Goal: Transaction & Acquisition: Obtain resource

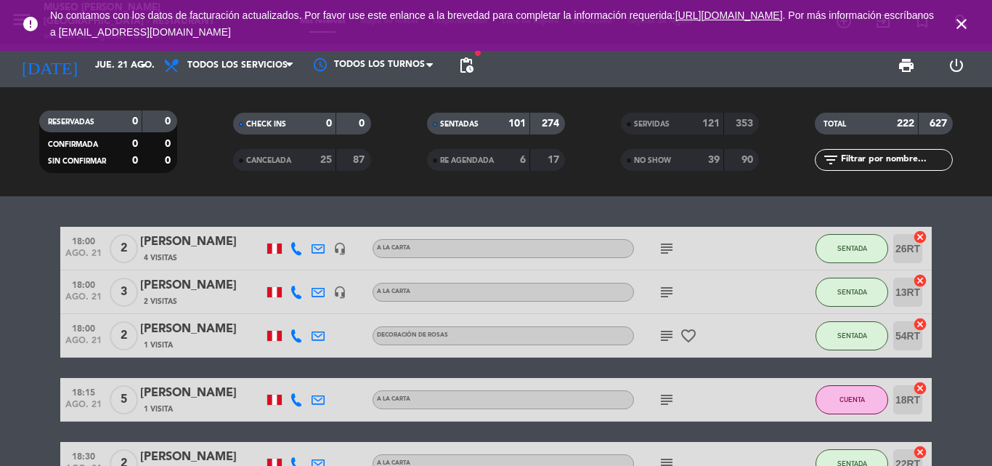
drag, startPoint x: 957, startPoint y: 27, endPoint x: 859, endPoint y: 41, distance: 99.1
click at [958, 27] on icon "close" at bounding box center [961, 23] width 17 height 17
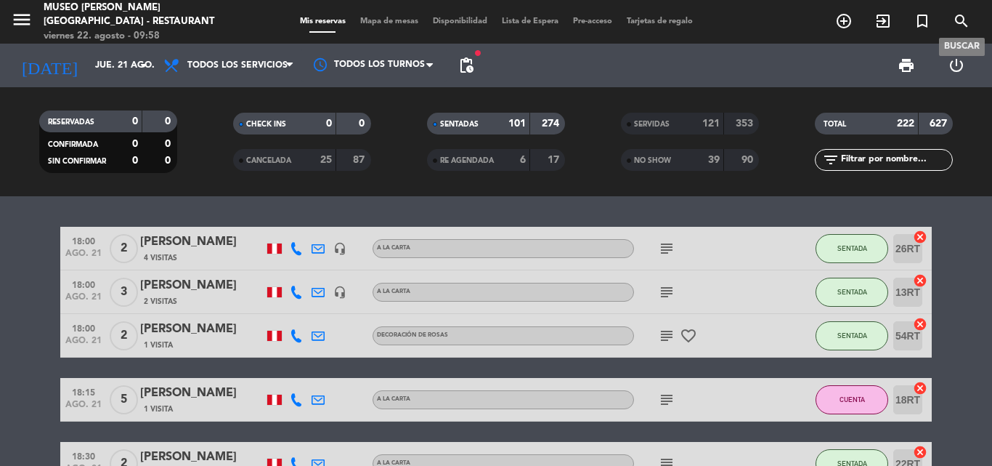
click at [956, 23] on icon "search" at bounding box center [961, 20] width 17 height 17
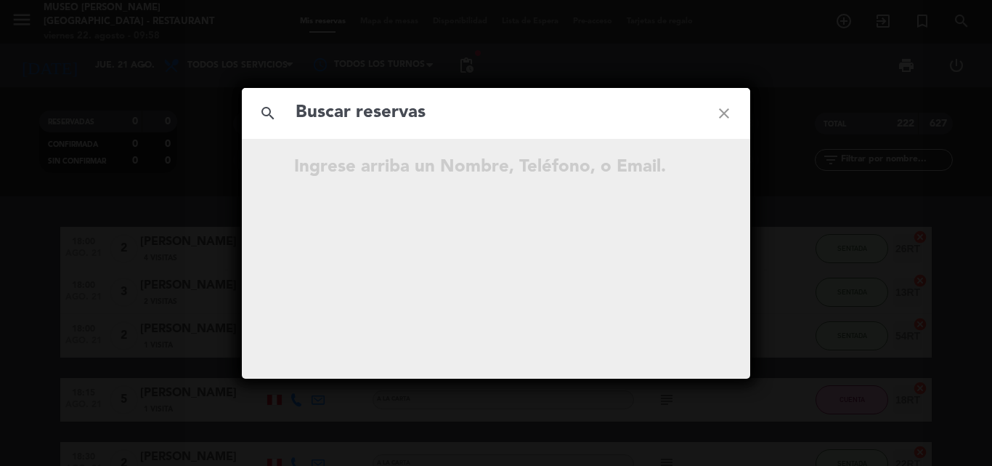
click at [302, 110] on input "text" at bounding box center [496, 113] width 404 height 30
type input "9"
drag, startPoint x: 314, startPoint y: 113, endPoint x: 210, endPoint y: 113, distance: 104.6
click at [210, 113] on div "search 9 close …continúe escribiendo." at bounding box center [496, 233] width 992 height 466
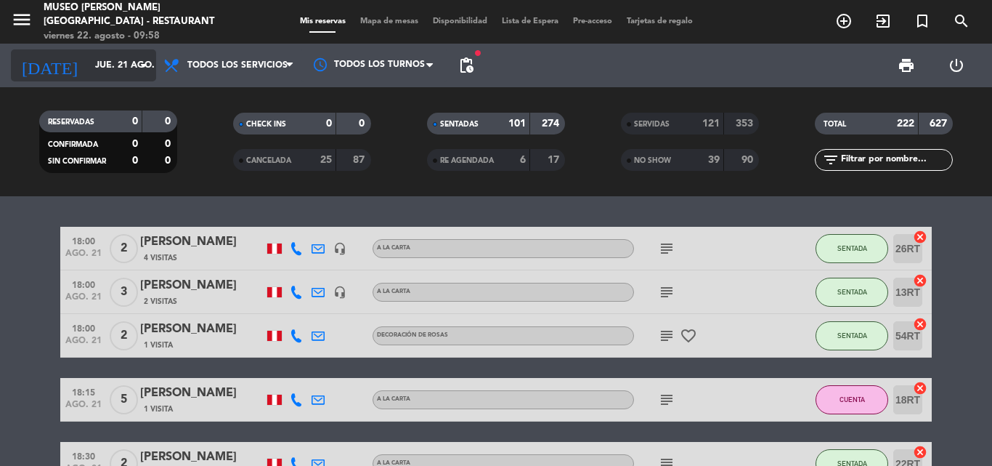
click at [88, 65] on input "jue. 21 ago." at bounding box center [149, 65] width 123 height 25
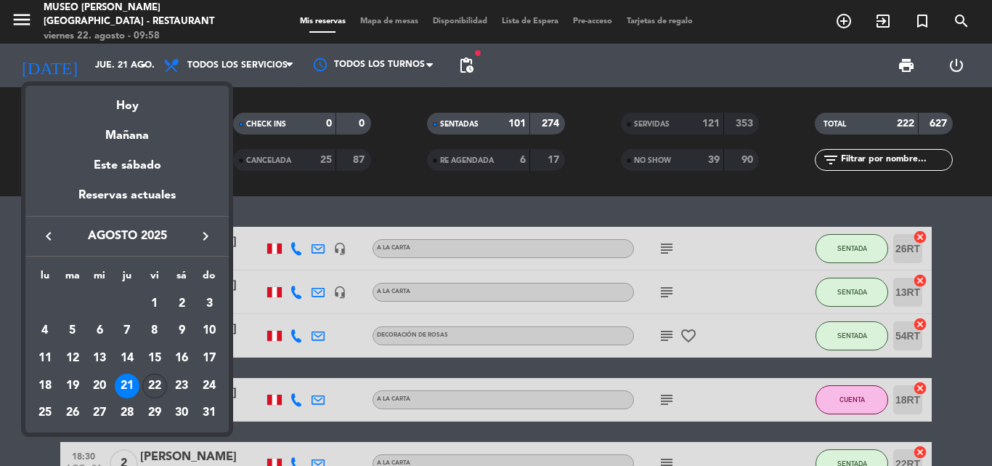
click at [151, 378] on div "22" at bounding box center [154, 385] width 25 height 25
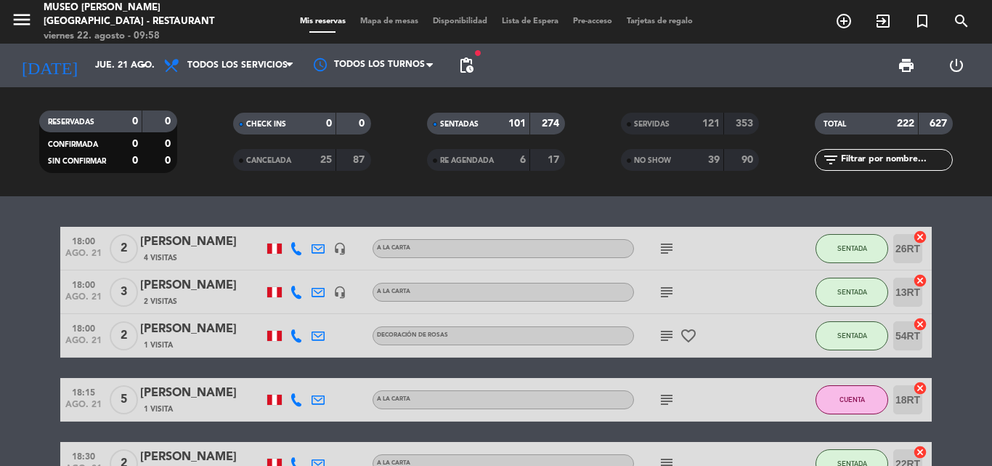
type input "vie. 22 ago."
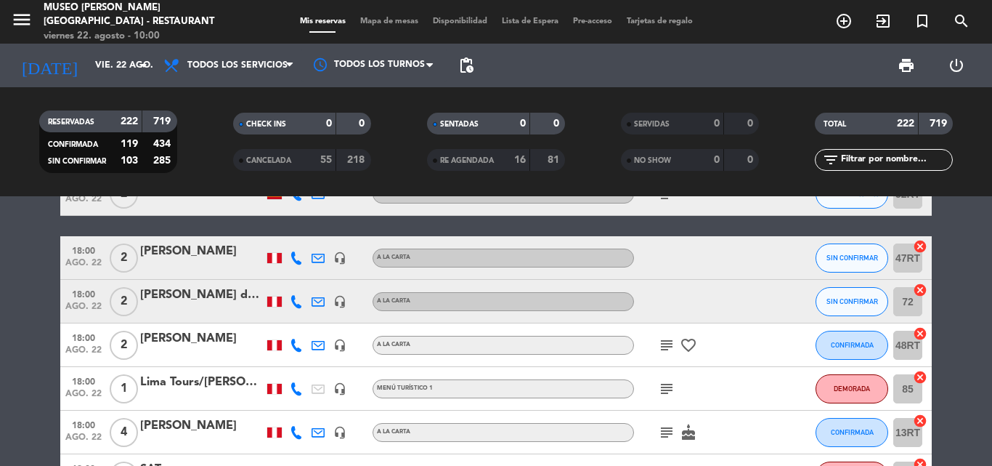
scroll to position [3279, 0]
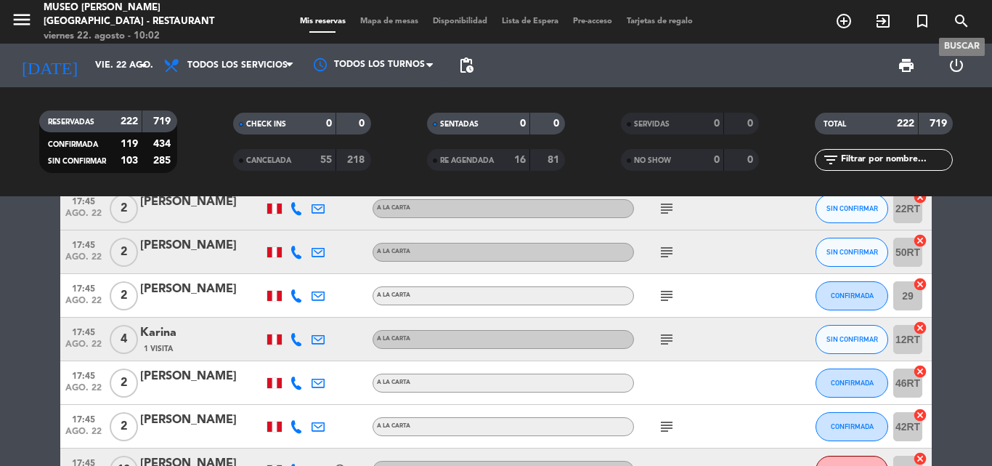
click at [956, 19] on icon "search" at bounding box center [961, 20] width 17 height 17
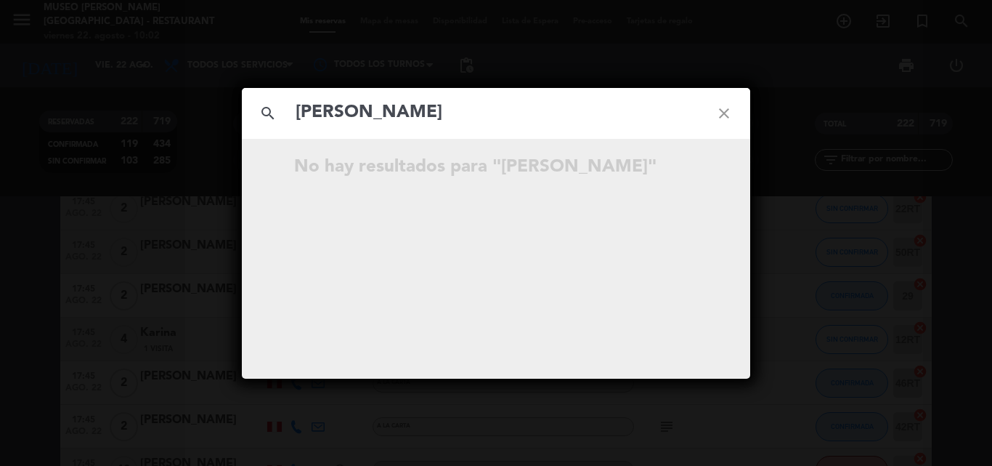
click at [301, 109] on input "[PERSON_NAME]" at bounding box center [496, 113] width 404 height 30
click at [295, 109] on input "[PERSON_NAME]" at bounding box center [496, 113] width 404 height 30
click at [375, 110] on input "[PERSON_NAME]" at bounding box center [496, 113] width 404 height 30
drag, startPoint x: 387, startPoint y: 113, endPoint x: 52, endPoint y: 137, distance: 336.4
click at [90, 131] on div "search [PERSON_NAME] close No hay resultados para "[PERSON_NAME]"" at bounding box center [496, 233] width 992 height 466
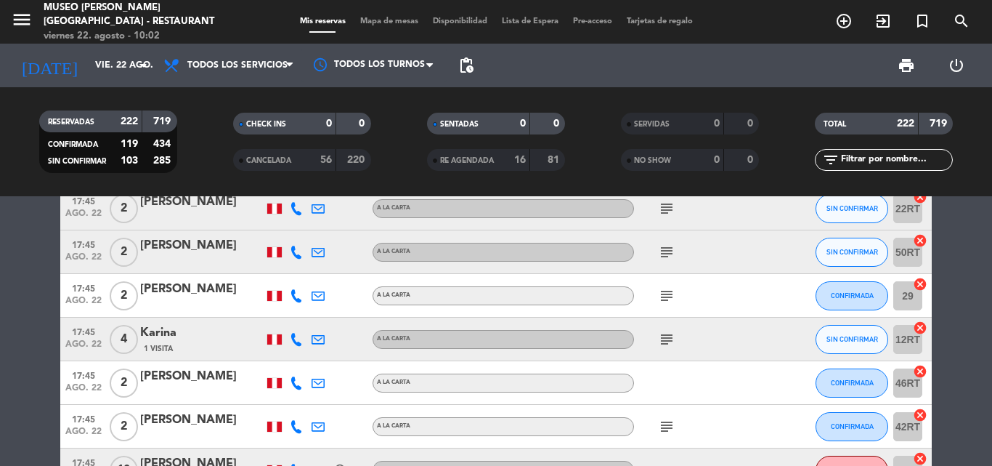
paste input "[EMAIL_ADDRESS][DOMAIN_NAME]"
type input "[EMAIL_ADDRESS][DOMAIN_NAME]"
click at [957, 17] on icon "search" at bounding box center [961, 20] width 17 height 17
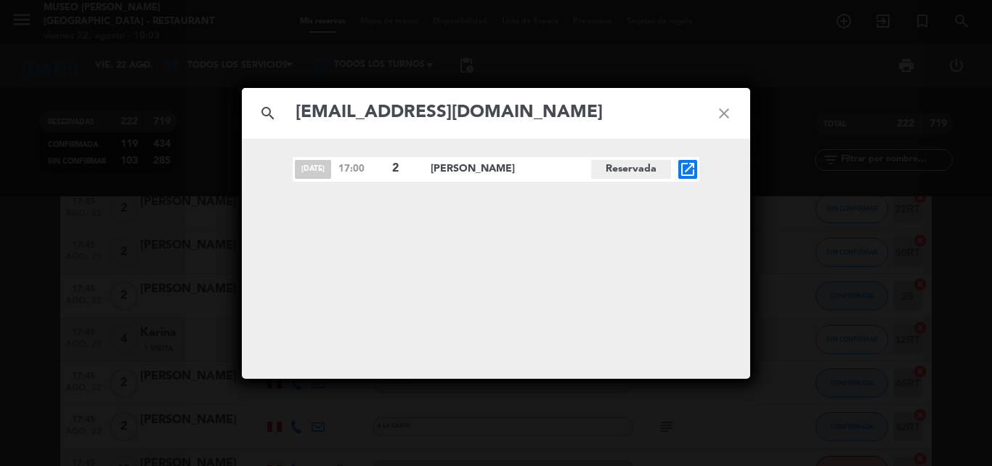
type input "[EMAIL_ADDRESS][DOMAIN_NAME]"
click at [690, 168] on icon "open_in_new" at bounding box center [687, 168] width 17 height 17
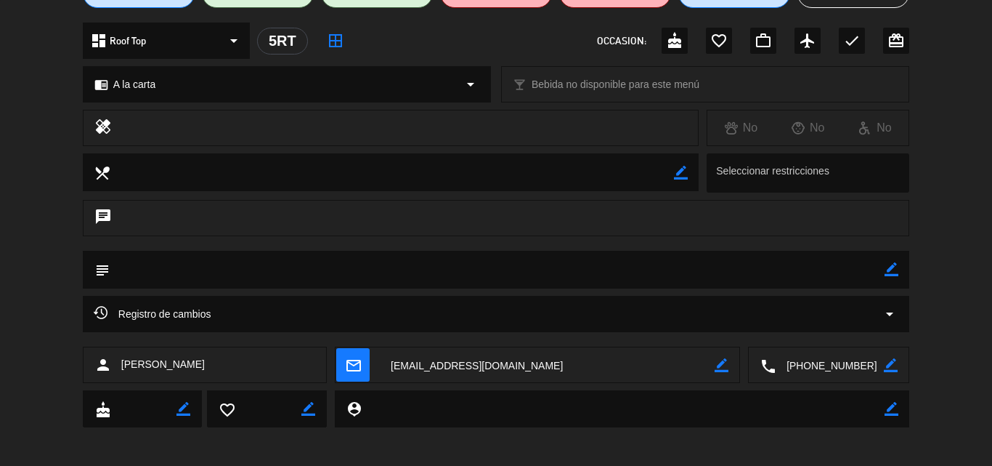
scroll to position [157, 0]
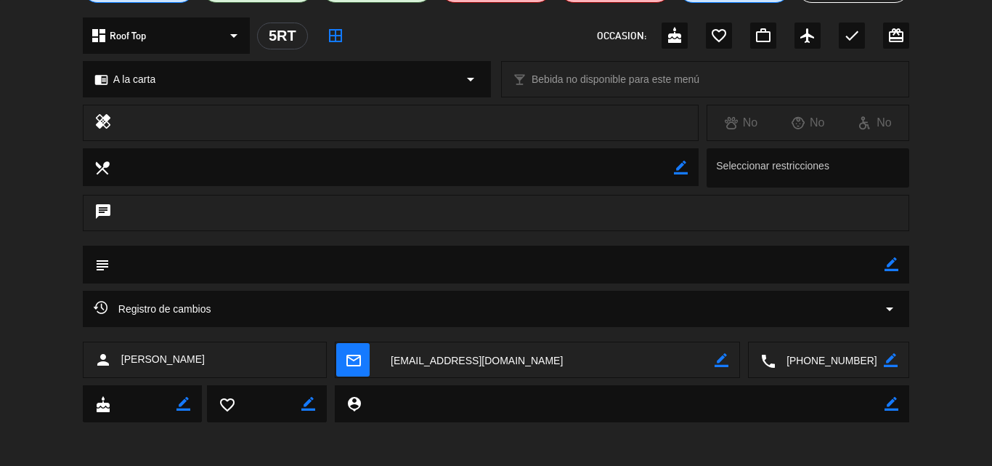
click at [890, 309] on icon "arrow_drop_down" at bounding box center [889, 308] width 17 height 17
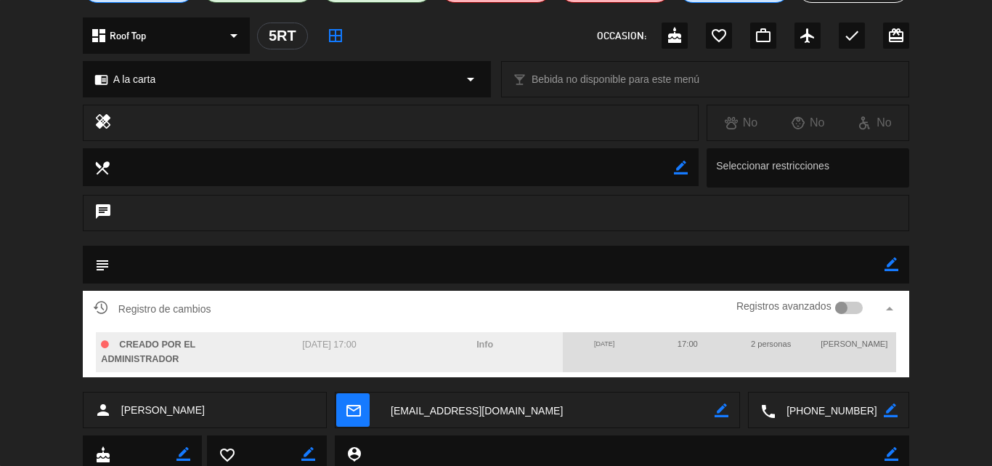
click at [893, 309] on icon "arrow_drop_up" at bounding box center [889, 308] width 17 height 17
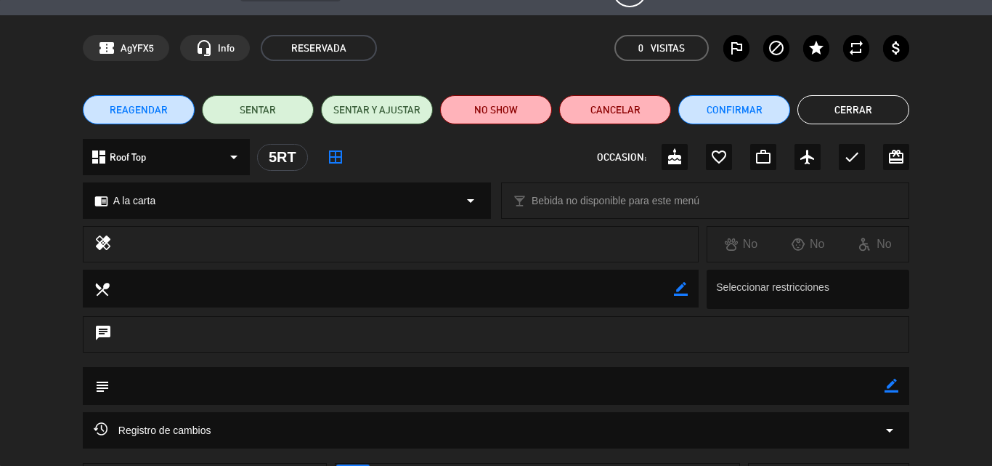
scroll to position [0, 0]
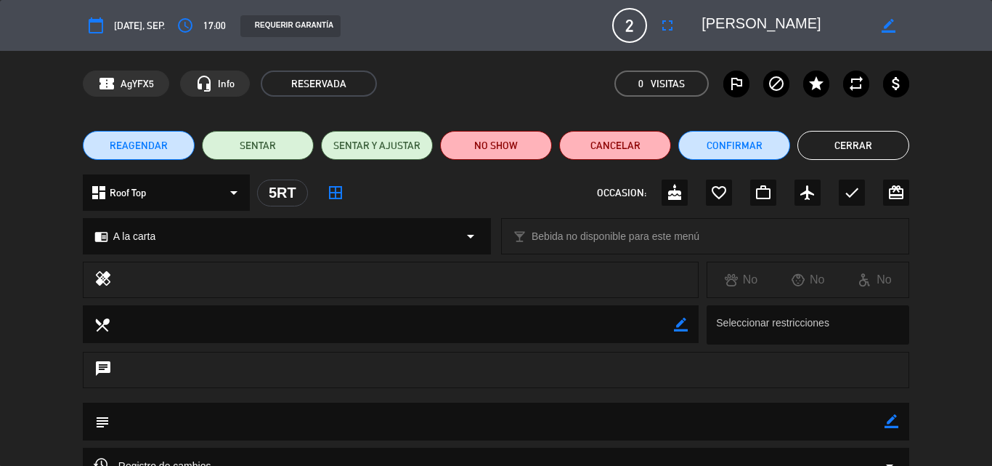
click at [890, 420] on icon "border_color" at bounding box center [892, 421] width 14 height 14
click at [893, 419] on icon at bounding box center [892, 421] width 14 height 14
click at [744, 137] on button "Confirmar" at bounding box center [734, 145] width 112 height 29
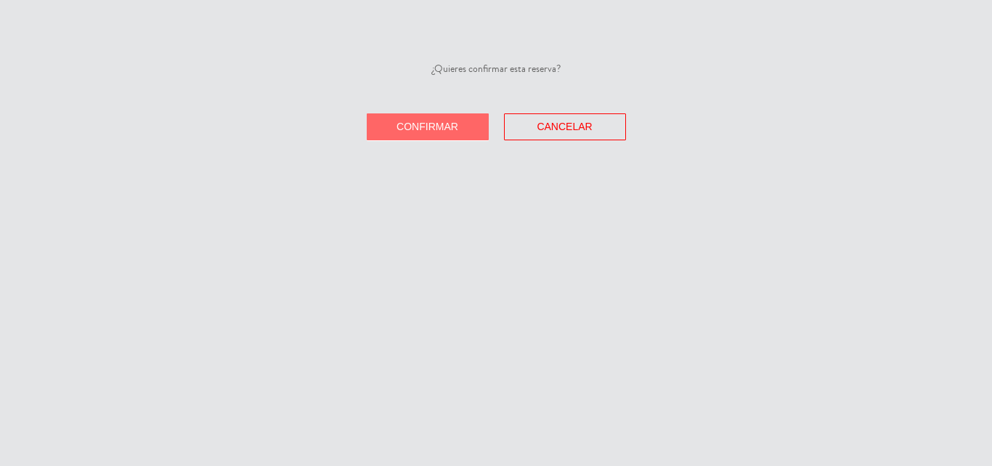
drag, startPoint x: 434, startPoint y: 123, endPoint x: 854, endPoint y: 184, distance: 424.9
click at [431, 122] on span "Confirmar" at bounding box center [428, 127] width 62 height 12
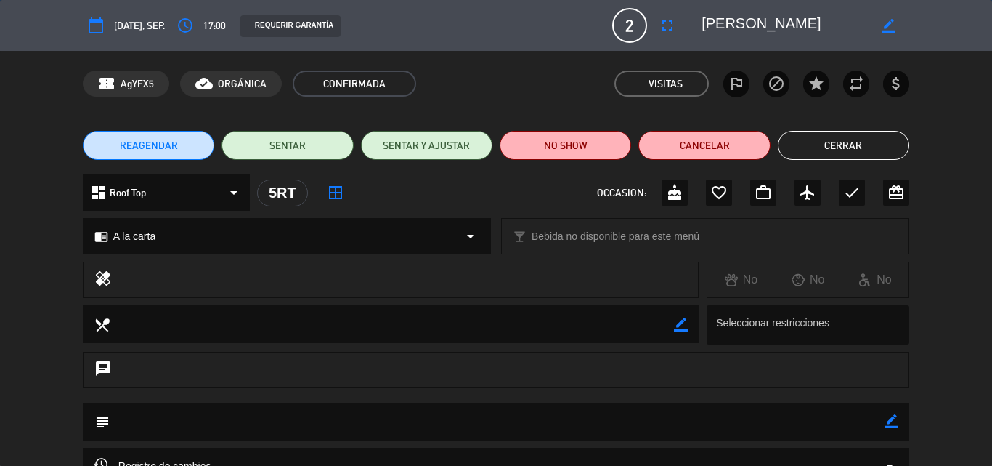
click at [846, 142] on button "Cerrar" at bounding box center [843, 145] width 131 height 29
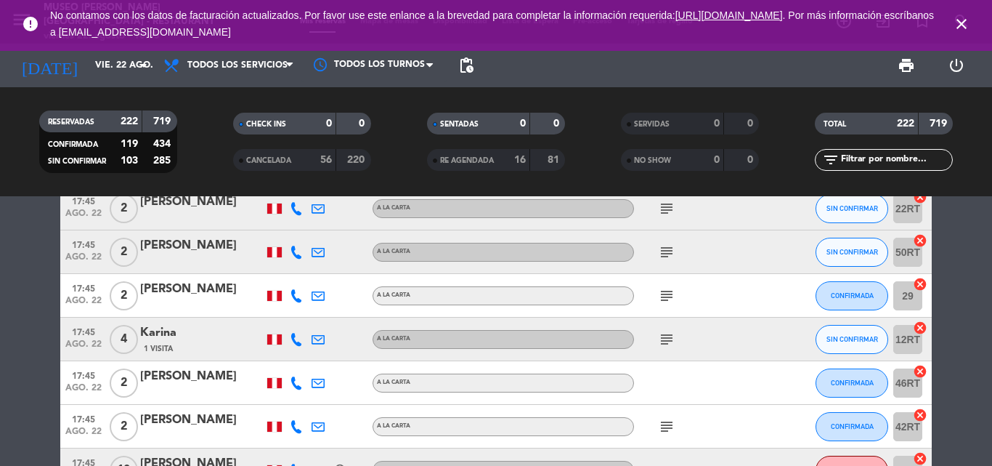
click at [959, 17] on icon "close" at bounding box center [961, 23] width 17 height 17
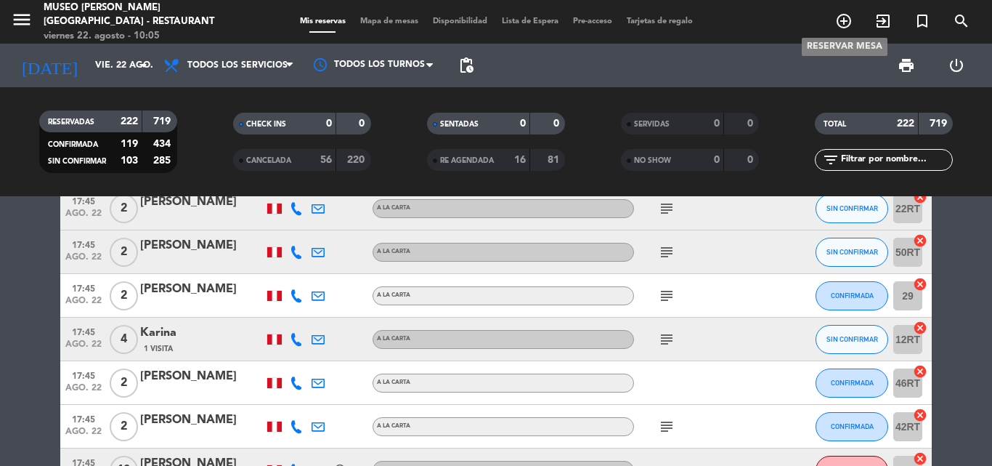
click at [837, 20] on icon "add_circle_outline" at bounding box center [843, 20] width 17 height 17
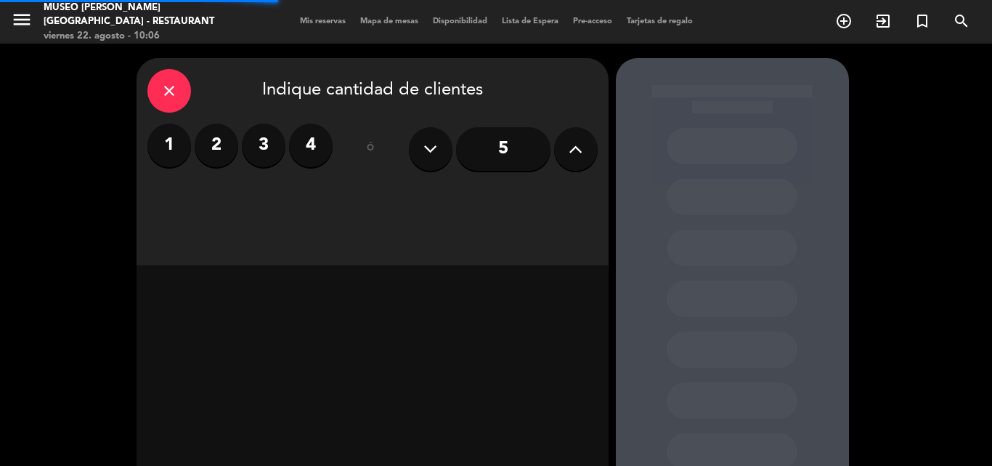
click at [569, 146] on icon at bounding box center [576, 149] width 14 height 22
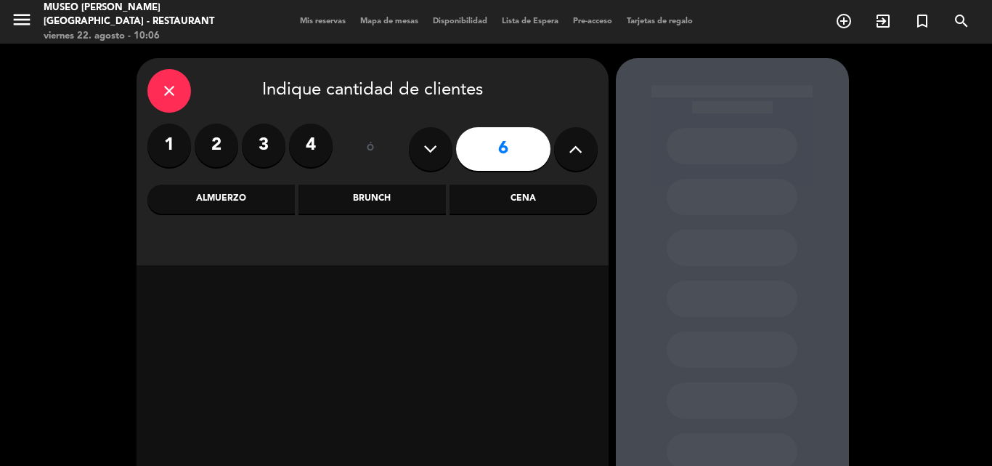
click at [232, 196] on div "Almuerzo" at bounding box center [220, 198] width 147 height 29
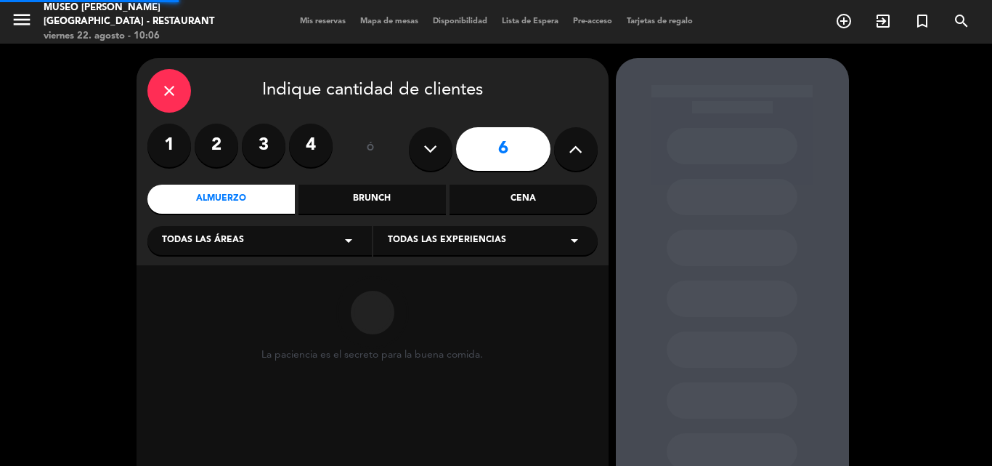
click at [195, 239] on span "Todas las áreas" at bounding box center [203, 240] width 82 height 15
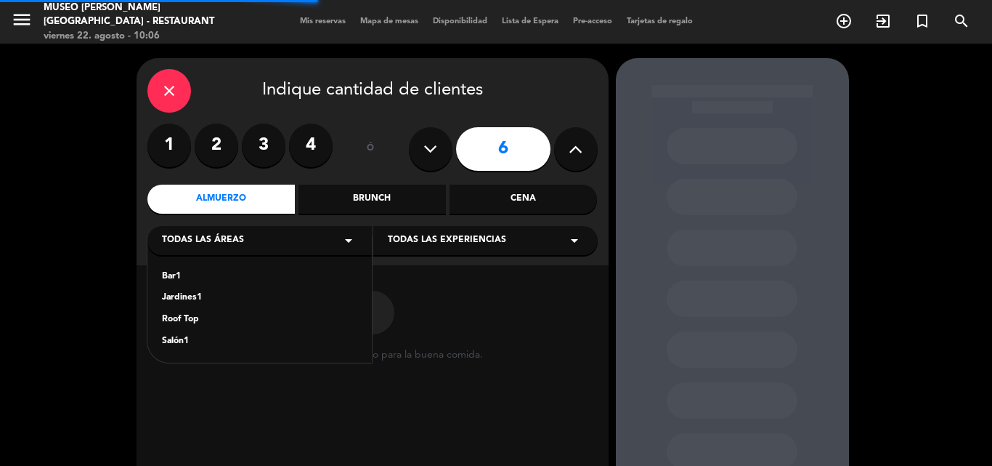
click at [179, 298] on div "Jardines1" at bounding box center [259, 297] width 195 height 15
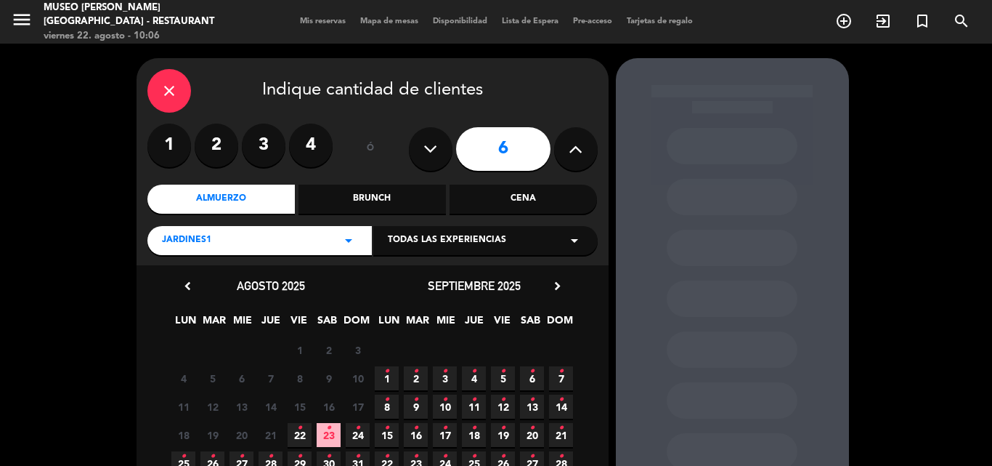
click at [301, 433] on icon "•" at bounding box center [299, 427] width 5 height 23
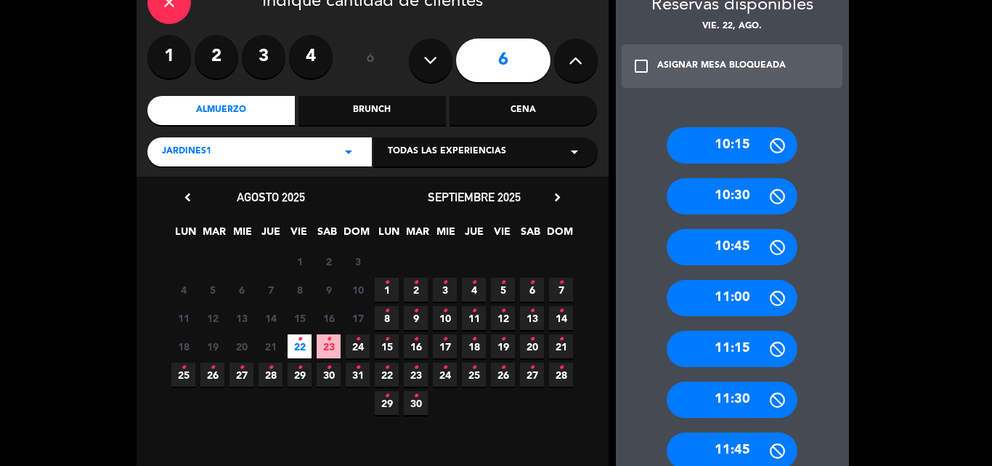
scroll to position [58, 0]
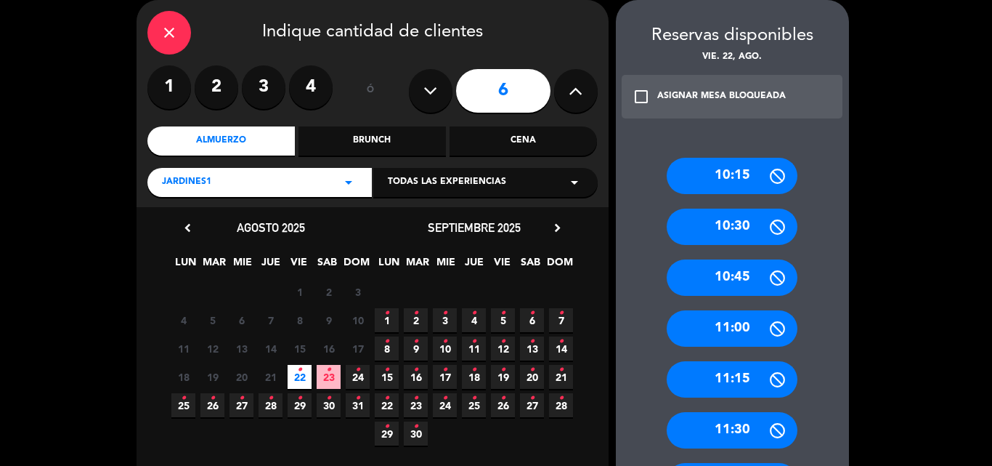
click at [332, 370] on span "23 •" at bounding box center [329, 377] width 24 height 24
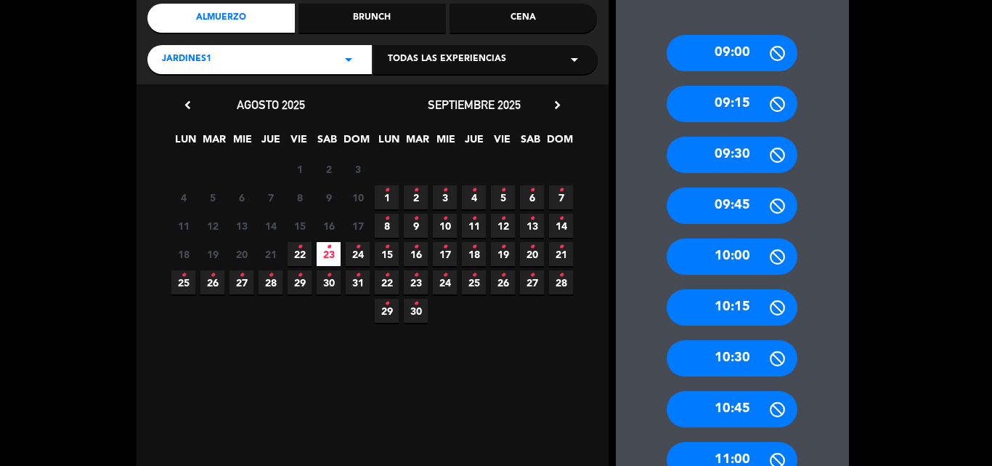
scroll to position [0, 0]
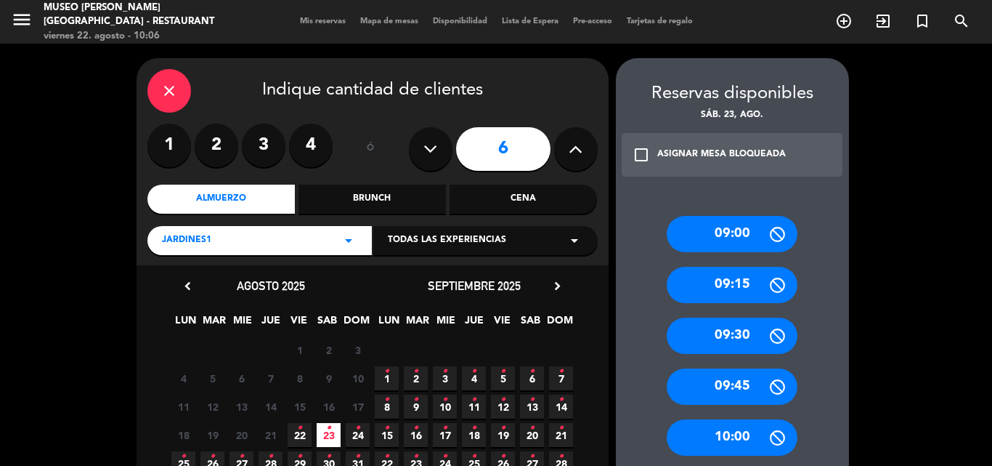
click at [215, 145] on label "2" at bounding box center [217, 145] width 44 height 44
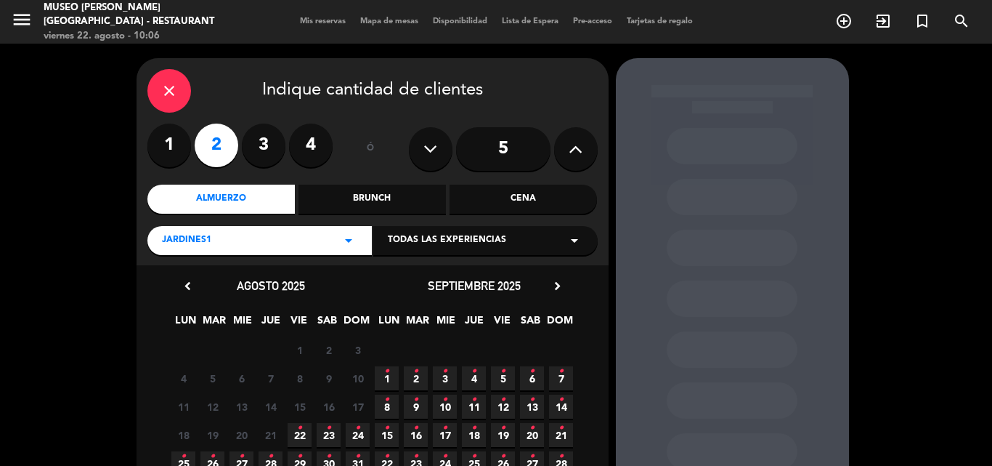
click at [334, 433] on span "23 •" at bounding box center [329, 435] width 24 height 24
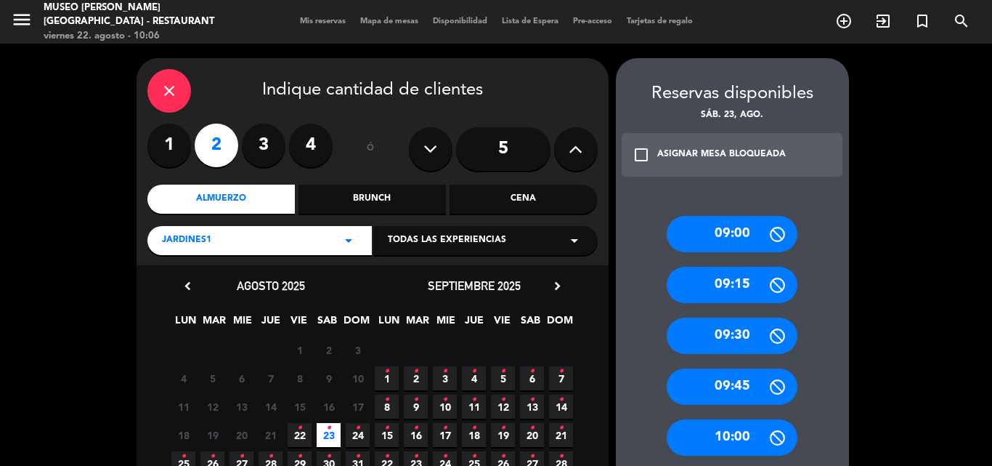
click at [224, 241] on div "Jardines1 arrow_drop_down" at bounding box center [259, 240] width 224 height 29
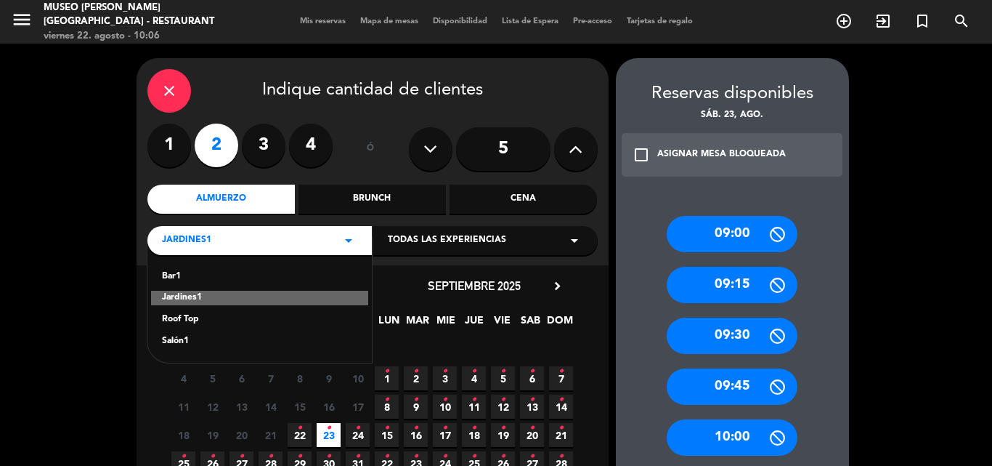
click at [182, 341] on div "Salón1" at bounding box center [259, 341] width 195 height 15
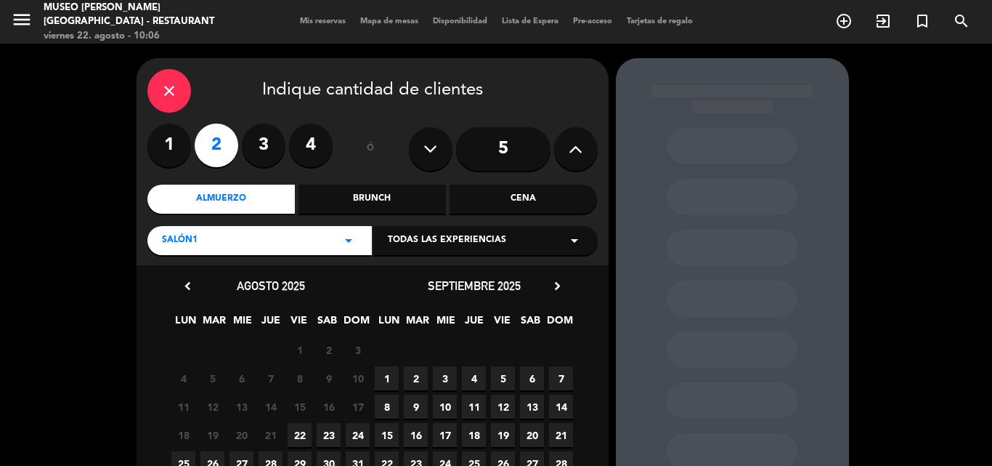
click at [331, 435] on span "23" at bounding box center [329, 435] width 24 height 24
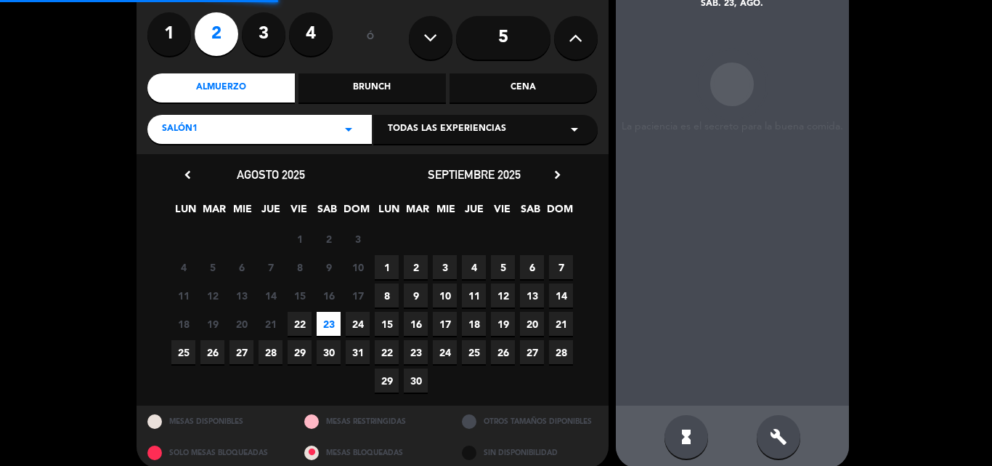
scroll to position [127, 0]
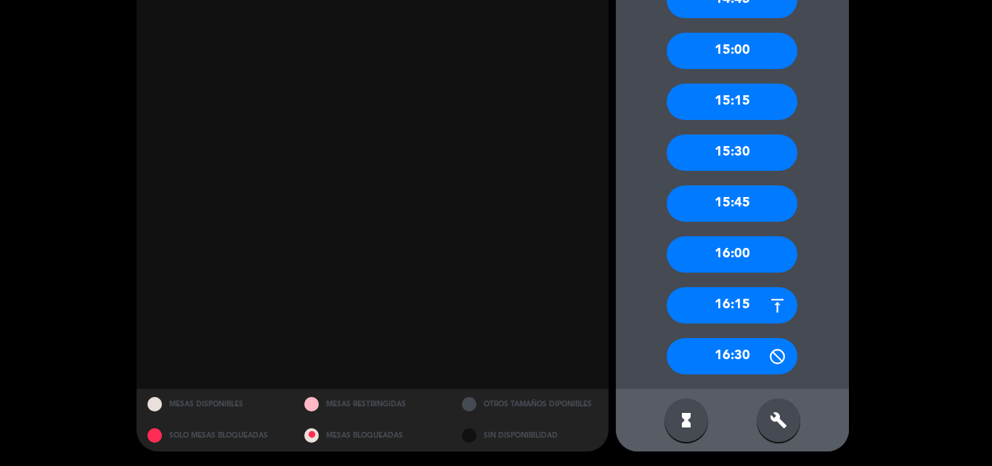
click at [741, 306] on div "16:15" at bounding box center [732, 305] width 131 height 36
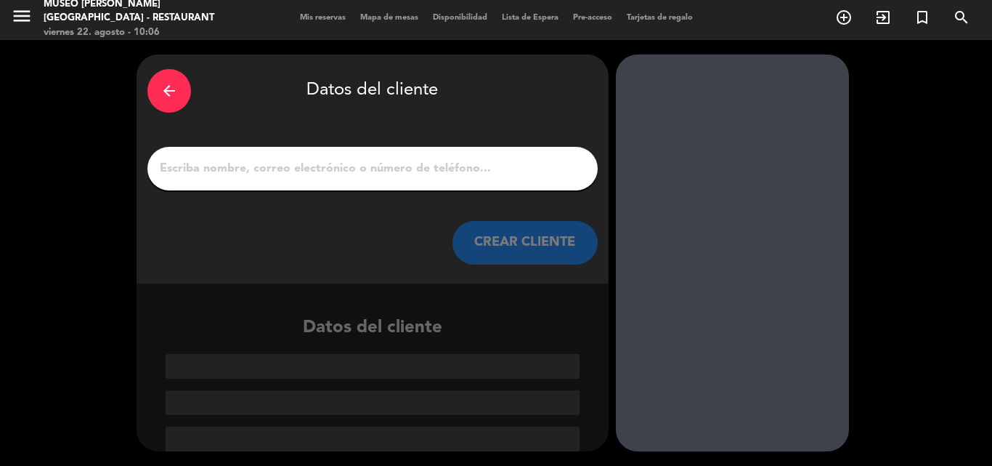
scroll to position [4, 0]
click at [462, 163] on input "1" at bounding box center [372, 168] width 428 height 20
paste input "[PERSON_NAME]"
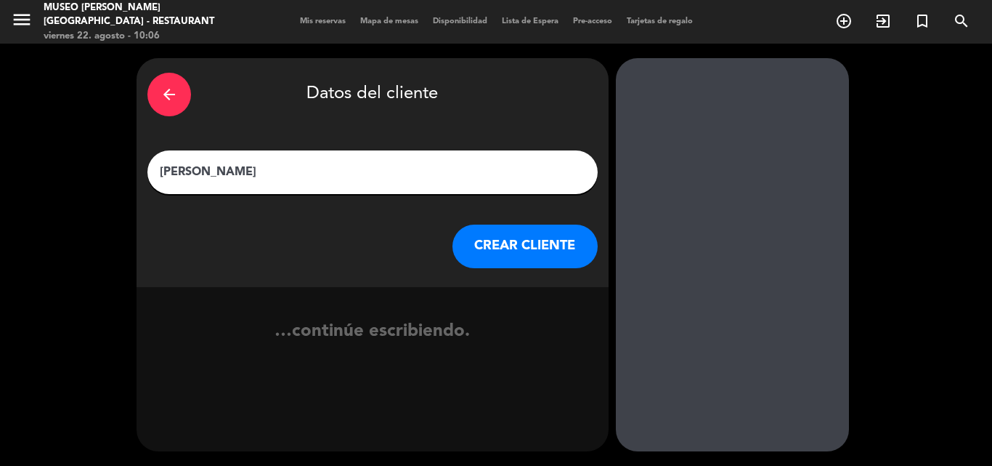
type input "[PERSON_NAME]"
click at [515, 243] on button "CREAR CLIENTE" at bounding box center [524, 246] width 145 height 44
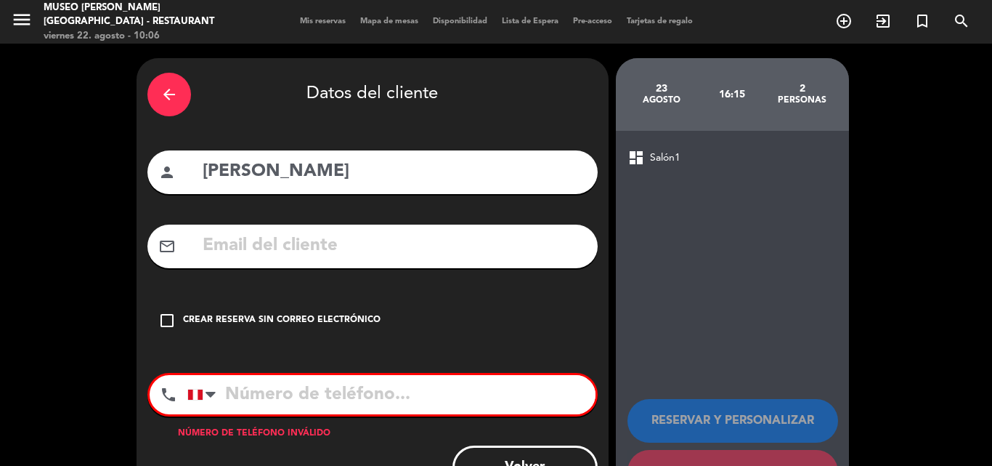
click at [406, 255] on input "text" at bounding box center [394, 246] width 386 height 30
paste input "[EMAIL_ADDRESS][DOMAIN_NAME]"
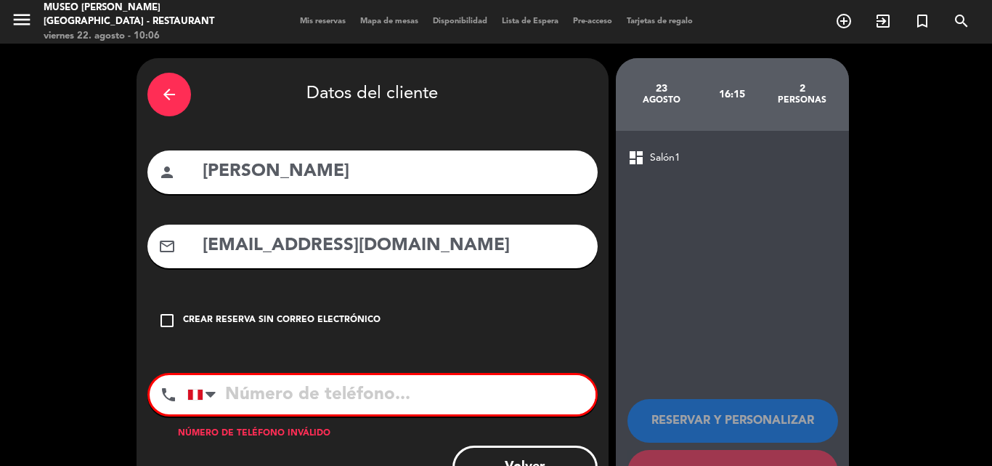
type input "[EMAIL_ADDRESS][DOMAIN_NAME]"
drag, startPoint x: 340, startPoint y: 382, endPoint x: 334, endPoint y: 388, distance: 8.2
click at [338, 383] on input "tel" at bounding box center [391, 394] width 408 height 39
click at [417, 389] on input "tel" at bounding box center [391, 394] width 408 height 39
paste input "936937036"
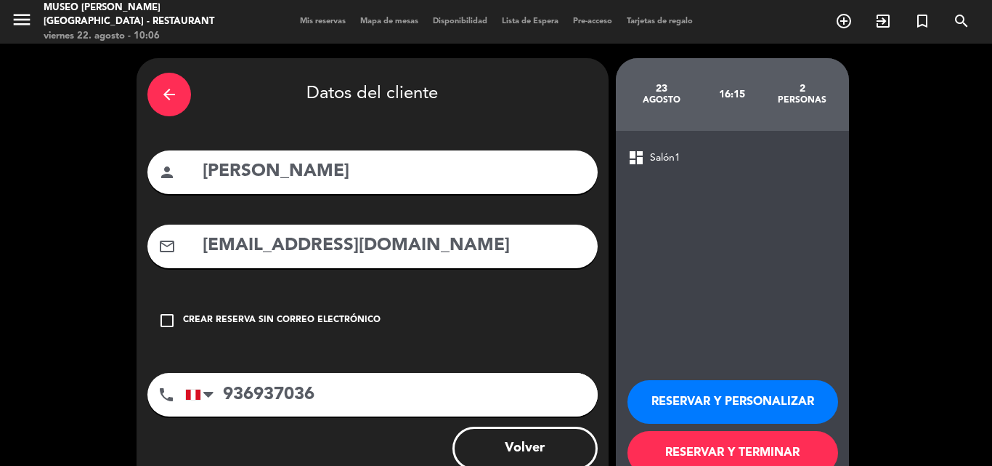
type input "936937036"
click at [718, 390] on button "RESERVAR Y PERSONALIZAR" at bounding box center [732, 402] width 211 height 44
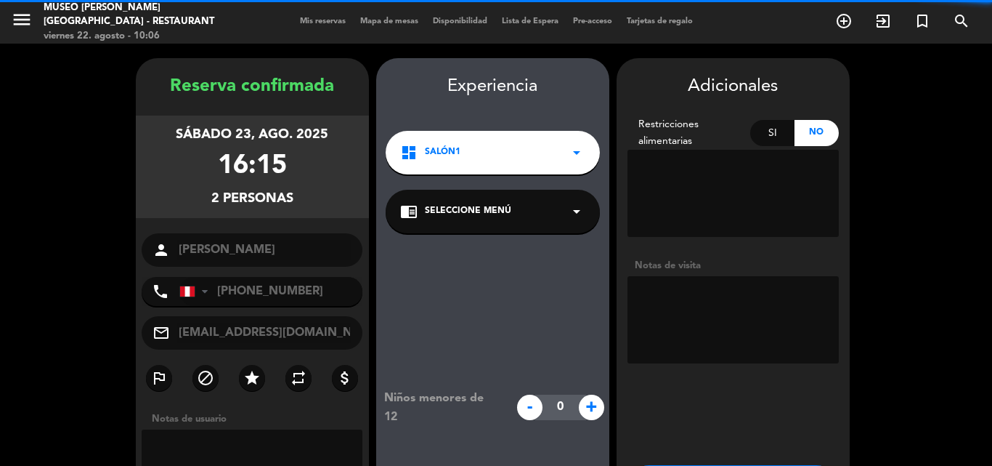
scroll to position [58, 0]
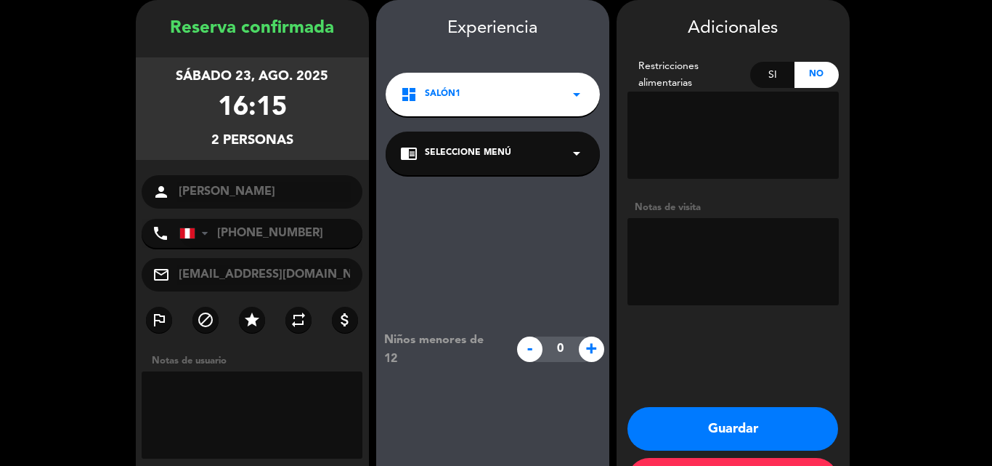
click at [436, 150] on span "Seleccione Menú" at bounding box center [468, 153] width 86 height 15
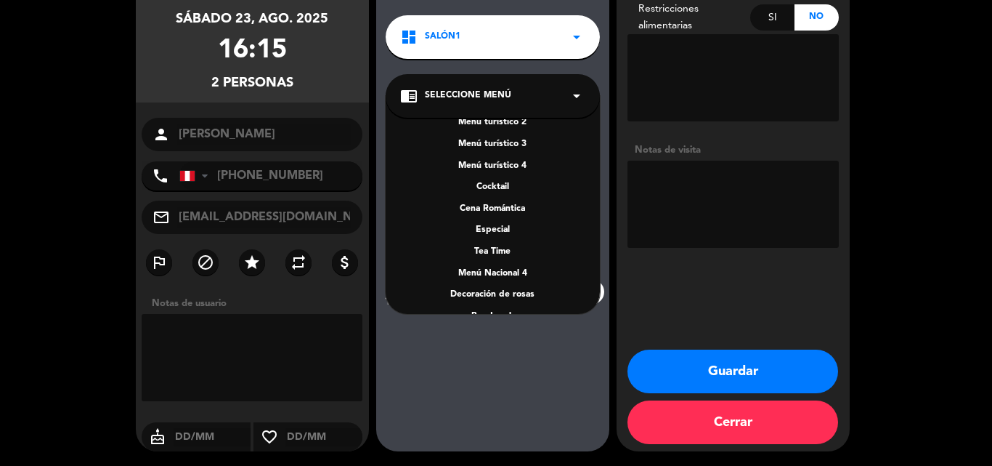
scroll to position [208, 0]
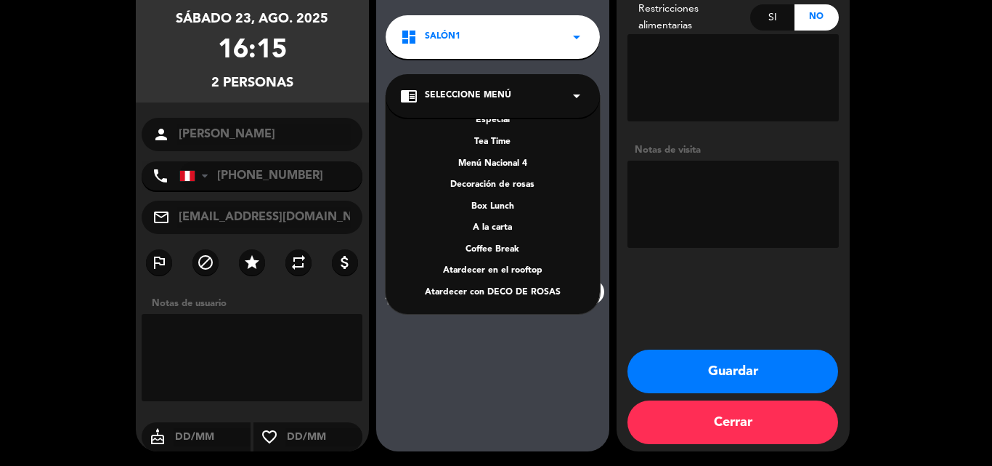
click at [490, 227] on div "A la carta" at bounding box center [492, 228] width 185 height 15
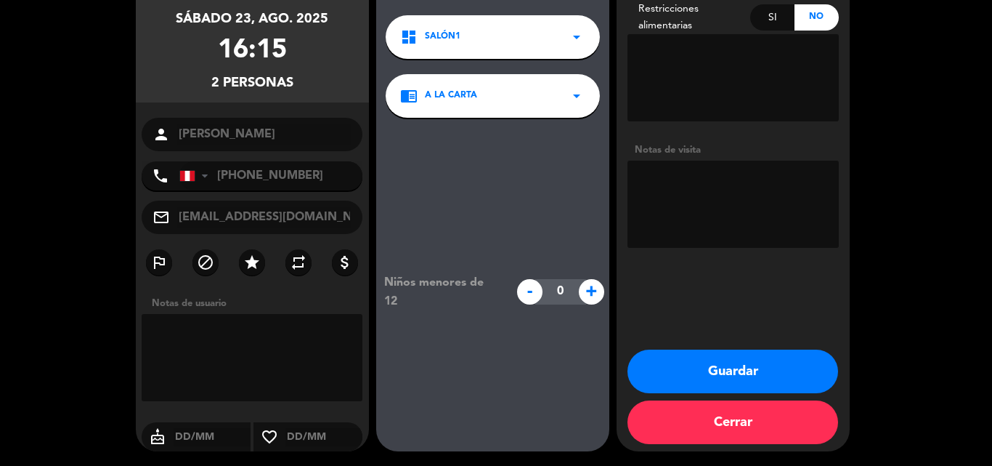
click at [732, 370] on button "Guardar" at bounding box center [732, 371] width 211 height 44
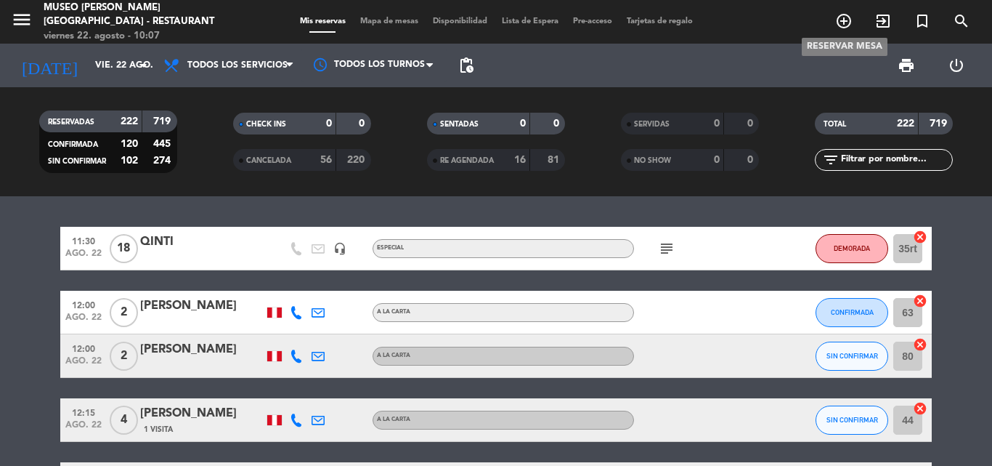
click at [838, 17] on icon "add_circle_outline" at bounding box center [843, 20] width 17 height 17
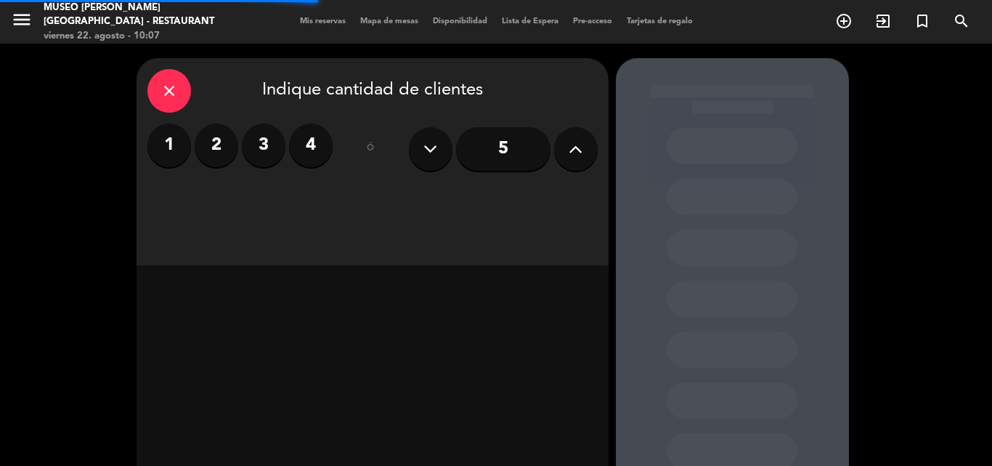
click at [497, 149] on input "5" at bounding box center [503, 149] width 94 height 44
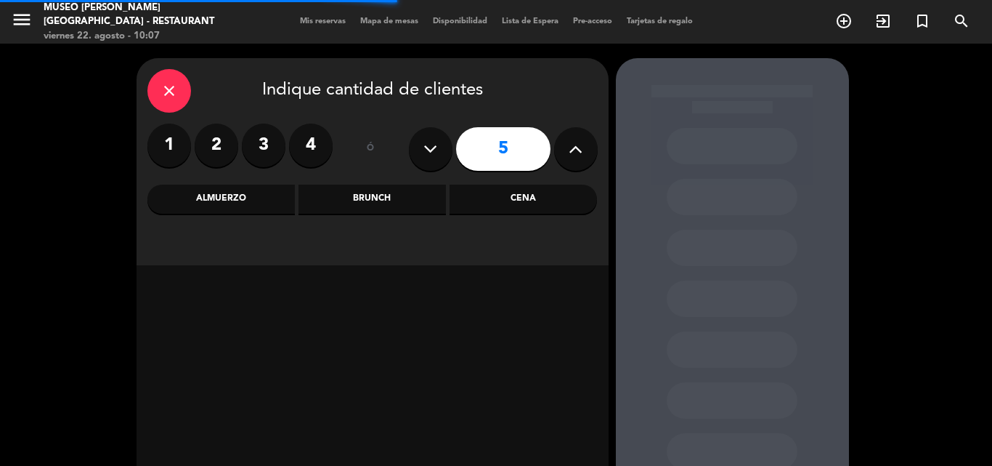
click at [219, 192] on div "Almuerzo" at bounding box center [220, 198] width 147 height 29
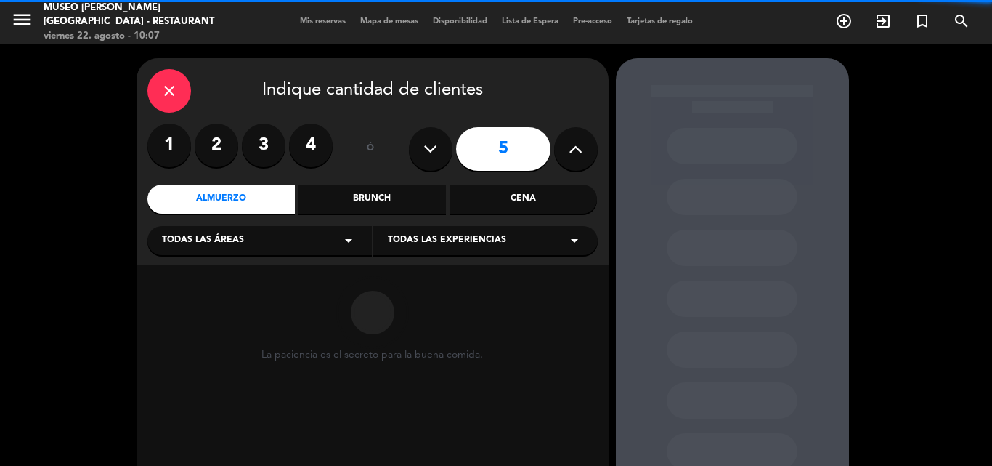
click at [210, 240] on span "Todas las áreas" at bounding box center [203, 240] width 82 height 15
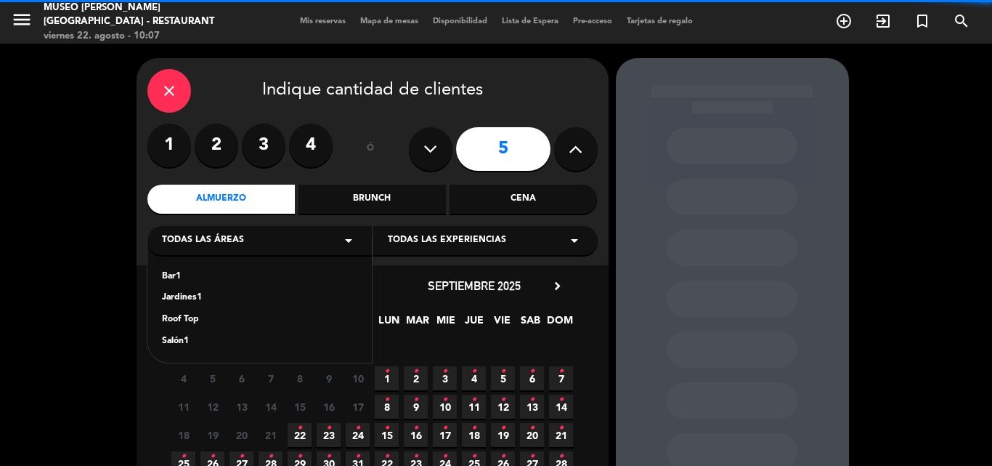
click at [180, 340] on div "Salón1" at bounding box center [259, 341] width 195 height 15
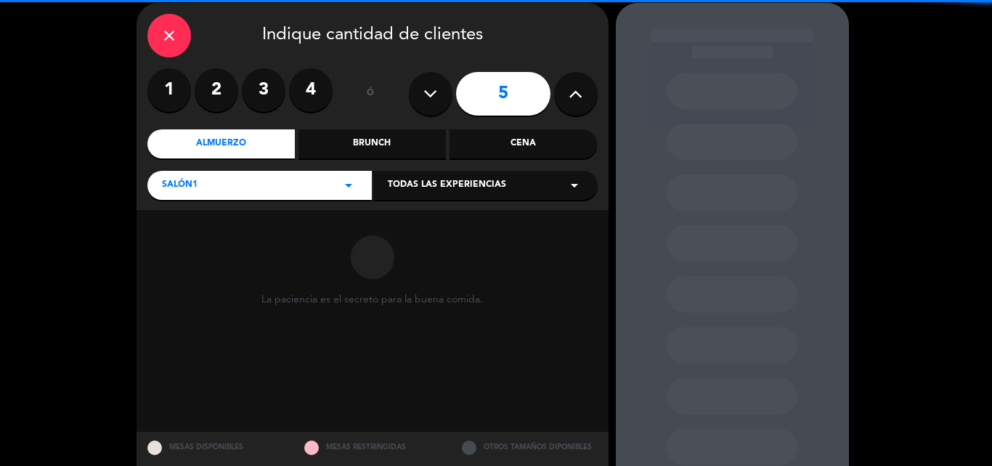
scroll to position [98, 0]
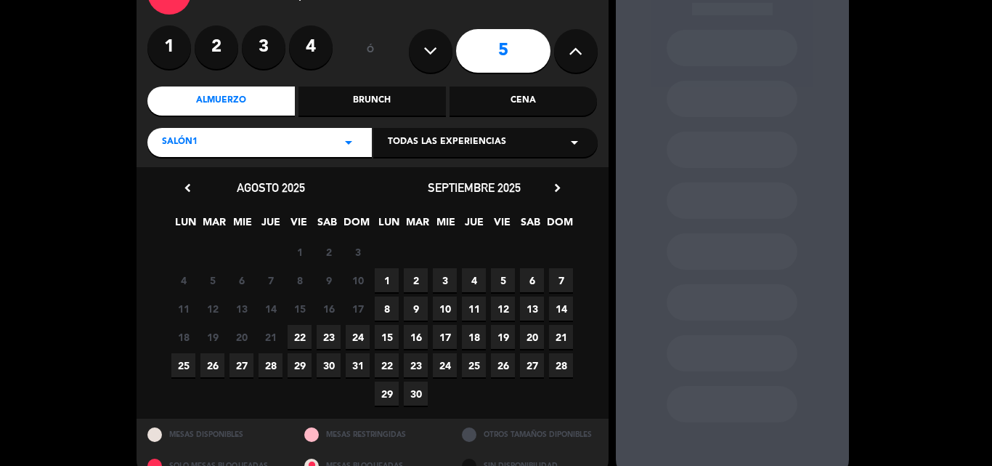
click at [333, 336] on span "23" at bounding box center [329, 337] width 24 height 24
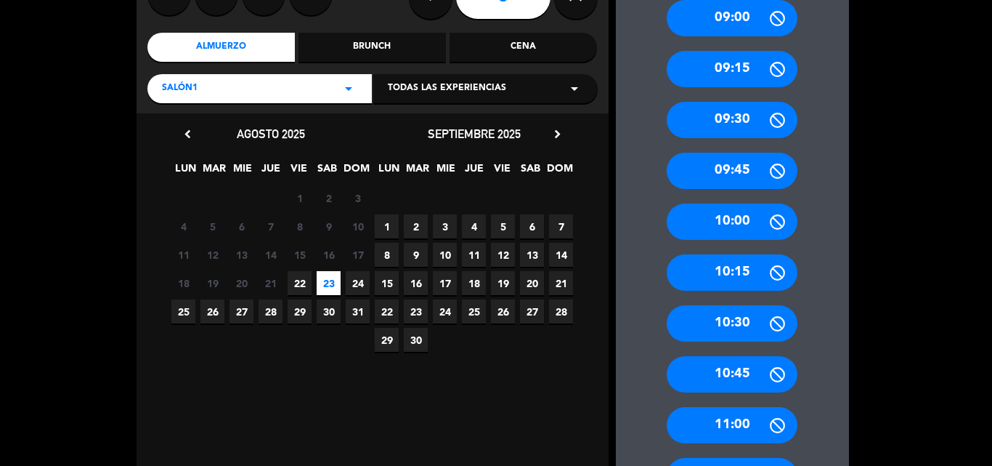
scroll to position [0, 0]
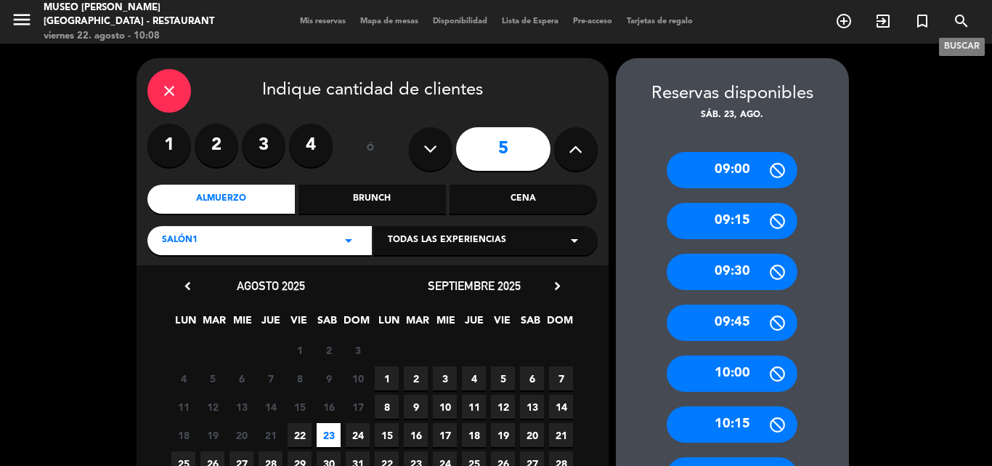
click at [964, 20] on icon "search" at bounding box center [961, 20] width 17 height 17
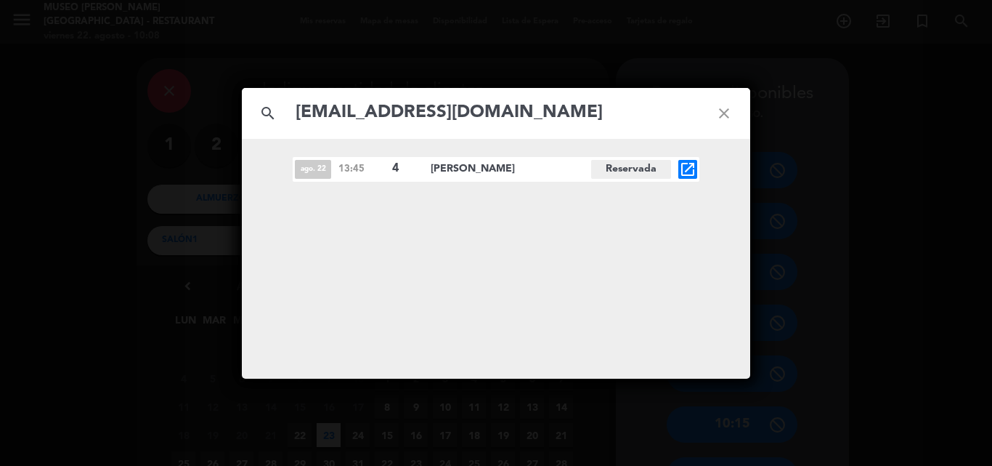
type input "[EMAIL_ADDRESS][DOMAIN_NAME]"
click at [688, 166] on icon "open_in_new" at bounding box center [687, 168] width 17 height 17
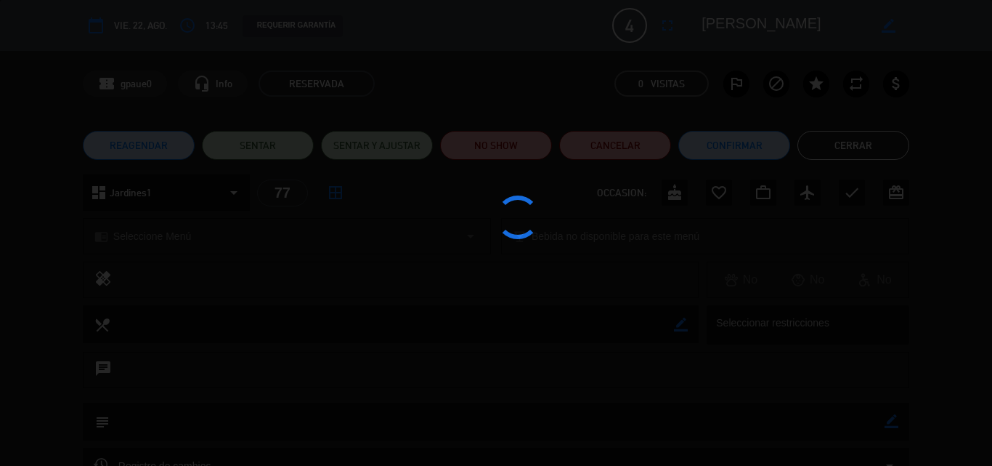
click at [688, 166] on div at bounding box center [496, 233] width 992 height 466
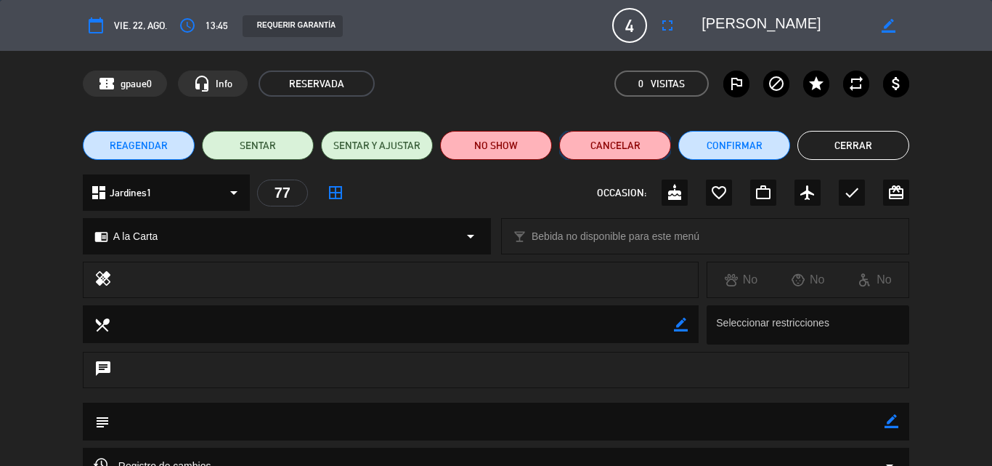
click at [602, 150] on button "Cancelar" at bounding box center [615, 145] width 112 height 29
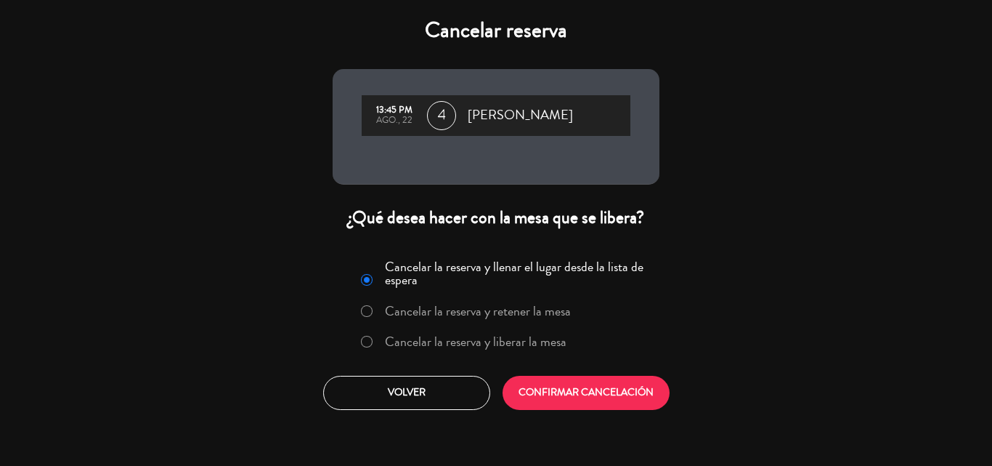
click at [457, 337] on label "Cancelar la reserva y liberar la mesa" at bounding box center [476, 341] width 182 height 13
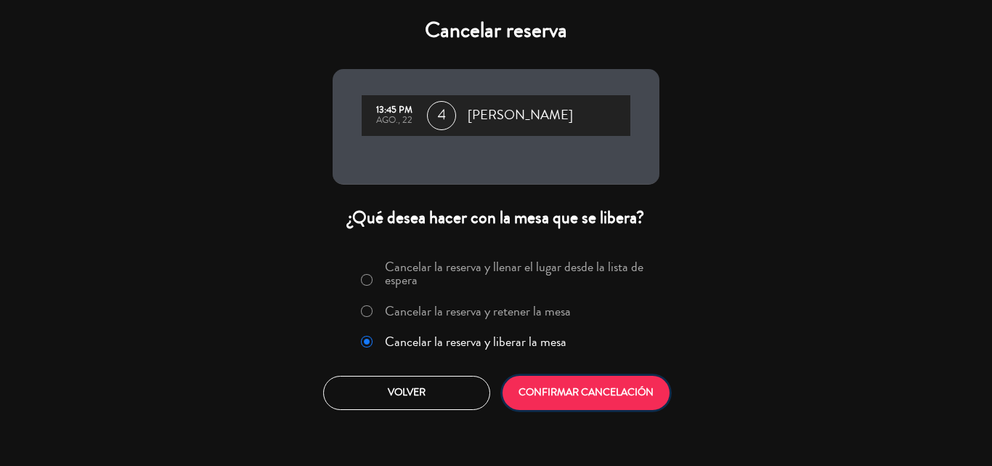
click at [613, 380] on button "CONFIRMAR CANCELACIÓN" at bounding box center [586, 392] width 167 height 34
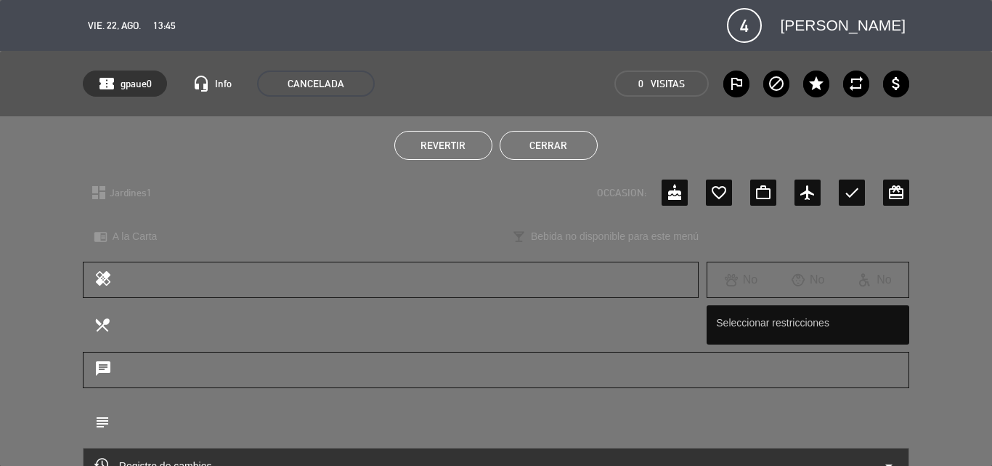
click at [544, 131] on button "Cerrar" at bounding box center [549, 145] width 98 height 29
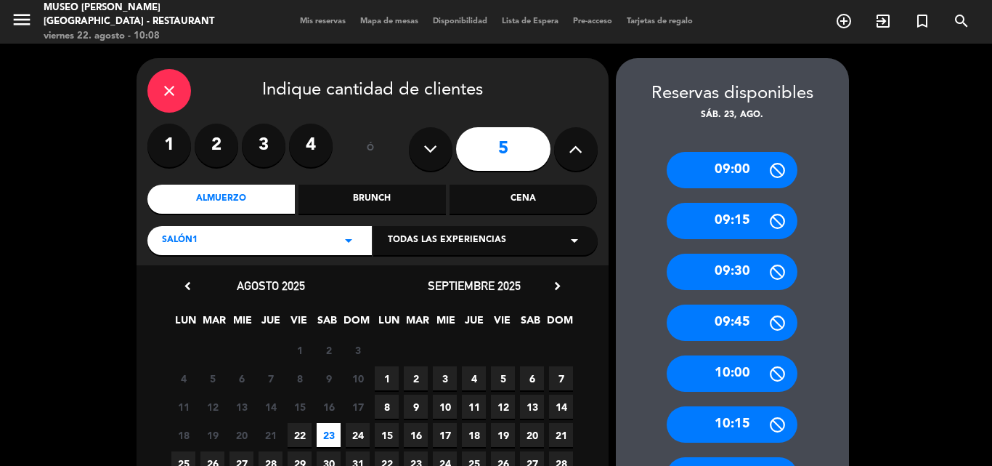
click at [224, 140] on label "2" at bounding box center [217, 145] width 44 height 44
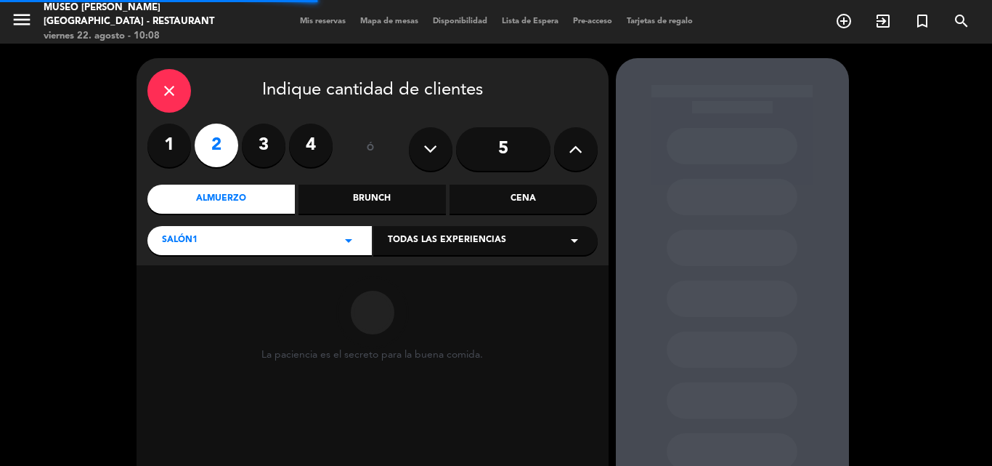
click at [503, 187] on div "Cena" at bounding box center [523, 198] width 147 height 29
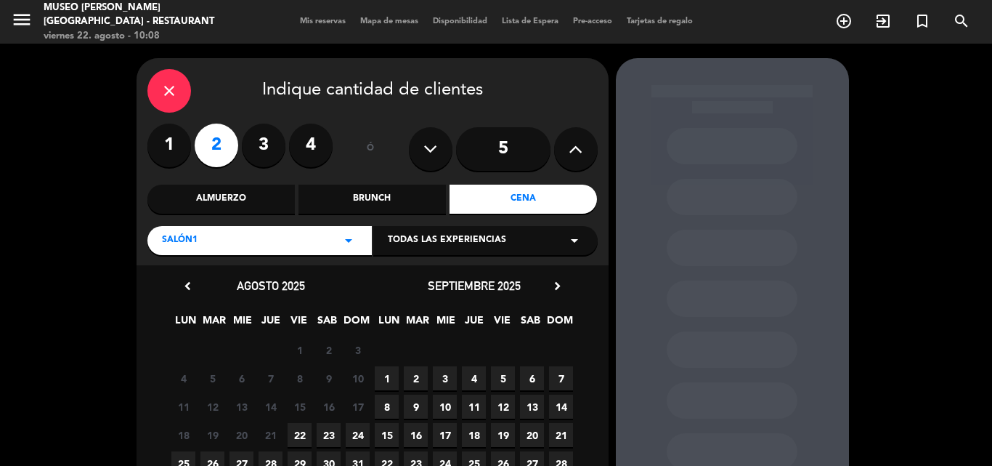
click at [293, 432] on span "22" at bounding box center [300, 435] width 24 height 24
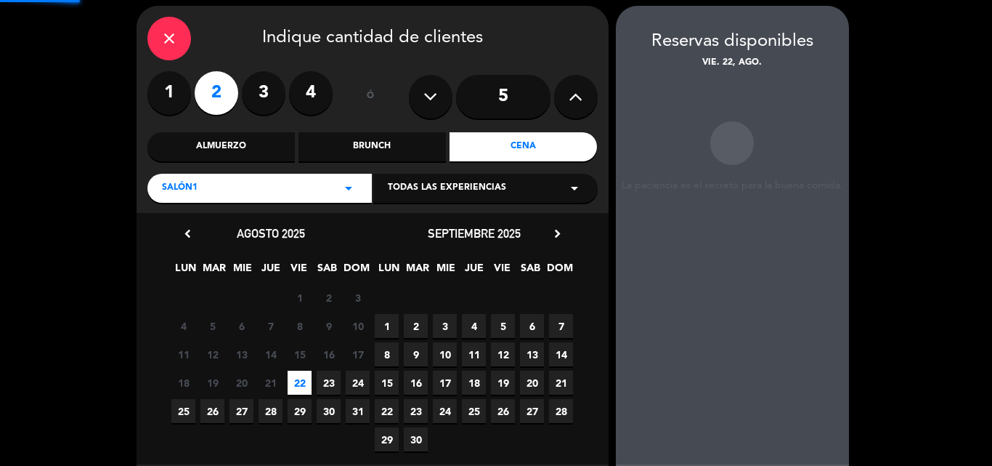
scroll to position [58, 0]
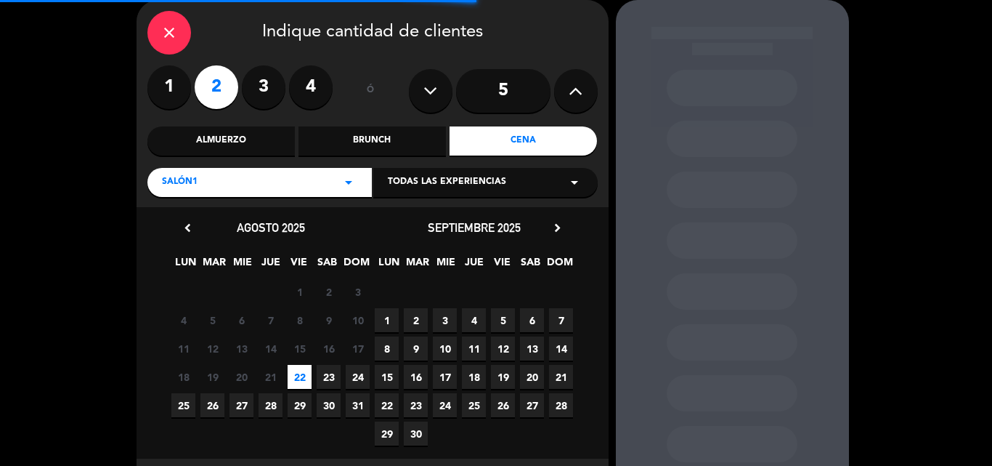
click at [229, 183] on div "Salón1 arrow_drop_down" at bounding box center [259, 182] width 224 height 29
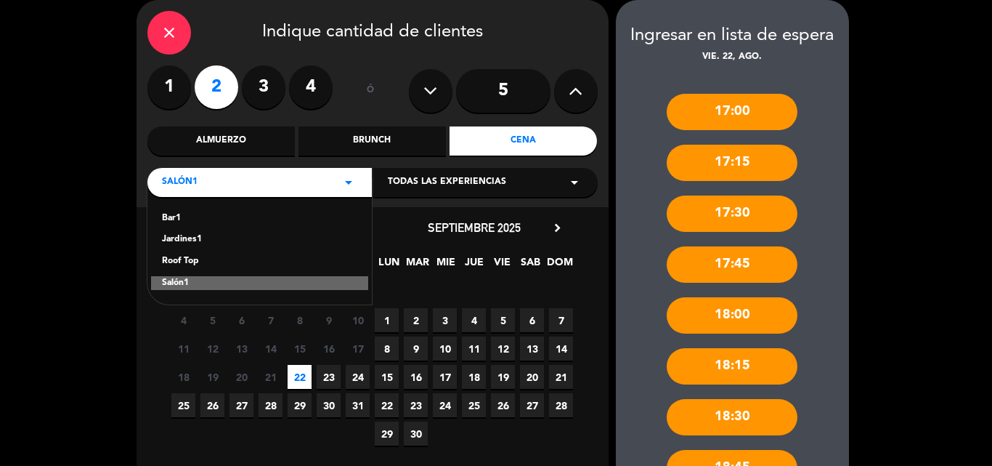
click at [184, 263] on div "Roof Top" at bounding box center [259, 261] width 195 height 15
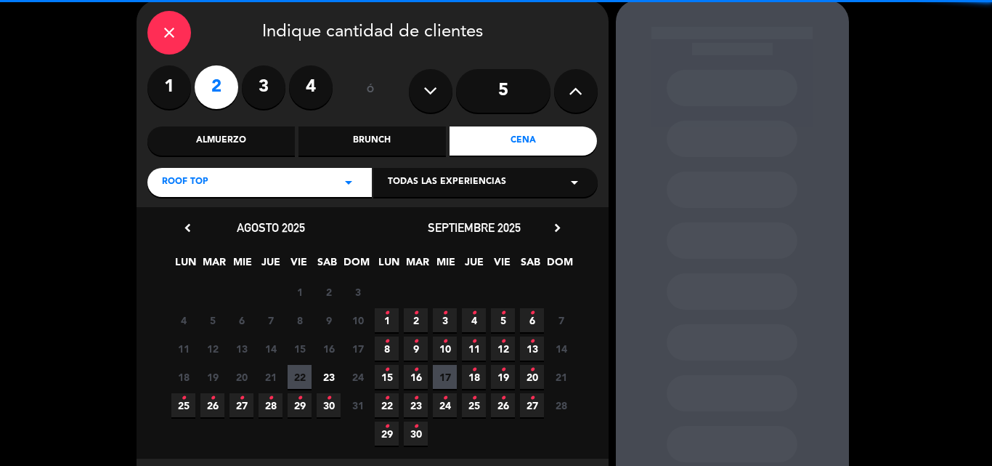
click at [306, 378] on span "22" at bounding box center [300, 377] width 24 height 24
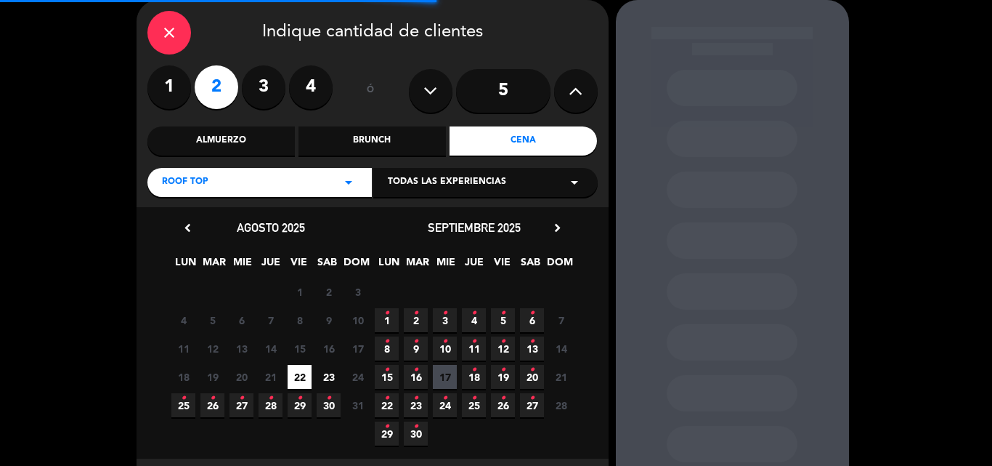
click at [292, 180] on div "Roof Top arrow_drop_down" at bounding box center [259, 182] width 224 height 29
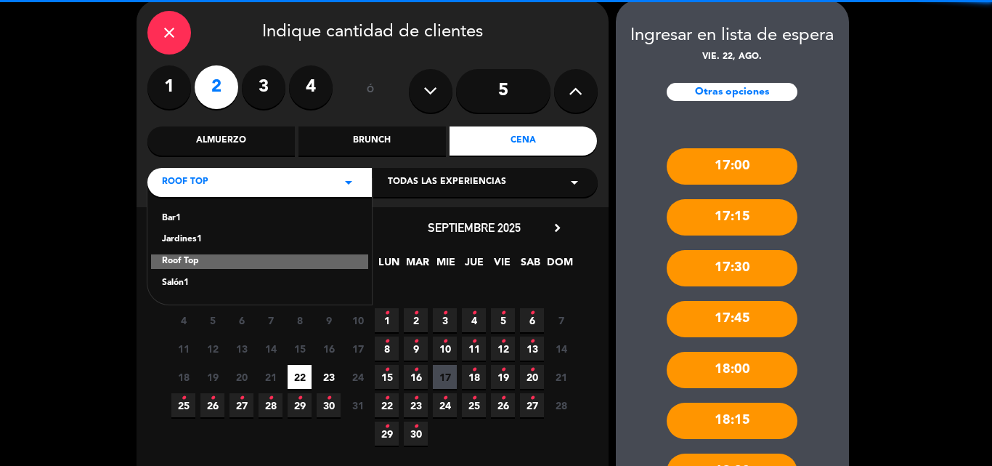
click at [193, 235] on div "Jardines1" at bounding box center [259, 239] width 195 height 15
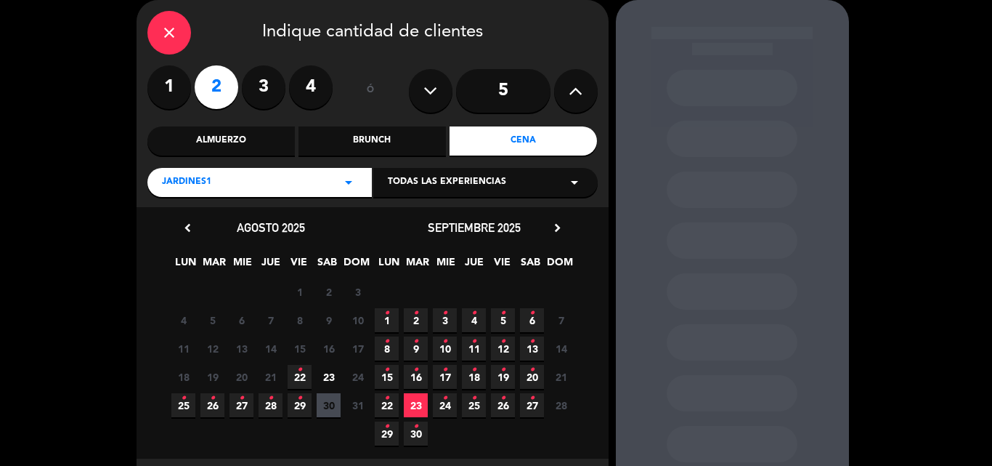
click at [302, 373] on span "22 •" at bounding box center [300, 377] width 24 height 24
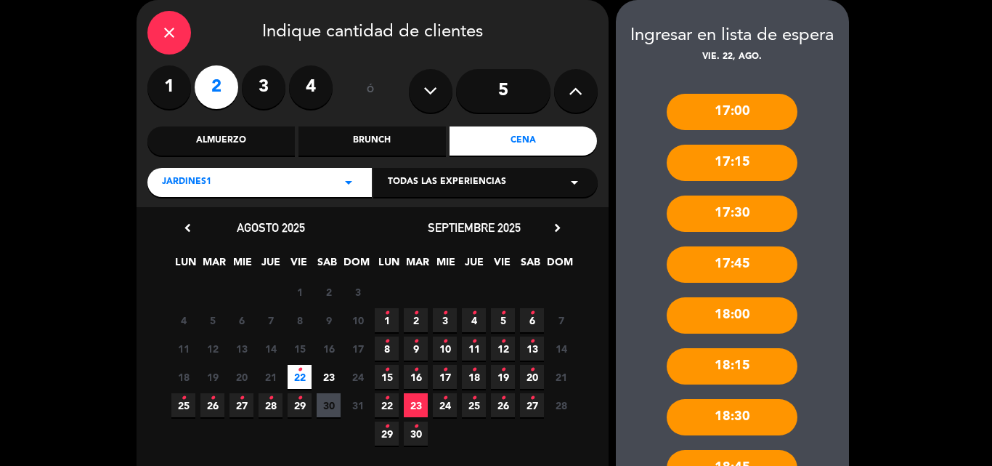
click at [162, 31] on icon "close" at bounding box center [168, 32] width 17 height 17
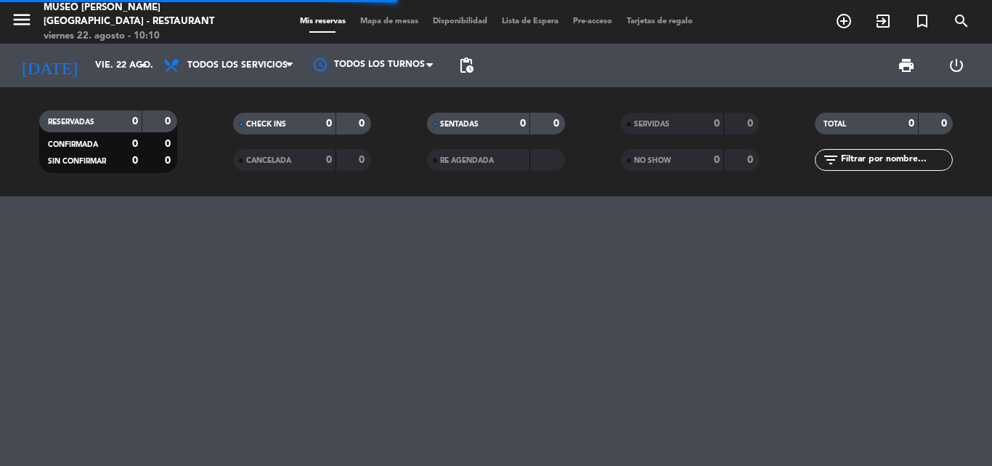
click at [851, 163] on input "text" at bounding box center [896, 160] width 113 height 16
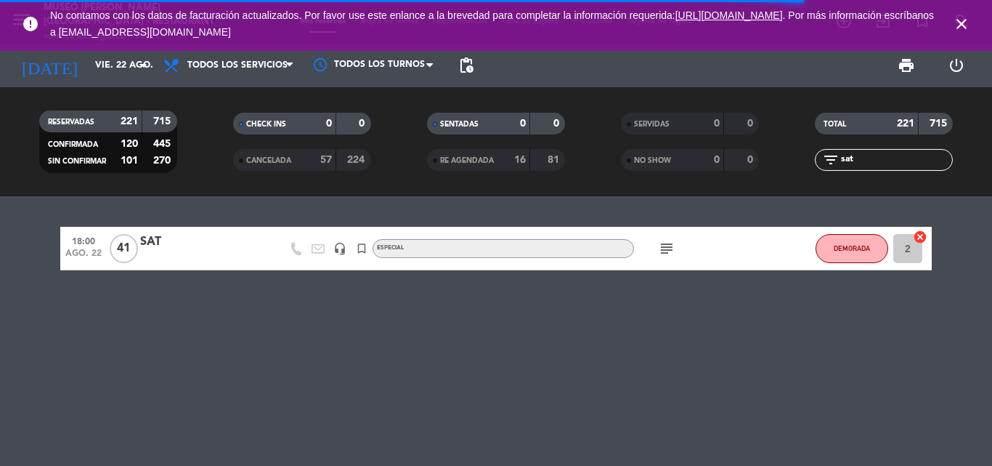
click at [144, 243] on div "SAT" at bounding box center [201, 241] width 123 height 19
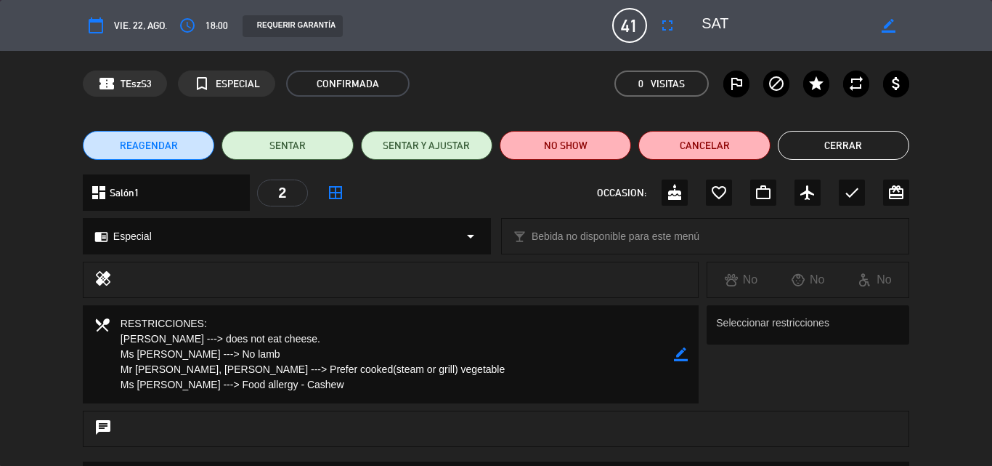
click at [837, 148] on button "Cerrar" at bounding box center [843, 145] width 131 height 29
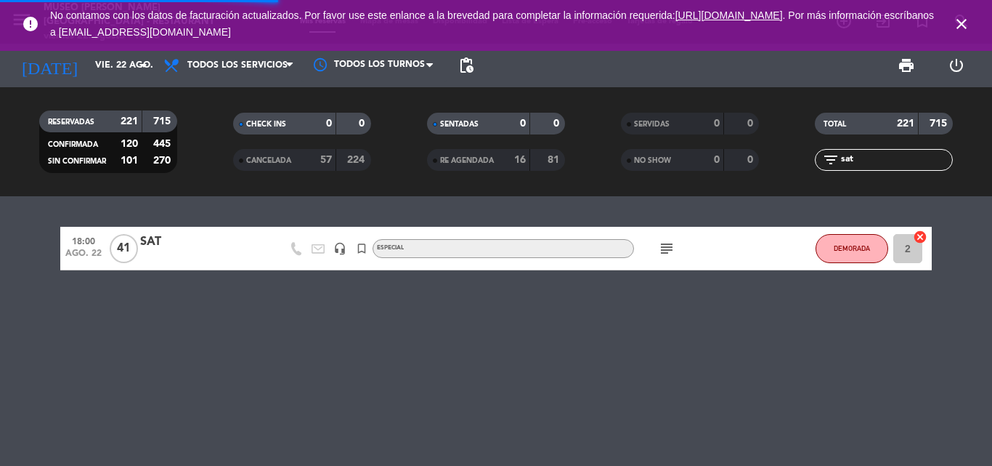
drag, startPoint x: 882, startPoint y: 160, endPoint x: 696, endPoint y: 160, distance: 185.9
click at [696, 160] on div "RESERVADAS 221 715 CONFIRMADA 120 445 SIN CONFIRMAR 101 270 CHECK INS 0 0 CANCE…" at bounding box center [496, 142] width 992 height 80
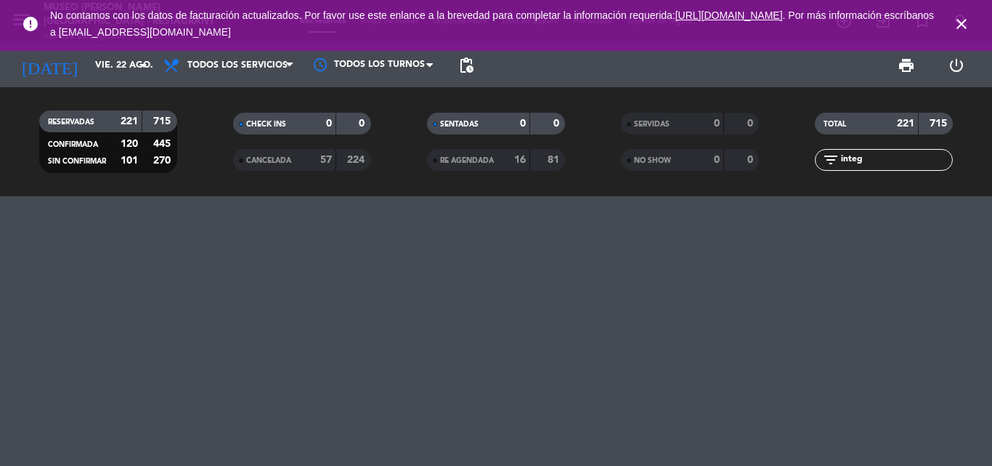
type input "integ"
drag, startPoint x: 867, startPoint y: 159, endPoint x: 789, endPoint y: 162, distance: 78.5
click at [789, 162] on div "filter_list integ" at bounding box center [884, 160] width 194 height 22
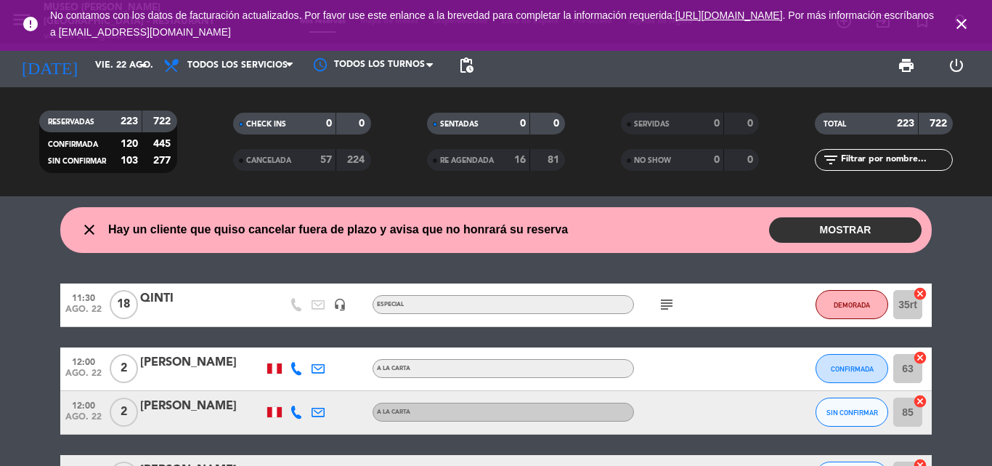
click at [890, 160] on input "text" at bounding box center [896, 160] width 113 height 16
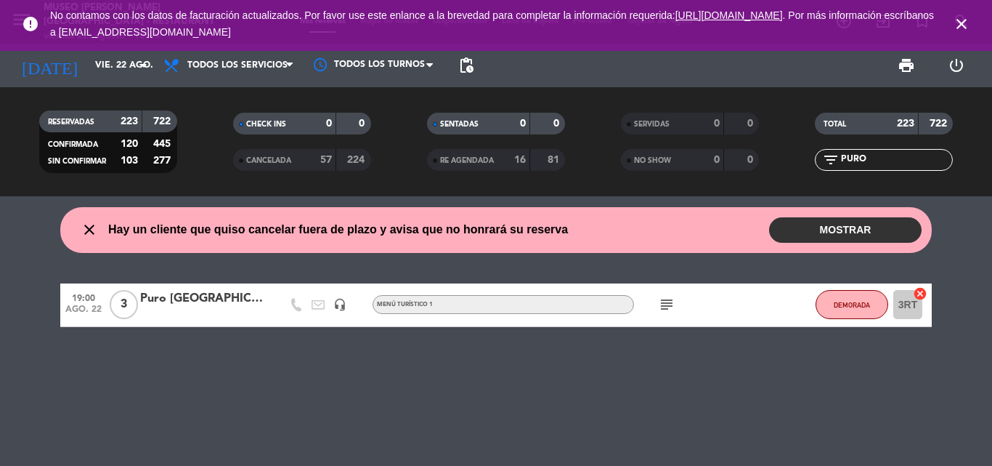
type input "PURO"
click at [215, 291] on div "Puro [GEOGRAPHIC_DATA] Viajes/[PERSON_NAME]" at bounding box center [201, 298] width 123 height 19
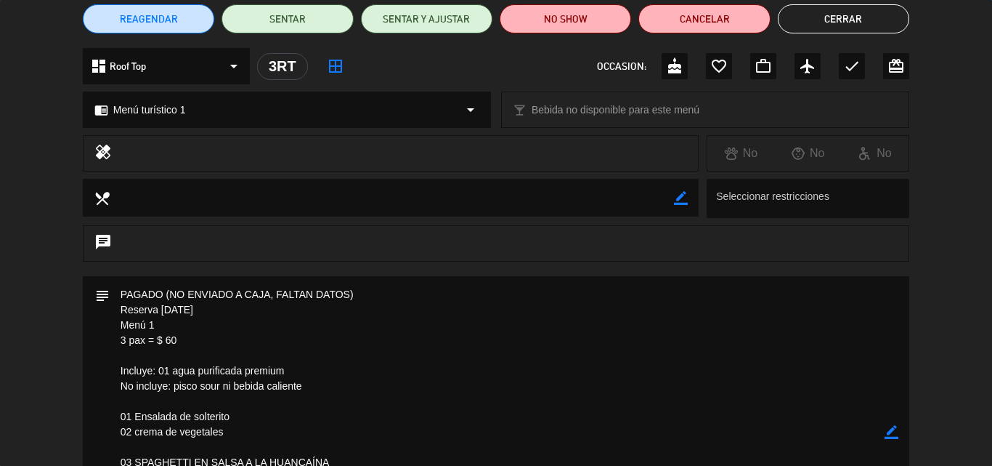
scroll to position [363, 0]
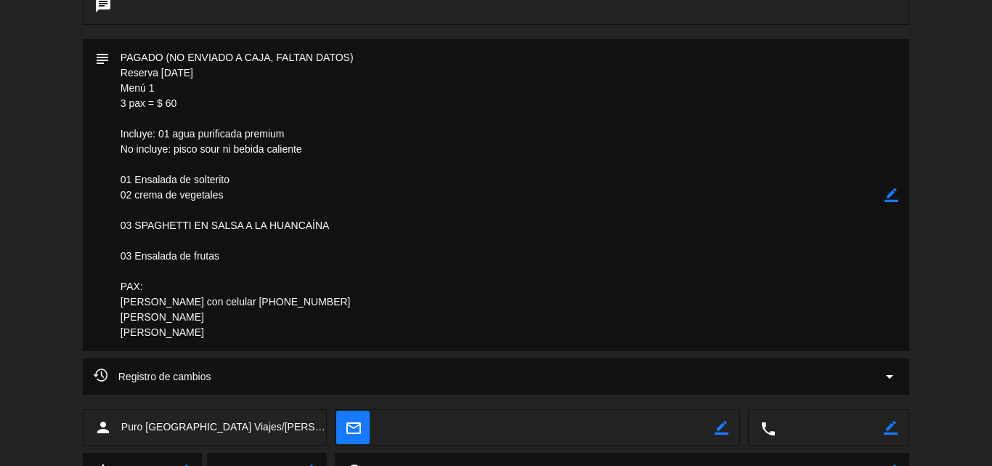
click at [512, 214] on textarea at bounding box center [497, 195] width 775 height 312
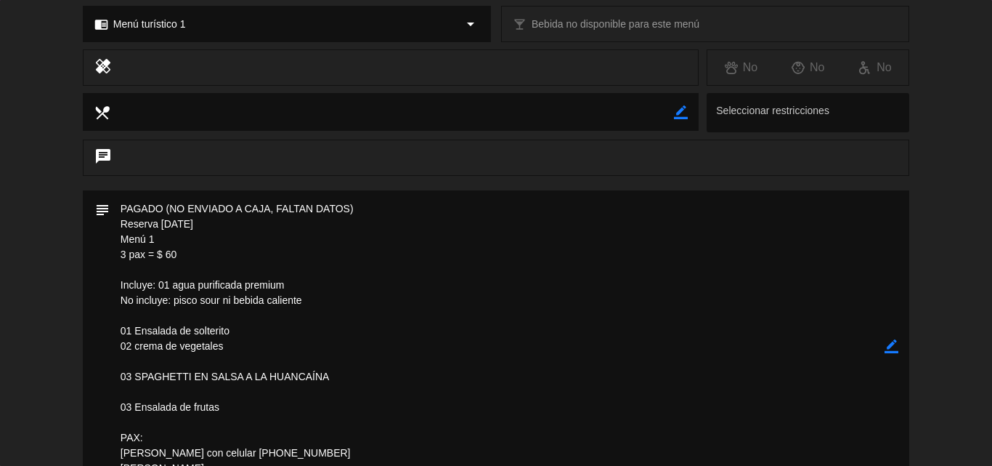
scroll to position [218, 0]
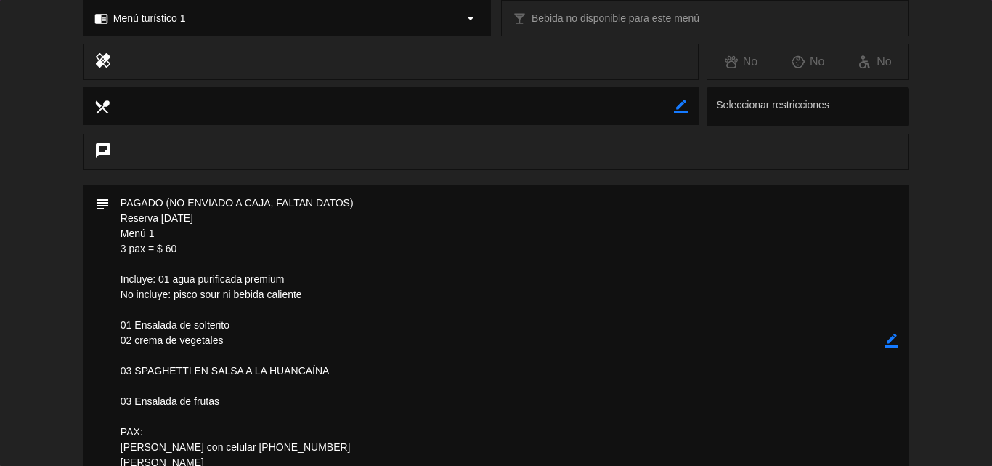
click at [887, 338] on icon "border_color" at bounding box center [892, 340] width 14 height 14
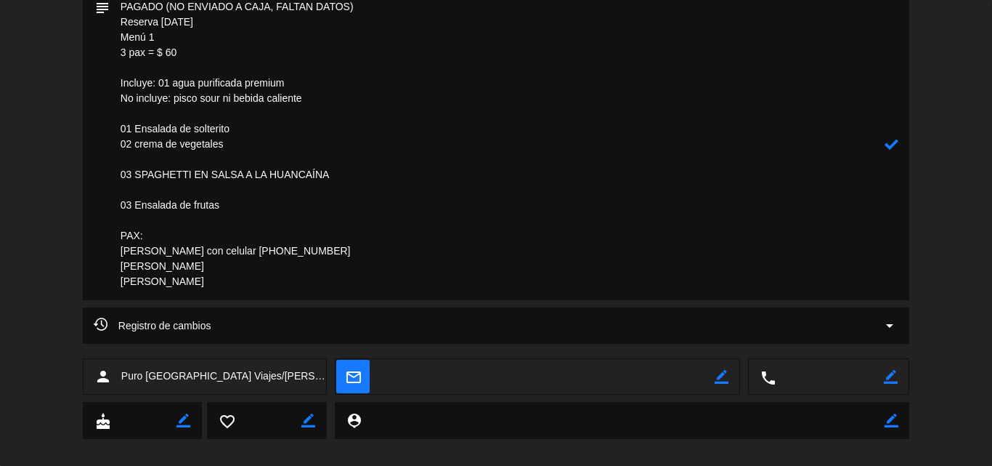
scroll to position [431, 0]
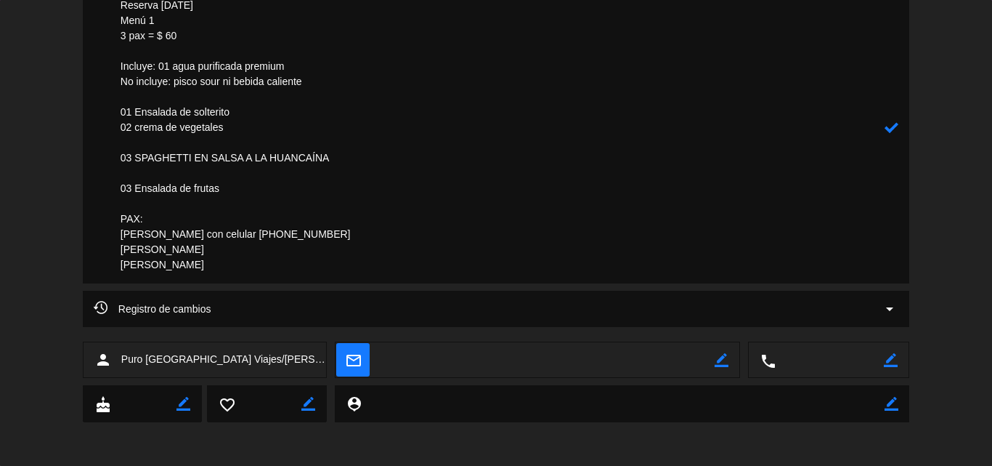
click at [311, 270] on textarea at bounding box center [497, 128] width 775 height 312
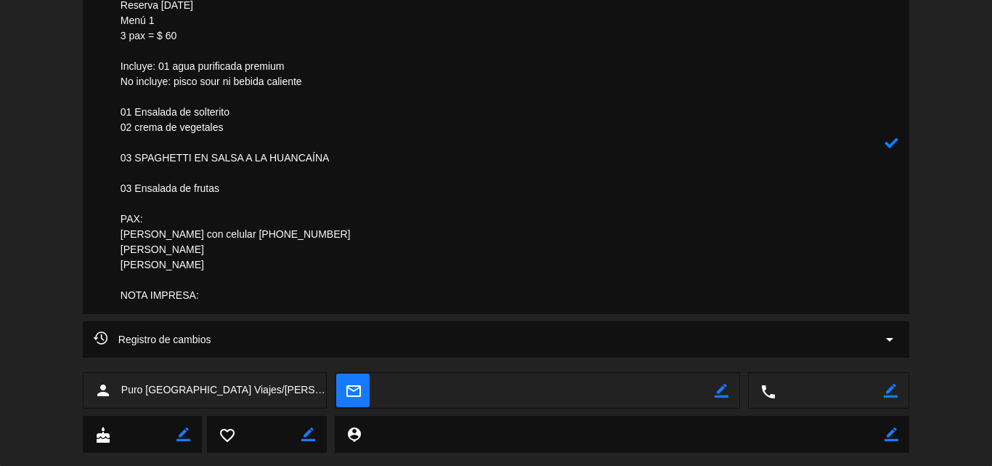
paste textarea "Esta cena es un pequeño gesto para recordarles cuánto los amo. 🌷 Para ti, mami,…"
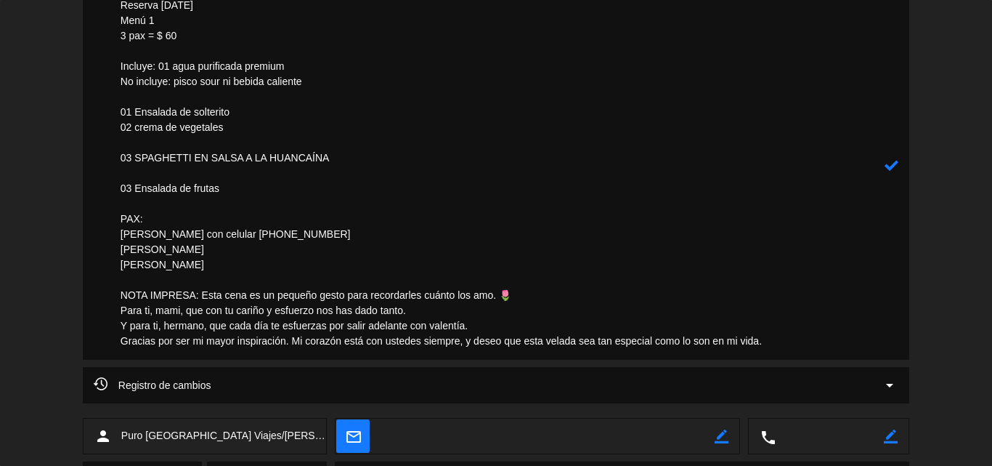
click at [895, 165] on icon at bounding box center [892, 165] width 14 height 14
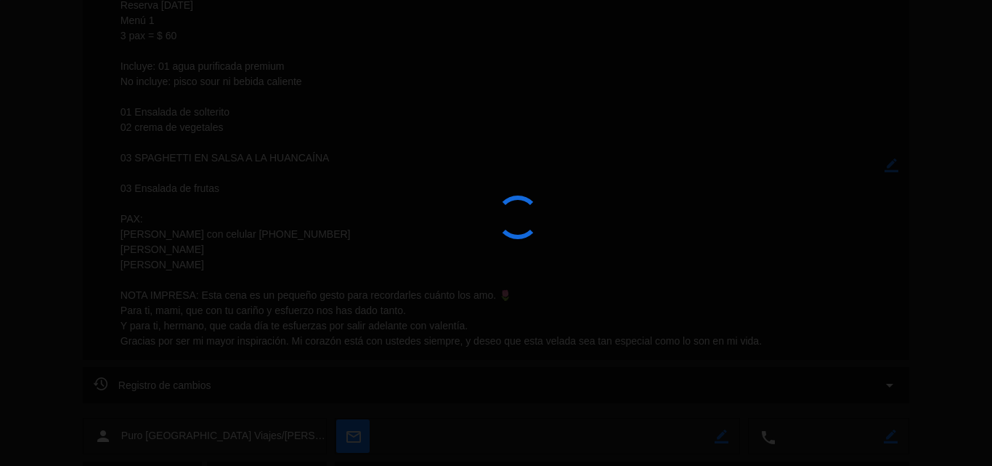
type textarea "PAGADO (NO ENVIADO A CAJA, FALTAN DATOS) Reserva [DATE] Menú 1 3 pax = $ 60 Inc…"
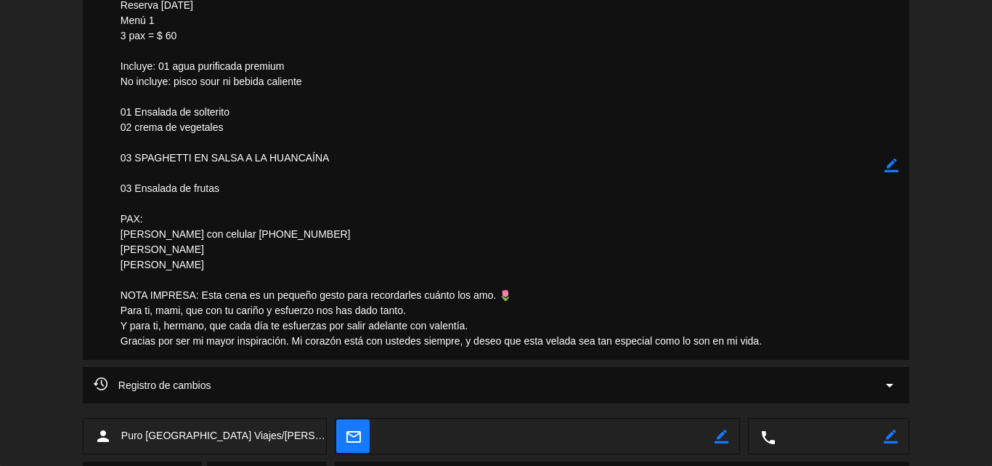
scroll to position [0, 0]
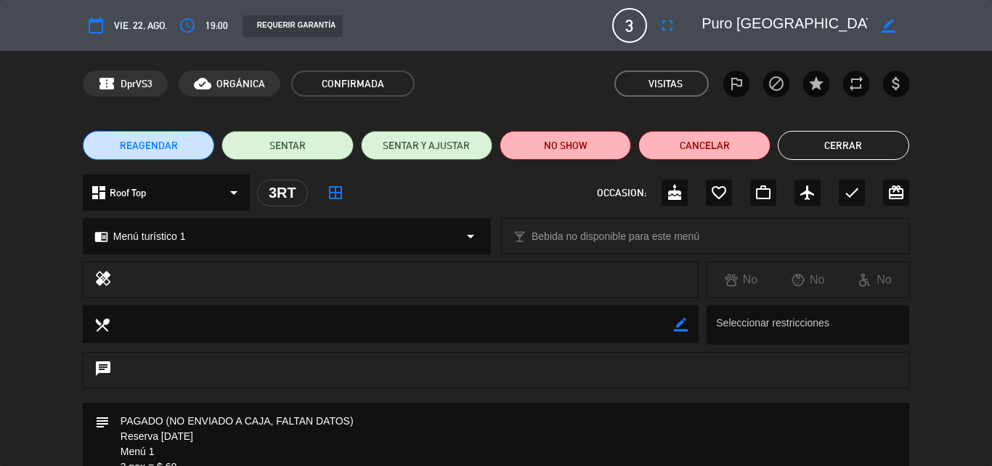
click at [817, 143] on button "Cerrar" at bounding box center [843, 145] width 131 height 29
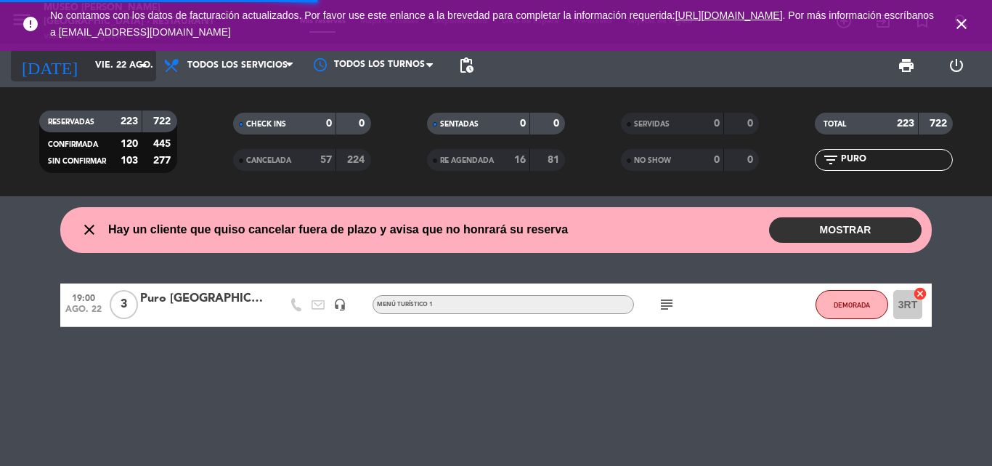
click at [99, 62] on input "vie. 22 ago." at bounding box center [149, 65] width 123 height 25
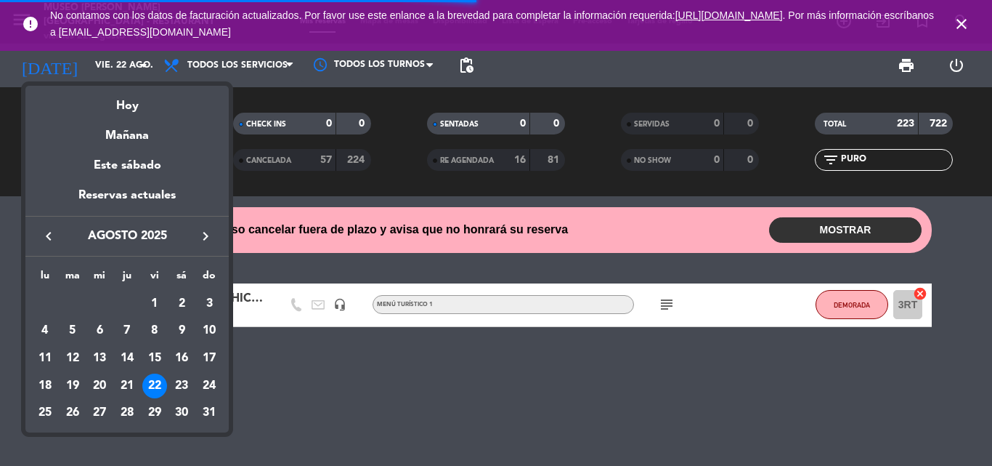
click at [872, 156] on div at bounding box center [496, 233] width 992 height 466
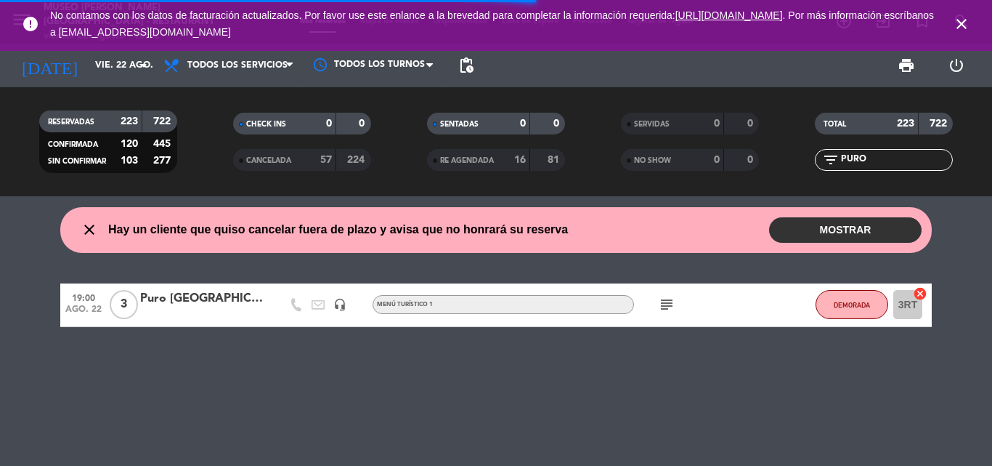
drag, startPoint x: 876, startPoint y: 157, endPoint x: 736, endPoint y: 158, distance: 139.4
click at [739, 158] on div "RESERVADAS 223 722 CONFIRMADA 120 445 SIN CONFIRMAR 103 277 CHECK INS 0 0 CANCE…" at bounding box center [496, 142] width 992 height 80
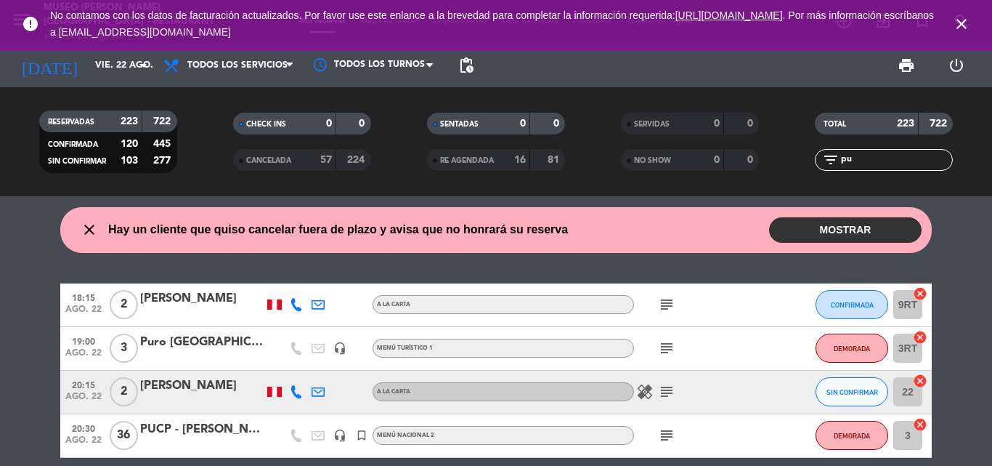
click at [206, 424] on div "PUCP - [PERSON_NAME]" at bounding box center [201, 429] width 123 height 19
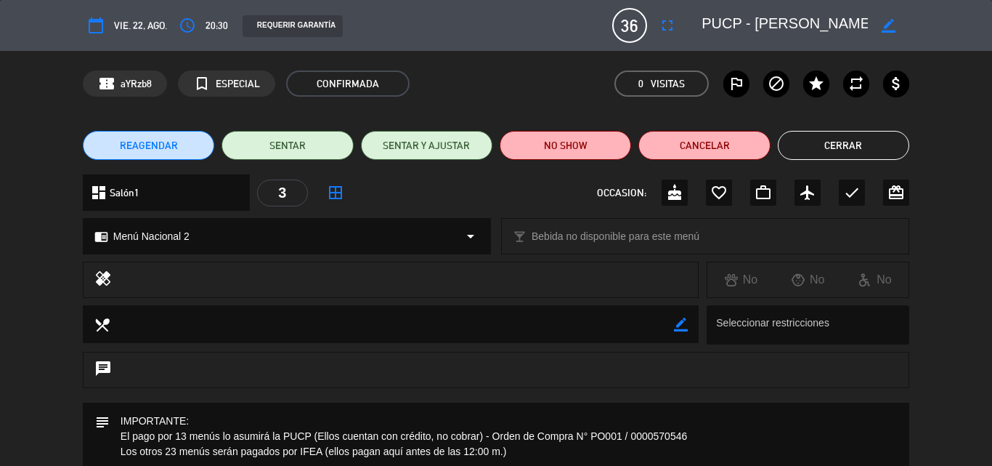
click at [850, 142] on button "Cerrar" at bounding box center [843, 145] width 131 height 29
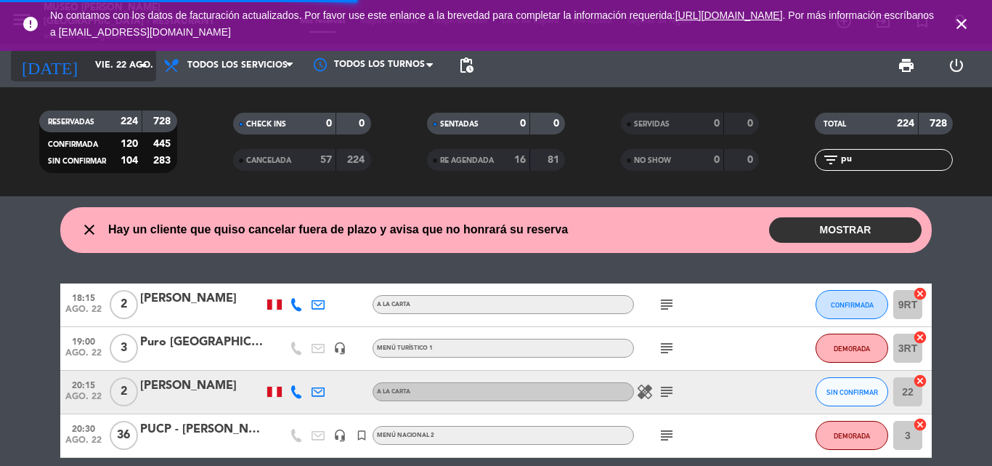
click at [115, 65] on input "vie. 22 ago." at bounding box center [149, 65] width 123 height 25
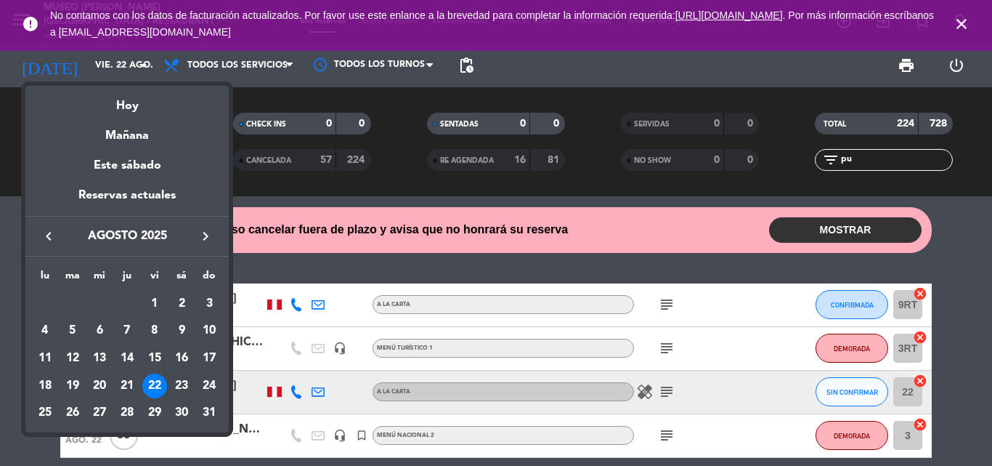
click at [158, 383] on div "22" at bounding box center [154, 385] width 25 height 25
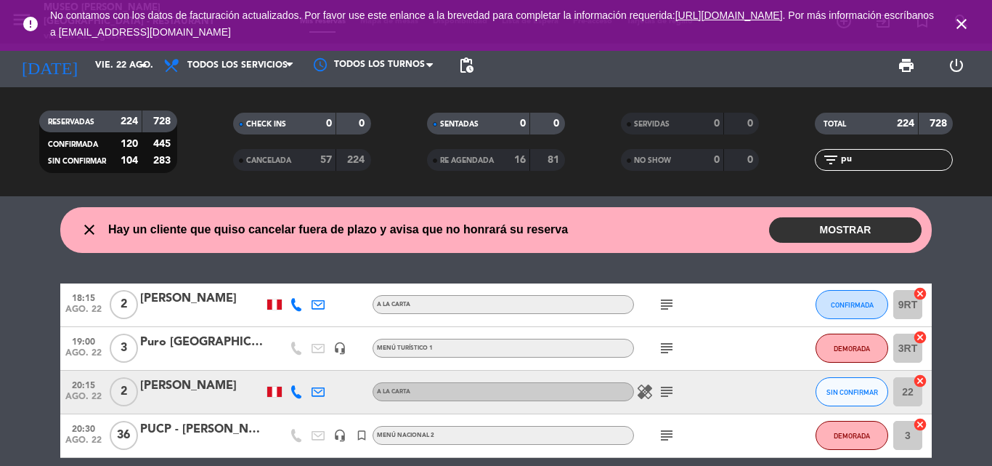
click at [861, 161] on input "pu" at bounding box center [896, 160] width 113 height 16
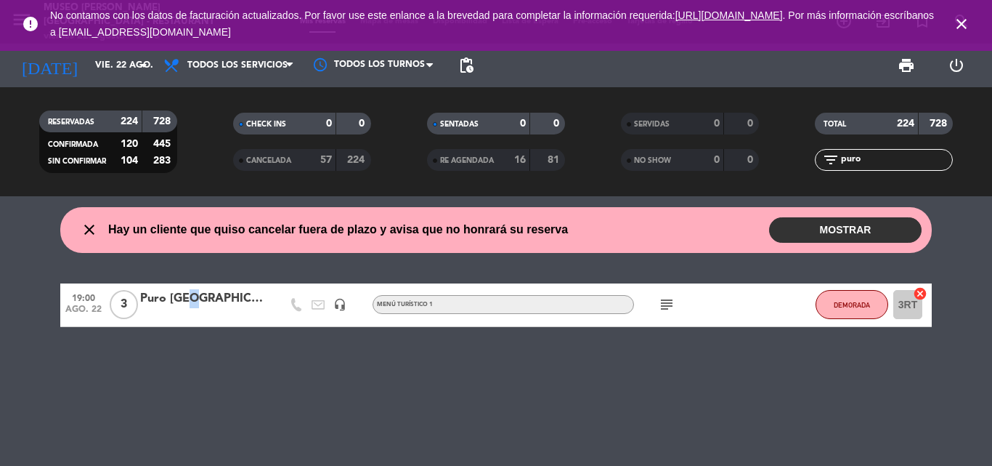
click at [185, 305] on div "Puro [GEOGRAPHIC_DATA] Viajes/[PERSON_NAME]" at bounding box center [201, 298] width 123 height 19
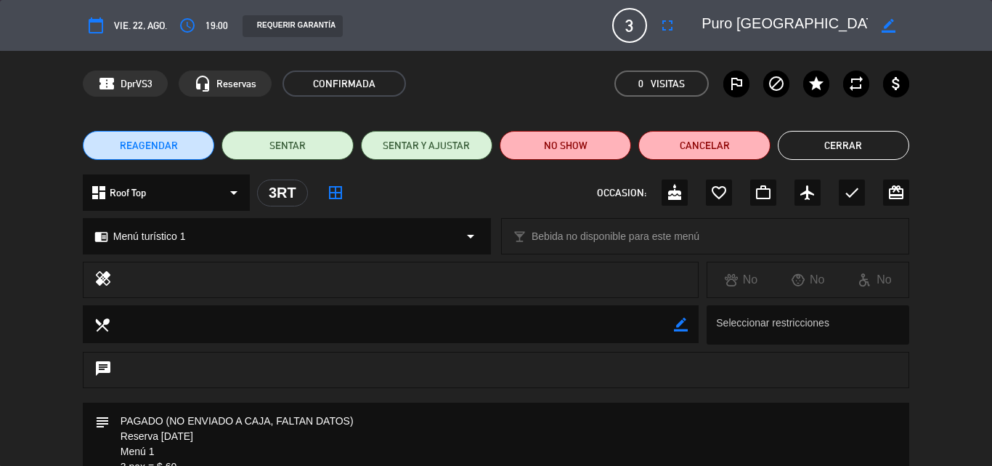
click at [853, 139] on button "Cerrar" at bounding box center [843, 145] width 131 height 29
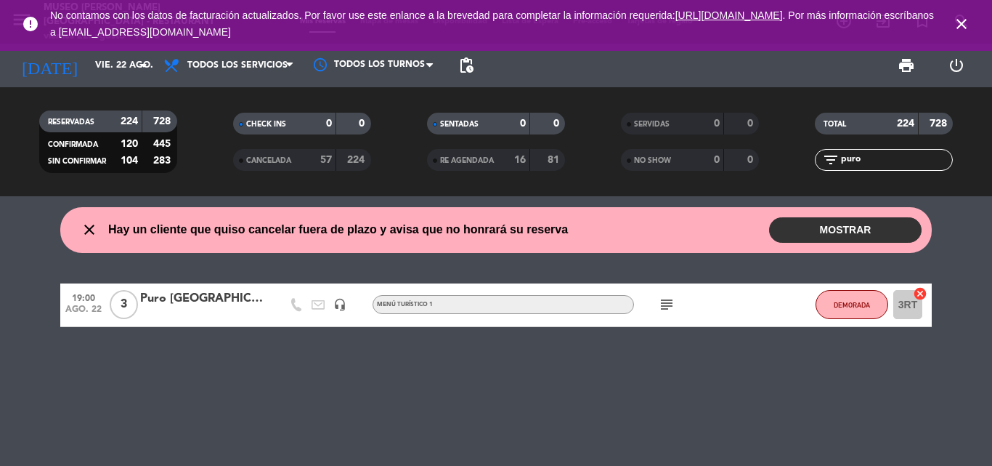
drag, startPoint x: 873, startPoint y: 160, endPoint x: 666, endPoint y: 171, distance: 207.3
click at [667, 171] on div "RESERVADAS 224 728 CONFIRMADA 120 445 SIN CONFIRMAR 104 283 CHECK INS 0 0 CANCE…" at bounding box center [496, 142] width 992 height 80
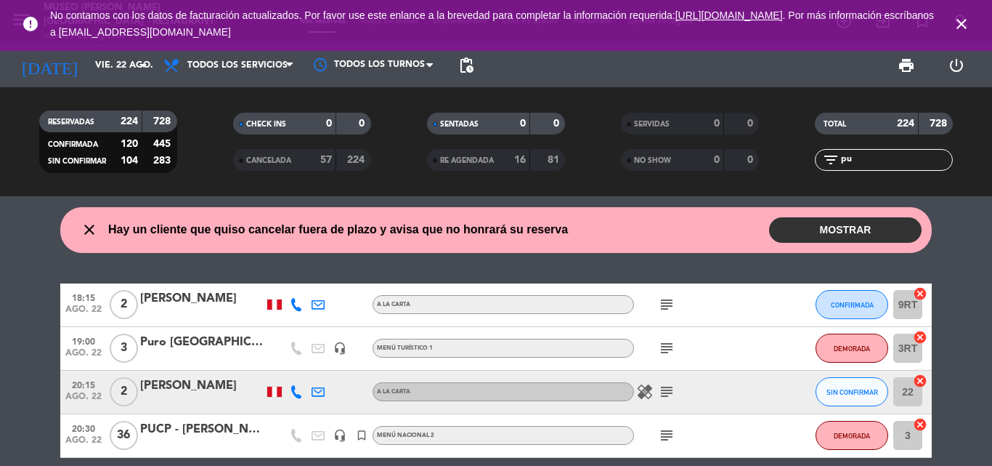
type input "pu"
click at [200, 424] on div "PUCP - [PERSON_NAME]" at bounding box center [201, 429] width 123 height 19
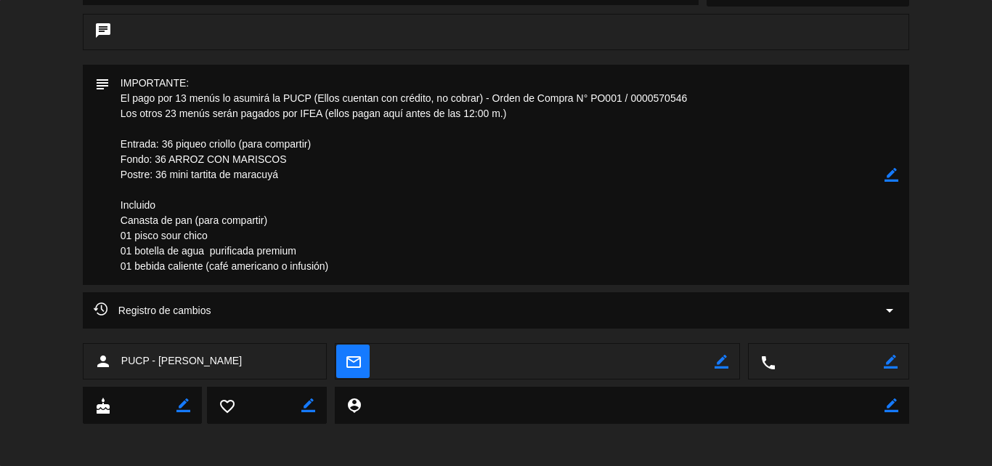
scroll to position [339, 0]
drag, startPoint x: 340, startPoint y: 268, endPoint x: 99, endPoint y: 209, distance: 248.2
click at [99, 209] on div "subject border_color" at bounding box center [496, 173] width 826 height 220
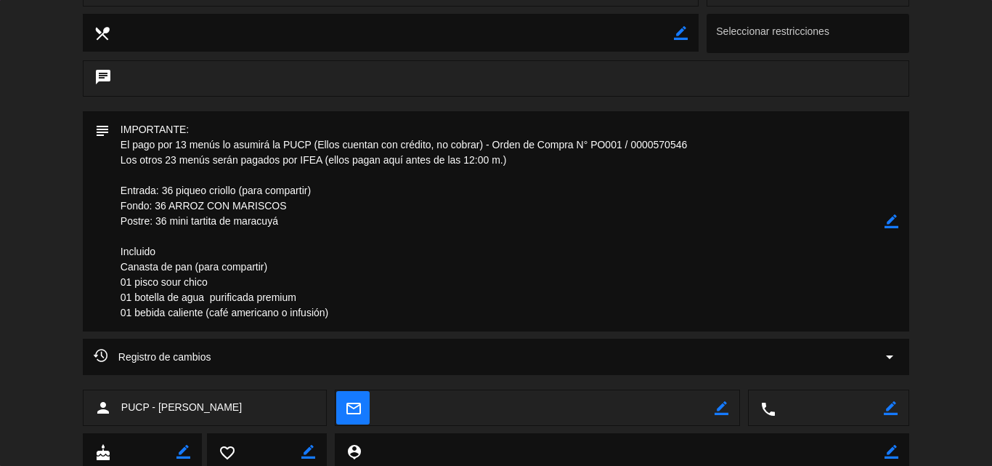
scroll to position [267, 0]
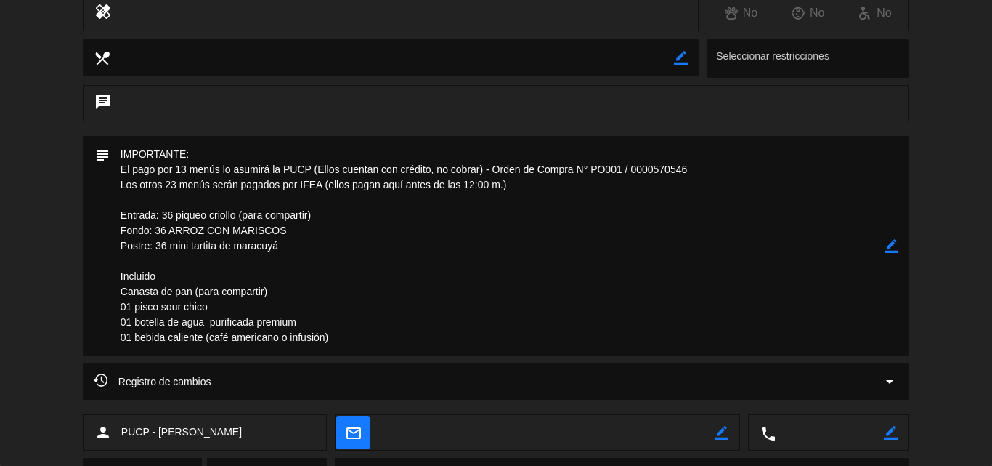
click at [894, 247] on icon "border_color" at bounding box center [892, 246] width 14 height 14
drag, startPoint x: 326, startPoint y: 183, endPoint x: 550, endPoint y: 189, distance: 224.5
click at [550, 189] on textarea at bounding box center [497, 246] width 775 height 220
click at [887, 248] on icon at bounding box center [892, 246] width 14 height 14
click at [890, 245] on icon "border_color" at bounding box center [892, 246] width 14 height 14
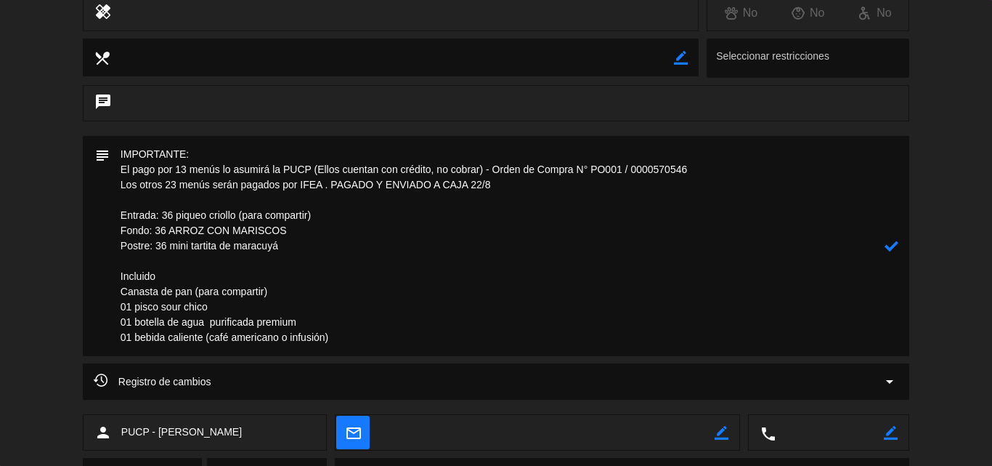
click at [128, 200] on textarea at bounding box center [497, 246] width 775 height 220
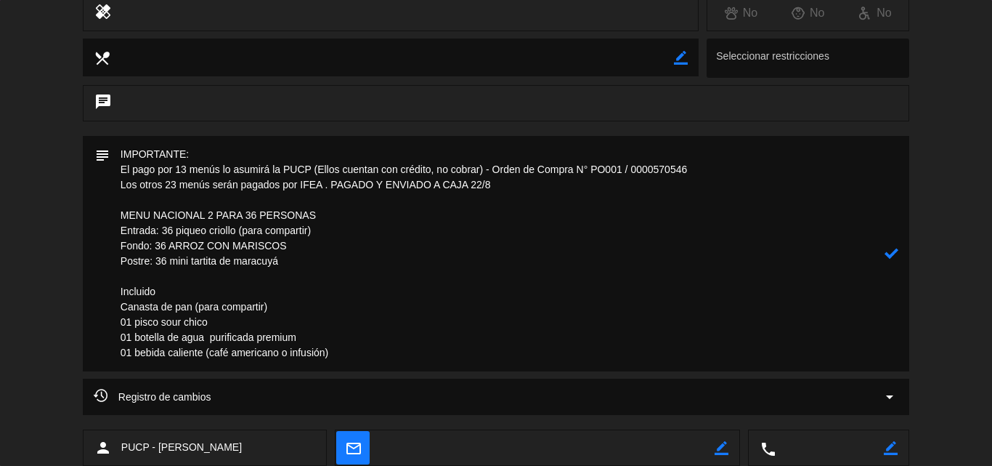
drag, startPoint x: 173, startPoint y: 228, endPoint x: 162, endPoint y: 227, distance: 11.0
click at [162, 228] on textarea at bounding box center [497, 253] width 775 height 235
type textarea "IMPORTANTE: El pago por 13 menús lo asumirá la PUCP (Ellos cuentan con crédito,…"
click at [890, 254] on icon at bounding box center [892, 253] width 14 height 14
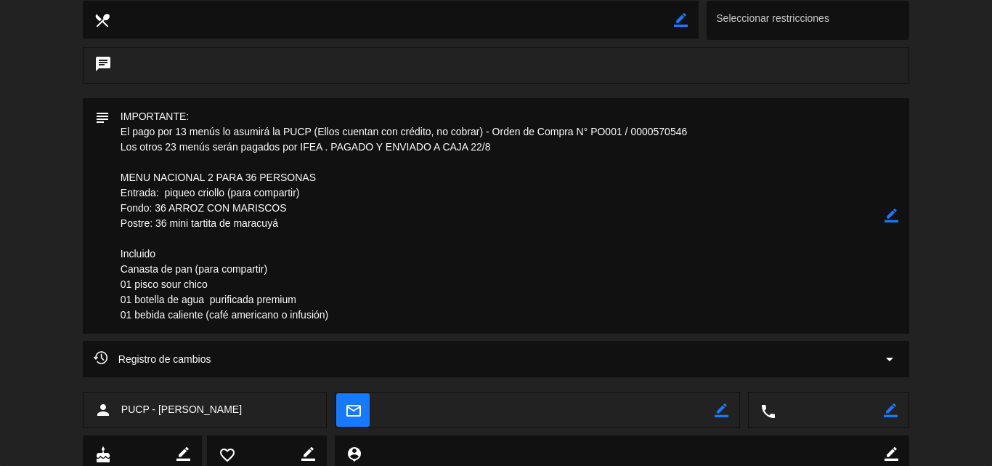
scroll to position [339, 0]
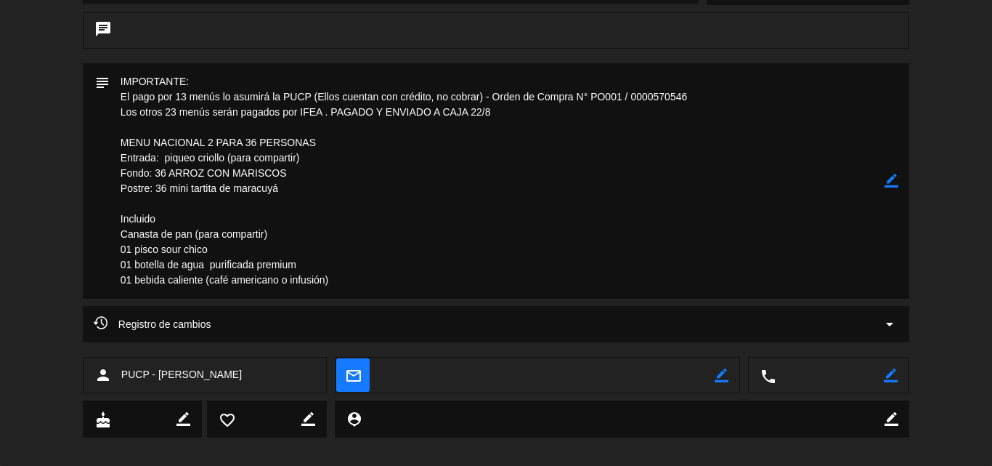
click at [715, 374] on icon "border_color" at bounding box center [722, 375] width 14 height 14
click at [676, 379] on textarea at bounding box center [547, 375] width 335 height 36
paste textarea "[EMAIL_ADDRESS][DOMAIN_NAME]"
type textarea "[EMAIL_ADDRESS][DOMAIN_NAME]"
click at [723, 374] on icon at bounding box center [722, 375] width 14 height 14
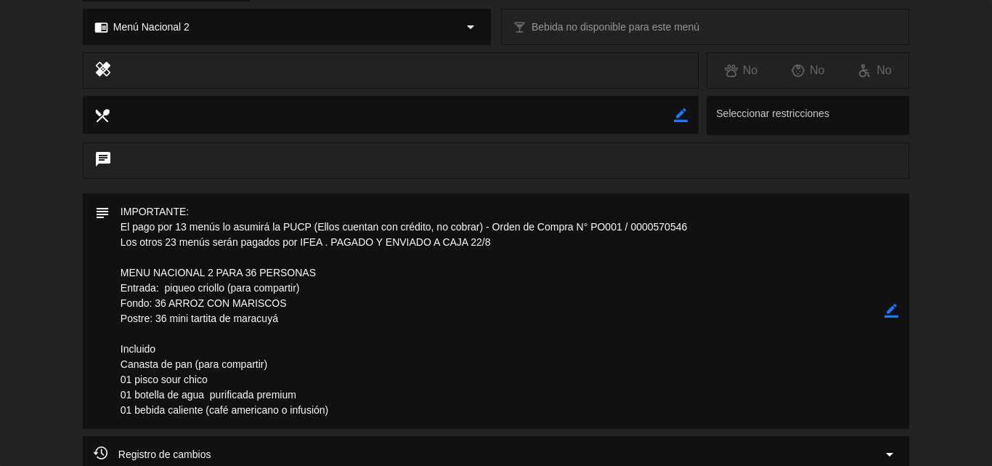
scroll to position [0, 0]
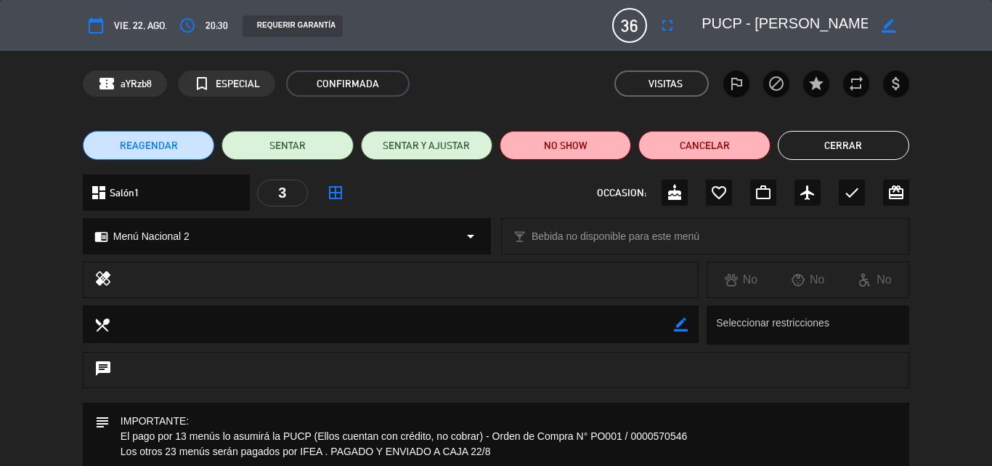
click at [851, 142] on button "Cerrar" at bounding box center [843, 145] width 131 height 29
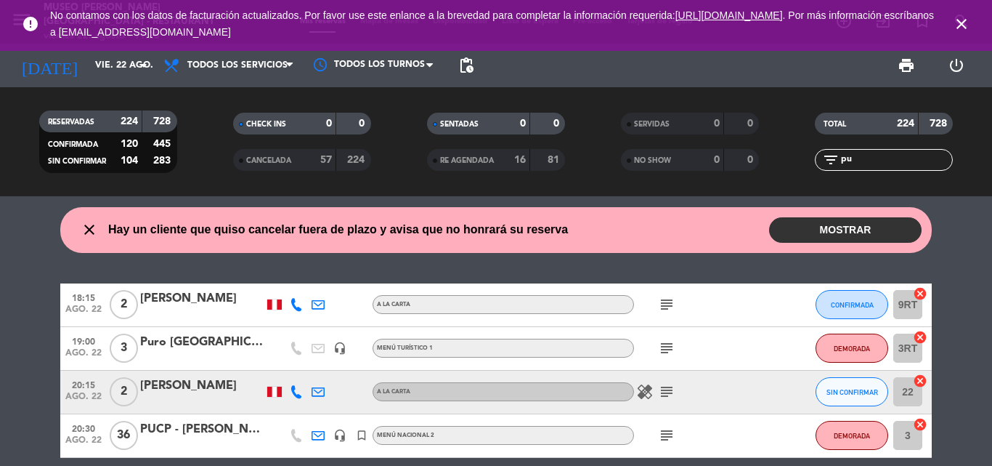
drag, startPoint x: 863, startPoint y: 158, endPoint x: 710, endPoint y: 166, distance: 154.2
click at [714, 166] on div "RESERVADAS 224 728 CONFIRMADA 120 445 SIN CONFIRMAR 104 283 CHECK INS 0 0 CANCE…" at bounding box center [496, 142] width 992 height 80
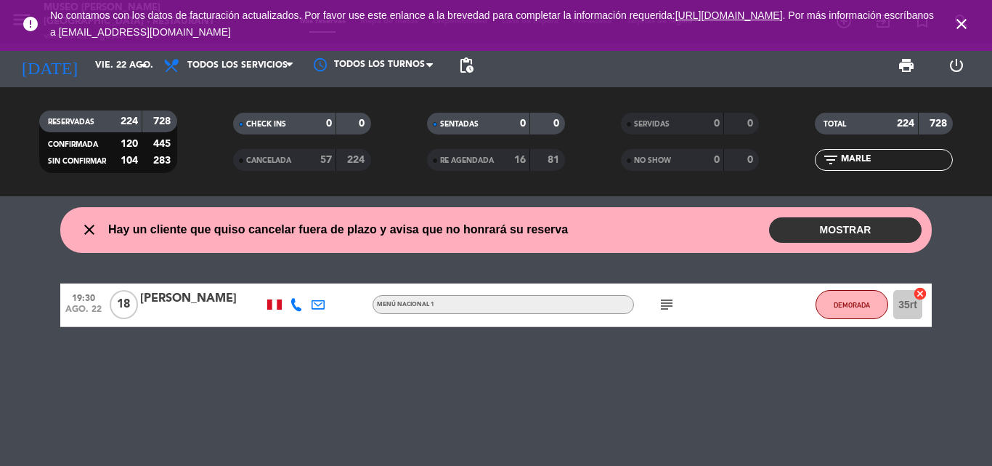
type input "MARLE"
click at [160, 296] on div "[PERSON_NAME]" at bounding box center [201, 298] width 123 height 19
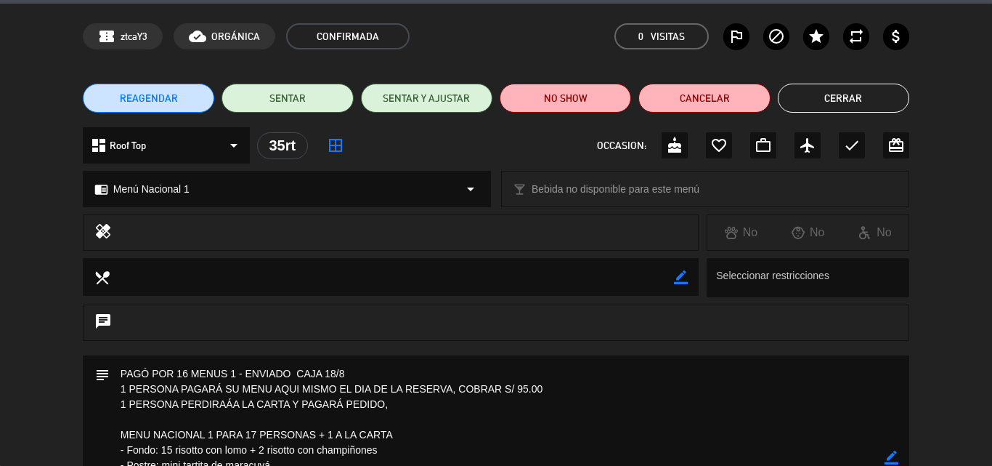
scroll to position [145, 0]
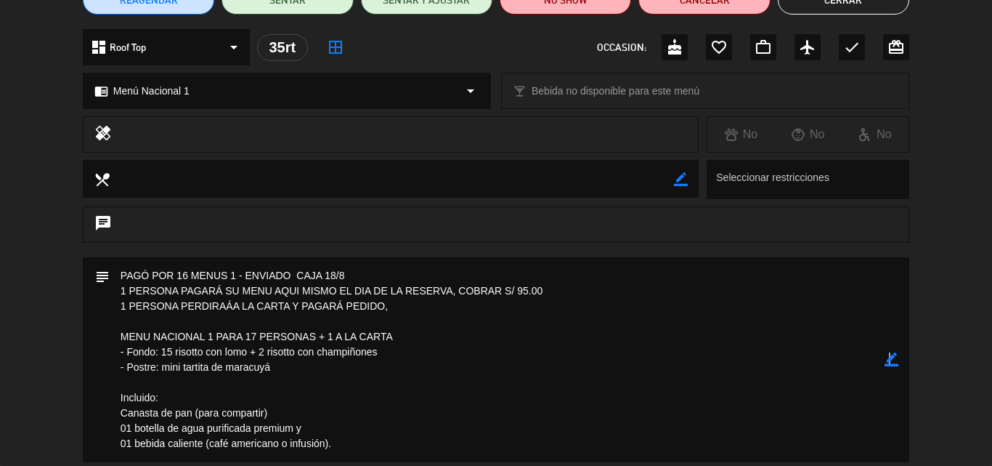
click at [890, 359] on icon "border_color" at bounding box center [892, 359] width 14 height 14
click at [228, 304] on textarea at bounding box center [497, 359] width 775 height 205
click at [201, 306] on textarea at bounding box center [497, 359] width 775 height 205
click at [542, 334] on textarea at bounding box center [497, 359] width 775 height 205
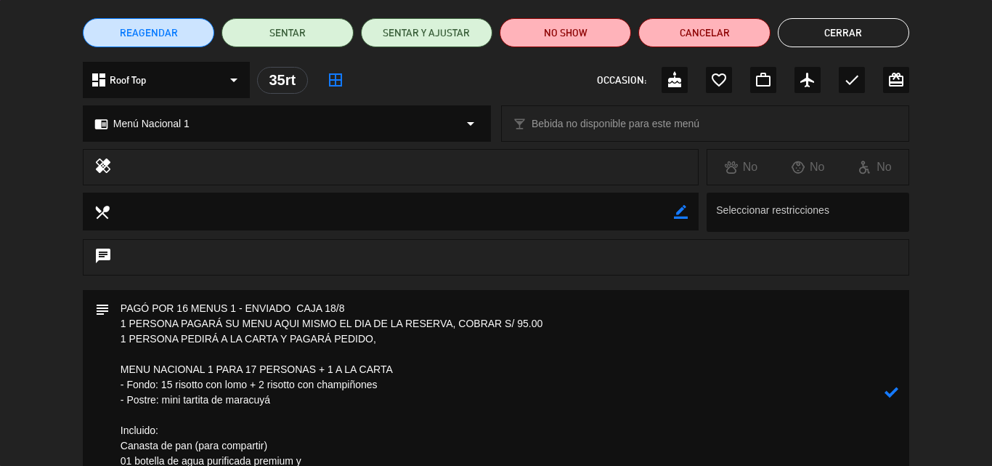
scroll to position [218, 0]
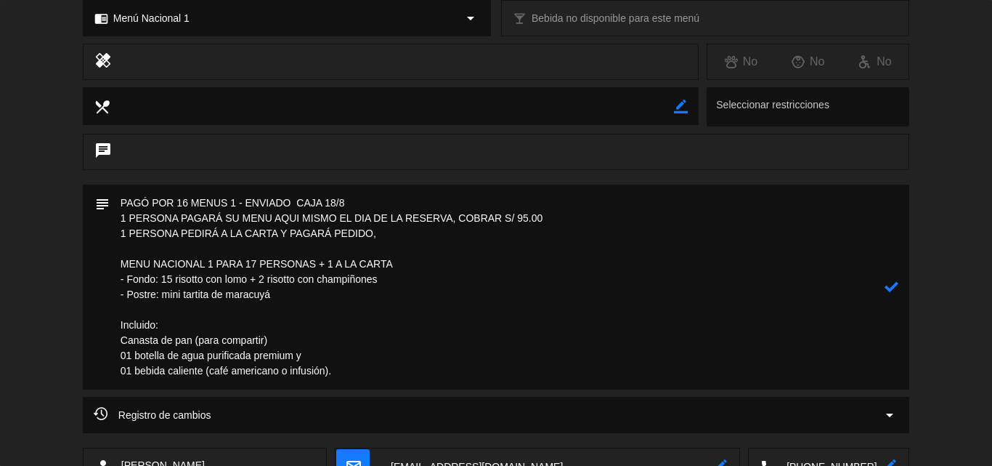
type textarea "PAGÓ POR 16 MENUS 1 - ENVIADO CAJA 18/8 1 PERSONA PAGARÁ SU MENU AQUI MISMO EL …"
click at [896, 285] on icon at bounding box center [892, 287] width 14 height 14
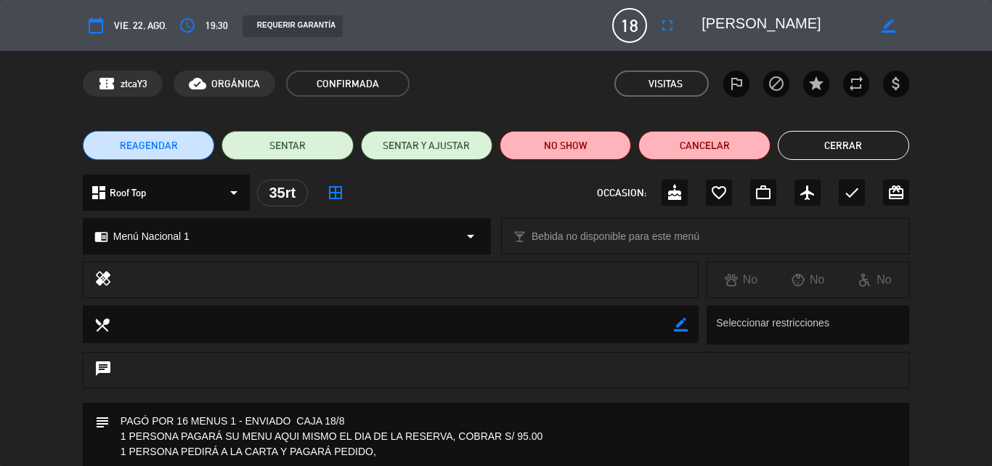
click at [833, 142] on button "Cerrar" at bounding box center [843, 145] width 131 height 29
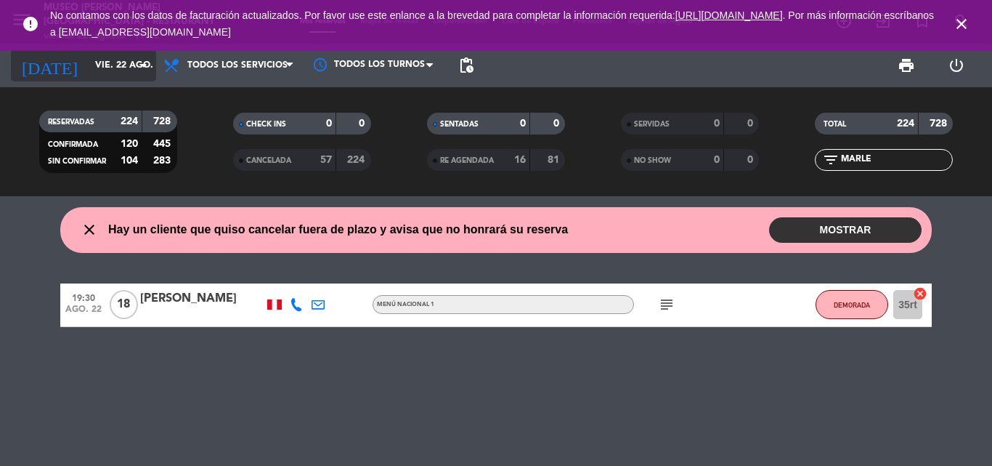
click at [89, 63] on input "vie. 22 ago." at bounding box center [149, 65] width 123 height 25
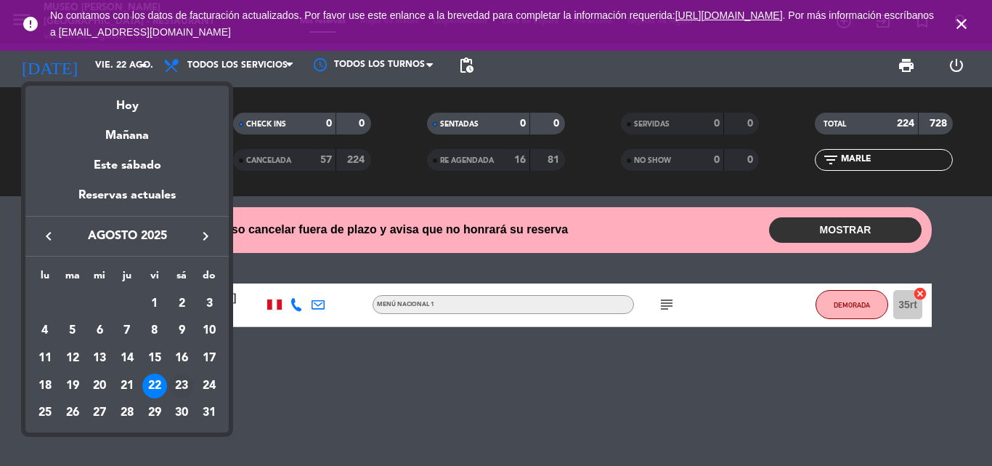
click at [180, 380] on div "23" at bounding box center [181, 385] width 25 height 25
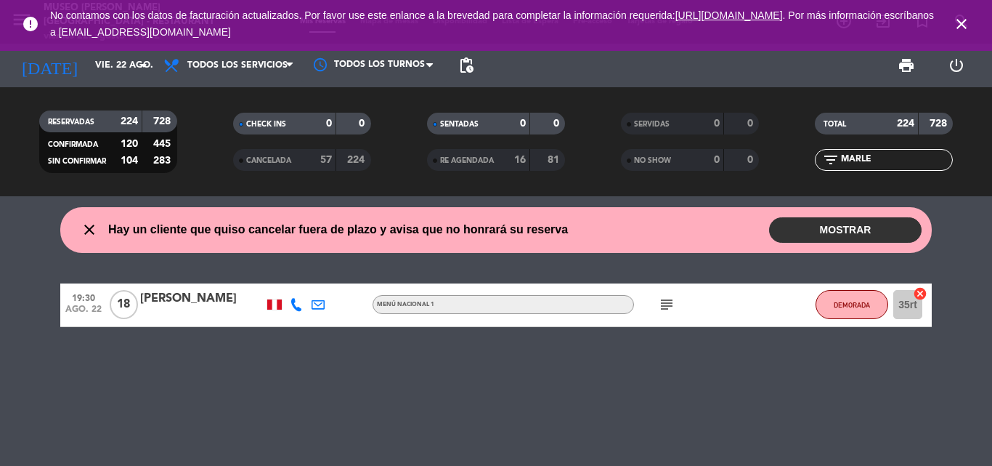
type input "sáb. 23 ago."
drag, startPoint x: 911, startPoint y: 160, endPoint x: 601, endPoint y: 160, distance: 309.4
click at [611, 163] on div "RESERVADAS 224 728 CONFIRMADA 120 445 SIN CONFIRMAR 104 283 CHECK INS 0 0 CANCE…" at bounding box center [496, 142] width 992 height 80
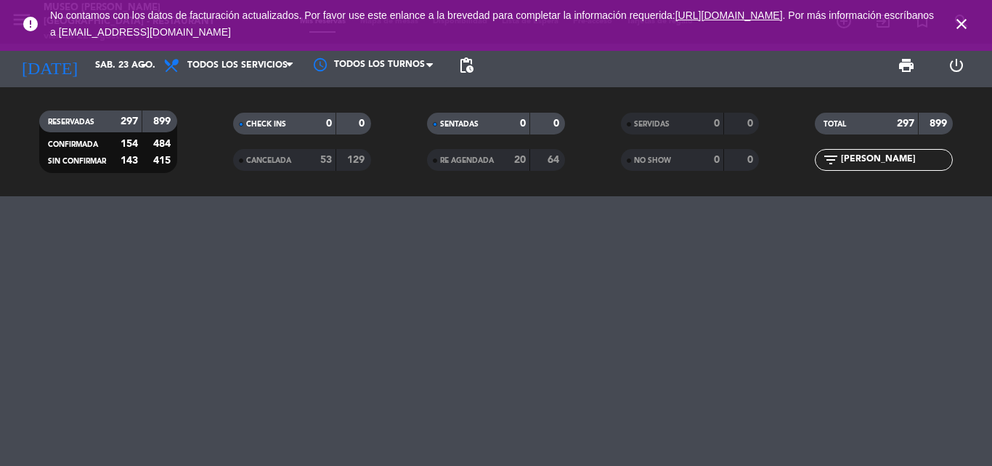
drag, startPoint x: 861, startPoint y: 159, endPoint x: 744, endPoint y: 160, distance: 116.2
click at [744, 160] on div "RESERVADAS 297 899 CONFIRMADA 154 484 SIN CONFIRMAR 143 415 CHECK INS 0 0 CANCE…" at bounding box center [496, 142] width 992 height 80
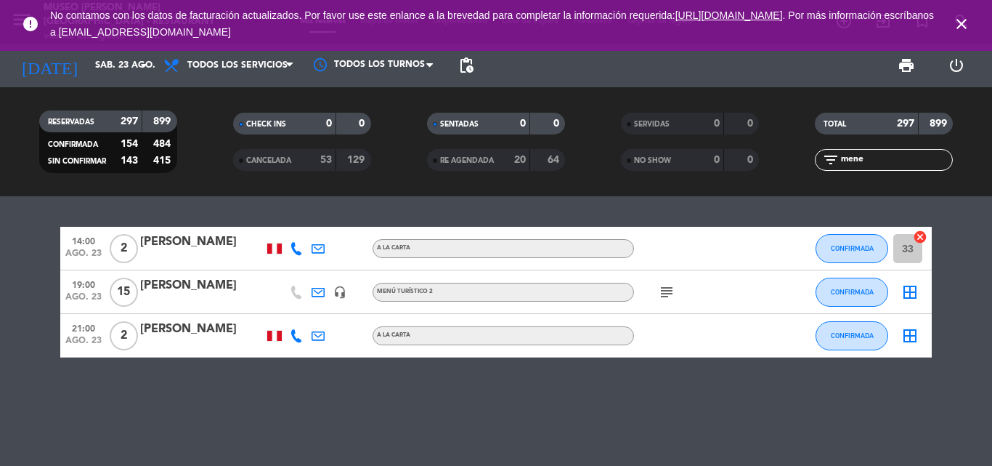
type input "mene"
click at [168, 283] on div "[PERSON_NAME]" at bounding box center [201, 285] width 123 height 19
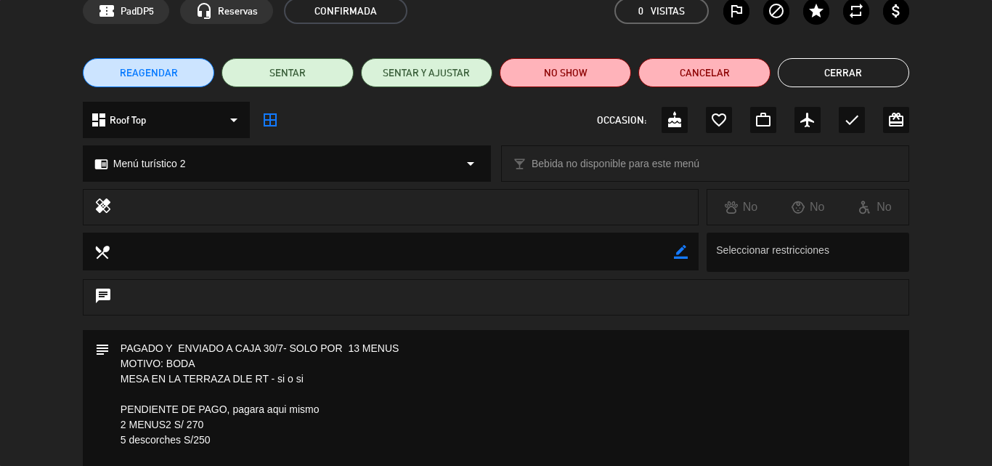
scroll to position [145, 0]
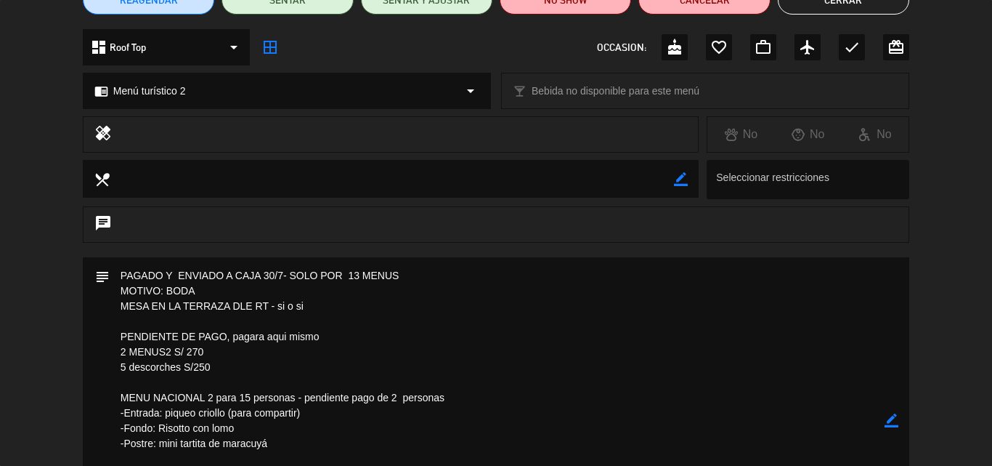
click at [893, 419] on icon "border_color" at bounding box center [892, 420] width 14 height 14
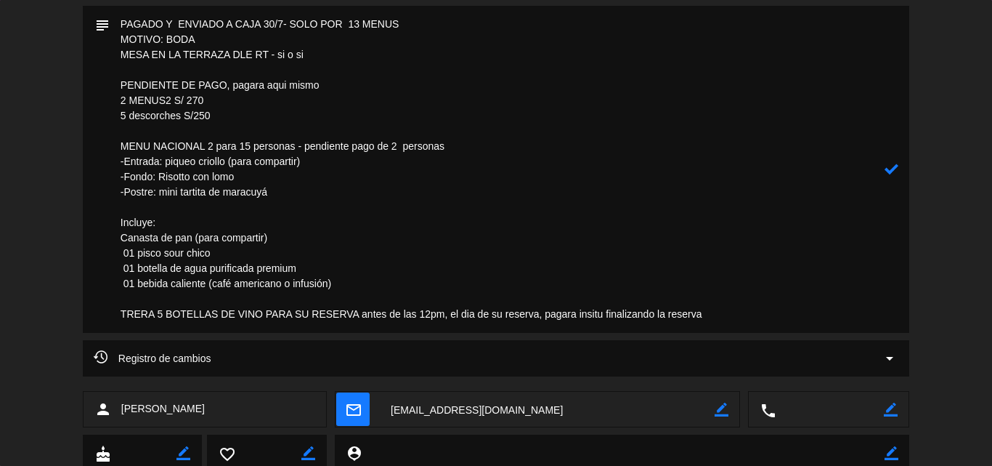
scroll to position [373, 0]
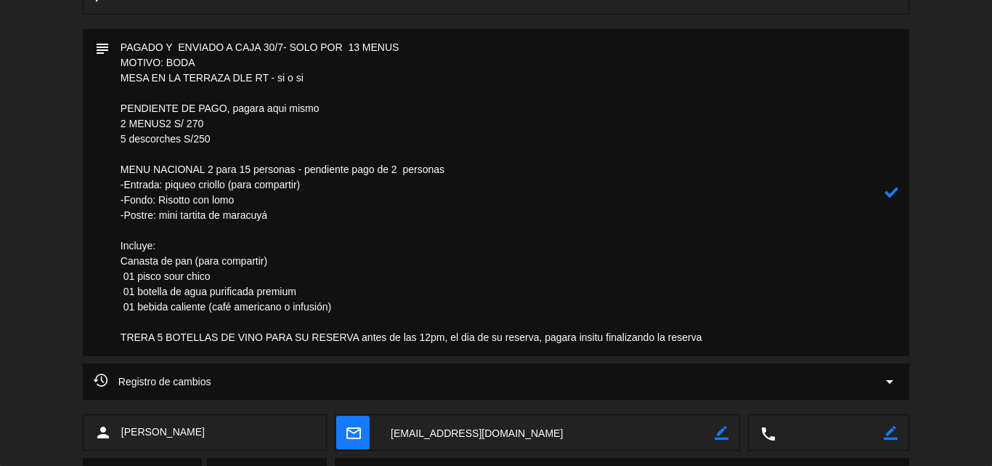
drag, startPoint x: 254, startPoint y: 78, endPoint x: 240, endPoint y: 78, distance: 14.5
click at [240, 78] on textarea at bounding box center [497, 192] width 775 height 327
click at [895, 191] on icon at bounding box center [892, 192] width 14 height 14
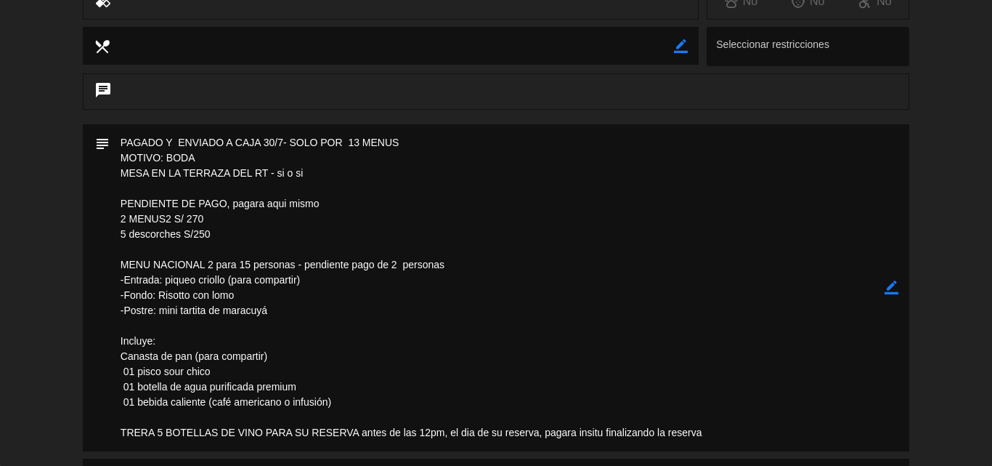
scroll to position [290, 0]
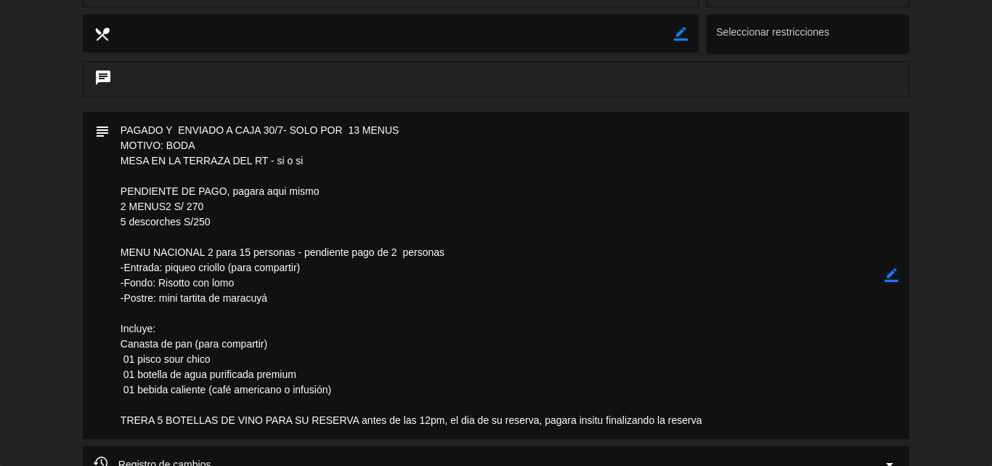
click at [893, 274] on icon "border_color" at bounding box center [892, 275] width 14 height 14
click at [338, 160] on textarea at bounding box center [497, 275] width 775 height 327
click at [893, 272] on icon at bounding box center [892, 275] width 14 height 14
click at [893, 272] on icon "border_color" at bounding box center [892, 275] width 14 height 14
click at [448, 418] on textarea at bounding box center [497, 275] width 775 height 327
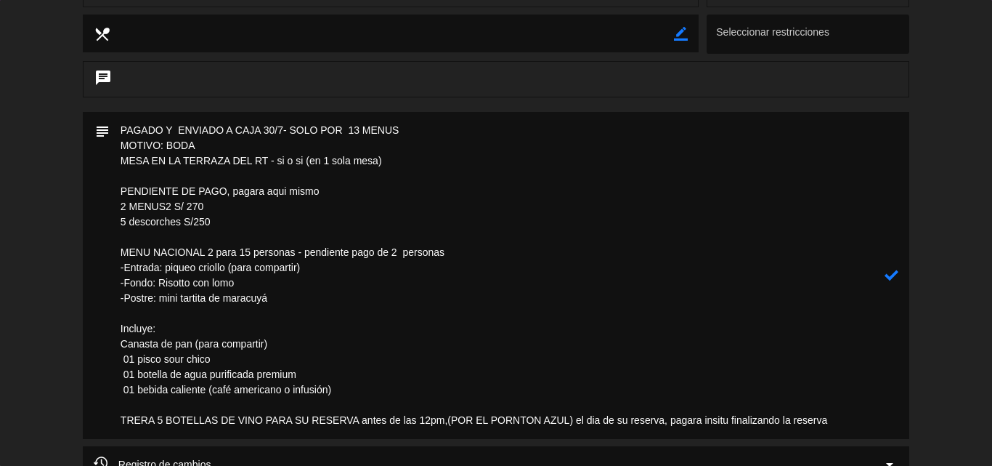
click at [840, 416] on textarea at bounding box center [497, 275] width 775 height 327
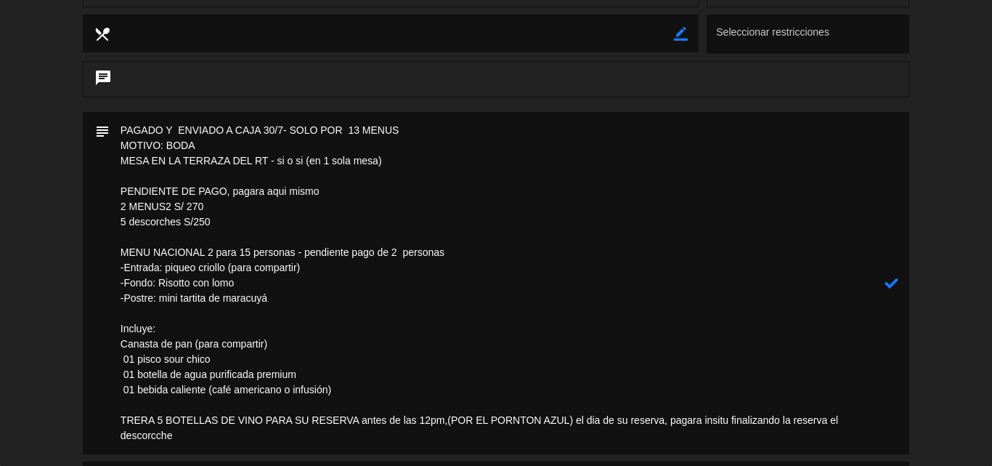
type textarea "PAGADO Y ENVIADO A CAJA 30/7- SOLO POR 13 MENUS MOTIVO: BODA MESA EN LA TERRAZA…"
click at [893, 280] on icon at bounding box center [892, 283] width 14 height 14
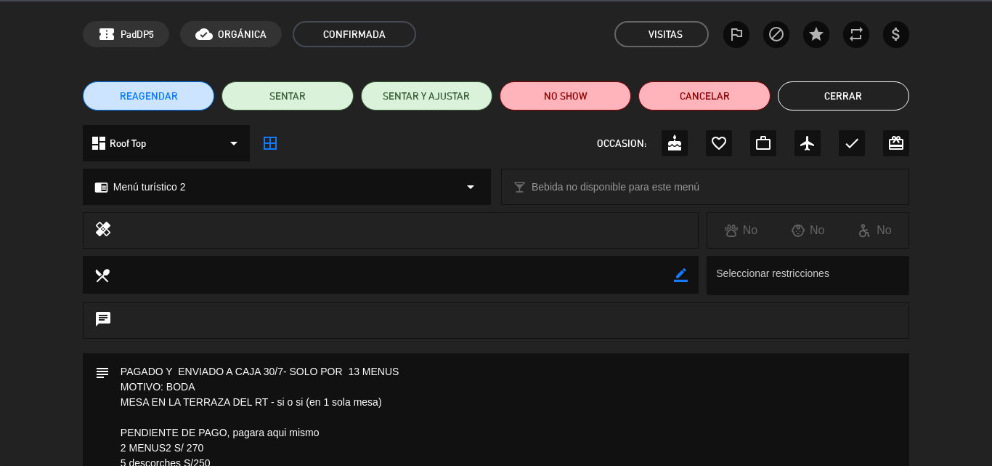
scroll to position [0, 0]
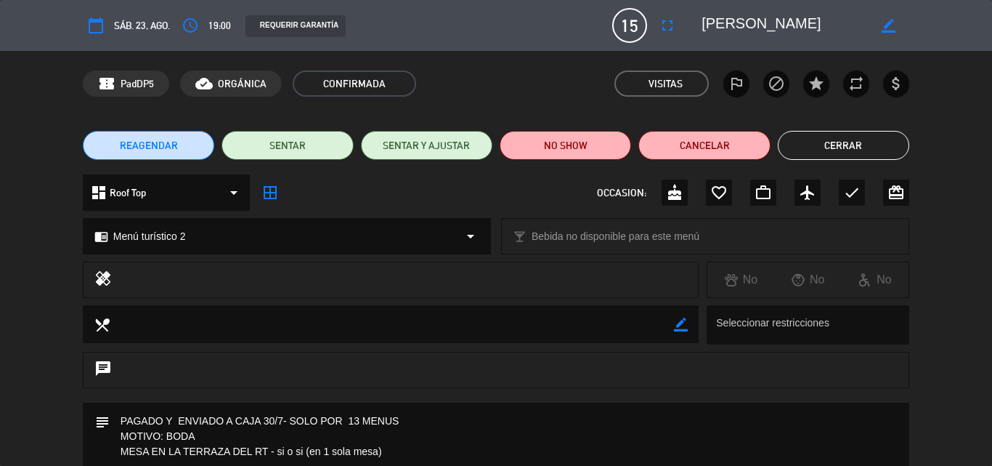
click at [825, 150] on button "Cerrar" at bounding box center [843, 145] width 131 height 29
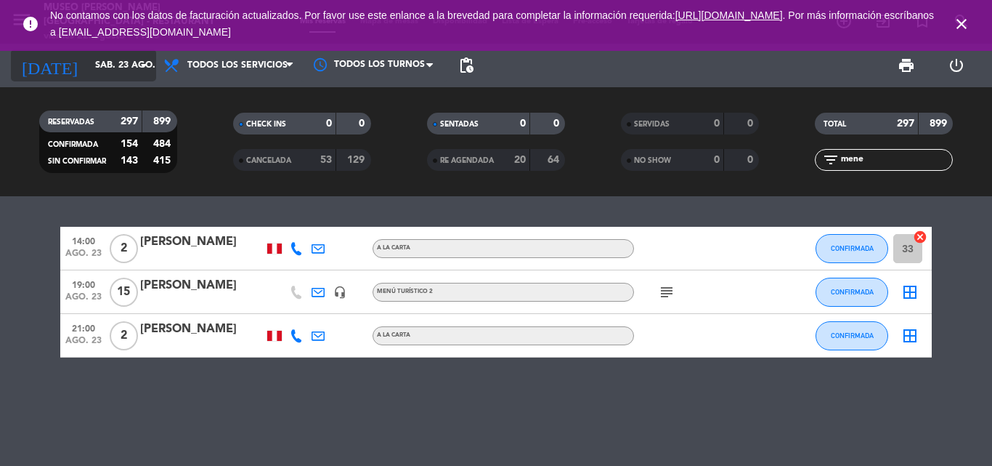
click at [92, 62] on input "sáb. 23 ago." at bounding box center [149, 65] width 123 height 25
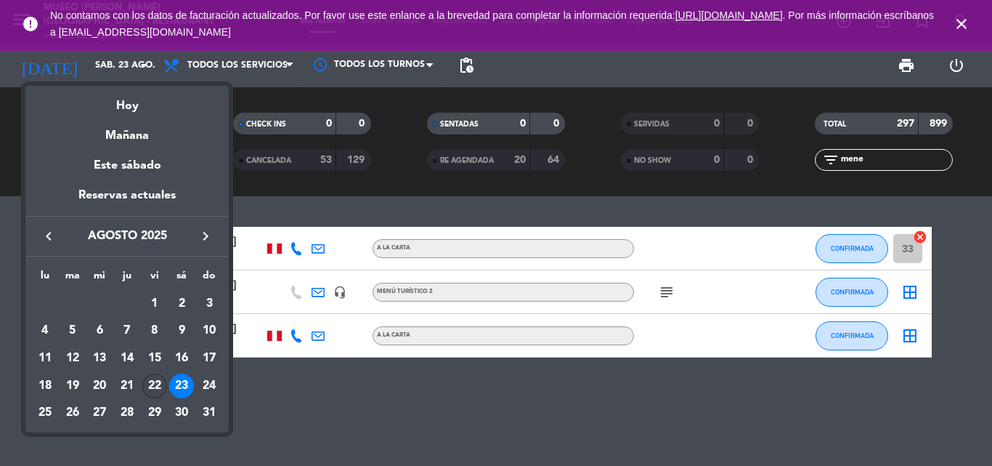
click at [158, 383] on div "22" at bounding box center [154, 385] width 25 height 25
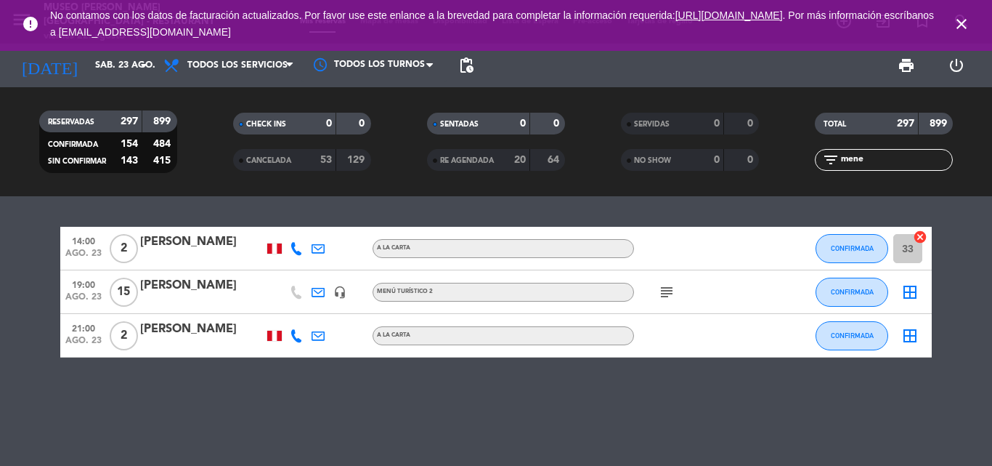
type input "vie. 22 ago."
drag, startPoint x: 872, startPoint y: 162, endPoint x: 660, endPoint y: 167, distance: 212.1
click at [666, 168] on div "RESERVADAS 297 899 CONFIRMADA 154 484 SIN CONFIRMAR 143 415 CHECK INS 0 0 CANCE…" at bounding box center [496, 142] width 992 height 80
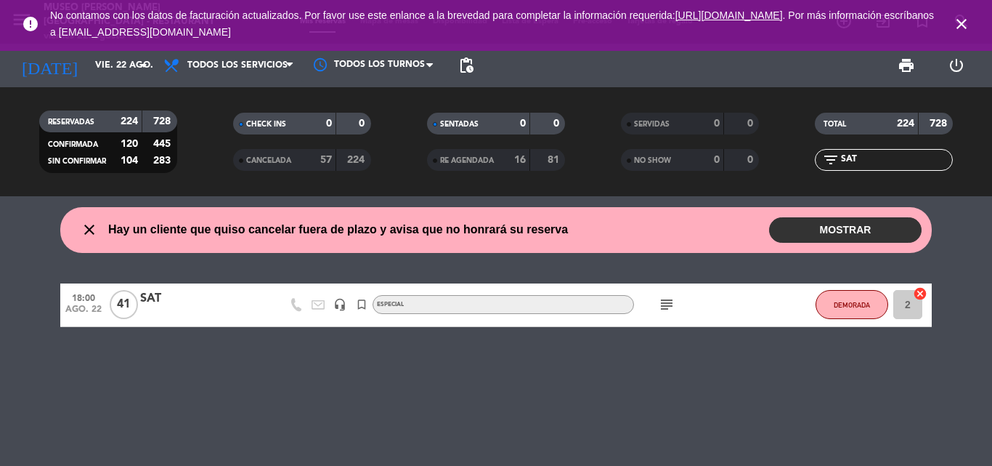
type input "SAT"
click at [146, 293] on div "SAT" at bounding box center [201, 298] width 123 height 19
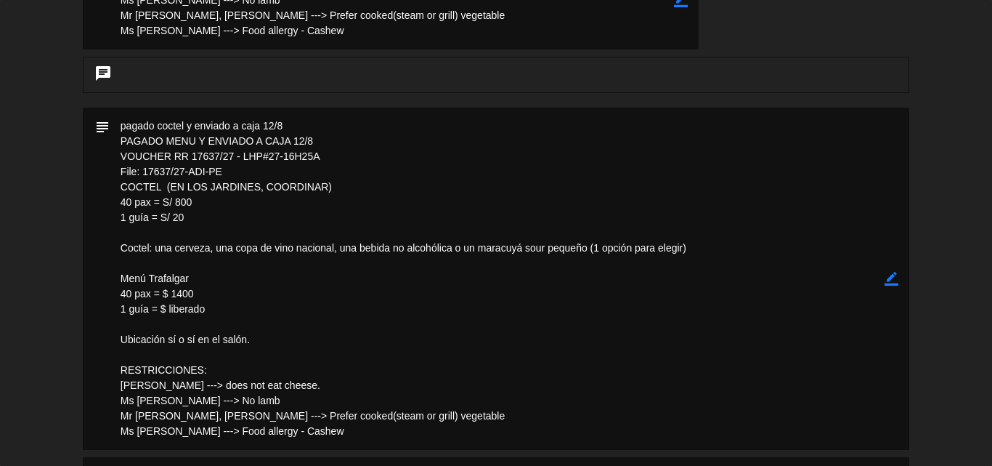
scroll to position [363, 0]
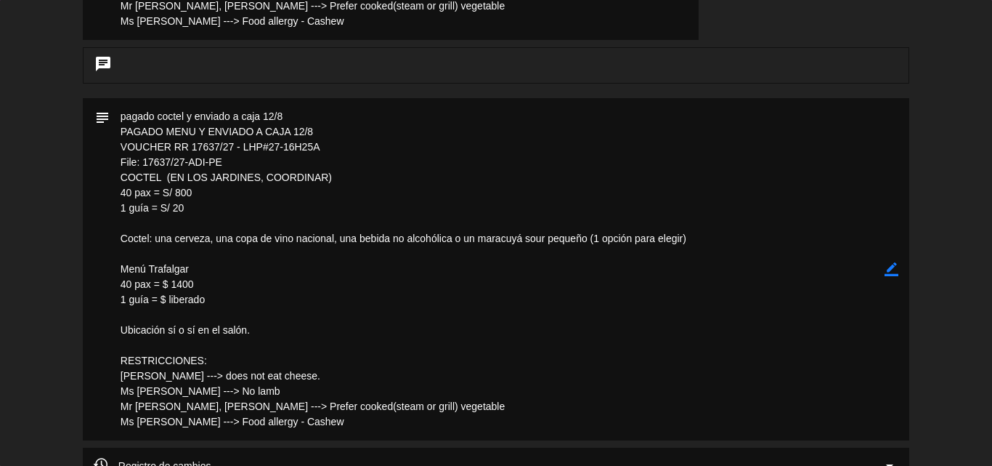
click at [895, 264] on icon "border_color" at bounding box center [892, 269] width 14 height 14
click at [262, 329] on textarea at bounding box center [497, 269] width 775 height 342
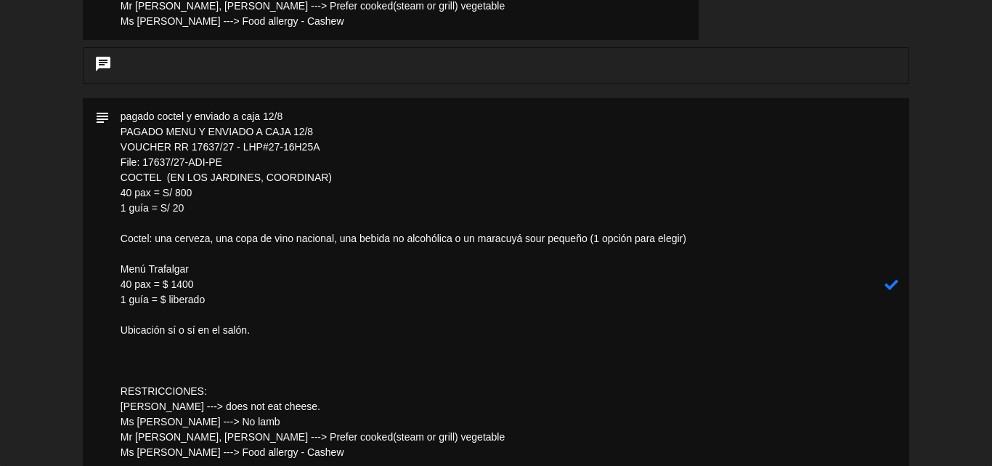
paste textarea "- Causa Limeña 15 (2 Gluten free) - Vegetable Cream Soup 23 - Solterito Salad 3…"
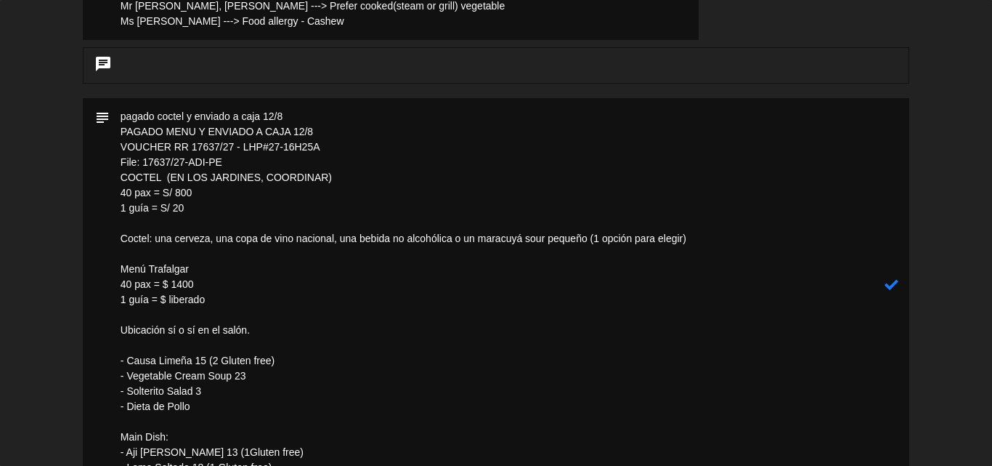
scroll to position [523, 0]
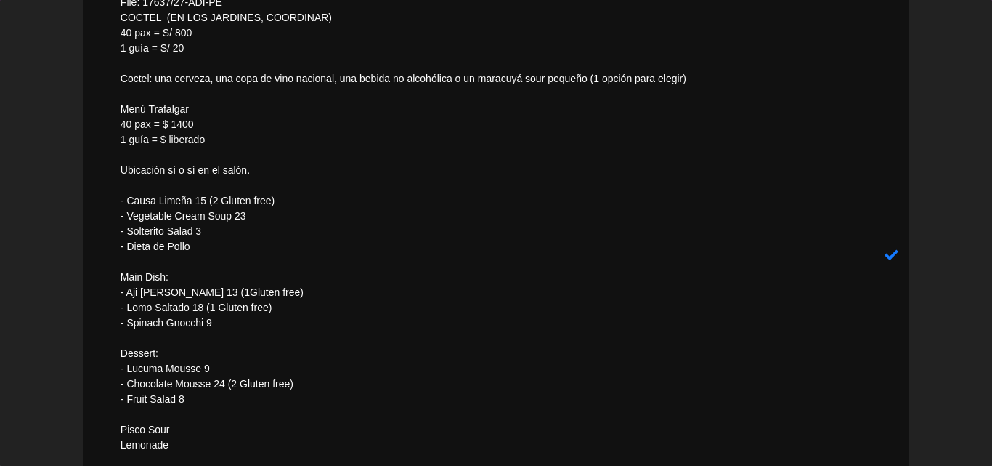
click at [233, 323] on textarea at bounding box center [497, 254] width 775 height 632
drag, startPoint x: 283, startPoint y: 306, endPoint x: 195, endPoint y: 307, distance: 88.6
click at [195, 307] on textarea at bounding box center [497, 254] width 775 height 632
click at [251, 323] on textarea at bounding box center [497, 254] width 775 height 632
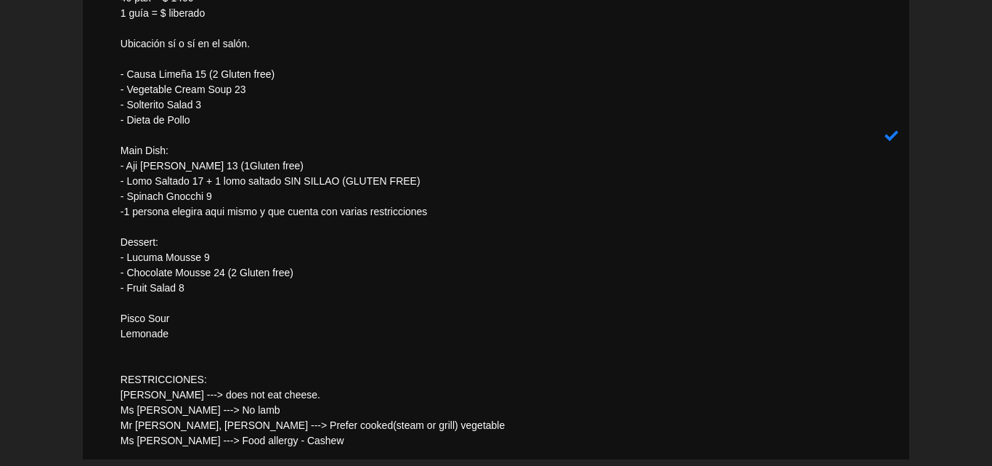
scroll to position [668, 0]
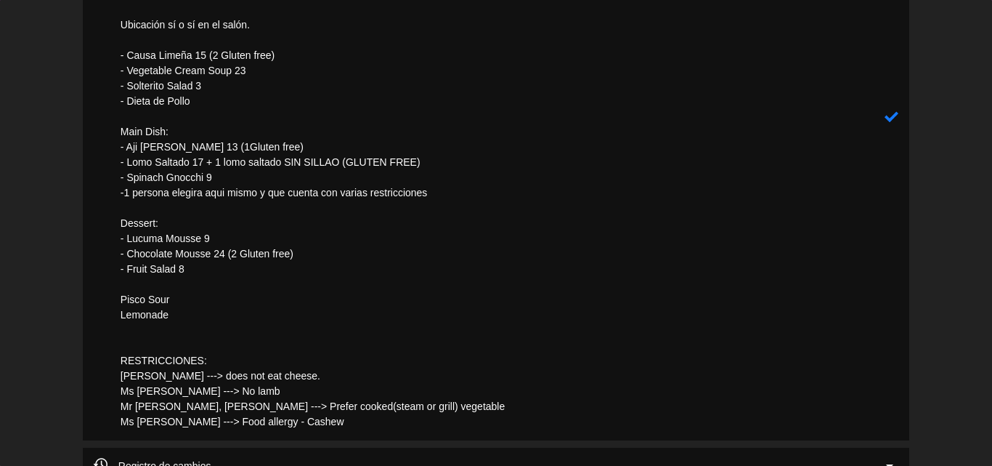
drag, startPoint x: 223, startPoint y: 251, endPoint x: 215, endPoint y: 251, distance: 8.0
click at [215, 251] on textarea at bounding box center [497, 116] width 775 height 647
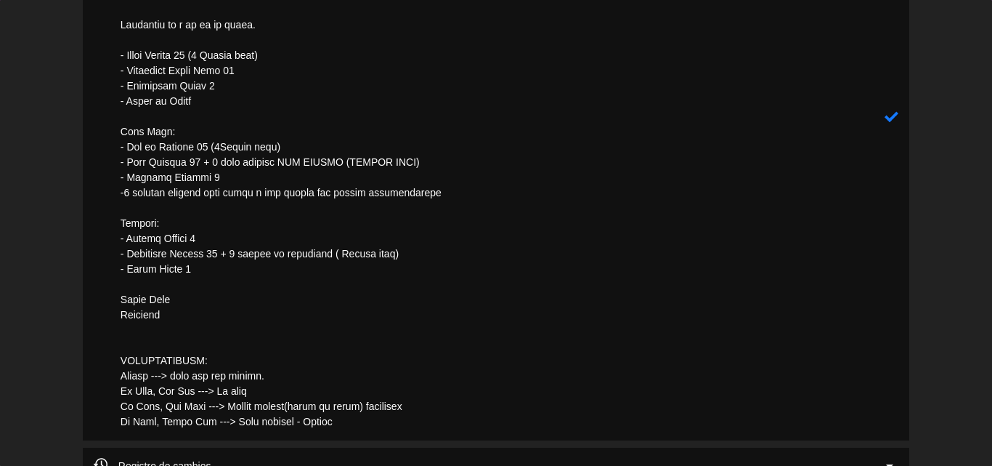
click at [240, 251] on textarea at bounding box center [497, 116] width 775 height 647
click at [489, 286] on textarea at bounding box center [497, 116] width 775 height 647
click at [175, 285] on textarea at bounding box center [497, 116] width 775 height 647
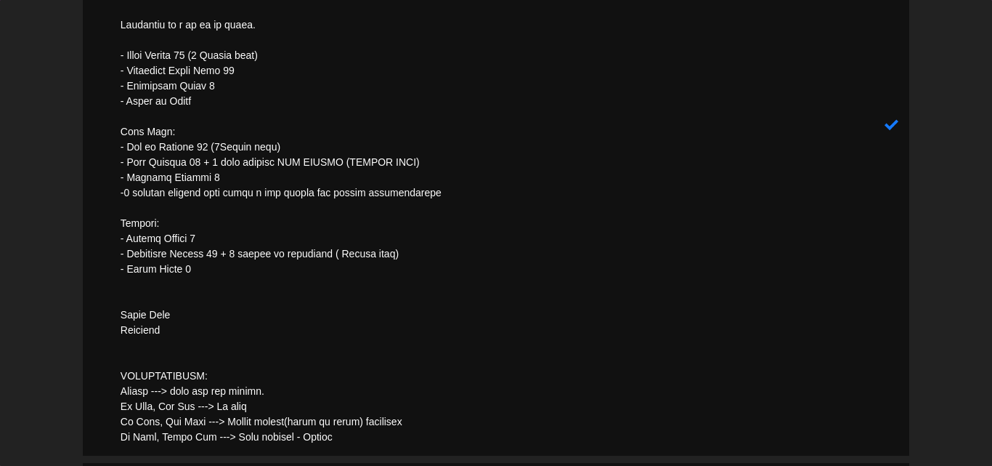
paste textarea "Incluye: Un mini pisco sour, 02bebidas a elegir (agua MUNAY , gaseosa, cerveza,…"
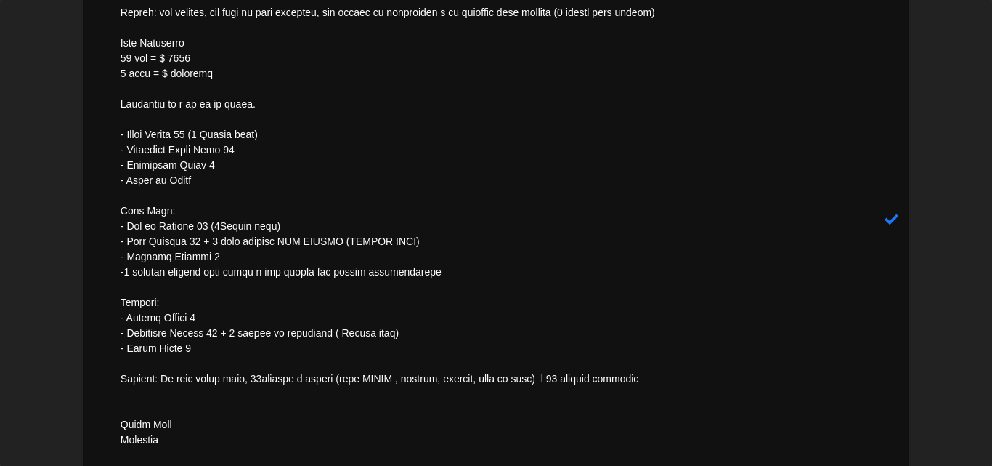
scroll to position [741, 0]
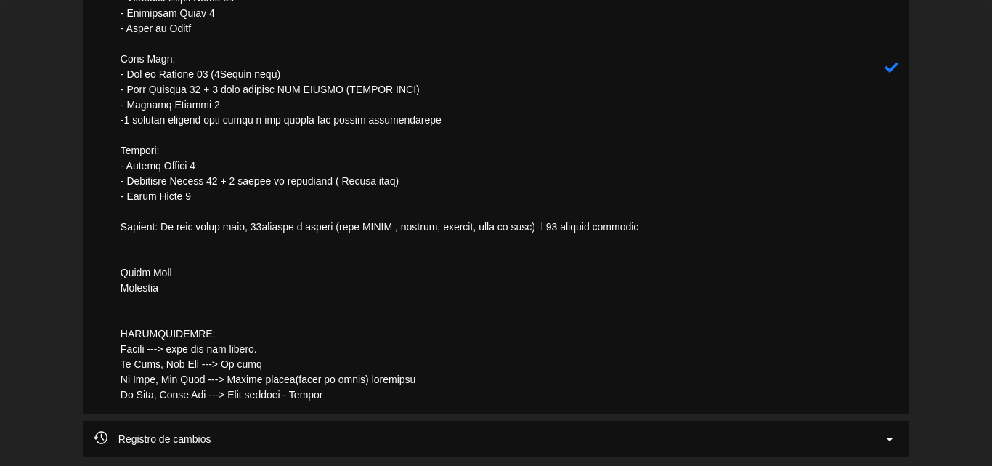
click at [265, 276] on textarea at bounding box center [497, 66] width 775 height 693
drag, startPoint x: 191, startPoint y: 285, endPoint x: 109, endPoint y: 243, distance: 91.9
click at [110, 243] on textarea at bounding box center [497, 66] width 775 height 693
click at [150, 258] on textarea at bounding box center [497, 66] width 775 height 693
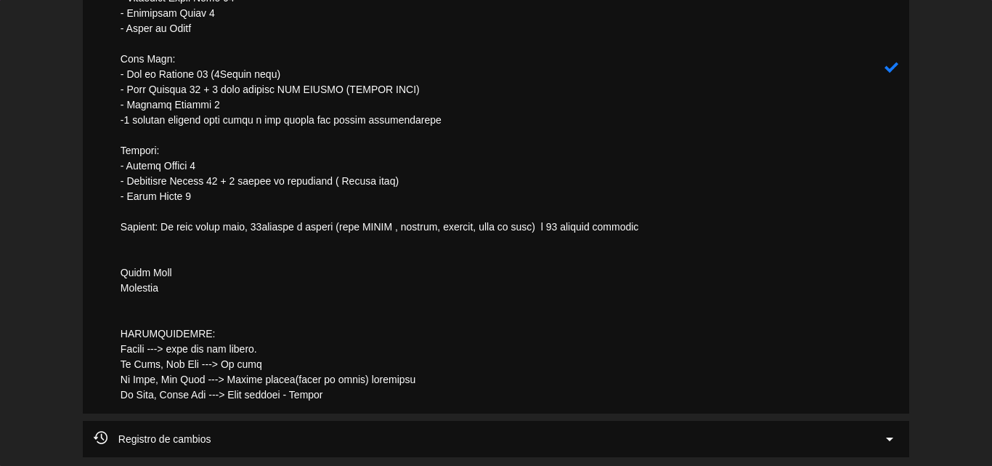
drag, startPoint x: 672, startPoint y: 227, endPoint x: 92, endPoint y: 234, distance: 581.0
click at [92, 234] on div "subject" at bounding box center [496, 66] width 826 height 693
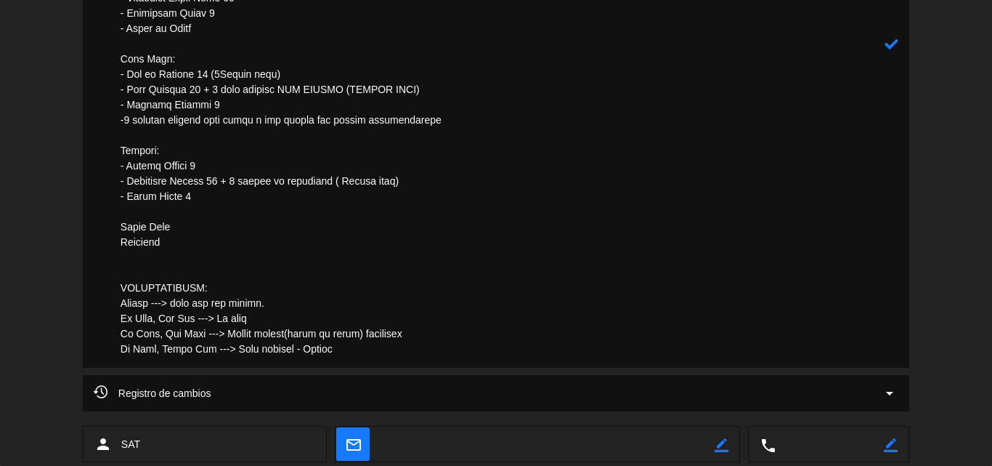
click at [204, 248] on textarea at bounding box center [497, 43] width 775 height 647
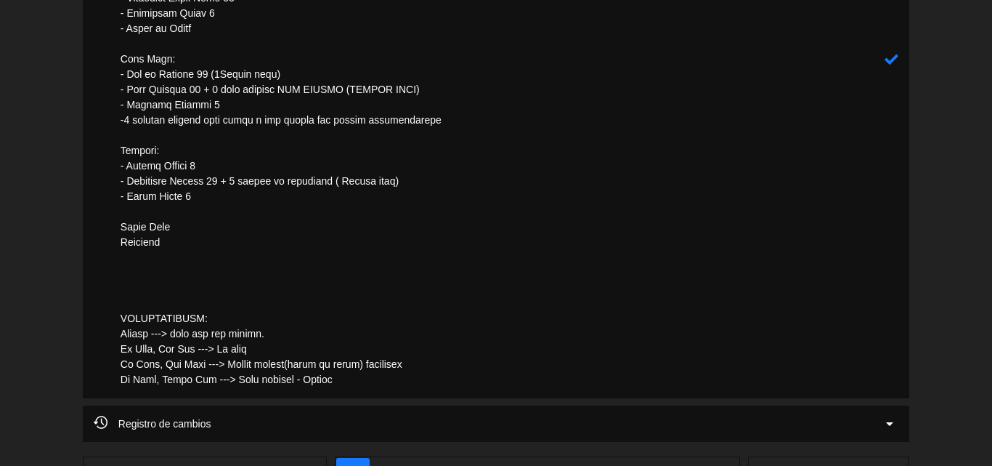
paste textarea "Incluye: Un mini pisco sour, 02bebidas a elegir (agua MUNAY , gaseosa, cerveza,…"
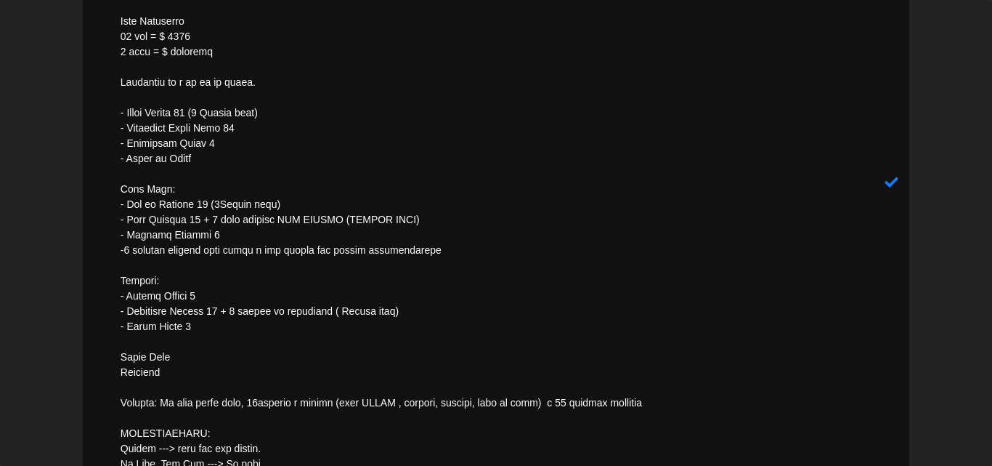
scroll to position [596, 0]
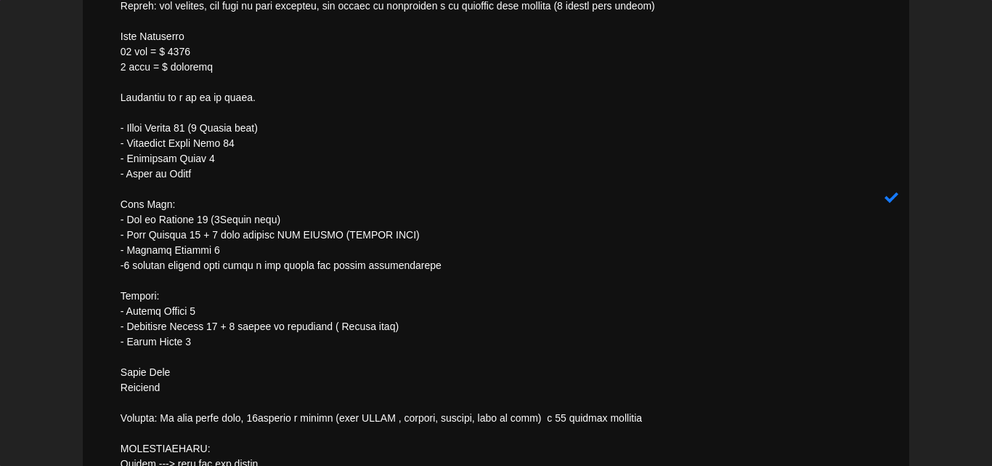
click at [203, 364] on textarea at bounding box center [497, 197] width 775 height 662
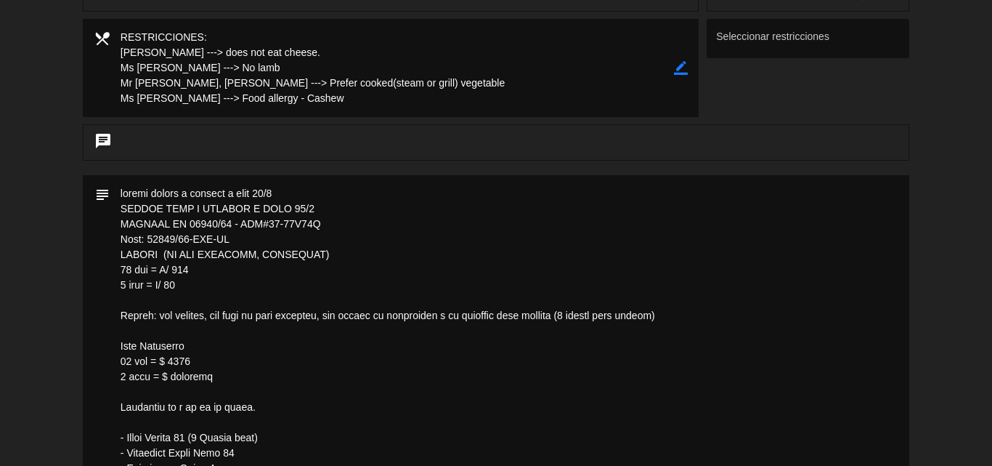
scroll to position [367, 0]
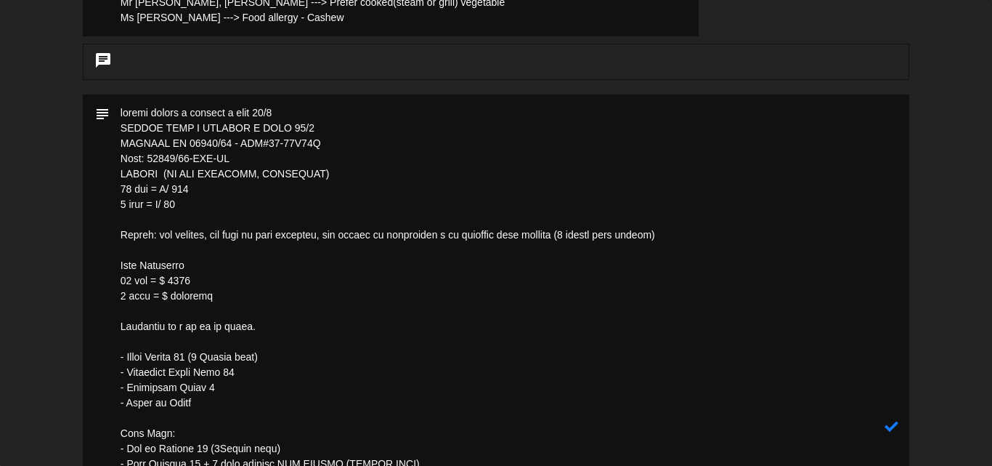
drag, startPoint x: 200, startPoint y: 344, endPoint x: 112, endPoint y: 267, distance: 116.9
click at [112, 267] on textarea at bounding box center [497, 425] width 775 height 662
type textarea "loremi dolors a consect a elit 10/0 SEDDOE TEMP I UTLABOR E DOLO 64/2 MAGNAAL E…"
click at [897, 425] on icon at bounding box center [892, 426] width 14 height 14
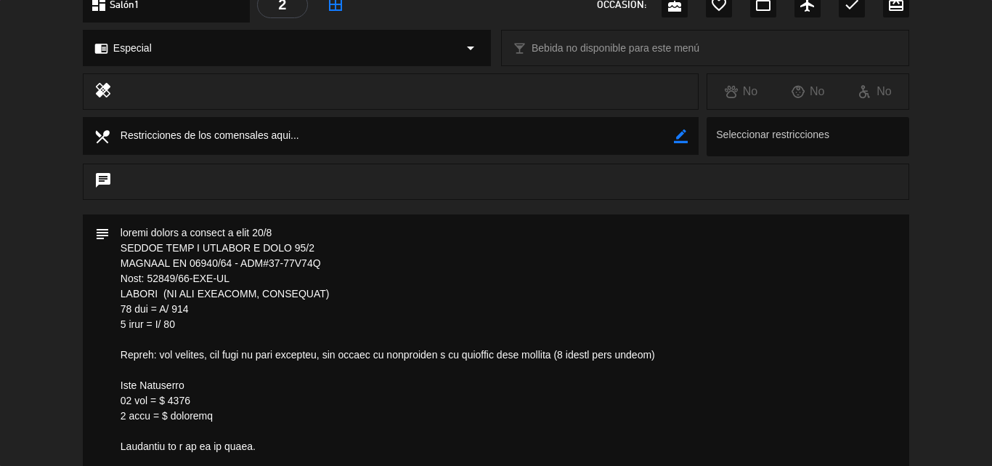
scroll to position [508, 0]
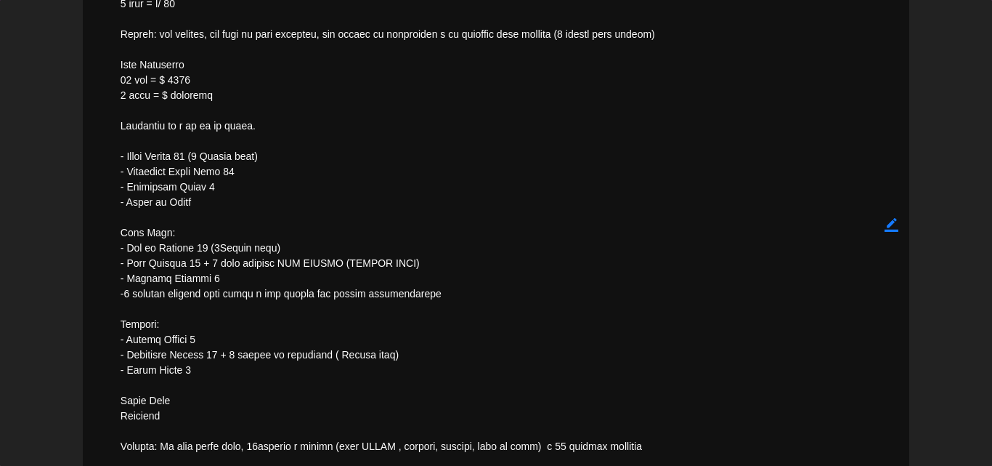
click at [894, 227] on icon "border_color" at bounding box center [892, 225] width 14 height 14
click at [195, 208] on textarea at bounding box center [497, 225] width 775 height 662
click at [200, 204] on textarea at bounding box center [497, 225] width 775 height 662
drag, startPoint x: 197, startPoint y: 204, endPoint x: 233, endPoint y: 206, distance: 36.3
click at [198, 203] on textarea at bounding box center [497, 225] width 775 height 662
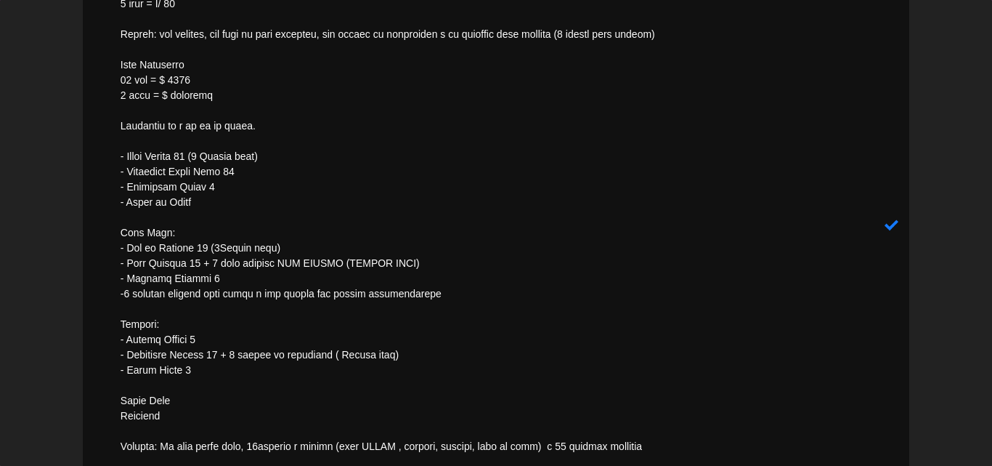
click at [337, 199] on textarea at bounding box center [497, 225] width 775 height 662
click at [338, 198] on textarea at bounding box center [497, 225] width 775 height 662
click at [213, 202] on textarea at bounding box center [497, 225] width 775 height 662
drag, startPoint x: 201, startPoint y: 203, endPoint x: 56, endPoint y: 206, distance: 145.3
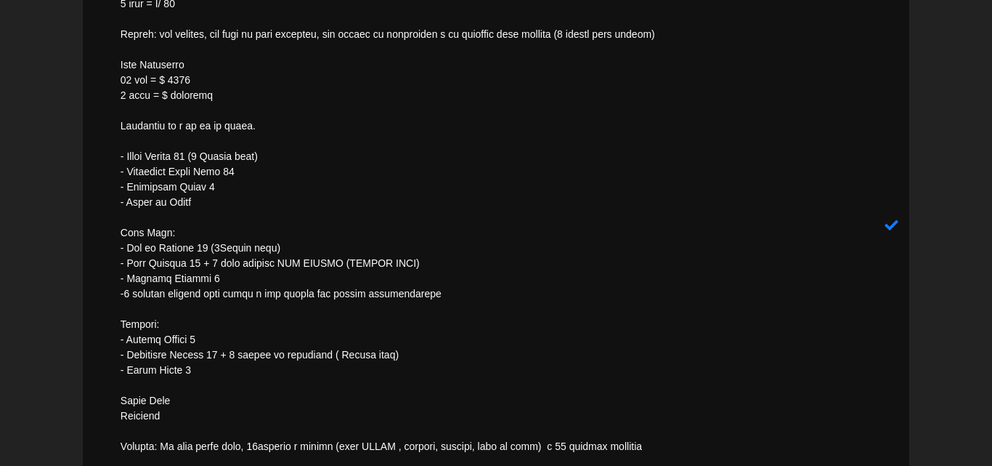
click at [56, 206] on div "subject" at bounding box center [496, 229] width 992 height 670
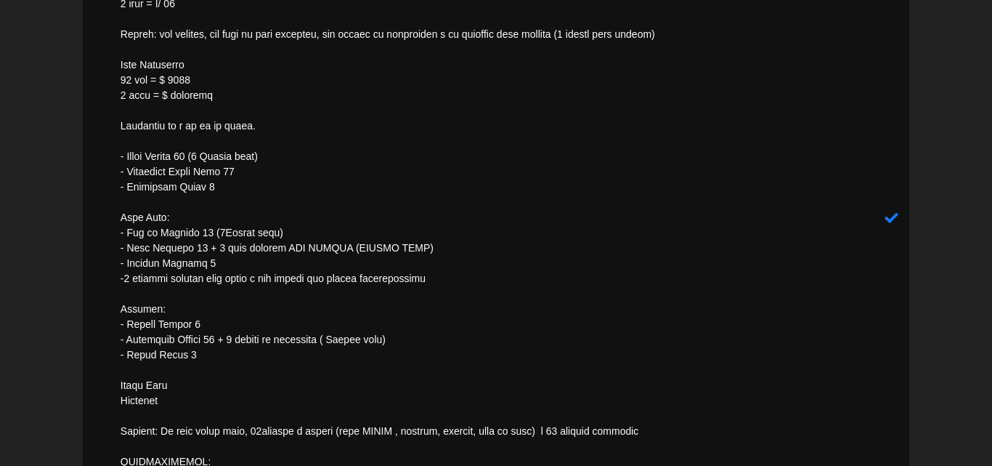
type textarea "loremi dolors a consect a elit 21/3 SEDDOE TEMP I UTLABOR E DOLO 33/4 MAGNAAL E…"
click at [897, 219] on icon at bounding box center [892, 218] width 14 height 14
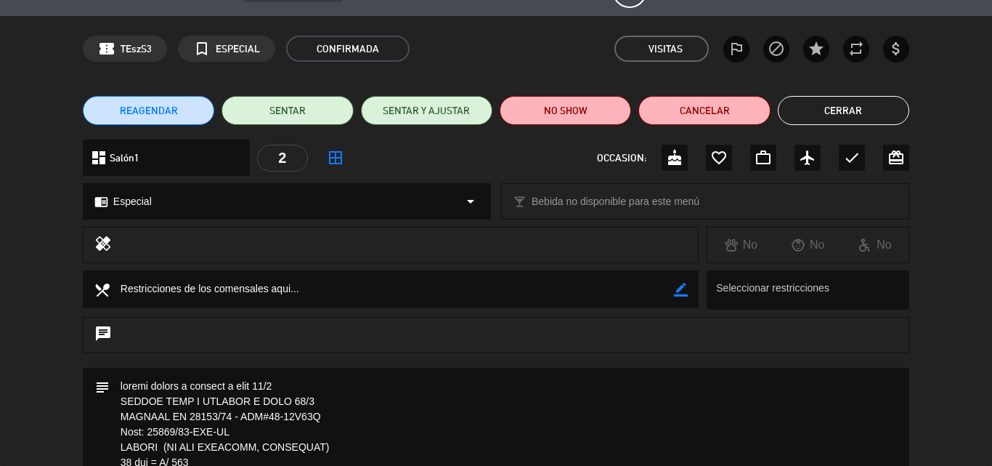
scroll to position [0, 0]
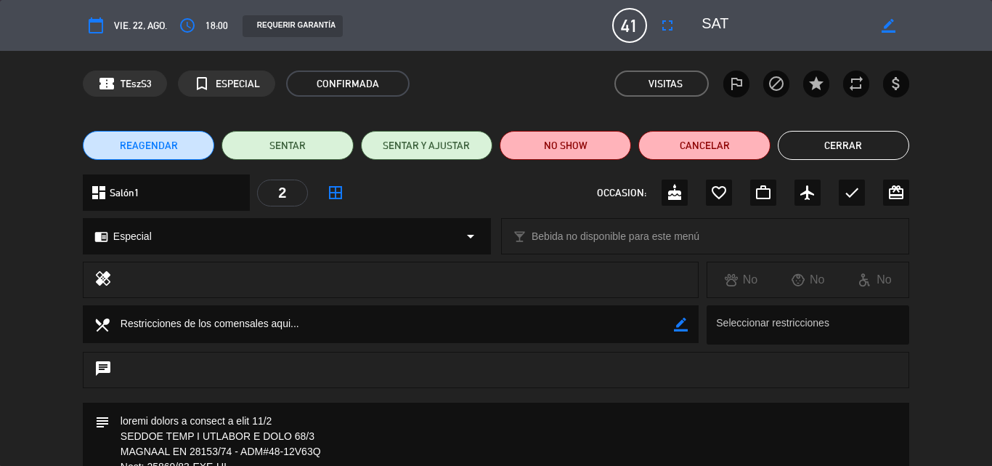
click at [844, 137] on button "Cerrar" at bounding box center [843, 145] width 131 height 29
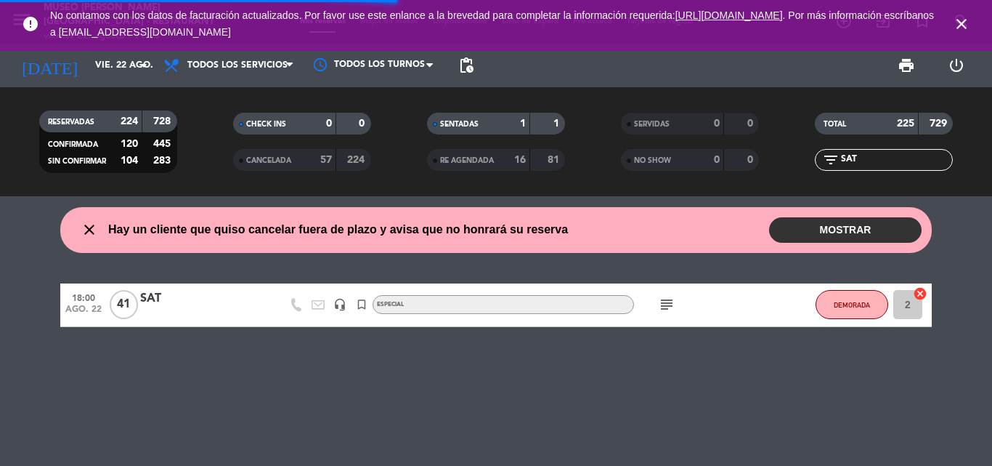
click at [966, 17] on icon "close" at bounding box center [961, 23] width 17 height 17
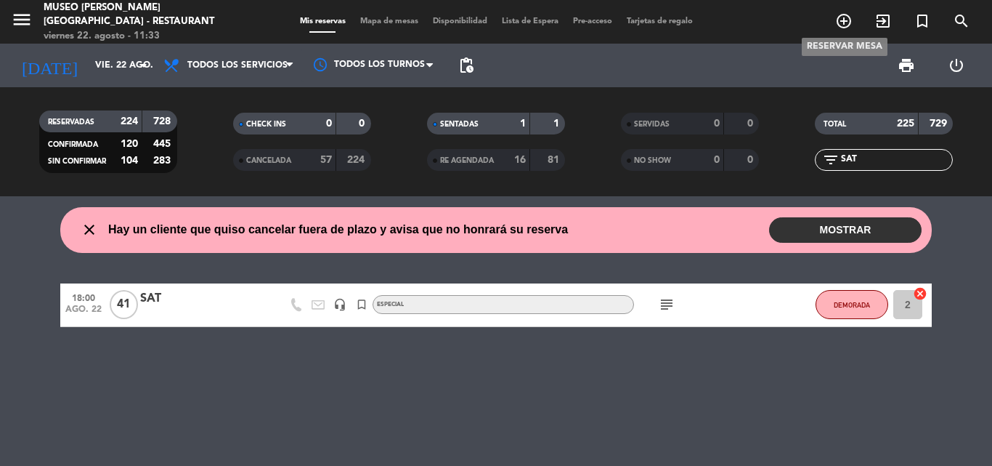
click at [843, 19] on icon "add_circle_outline" at bounding box center [843, 20] width 17 height 17
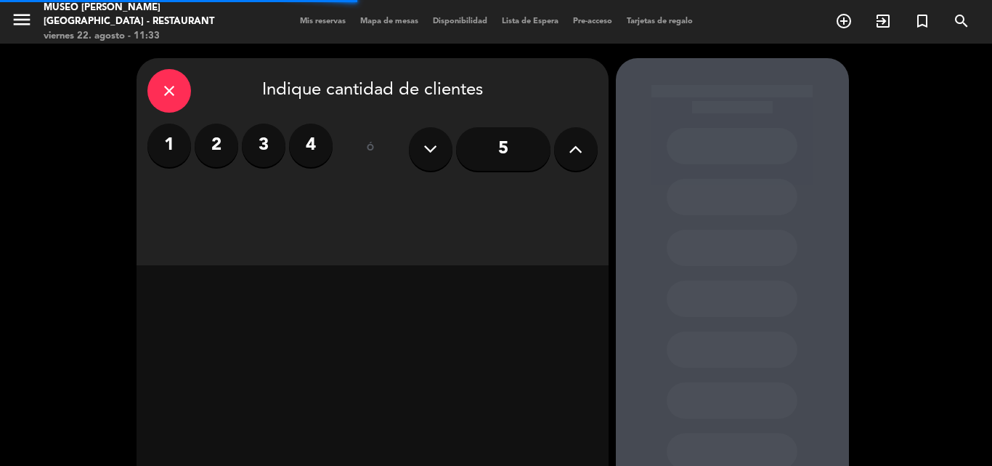
click at [214, 141] on label "2" at bounding box center [217, 145] width 44 height 44
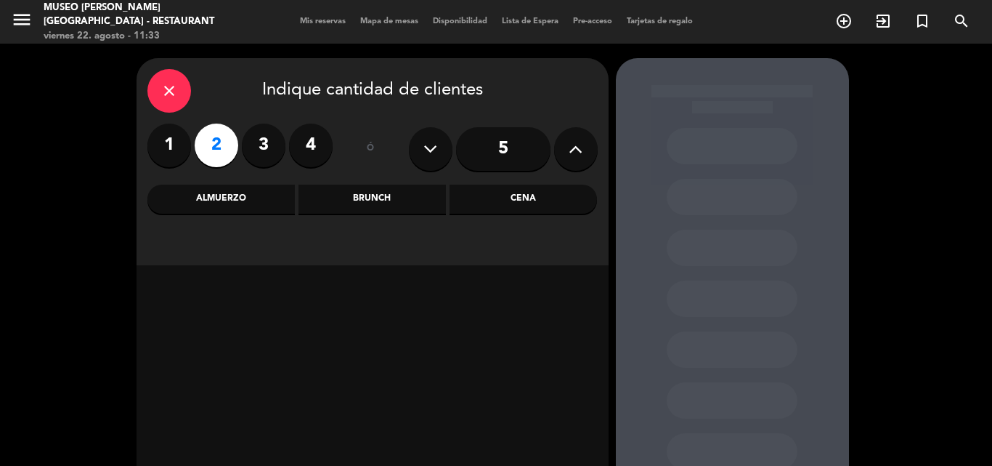
click at [492, 191] on div "Cena" at bounding box center [523, 198] width 147 height 29
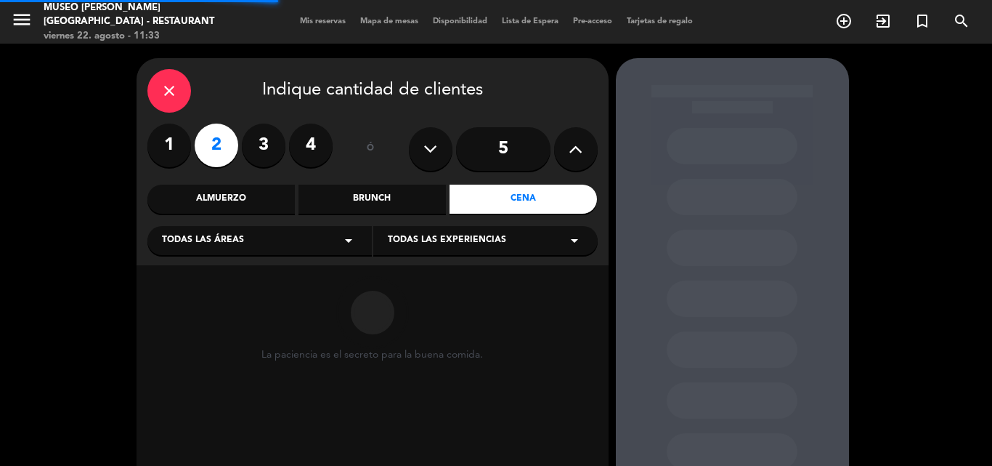
click at [295, 229] on div "Todas las áreas arrow_drop_down" at bounding box center [259, 240] width 224 height 29
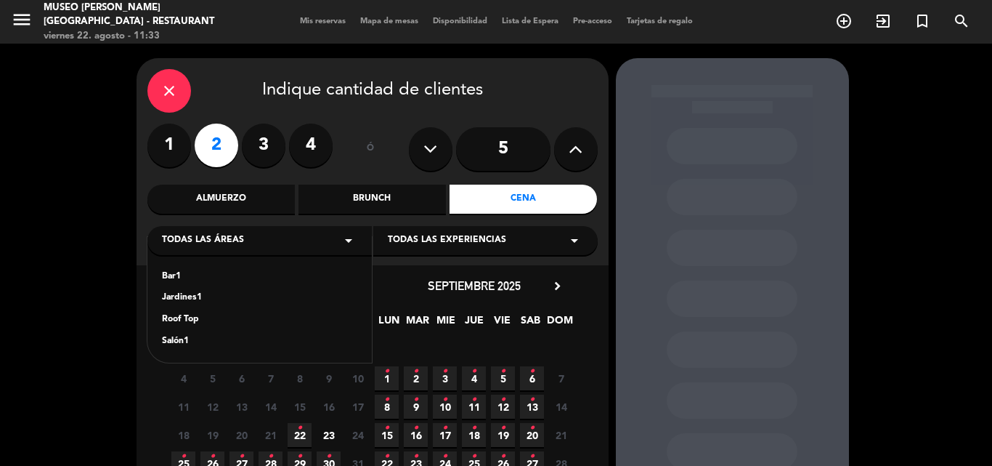
click at [195, 295] on div "Jardines1" at bounding box center [259, 297] width 195 height 15
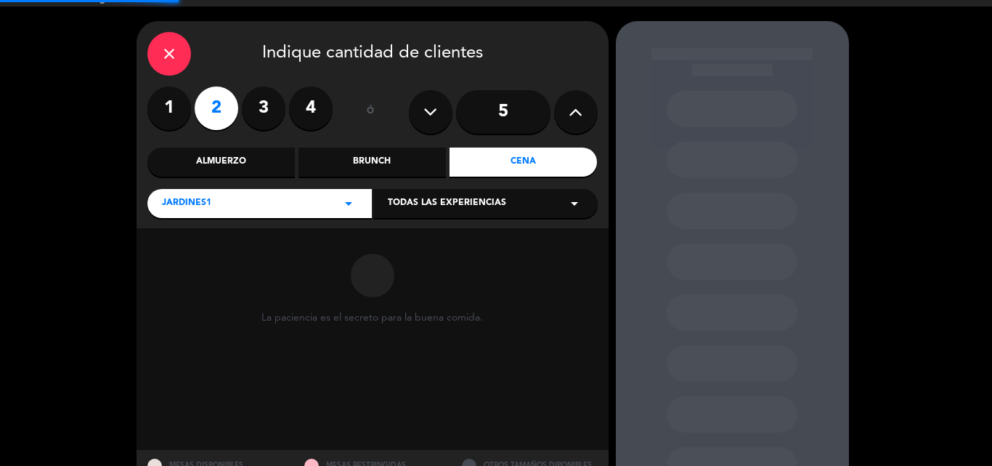
scroll to position [98, 0]
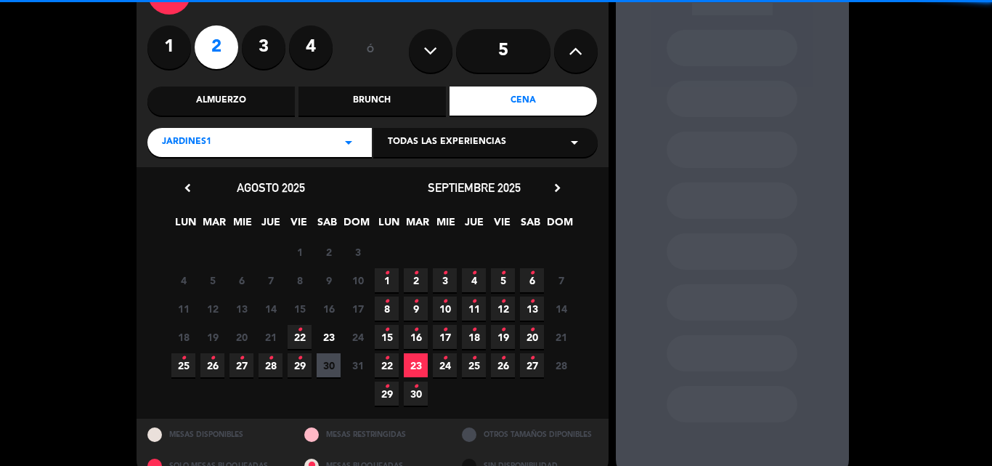
click at [306, 329] on span "22 •" at bounding box center [300, 337] width 24 height 24
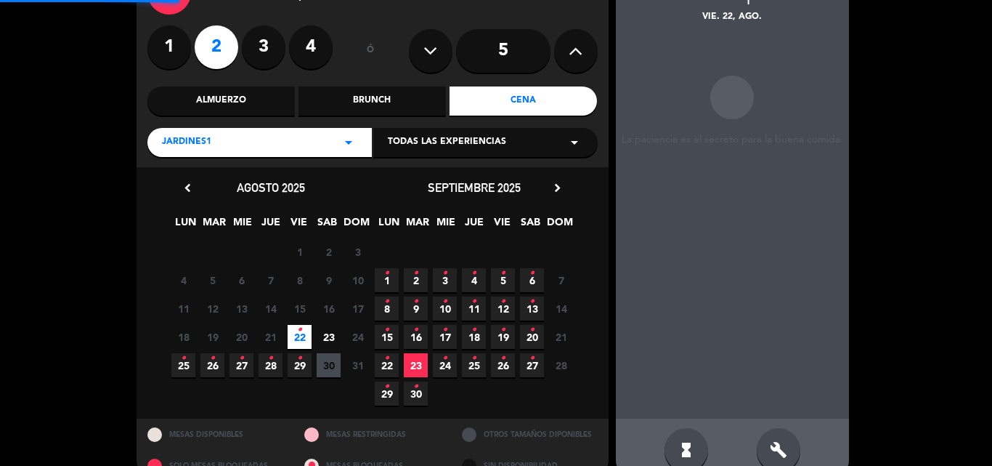
scroll to position [58, 0]
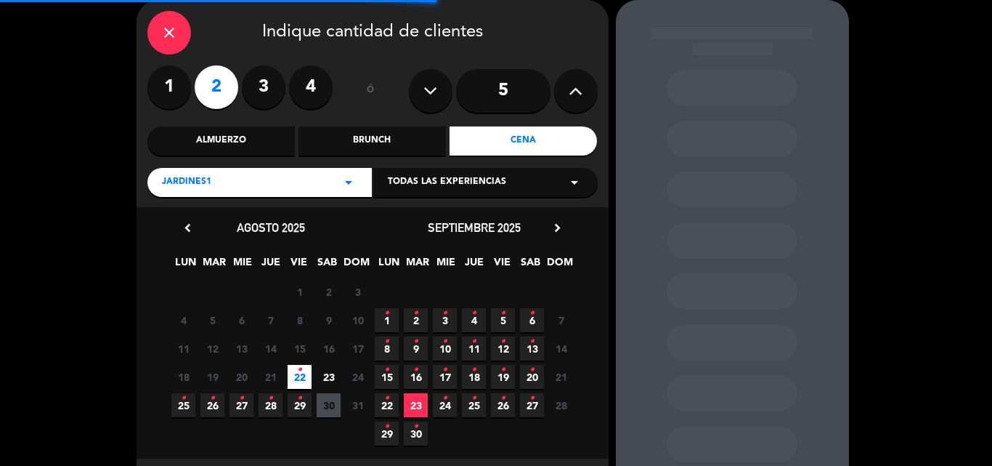
click at [240, 182] on div "Jardines1 arrow_drop_down" at bounding box center [259, 182] width 224 height 29
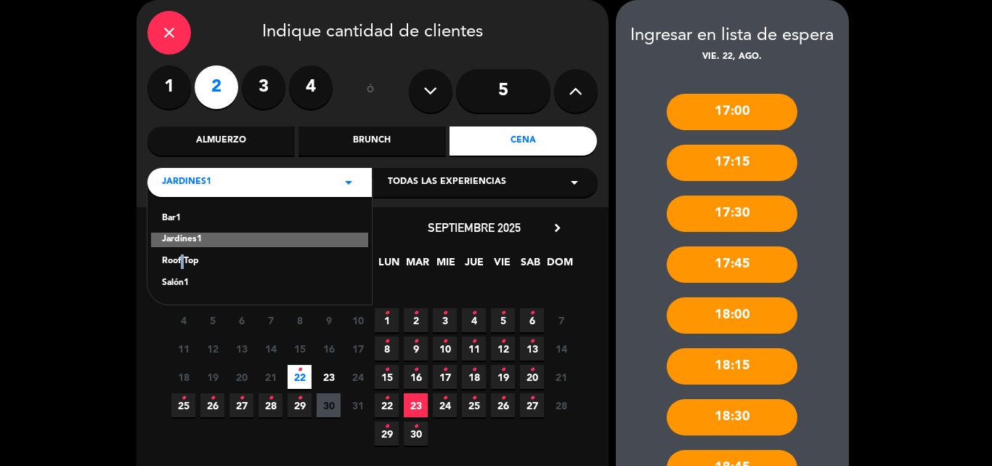
click at [180, 258] on div "Roof Top" at bounding box center [259, 261] width 195 height 15
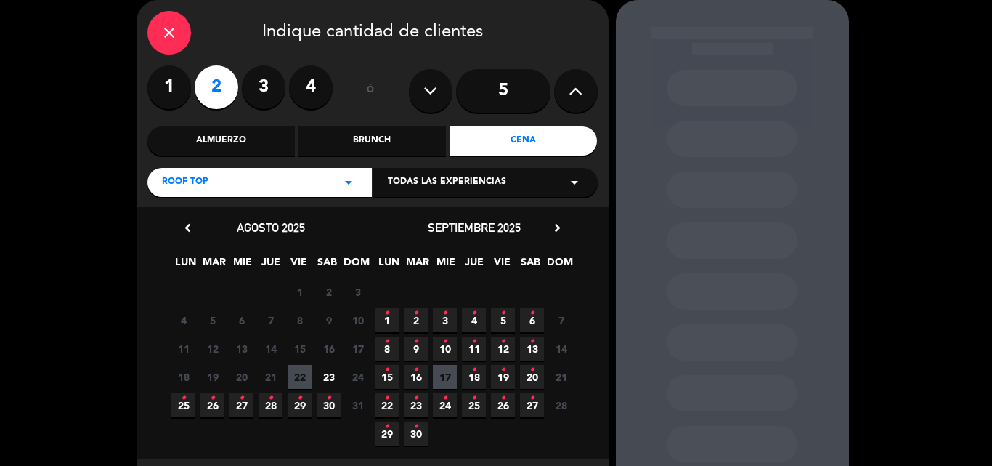
click at [294, 377] on span "22" at bounding box center [300, 377] width 24 height 24
click at [254, 182] on div "Roof Top arrow_drop_down" at bounding box center [259, 182] width 224 height 29
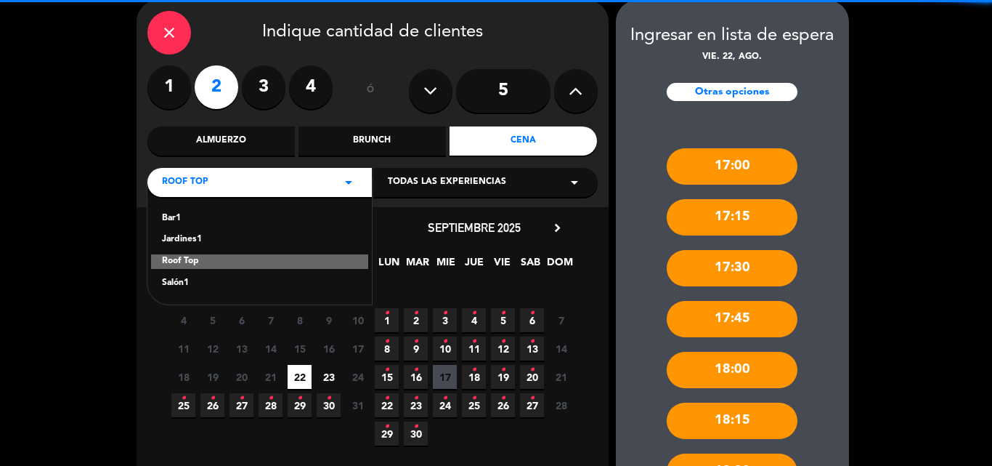
click at [171, 287] on div "Salón1" at bounding box center [259, 283] width 195 height 15
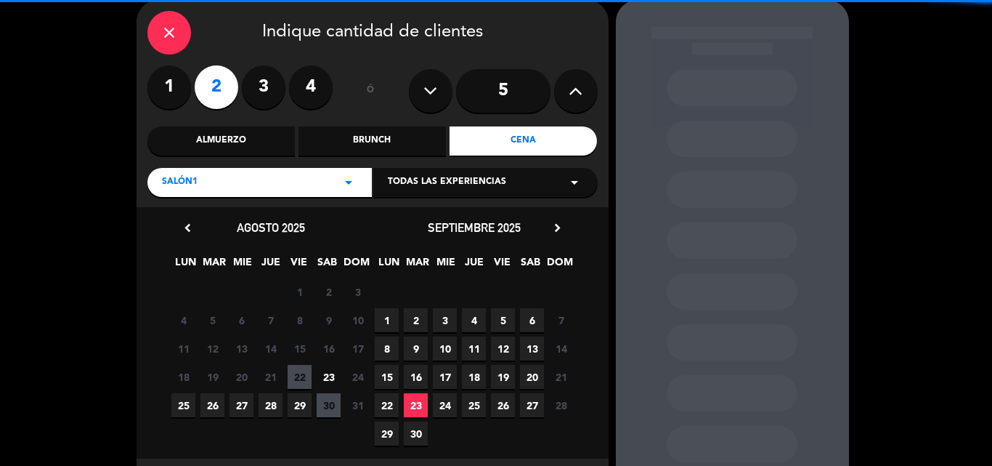
click at [306, 385] on span "22" at bounding box center [300, 377] width 24 height 24
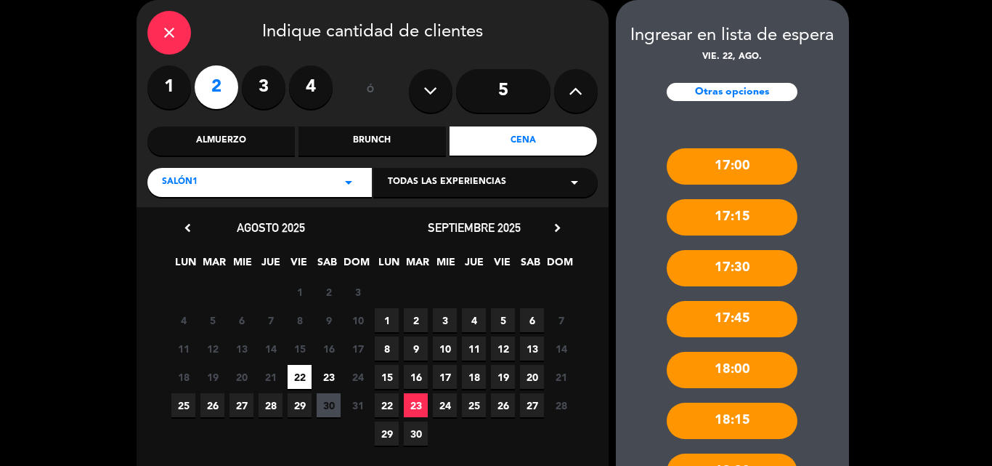
click at [168, 28] on icon "close" at bounding box center [168, 32] width 17 height 17
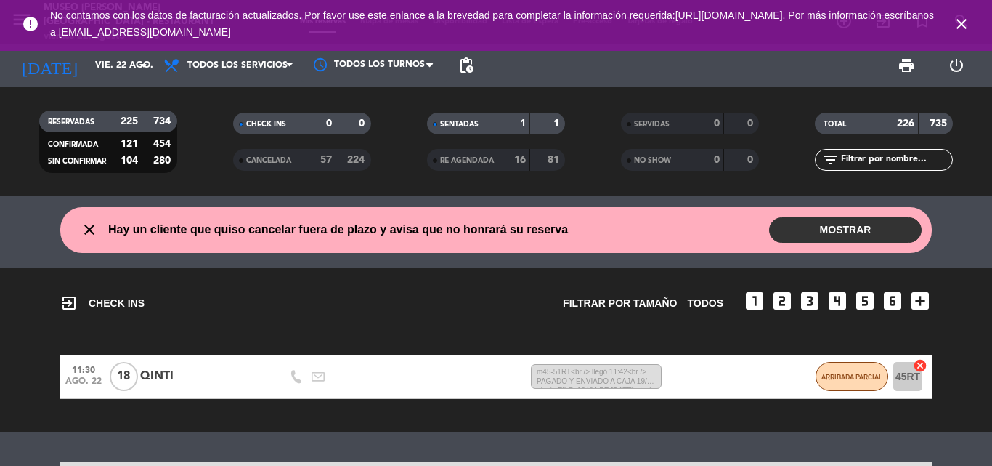
click at [963, 22] on icon "close" at bounding box center [961, 23] width 17 height 17
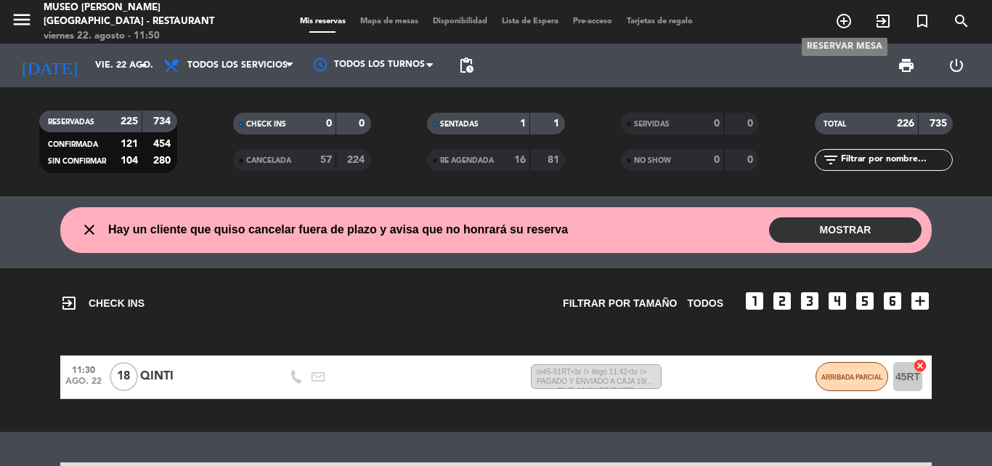
click at [845, 21] on icon "add_circle_outline" at bounding box center [843, 20] width 17 height 17
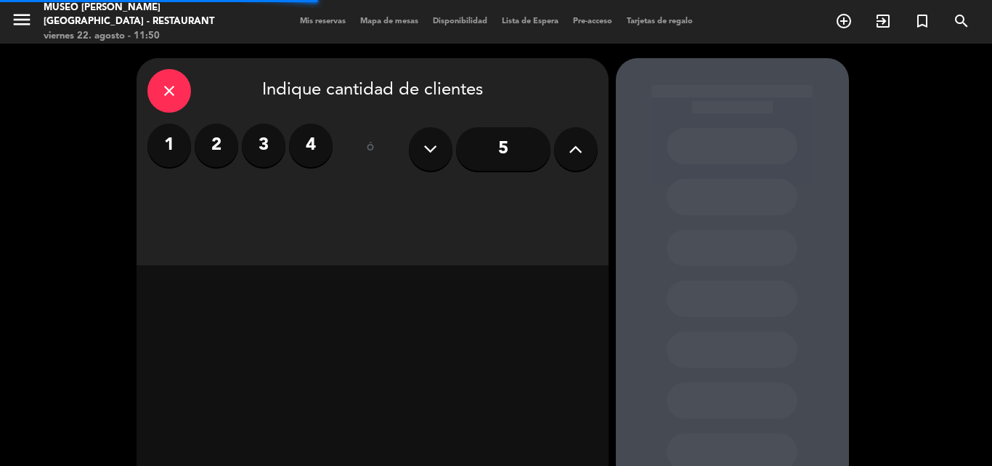
click at [222, 143] on label "2" at bounding box center [217, 145] width 44 height 44
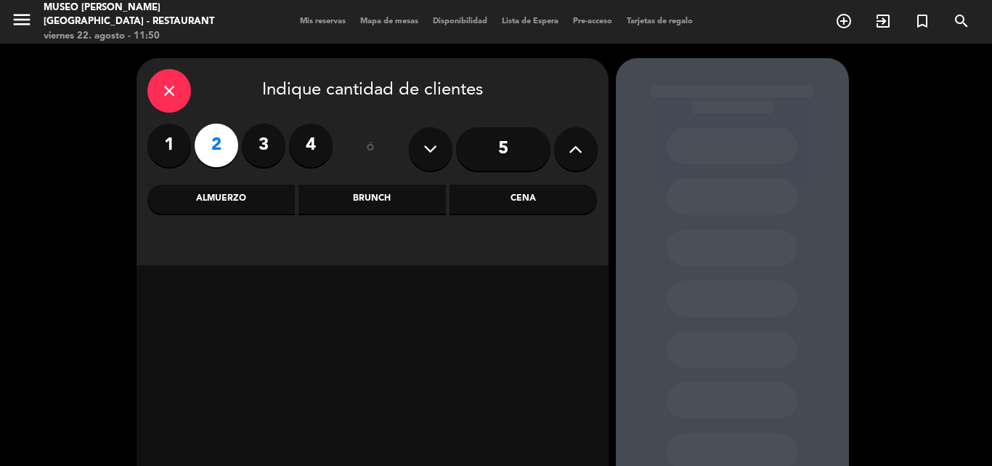
click at [212, 199] on div "Almuerzo" at bounding box center [220, 198] width 147 height 29
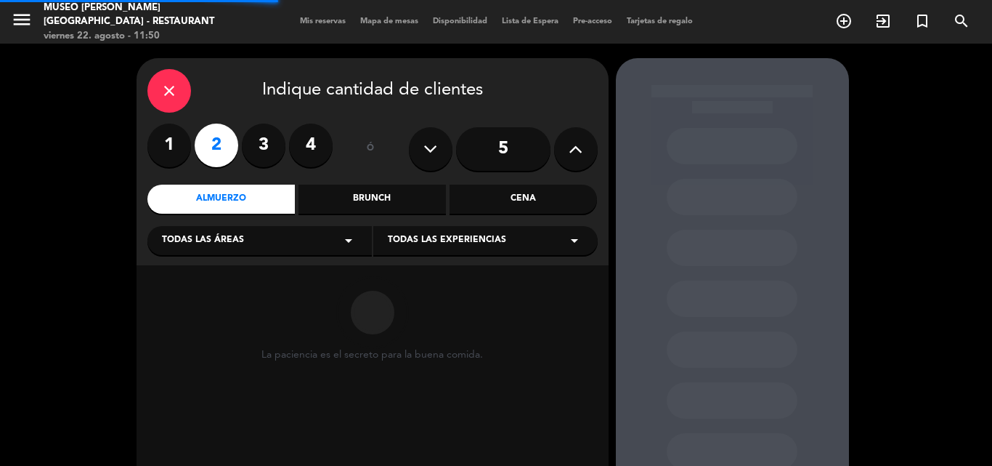
click at [187, 242] on span "Todas las áreas" at bounding box center [203, 240] width 82 height 15
click at [192, 294] on div "Jardines1" at bounding box center [259, 297] width 195 height 15
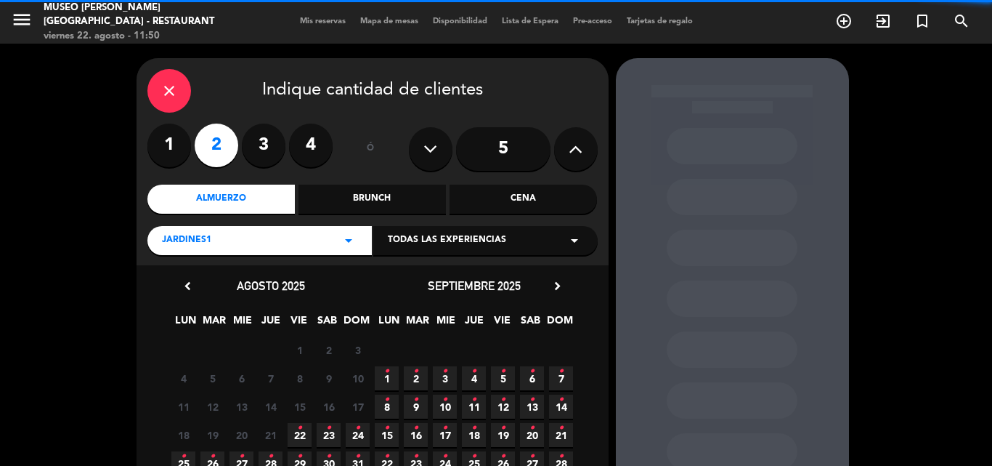
scroll to position [98, 0]
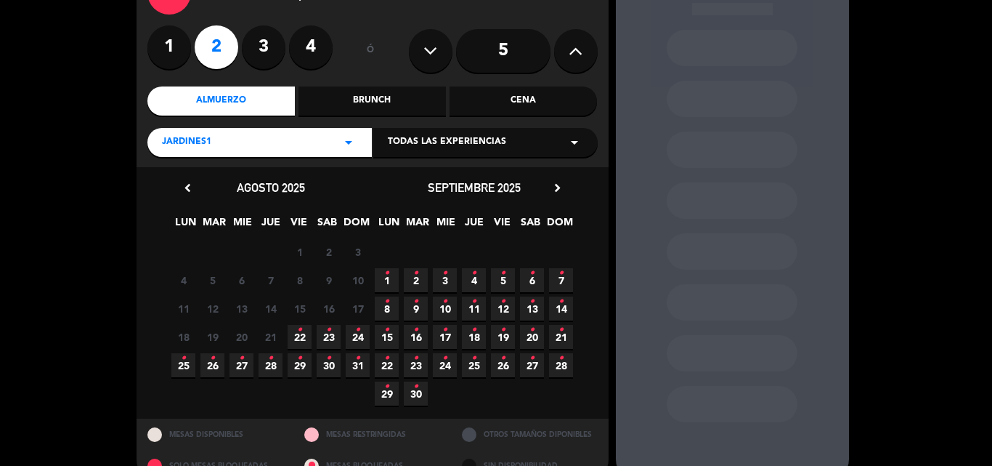
click at [307, 340] on span "22 •" at bounding box center [300, 337] width 24 height 24
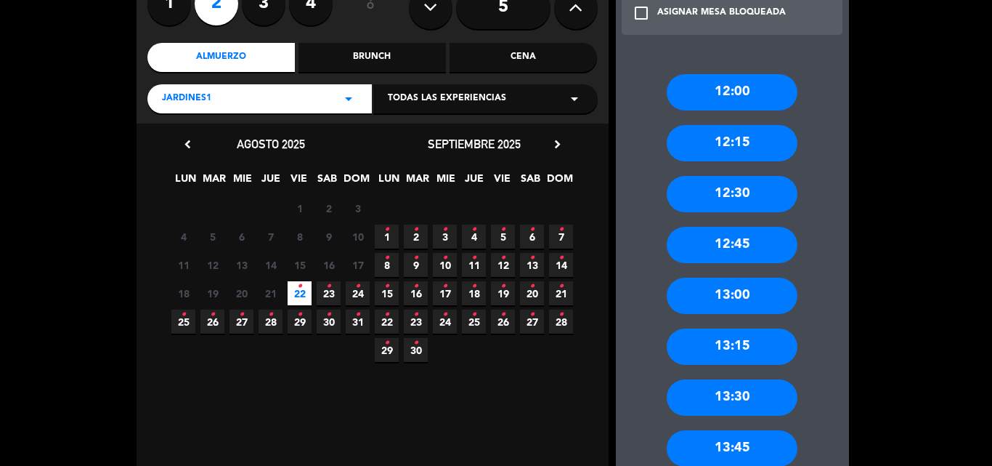
scroll to position [276, 0]
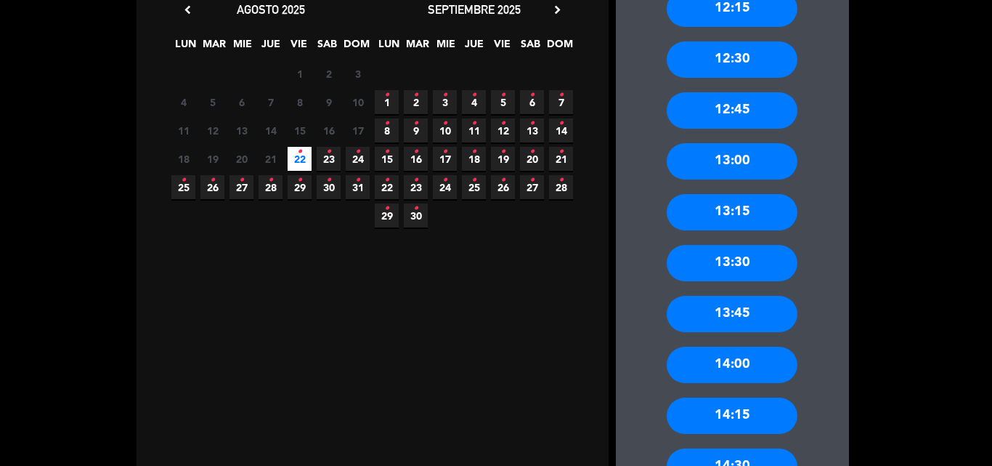
click at [743, 359] on div "14:00" at bounding box center [732, 364] width 131 height 36
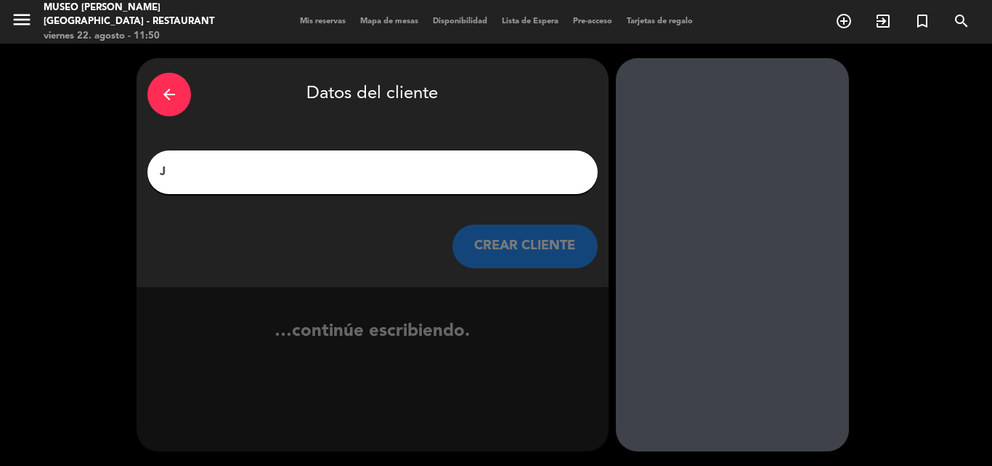
scroll to position [0, 0]
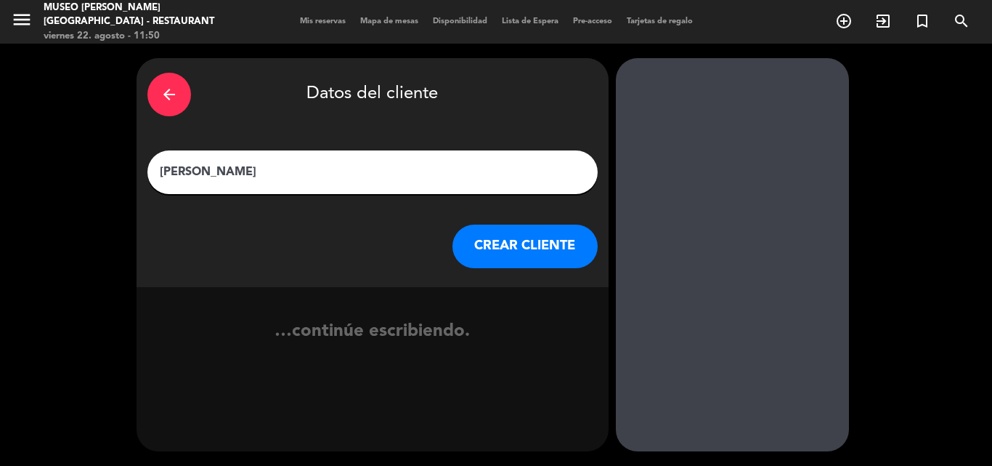
click at [408, 169] on input "[PERSON_NAME]" at bounding box center [372, 172] width 428 height 20
type input "[PERSON_NAME]"
click at [542, 238] on button "CREAR CLIENTE" at bounding box center [524, 246] width 145 height 44
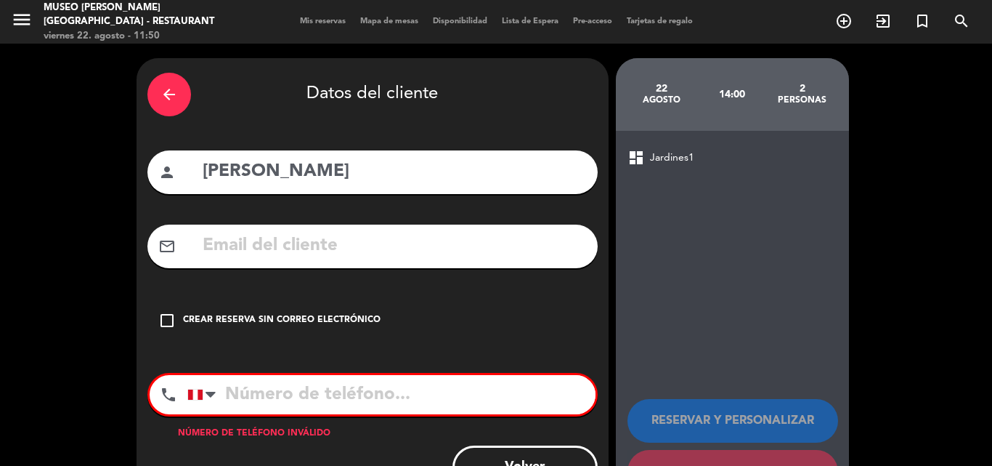
click at [393, 243] on input "text" at bounding box center [394, 246] width 386 height 30
click at [225, 241] on input "[PERSON_NAME]" at bounding box center [394, 246] width 386 height 30
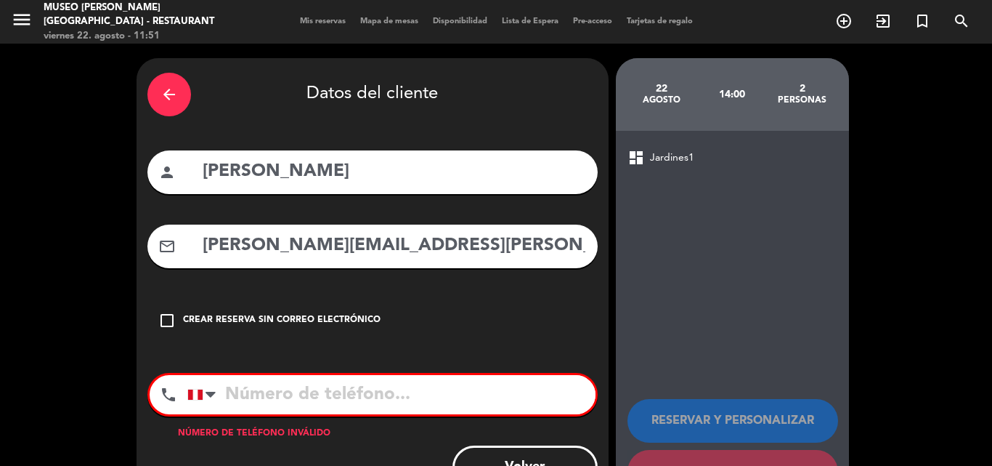
type input "[PERSON_NAME][EMAIL_ADDRESS][PERSON_NAME][DOMAIN_NAME]"
click at [232, 167] on input "[PERSON_NAME]" at bounding box center [394, 172] width 386 height 30
click at [292, 168] on input "[PERSON_NAME]" at bounding box center [394, 172] width 386 height 30
type input "[PERSON_NAME]"
click at [397, 252] on input "[PERSON_NAME][EMAIL_ADDRESS][PERSON_NAME][DOMAIN_NAME]" at bounding box center [394, 246] width 386 height 30
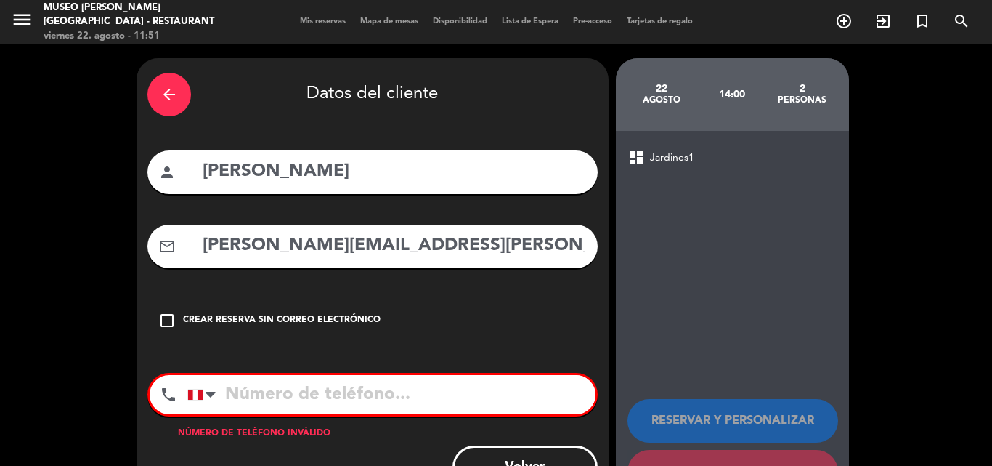
type input "[PERSON_NAME][EMAIL_ADDRESS][PERSON_NAME][DOMAIN_NAME]"
click at [346, 390] on input "tel" at bounding box center [391, 394] width 408 height 39
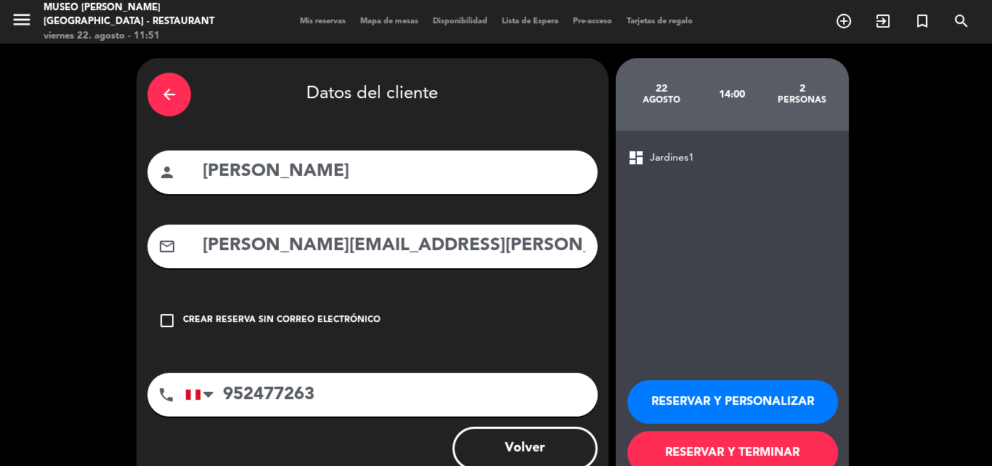
type input "952477263"
click at [715, 407] on button "RESERVAR Y PERSONALIZAR" at bounding box center [732, 402] width 211 height 44
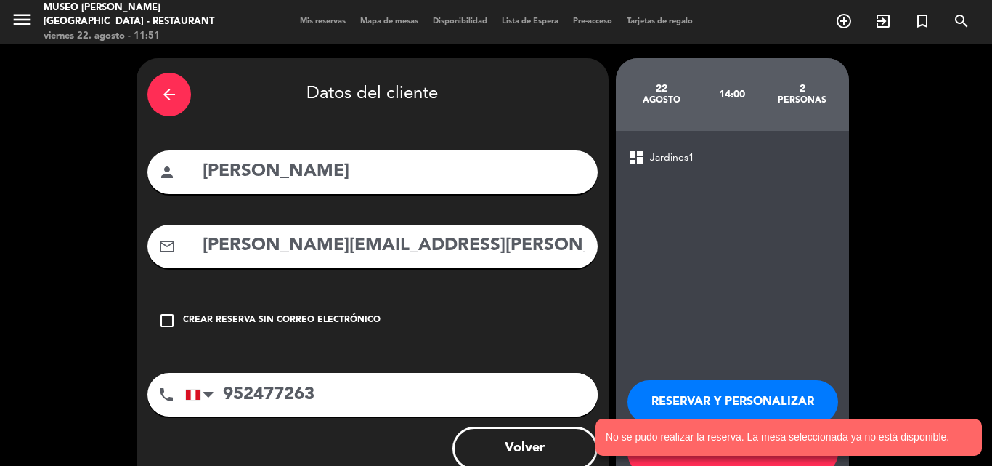
click at [677, 399] on button "RESERVAR Y PERSONALIZAR" at bounding box center [732, 402] width 211 height 44
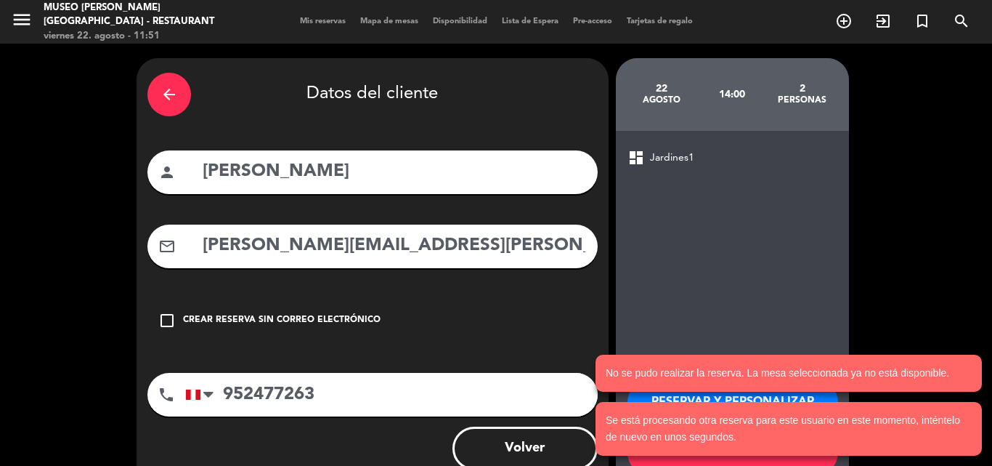
drag, startPoint x: 373, startPoint y: 174, endPoint x: 153, endPoint y: 174, distance: 220.8
click at [153, 174] on div "person [PERSON_NAME]" at bounding box center [372, 172] width 450 height 44
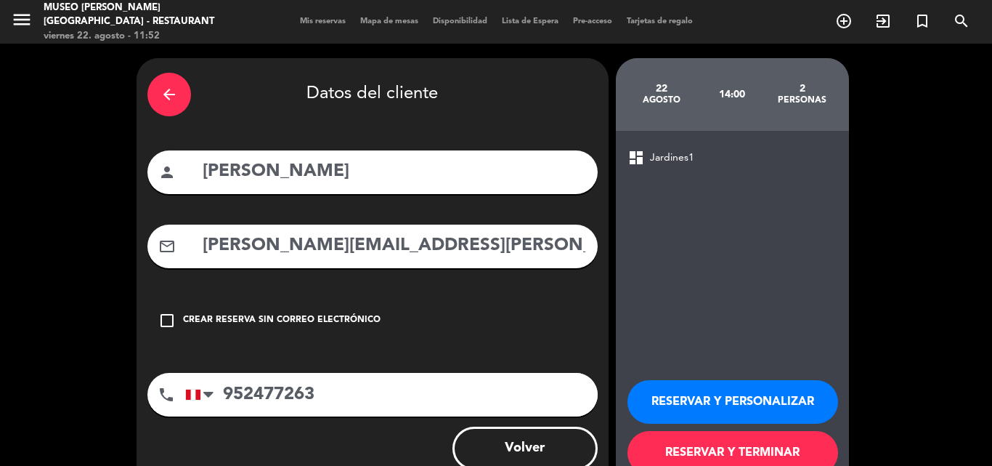
drag, startPoint x: 414, startPoint y: 243, endPoint x: 174, endPoint y: 253, distance: 239.9
click at [174, 253] on div "mail_outline [PERSON_NAME][EMAIL_ADDRESS][PERSON_NAME][DOMAIN_NAME]" at bounding box center [372, 246] width 450 height 44
drag, startPoint x: 335, startPoint y: 393, endPoint x: 83, endPoint y: 399, distance: 252.1
click at [83, 399] on div "arrow_back Datos del cliente person [PERSON_NAME] mail_outline [PERSON_NAME][EM…" at bounding box center [496, 275] width 992 height 463
click at [152, 77] on div "arrow_back Datos del cliente" at bounding box center [372, 94] width 450 height 51
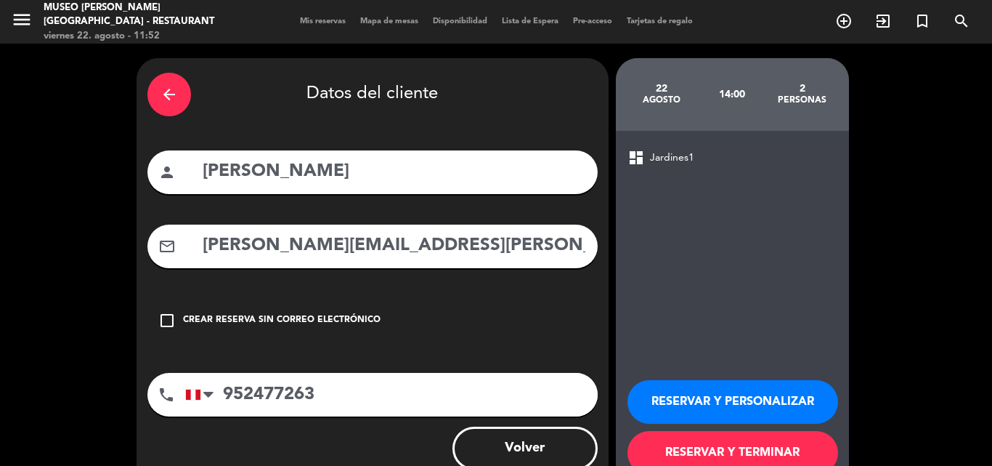
click at [161, 88] on icon "arrow_back" at bounding box center [168, 94] width 17 height 17
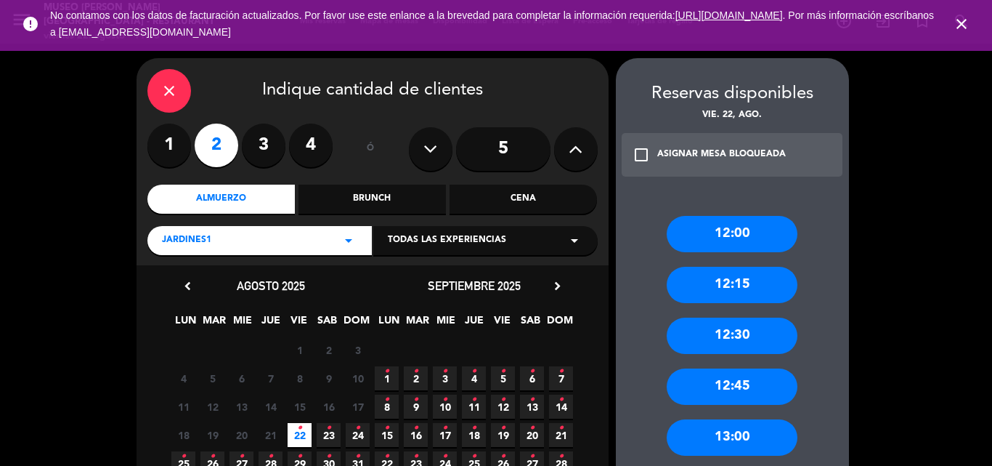
click at [155, 88] on div "close" at bounding box center [169, 91] width 44 height 44
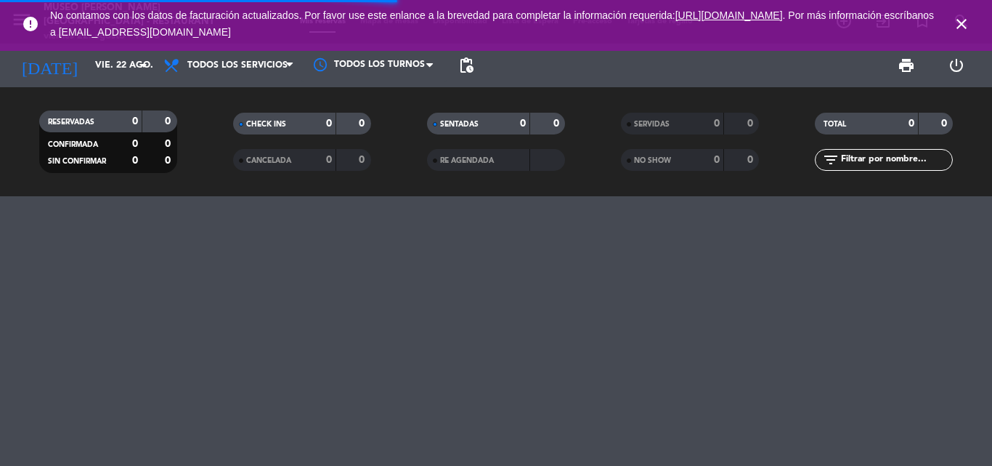
click at [863, 160] on input "text" at bounding box center [896, 160] width 113 height 16
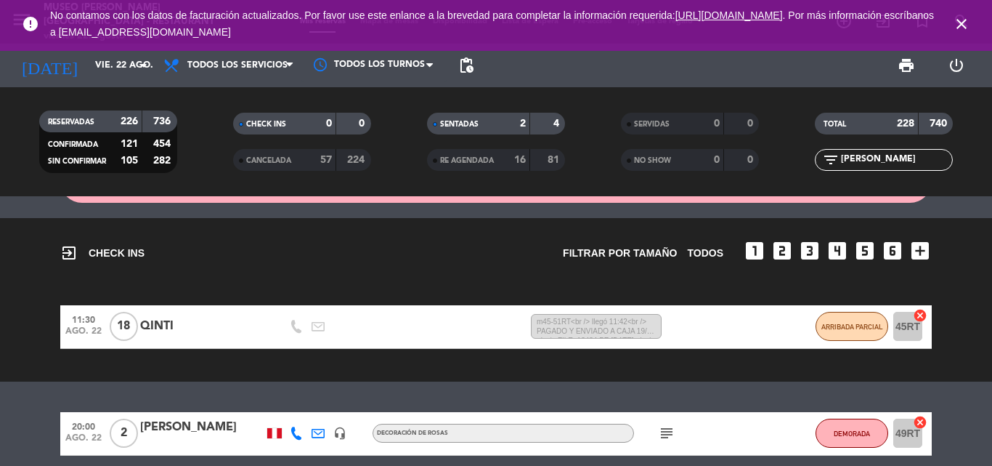
scroll to position [113, 0]
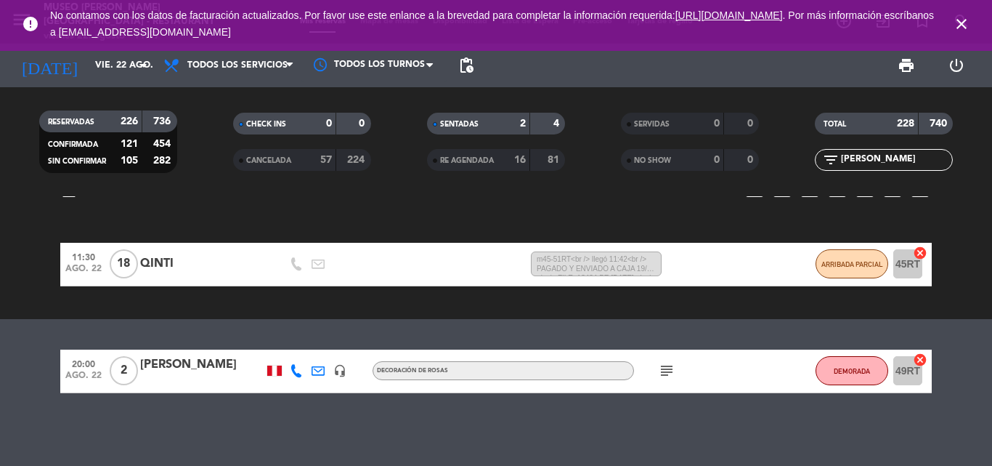
type input "[PERSON_NAME]"
click at [187, 365] on div "[PERSON_NAME]" at bounding box center [201, 364] width 123 height 19
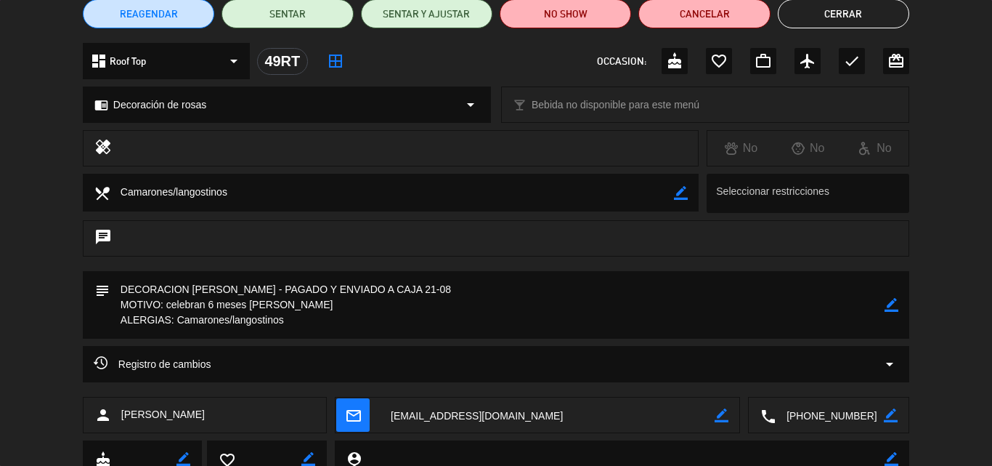
scroll to position [145, 0]
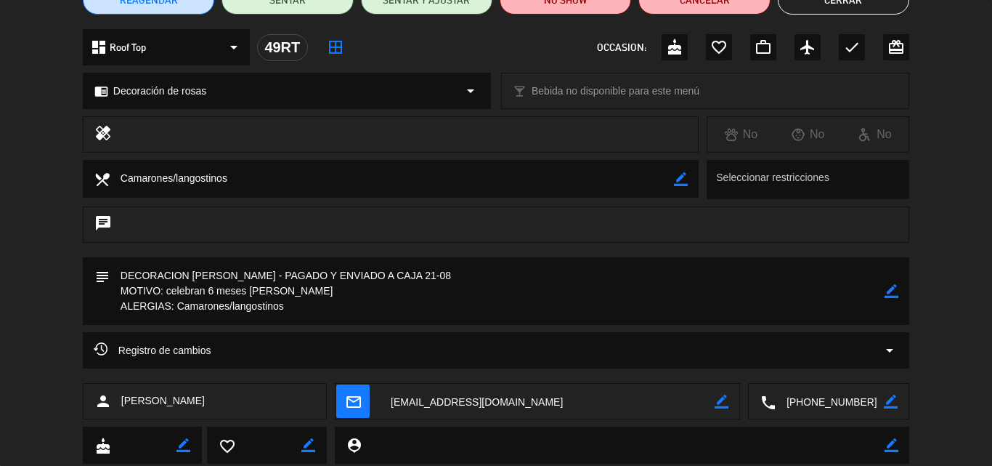
click at [891, 290] on icon "border_color" at bounding box center [892, 291] width 14 height 14
click at [298, 302] on textarea at bounding box center [497, 291] width 775 height 68
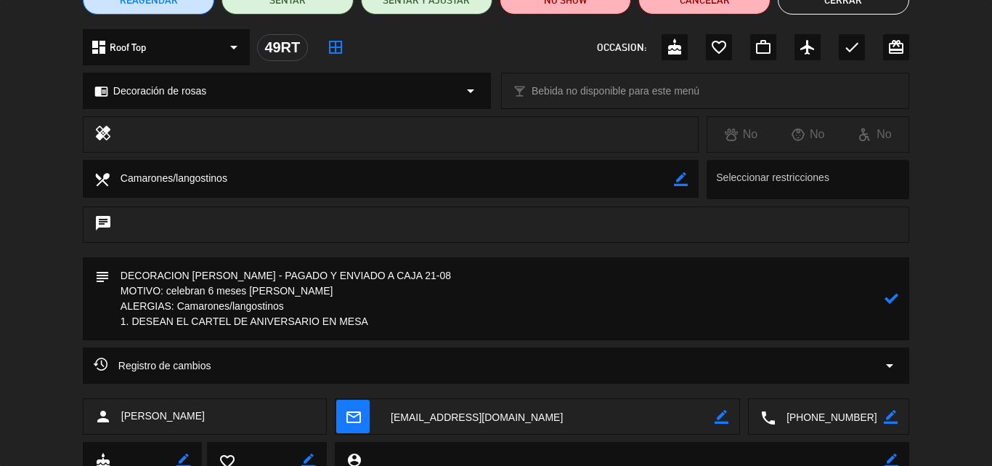
type textarea "DECORACION [PERSON_NAME] - PAGADO Y ENVIADO A CAJA 21-08 MOTIVO: celebran 6 mes…"
click at [887, 299] on icon at bounding box center [892, 298] width 14 height 14
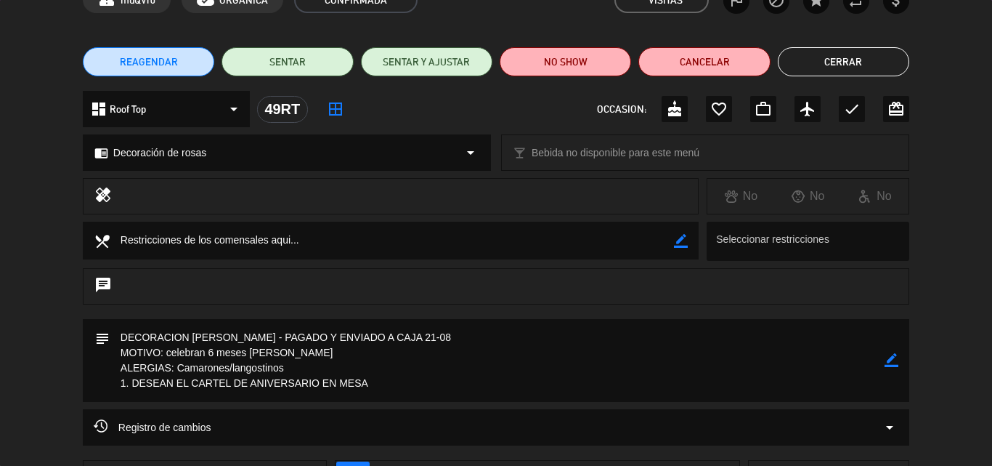
scroll to position [0, 0]
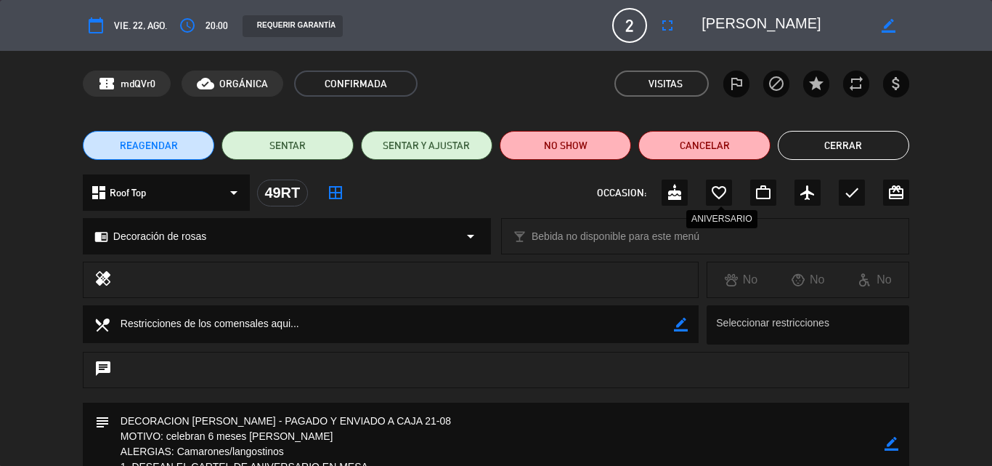
click at [715, 191] on icon "favorite_border" at bounding box center [718, 192] width 17 height 17
click at [834, 145] on button "Cerrar" at bounding box center [843, 145] width 131 height 29
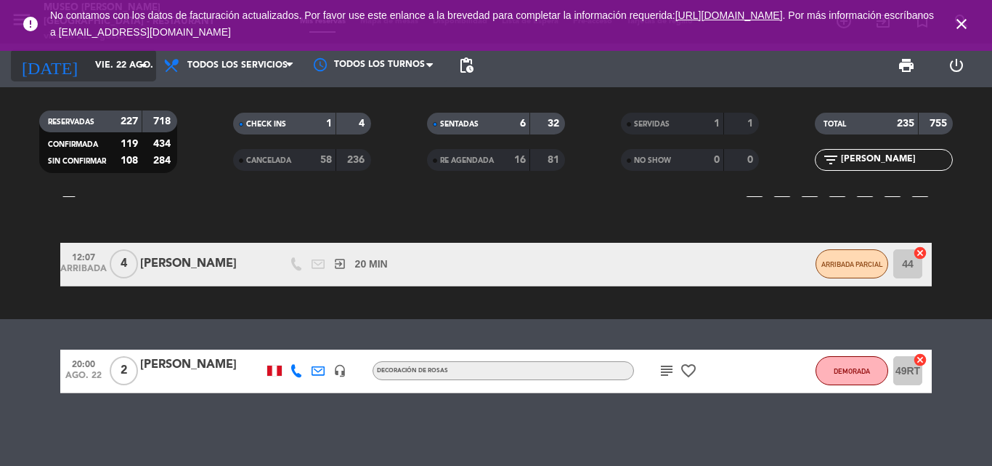
click at [115, 67] on input "vie. 22 ago." at bounding box center [149, 65] width 123 height 25
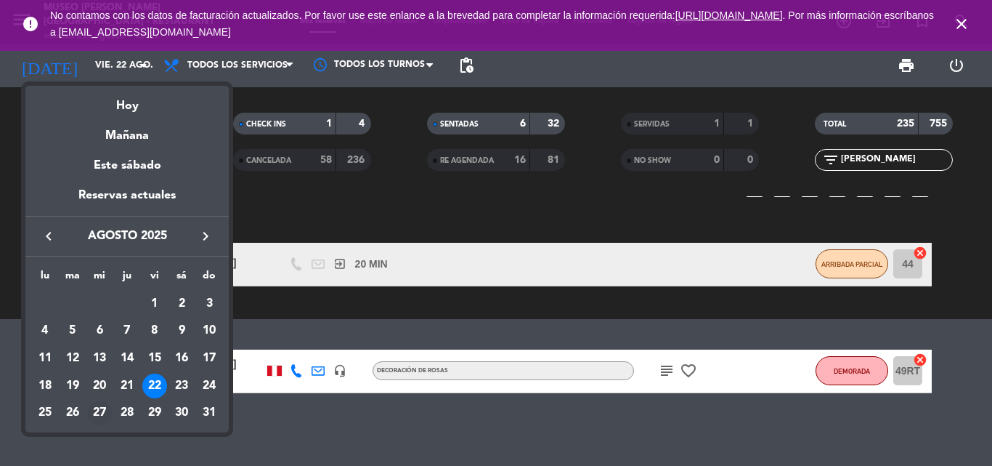
click at [102, 412] on div "27" at bounding box center [99, 413] width 25 height 25
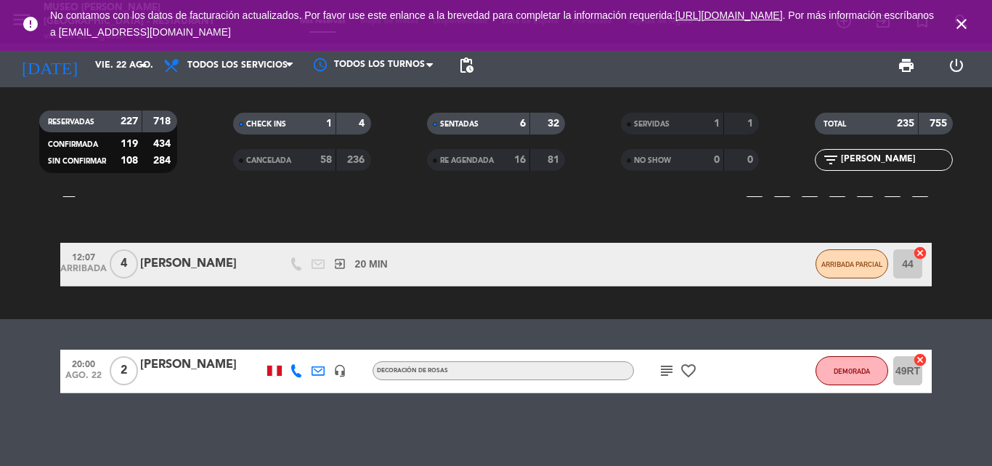
type input "mié. 27 ago."
click at [964, 20] on icon "close" at bounding box center [961, 23] width 17 height 17
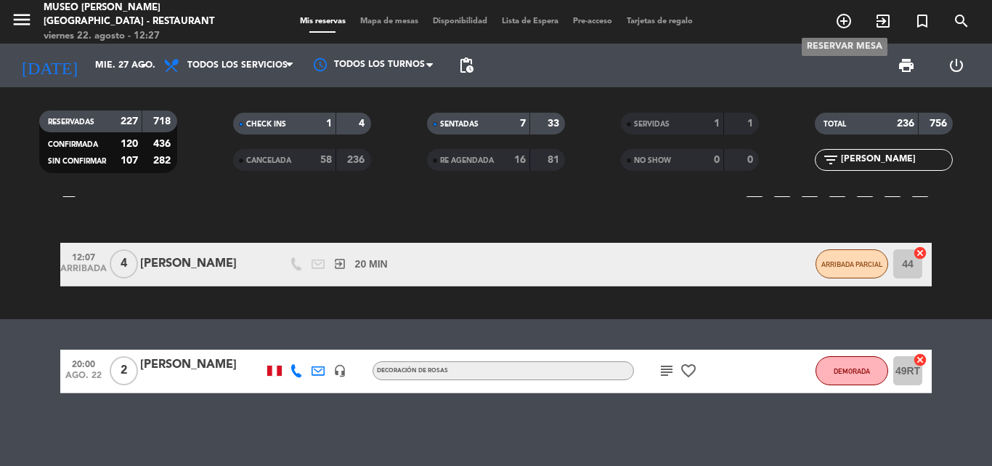
click at [843, 20] on icon "add_circle_outline" at bounding box center [843, 20] width 17 height 17
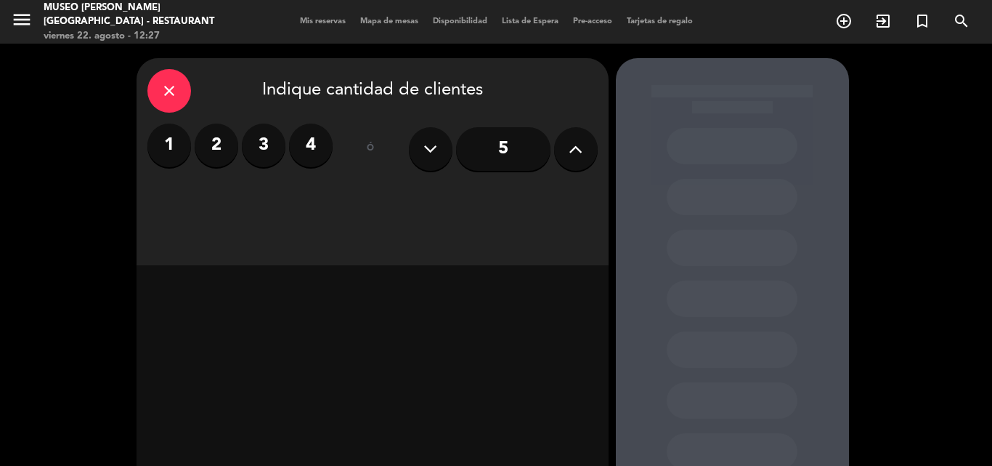
click at [160, 86] on icon "close" at bounding box center [168, 90] width 17 height 17
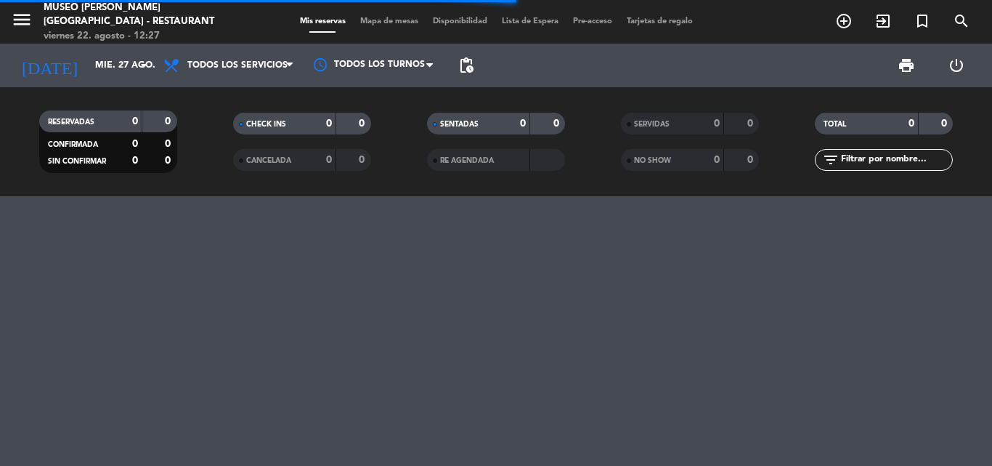
click at [890, 160] on input "text" at bounding box center [896, 160] width 113 height 16
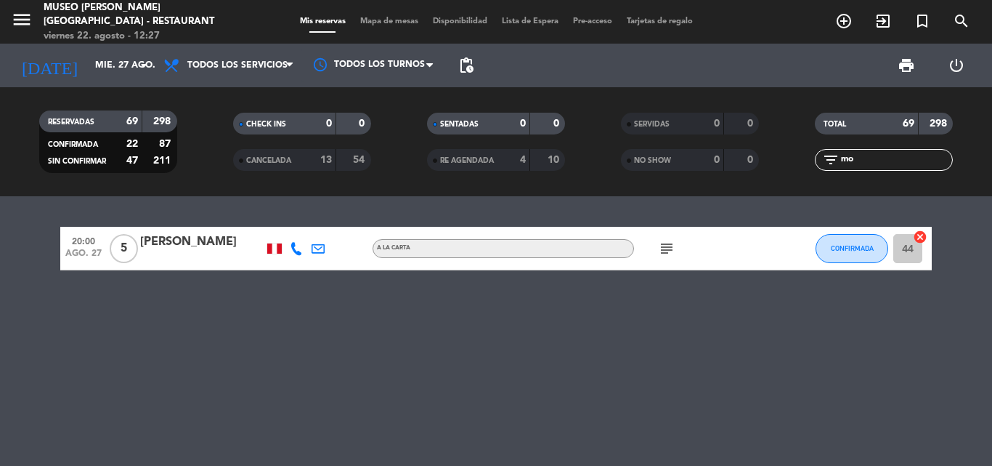
type input "m"
type input "M"
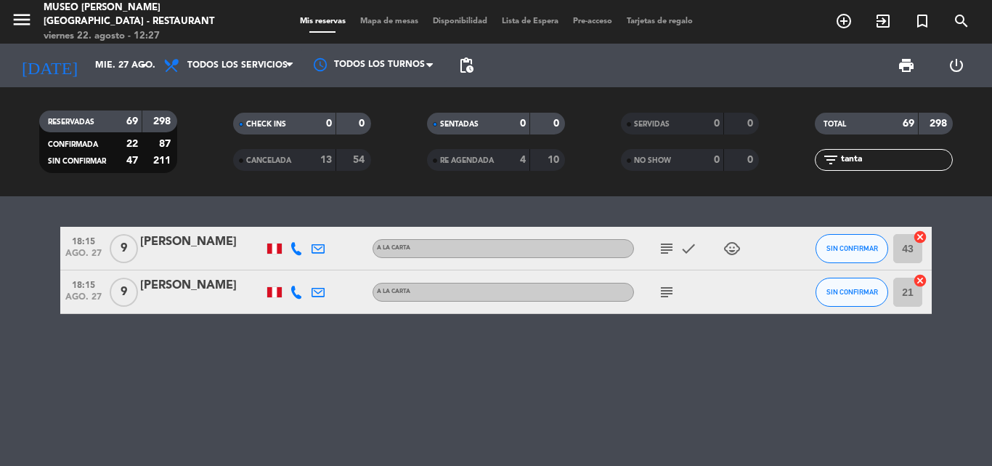
type input "tanta"
click at [200, 243] on div "[PERSON_NAME]" at bounding box center [201, 241] width 123 height 19
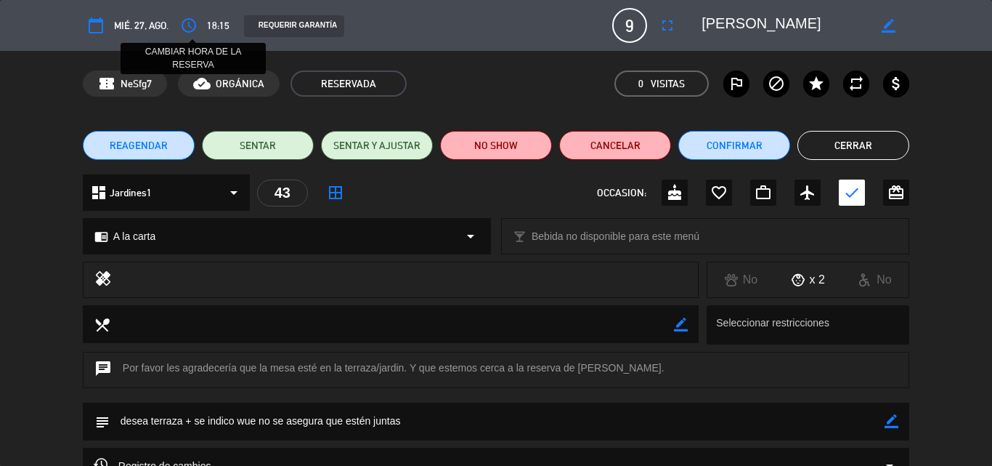
click at [191, 28] on icon "access_time" at bounding box center [188, 25] width 17 height 17
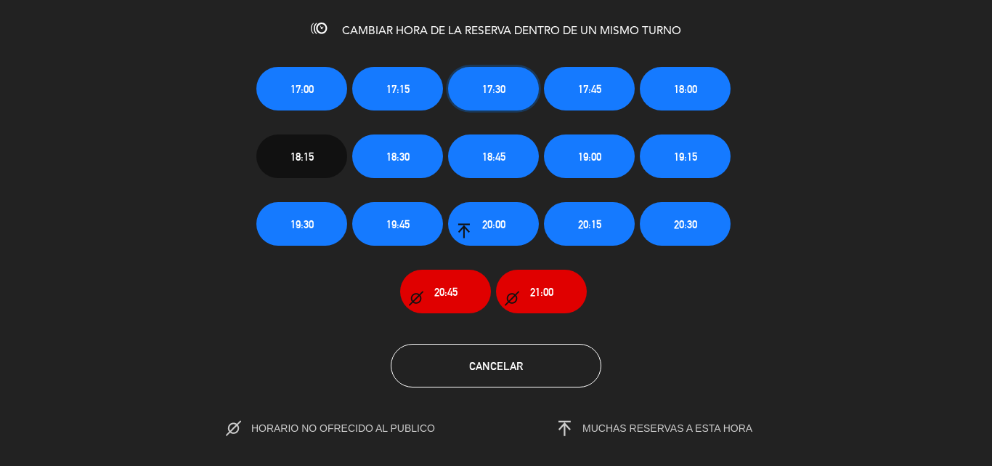
click at [495, 78] on button "17:30" at bounding box center [493, 89] width 91 height 44
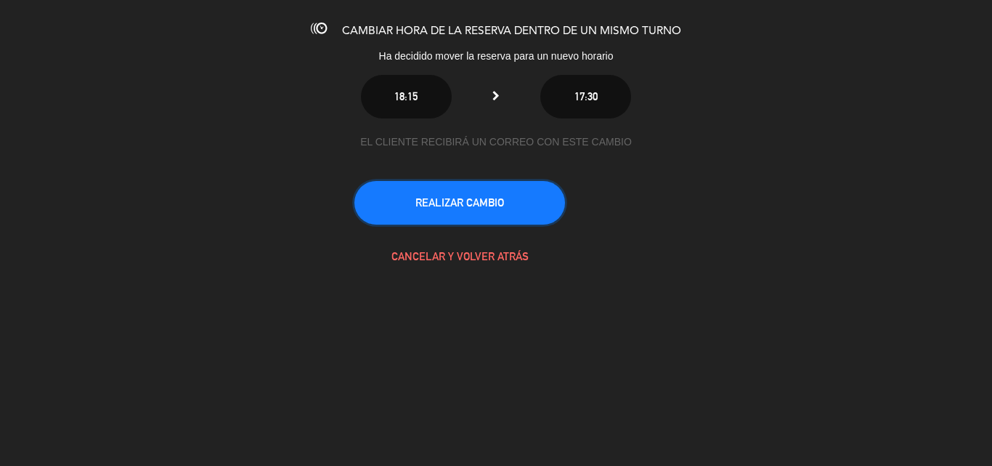
click at [479, 216] on button "REALIZAR CAMBIO" at bounding box center [459, 203] width 211 height 44
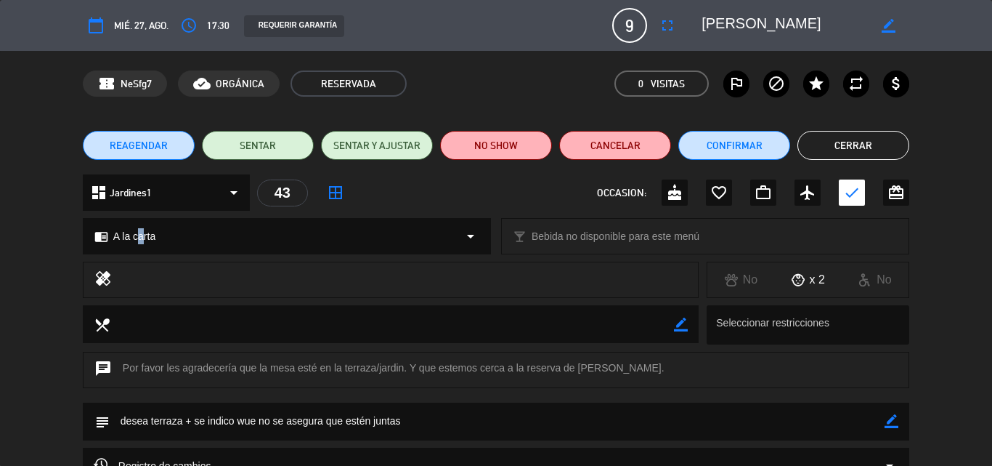
click at [136, 232] on span "A la carta" at bounding box center [134, 236] width 42 height 17
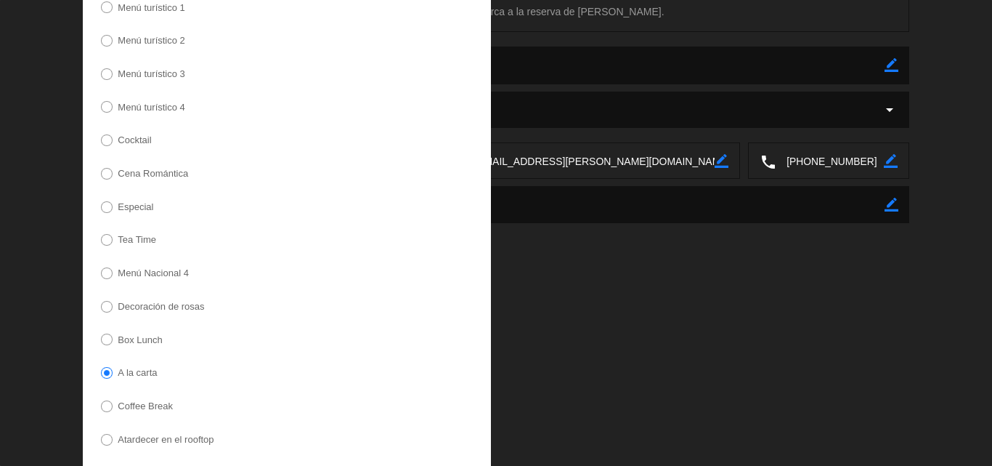
scroll to position [363, 0]
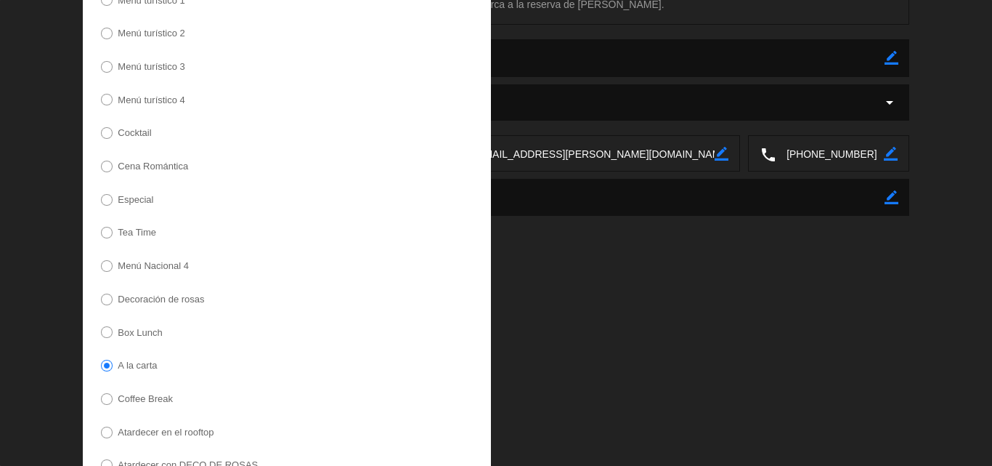
click at [131, 226] on label "Tea Time" at bounding box center [129, 234] width 70 height 23
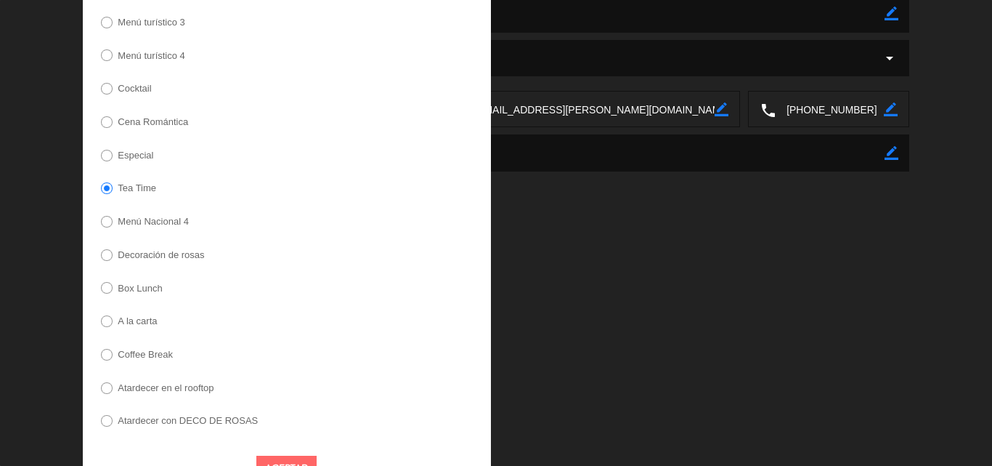
scroll to position [442, 0]
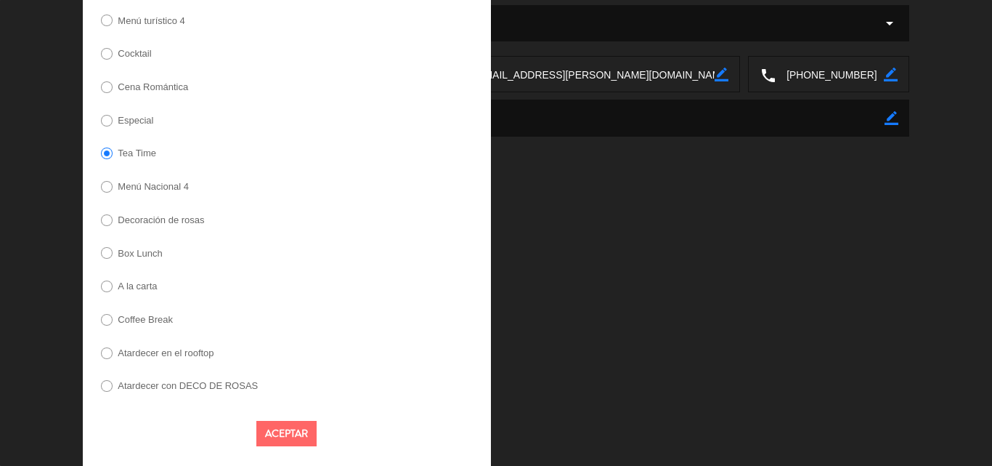
click at [298, 431] on button "Aceptar" at bounding box center [286, 432] width 60 height 25
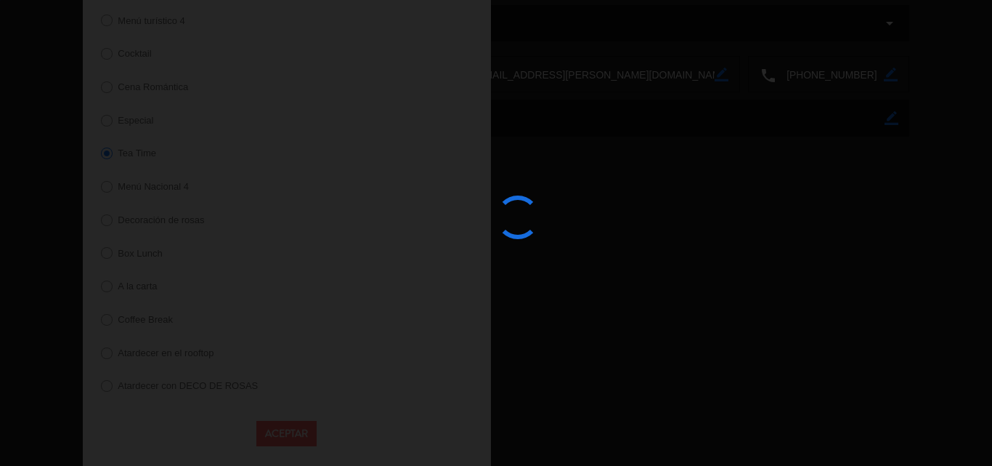
scroll to position [157, 0]
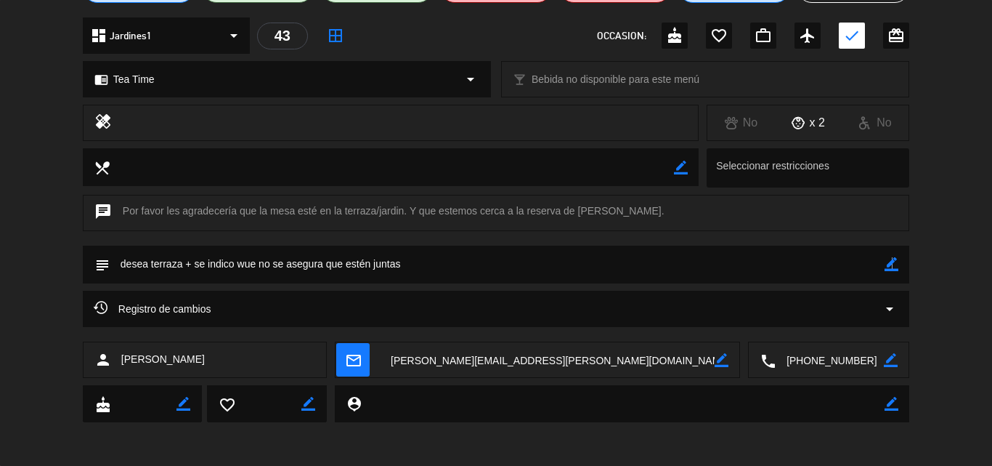
click at [891, 263] on icon "border_color" at bounding box center [892, 264] width 14 height 14
click at [459, 268] on textarea at bounding box center [497, 263] width 775 height 37
click at [893, 357] on icon "border_color" at bounding box center [891, 360] width 14 height 14
drag, startPoint x: 739, startPoint y: 364, endPoint x: 725, endPoint y: 364, distance: 13.8
click at [726, 364] on div "person [PERSON_NAME] mail_outline border_color local_phone" at bounding box center [496, 359] width 826 height 36
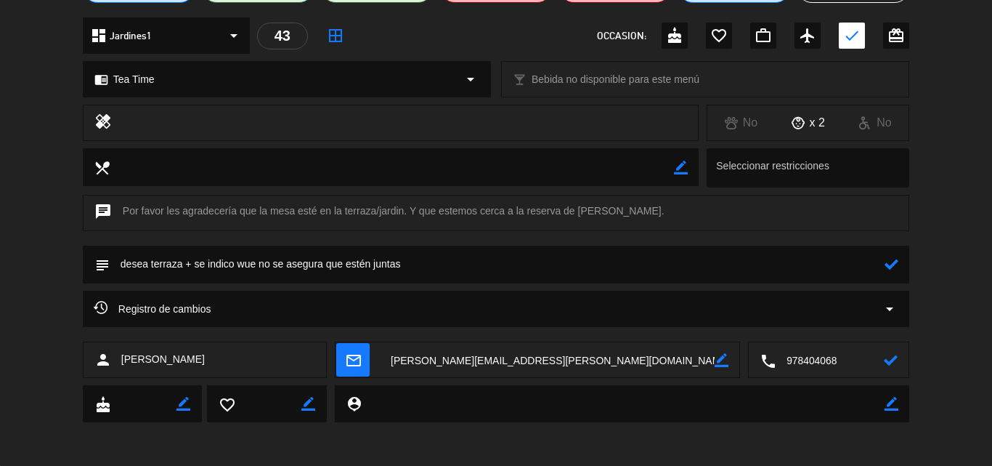
type textarea "978404068"
click at [889, 357] on icon at bounding box center [891, 360] width 14 height 14
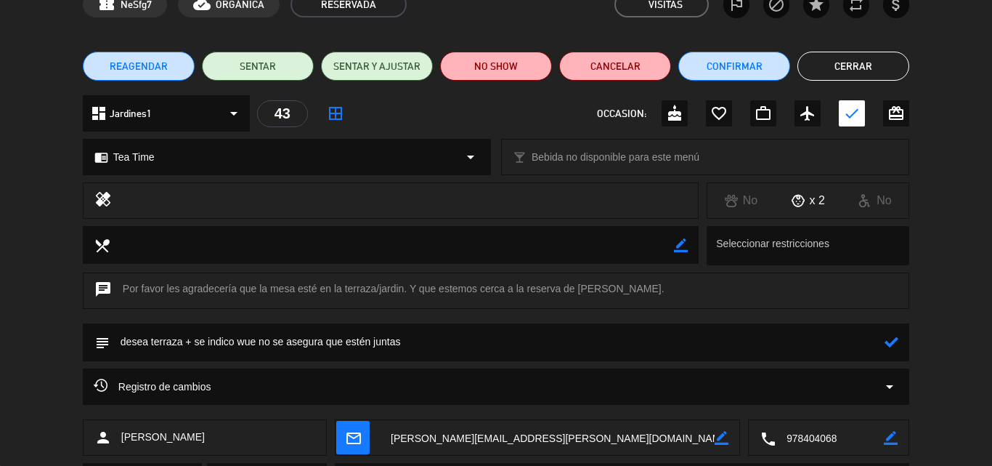
scroll to position [0, 0]
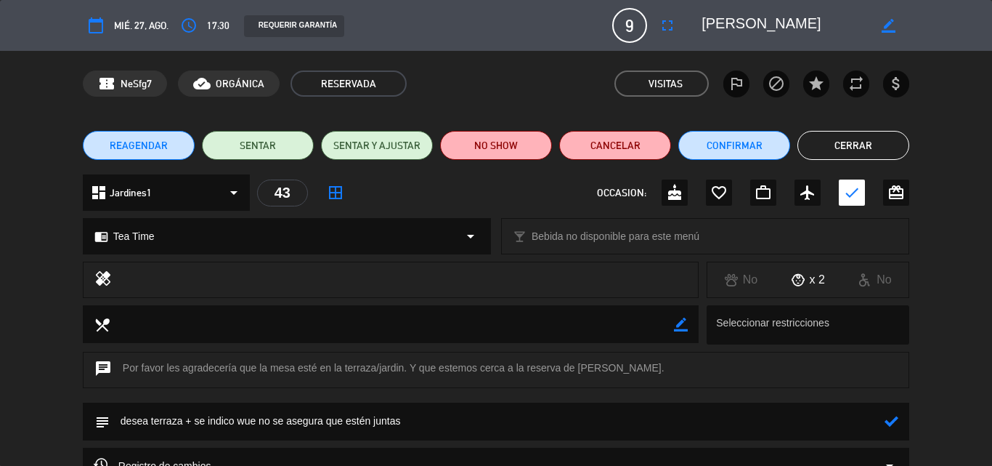
click at [873, 146] on button "Cerrar" at bounding box center [853, 145] width 112 height 29
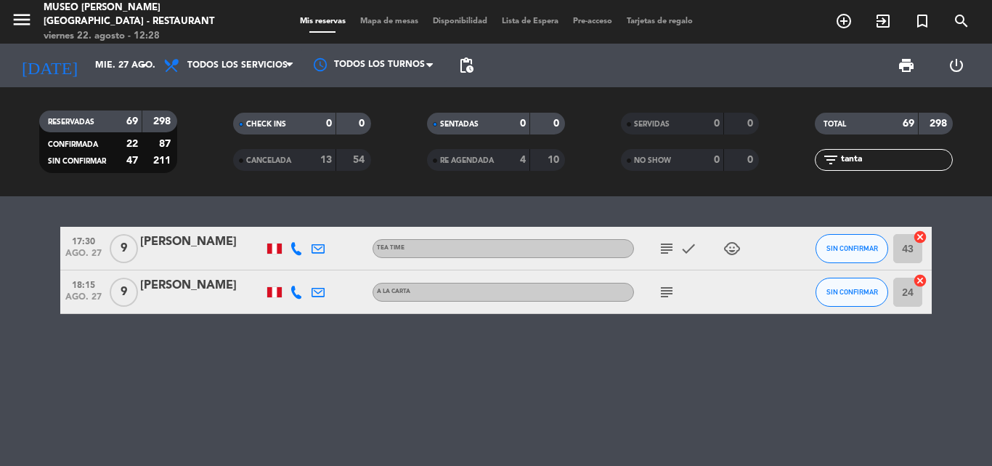
click at [177, 285] on div "[PERSON_NAME]" at bounding box center [201, 285] width 123 height 19
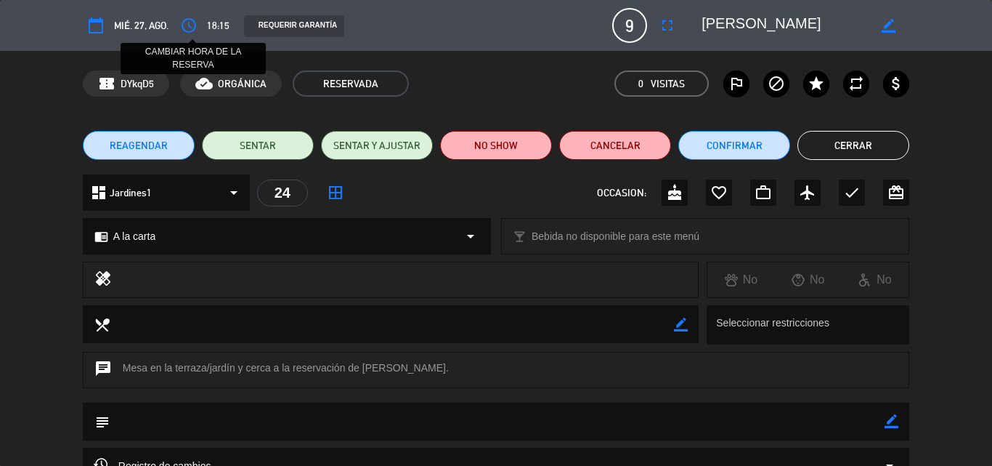
click at [192, 25] on icon "access_time" at bounding box center [188, 25] width 17 height 17
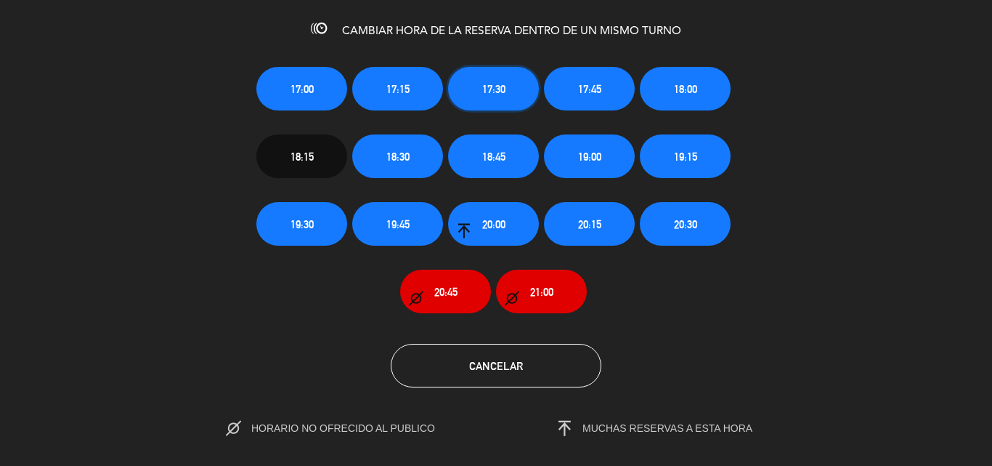
click at [491, 89] on span "17:30" at bounding box center [493, 89] width 23 height 17
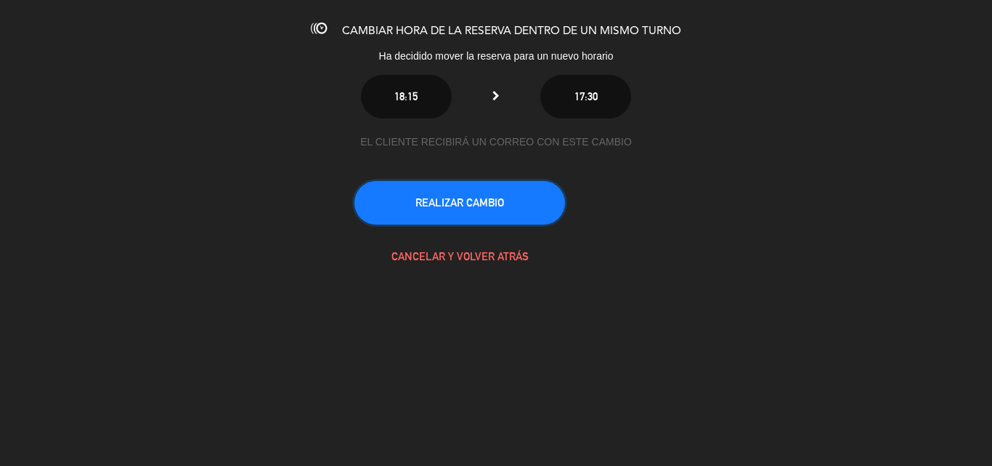
click at [464, 188] on button "REALIZAR CAMBIO" at bounding box center [459, 203] width 211 height 44
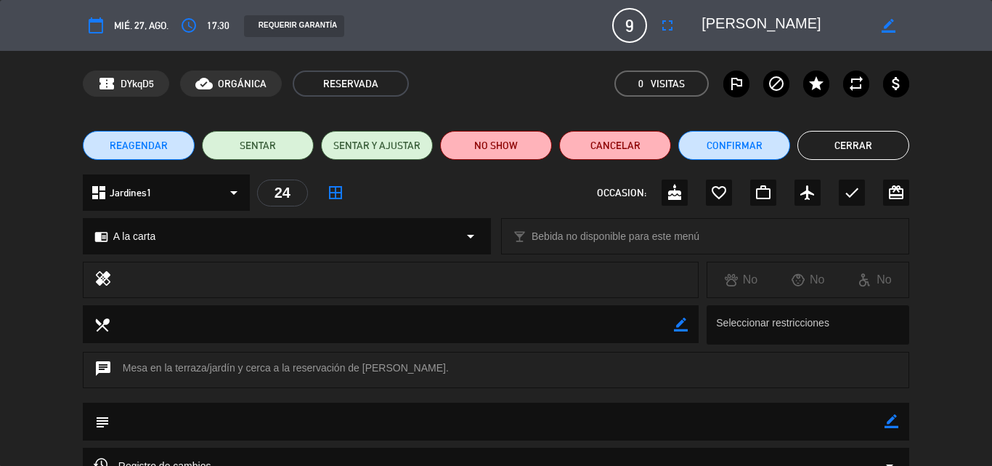
click at [166, 233] on div "chrome_reader_mode A la carta arrow_drop_down" at bounding box center [287, 236] width 407 height 35
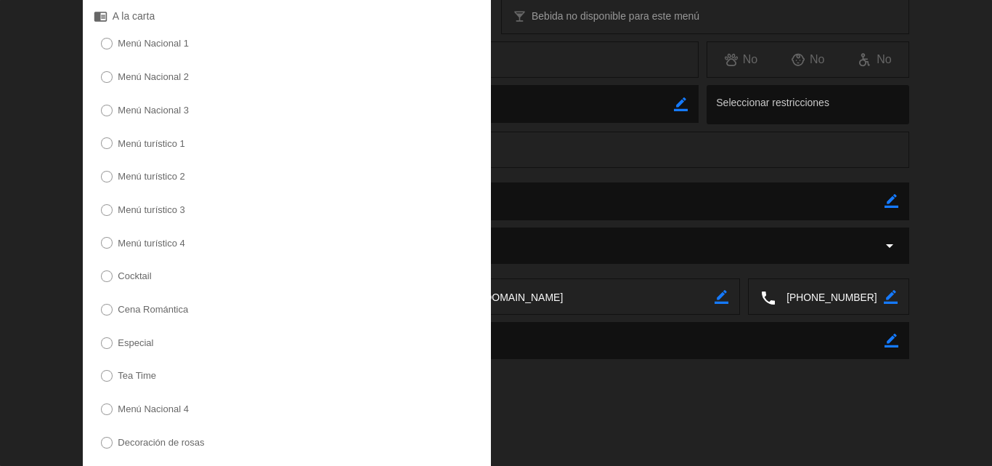
scroll to position [363, 0]
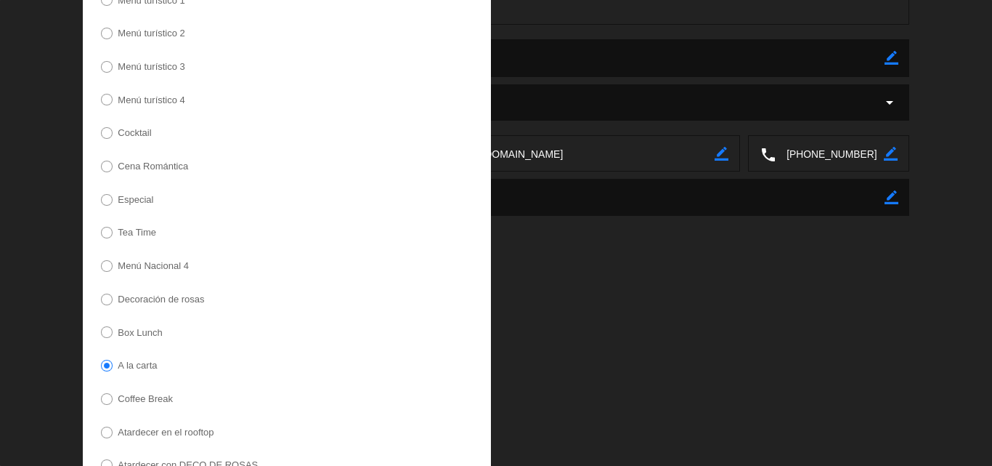
click at [140, 229] on label "Tea Time" at bounding box center [137, 231] width 38 height 9
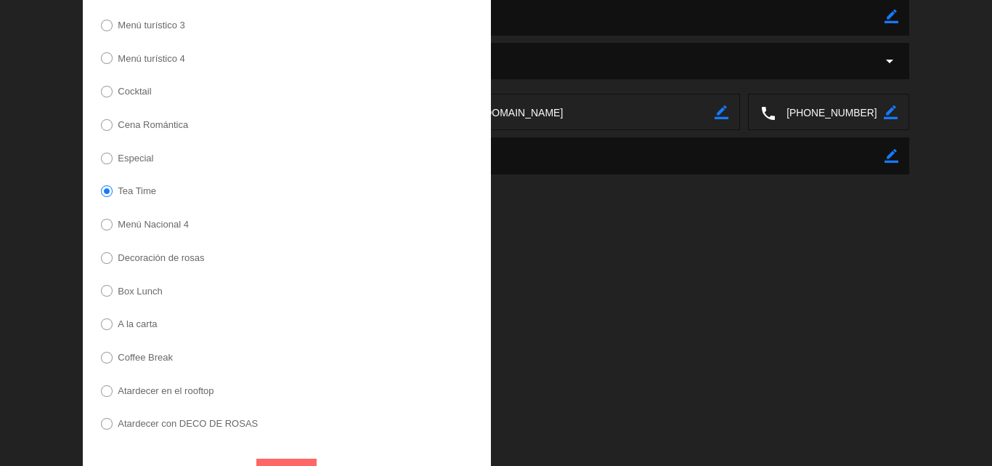
scroll to position [442, 0]
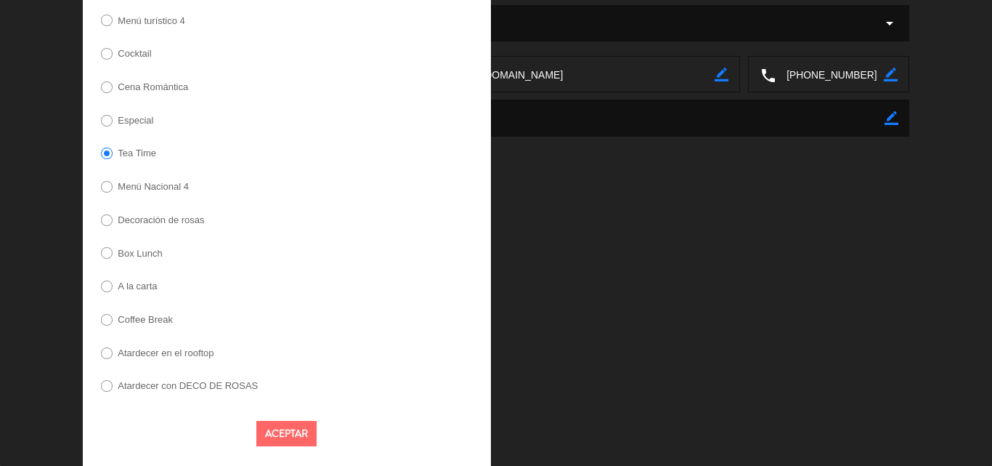
click at [271, 429] on button "Aceptar" at bounding box center [286, 432] width 60 height 25
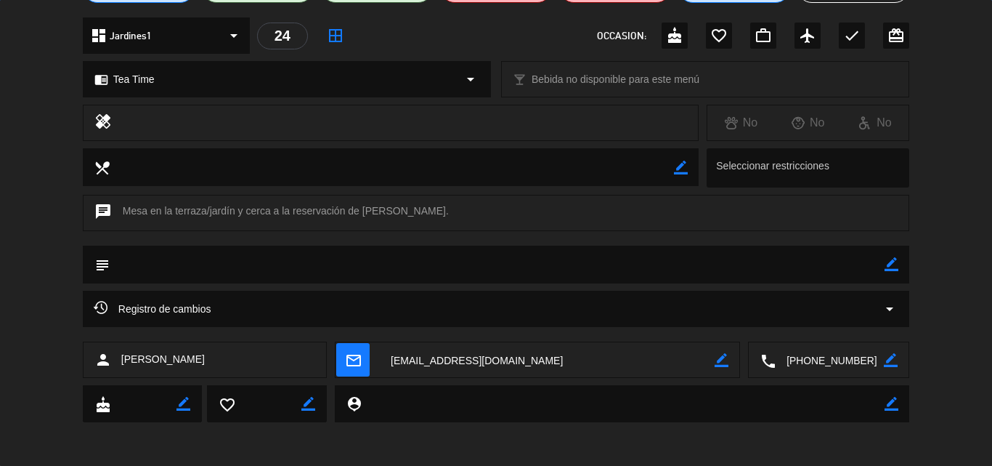
scroll to position [157, 0]
drag, startPoint x: 893, startPoint y: 266, endPoint x: 882, endPoint y: 266, distance: 11.6
click at [892, 266] on icon "border_color" at bounding box center [892, 264] width 14 height 14
click at [700, 278] on textarea at bounding box center [497, 263] width 775 height 37
drag, startPoint x: 153, startPoint y: 262, endPoint x: 52, endPoint y: 264, distance: 101.0
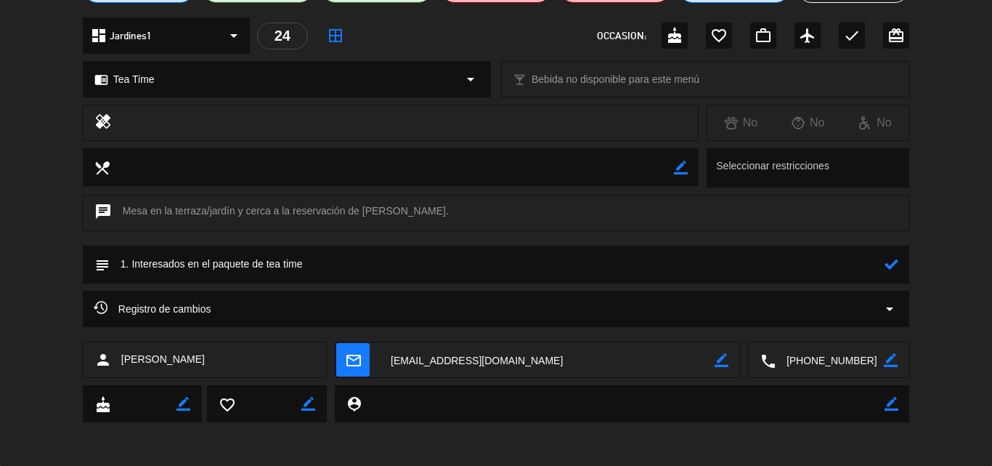
click at [52, 264] on div "subject" at bounding box center [496, 267] width 992 height 45
type textarea "1. Interesados en el paquete de tea time"
click at [895, 262] on icon at bounding box center [892, 264] width 14 height 14
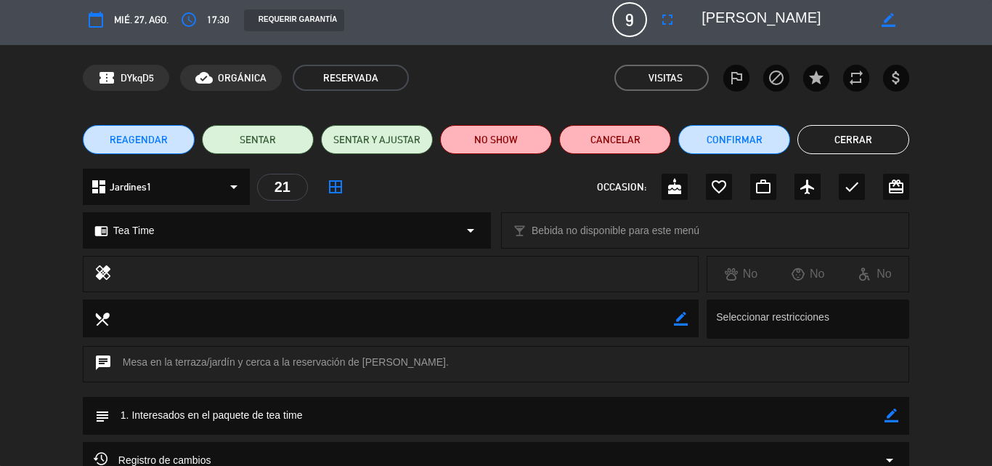
scroll to position [0, 0]
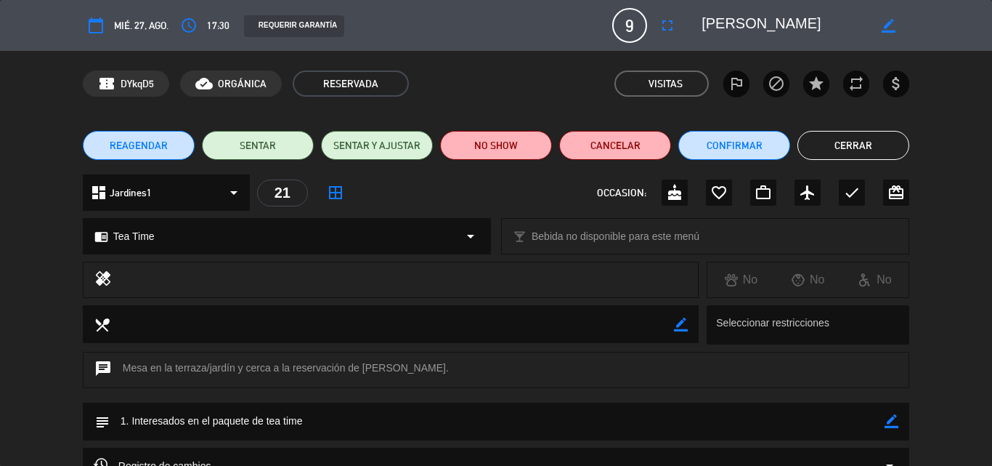
click at [832, 145] on button "Cerrar" at bounding box center [853, 145] width 112 height 29
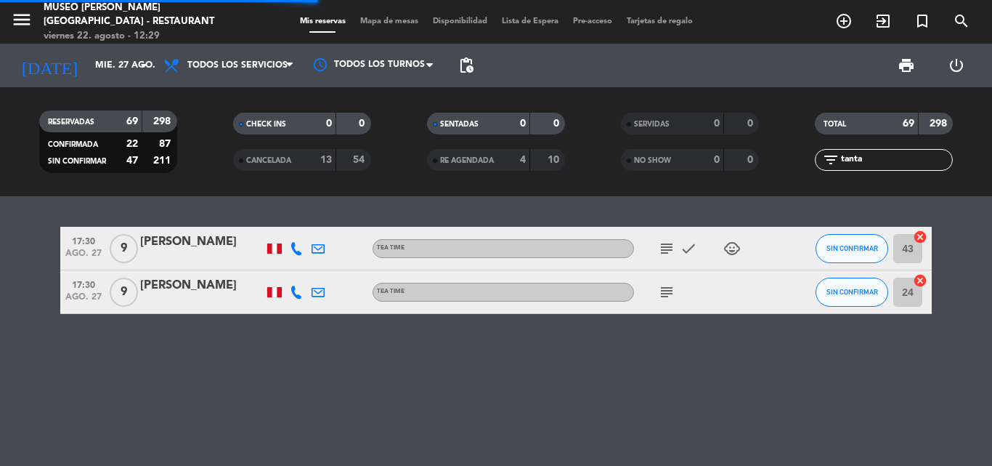
click at [200, 238] on div "[PERSON_NAME]" at bounding box center [201, 241] width 123 height 19
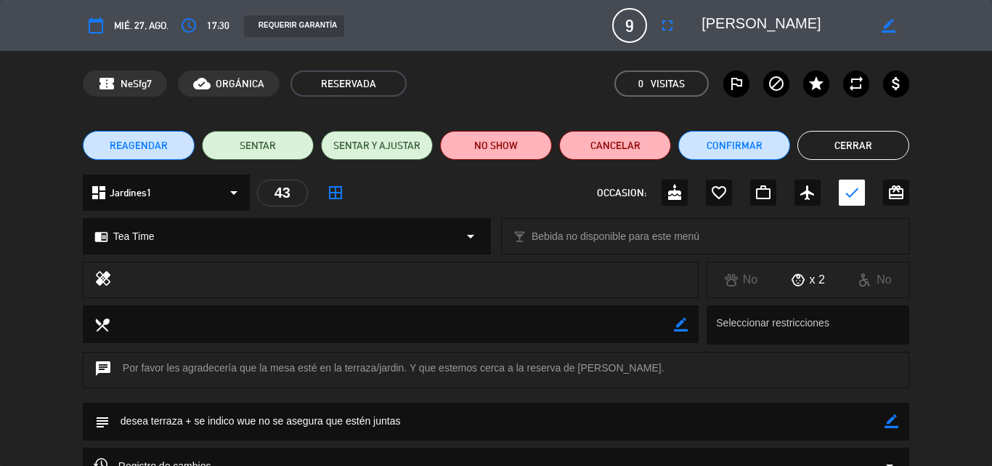
click at [890, 423] on icon "border_color" at bounding box center [892, 421] width 14 height 14
click at [679, 424] on textarea at bounding box center [497, 420] width 775 height 37
paste textarea "1. Interesados en el paquete de tea time"
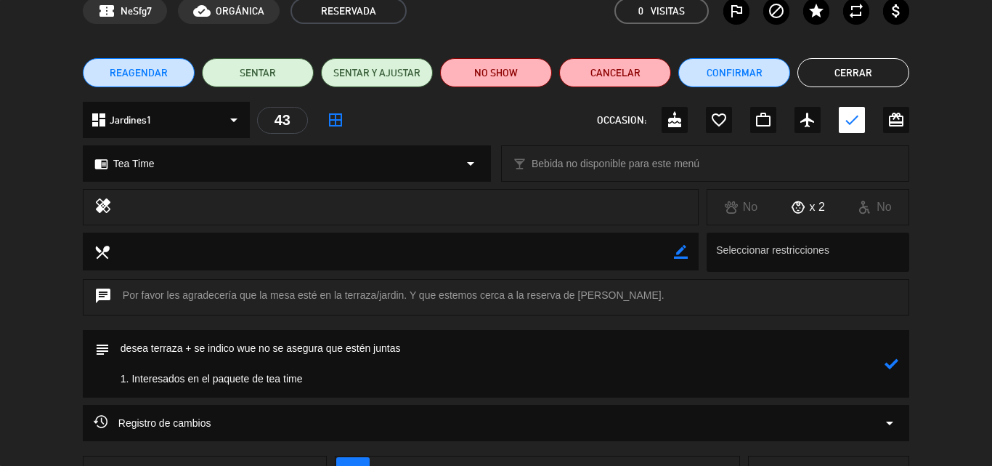
drag, startPoint x: 423, startPoint y: 346, endPoint x: 0, endPoint y: 339, distance: 423.4
click at [0, 339] on div "subject" at bounding box center [496, 367] width 992 height 75
type textarea "viene con la reserva de [PERSON_NAME] 1. Interesados en el paquete de tea time"
click at [891, 364] on icon at bounding box center [892, 364] width 14 height 14
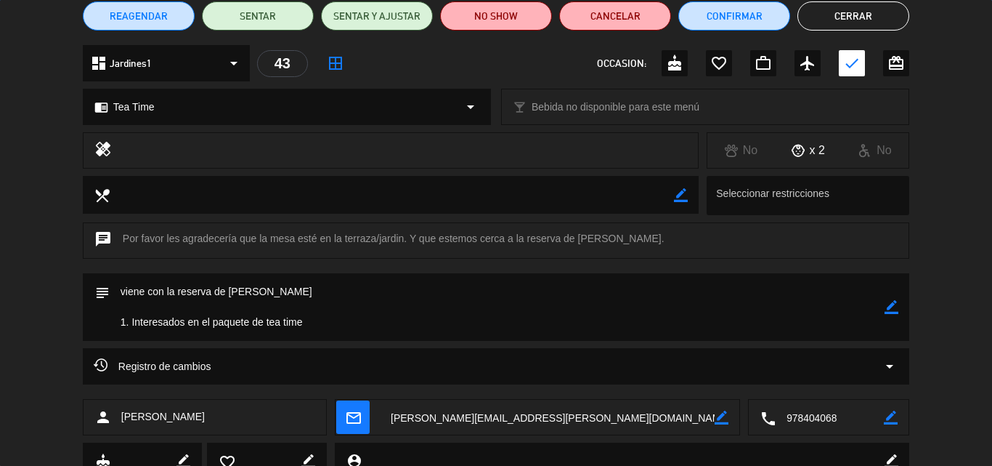
scroll to position [187, 0]
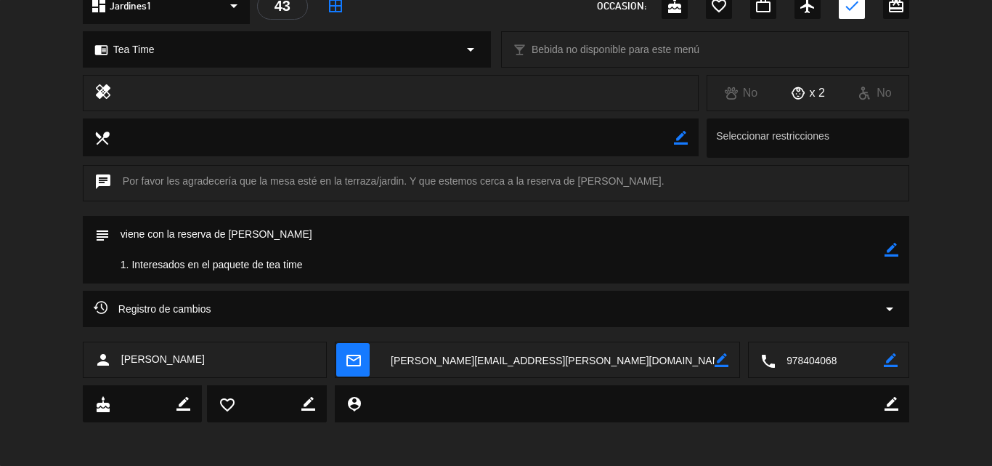
click at [821, 361] on textarea at bounding box center [830, 360] width 108 height 36
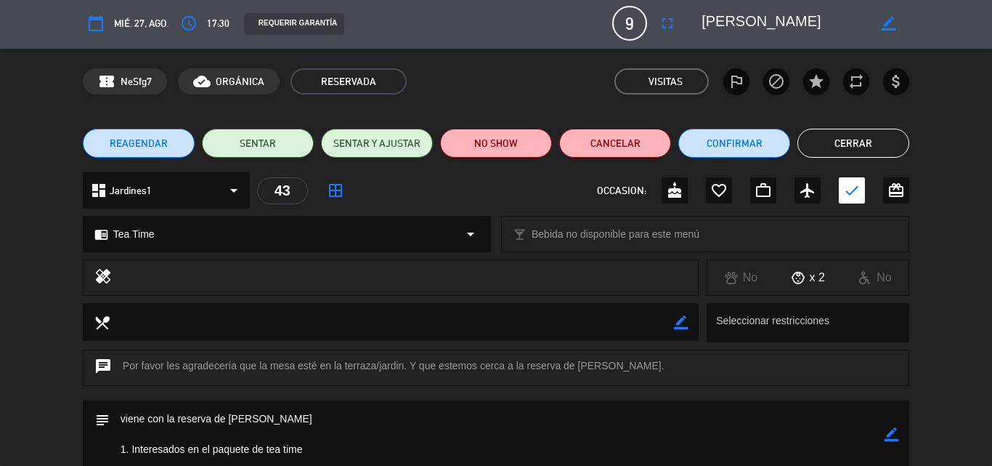
scroll to position [0, 0]
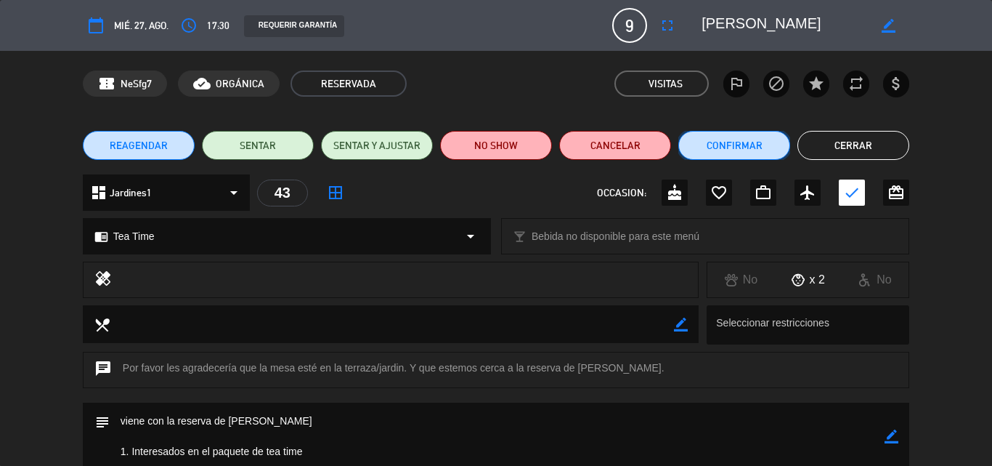
click at [745, 147] on button "Confirmar" at bounding box center [734, 145] width 112 height 29
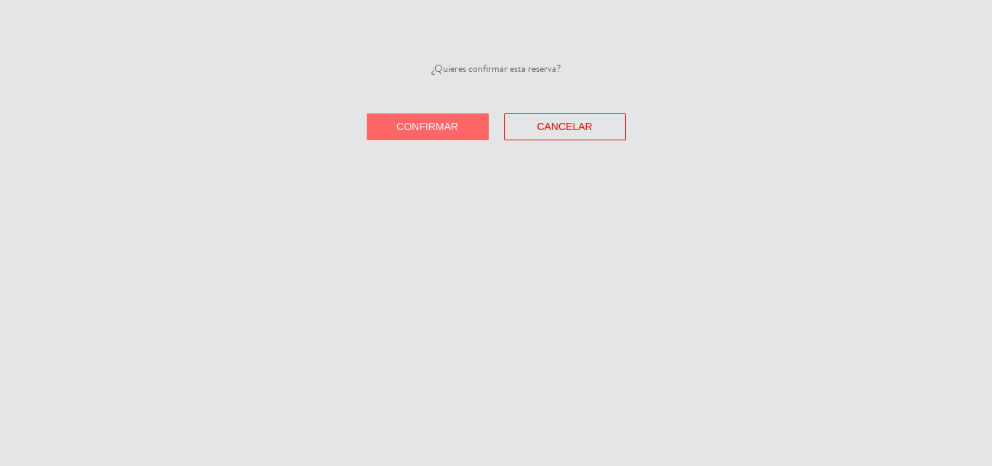
drag, startPoint x: 423, startPoint y: 129, endPoint x: 559, endPoint y: 126, distance: 136.6
click at [422, 129] on span "Confirmar" at bounding box center [428, 127] width 62 height 12
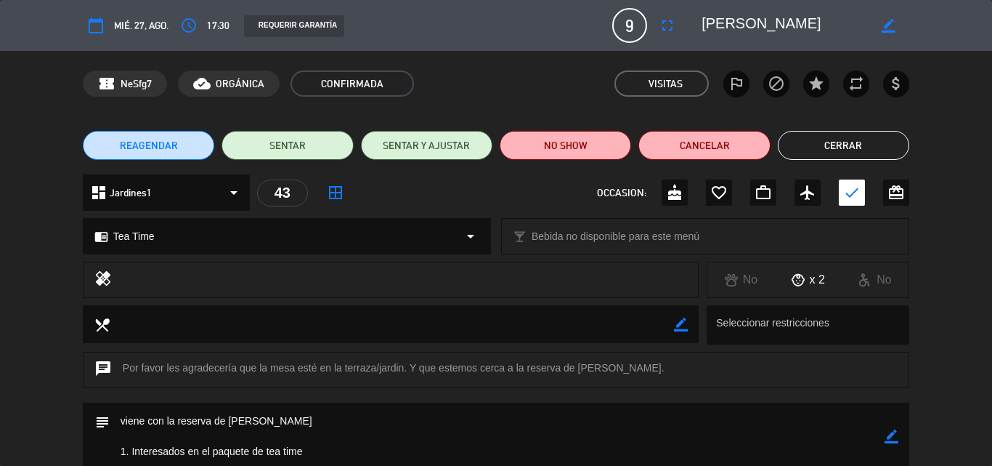
click at [837, 144] on button "Cerrar" at bounding box center [843, 145] width 131 height 29
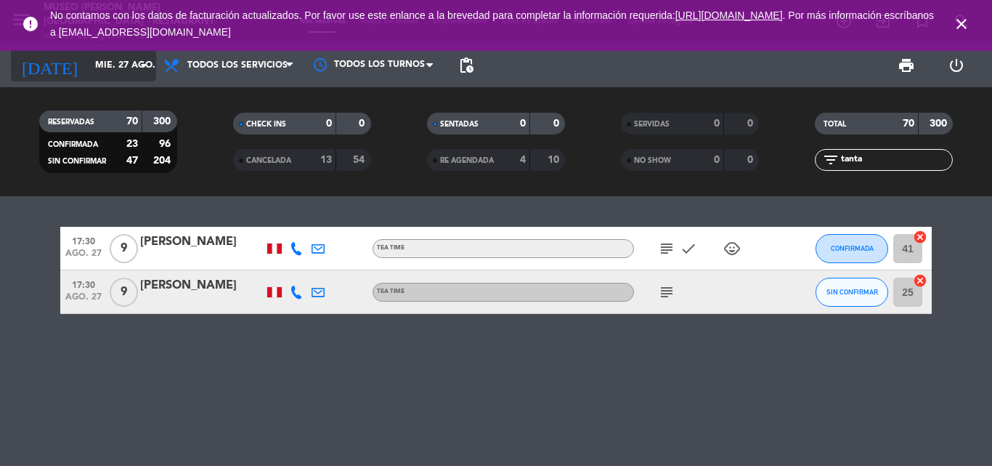
click at [102, 64] on input "mié. 27 ago." at bounding box center [149, 65] width 123 height 25
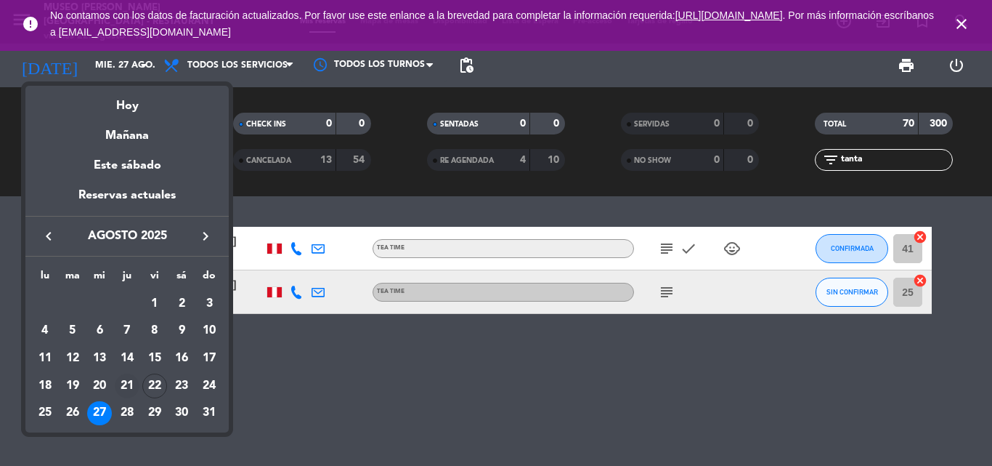
click at [131, 381] on div "21" at bounding box center [127, 385] width 25 height 25
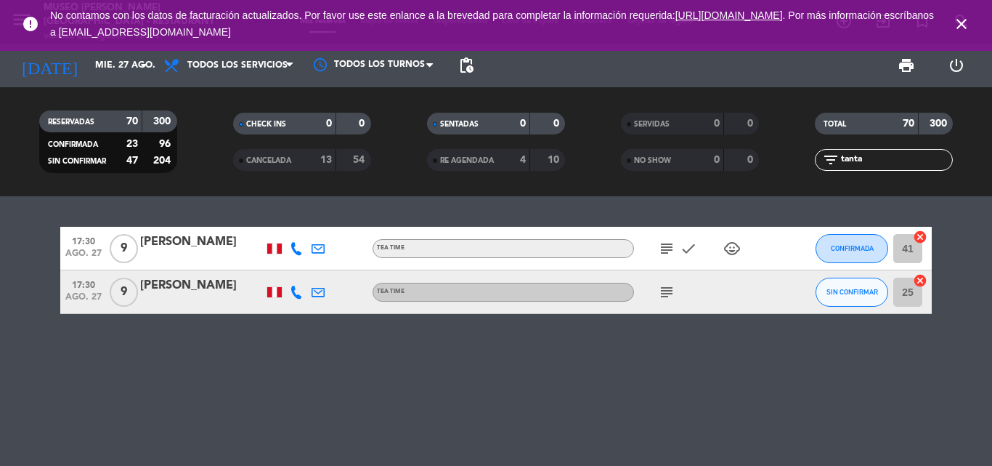
type input "jue. 21 ago."
drag, startPoint x: 651, startPoint y: 123, endPoint x: 946, endPoint y: 206, distance: 306.5
click at [651, 123] on span "SERVIDAS" at bounding box center [652, 124] width 36 height 7
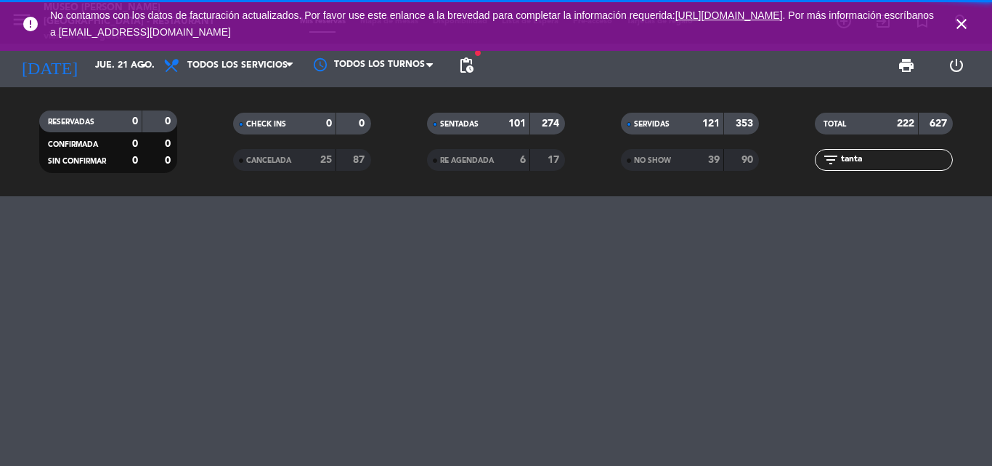
drag, startPoint x: 880, startPoint y: 159, endPoint x: 622, endPoint y: 158, distance: 258.5
click at [626, 163] on div "RESERVADAS 0 0 CONFIRMADA 0 0 SIN CONFIRMAR 0 0 CHECK INS 0 0 CANCELADA 25 87 S…" at bounding box center [496, 142] width 992 height 80
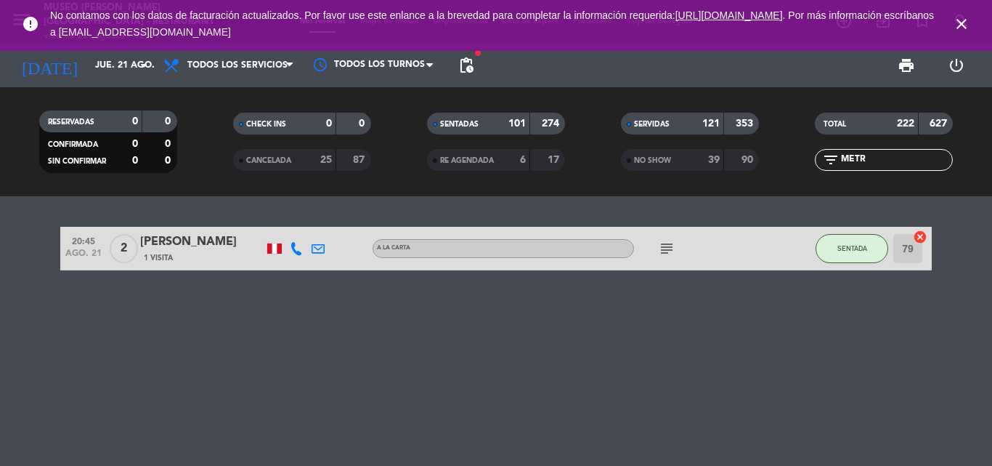
type input "METR"
click at [279, 160] on span "CANCELADA" at bounding box center [268, 160] width 45 height 7
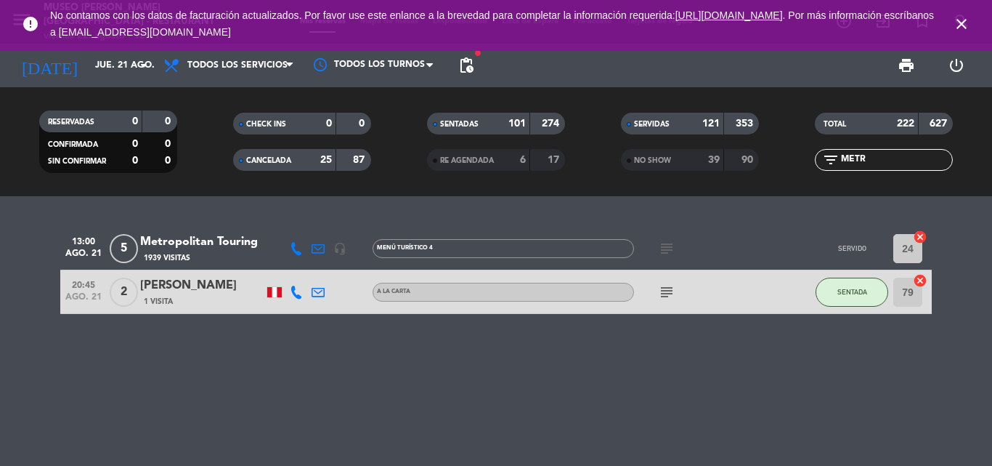
click at [216, 242] on div "Metropolitan Touring" at bounding box center [201, 241] width 123 height 19
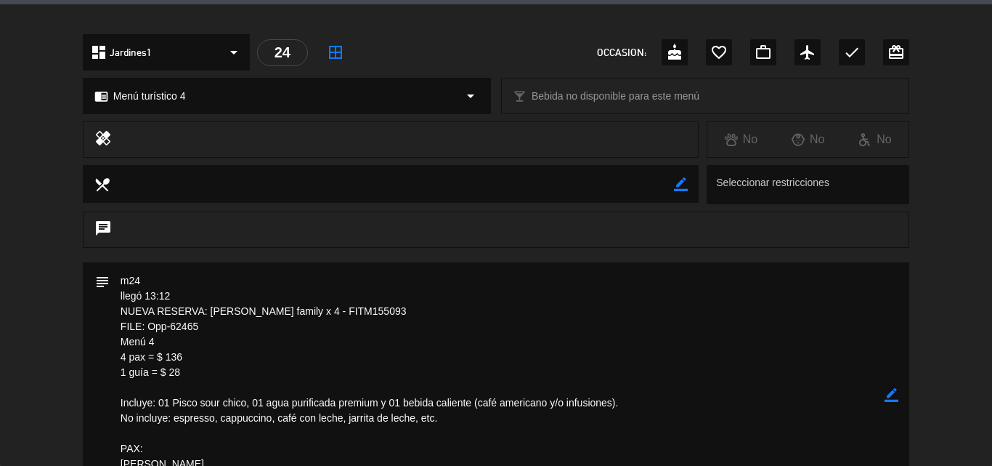
scroll to position [436, 0]
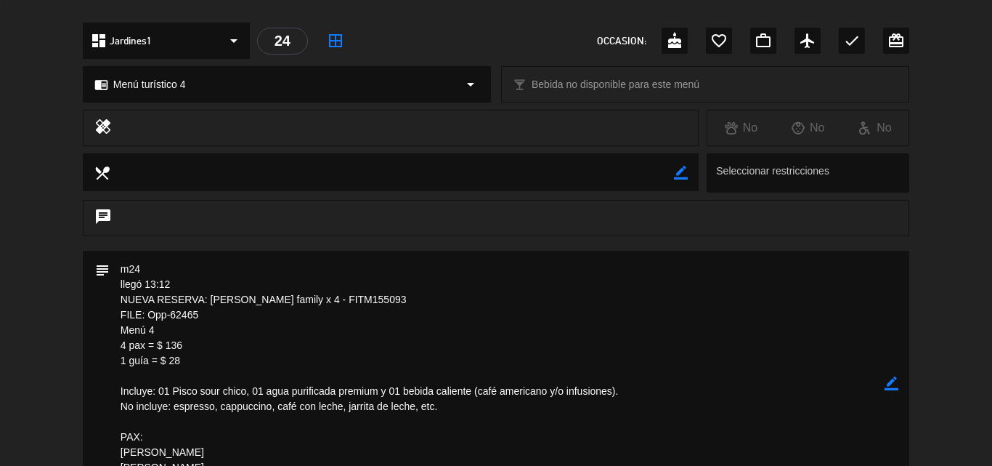
drag, startPoint x: 187, startPoint y: 363, endPoint x: 96, endPoint y: 310, distance: 105.8
click at [96, 310] on div "subject border_color" at bounding box center [496, 384] width 826 height 266
drag, startPoint x: 241, startPoint y: 330, endPoint x: 241, endPoint y: 293, distance: 37.8
click at [241, 330] on textarea at bounding box center [497, 384] width 775 height 266
click at [765, 363] on textarea at bounding box center [497, 384] width 775 height 266
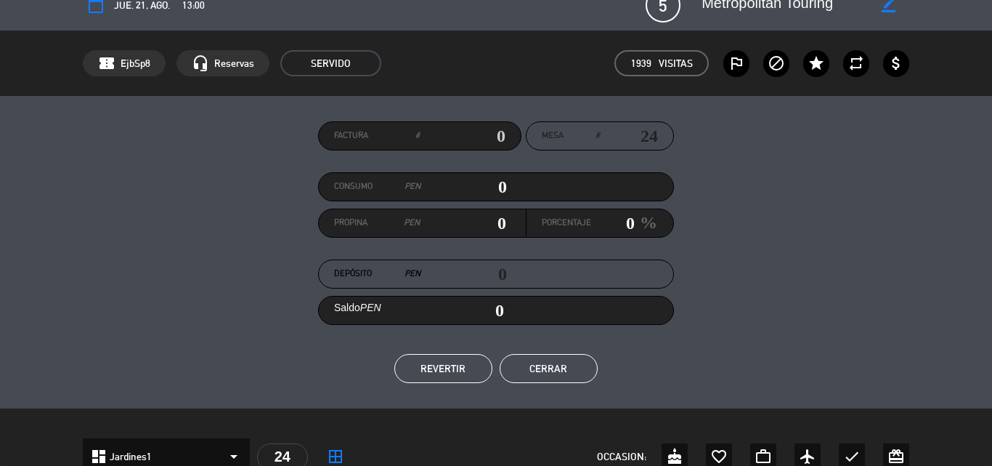
scroll to position [0, 0]
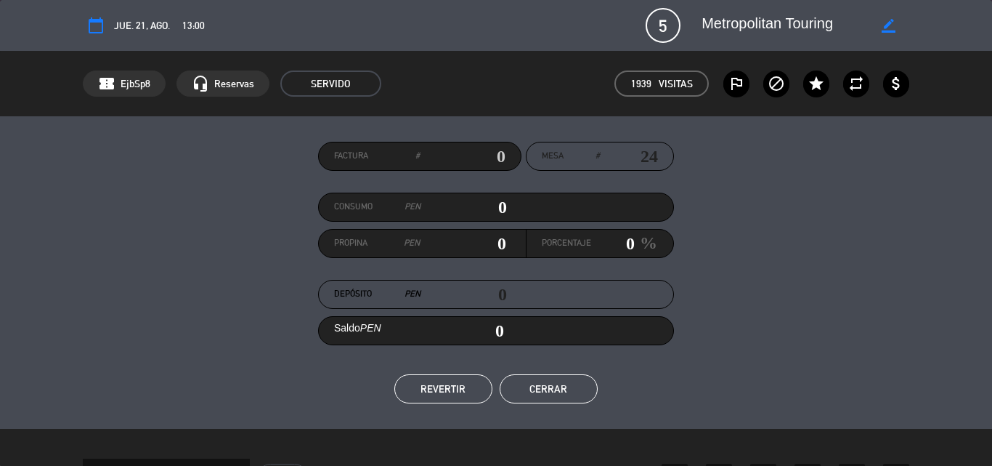
click at [558, 389] on button "Cerrar" at bounding box center [549, 388] width 98 height 29
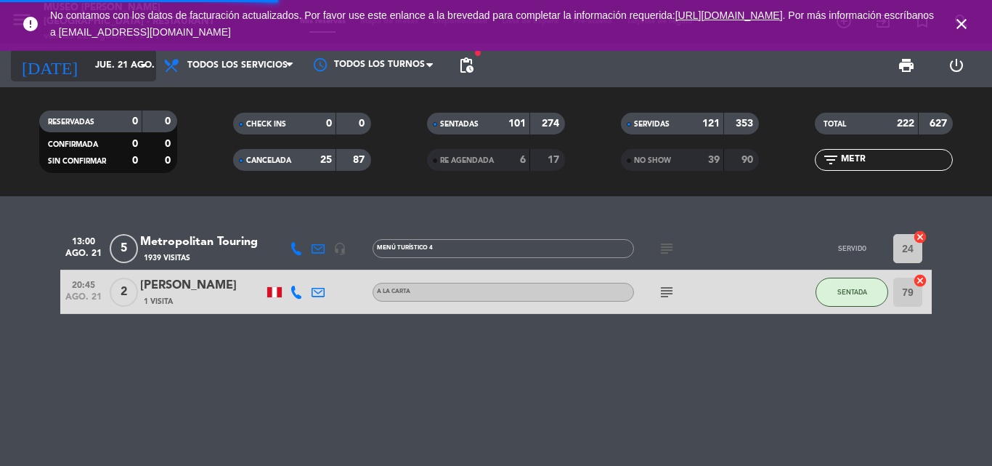
click at [99, 70] on input "jue. 21 ago." at bounding box center [149, 65] width 123 height 25
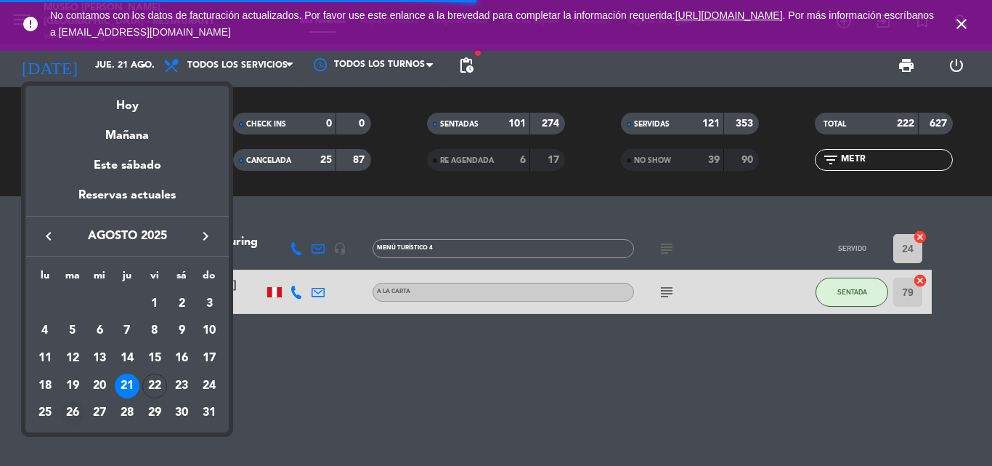
click at [78, 410] on div "26" at bounding box center [72, 413] width 25 height 25
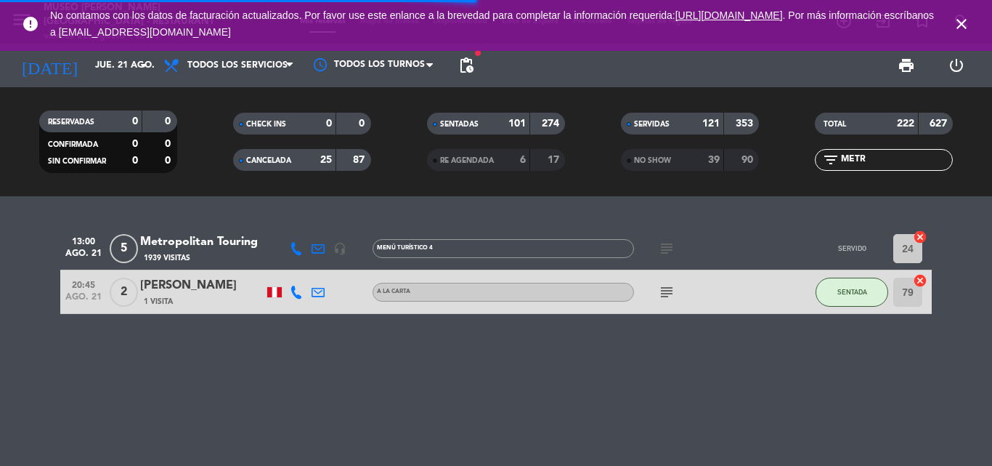
type input "[DATE]"
click at [653, 126] on span "SERVIDAS" at bounding box center [652, 124] width 36 height 7
click at [268, 157] on span "CANCELADA" at bounding box center [268, 160] width 45 height 7
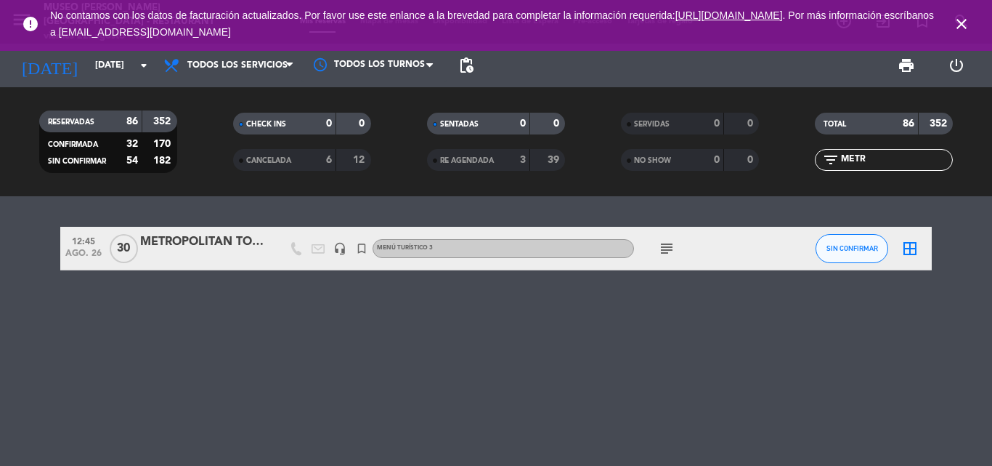
click at [171, 243] on div "METROPOLITAN TOURING" at bounding box center [201, 241] width 123 height 19
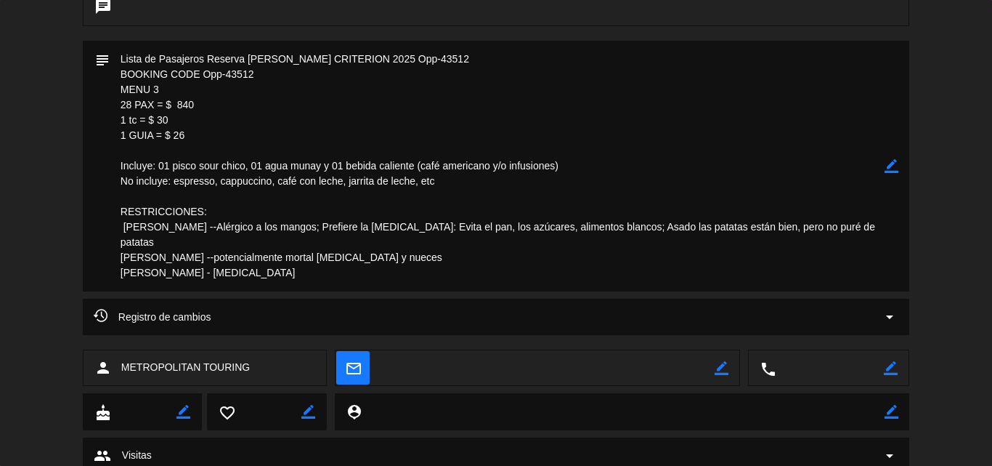
scroll to position [363, 0]
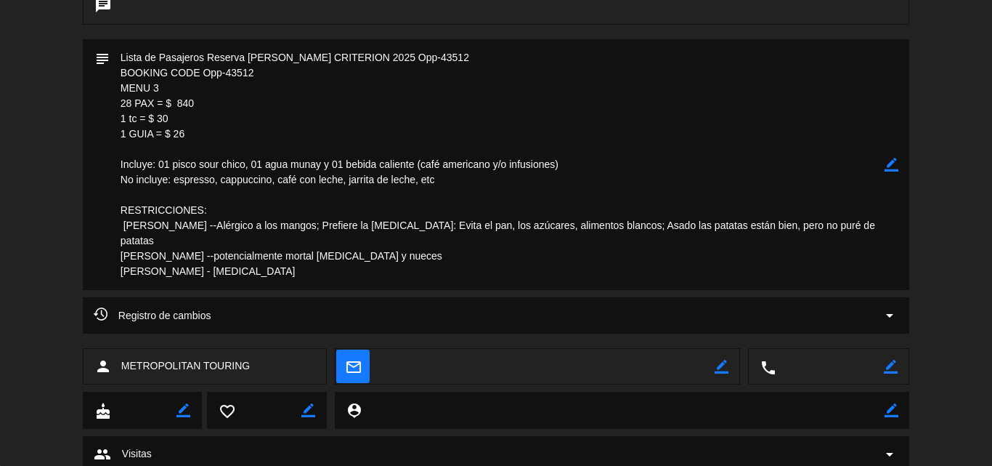
click at [893, 161] on icon "border_color" at bounding box center [892, 165] width 14 height 14
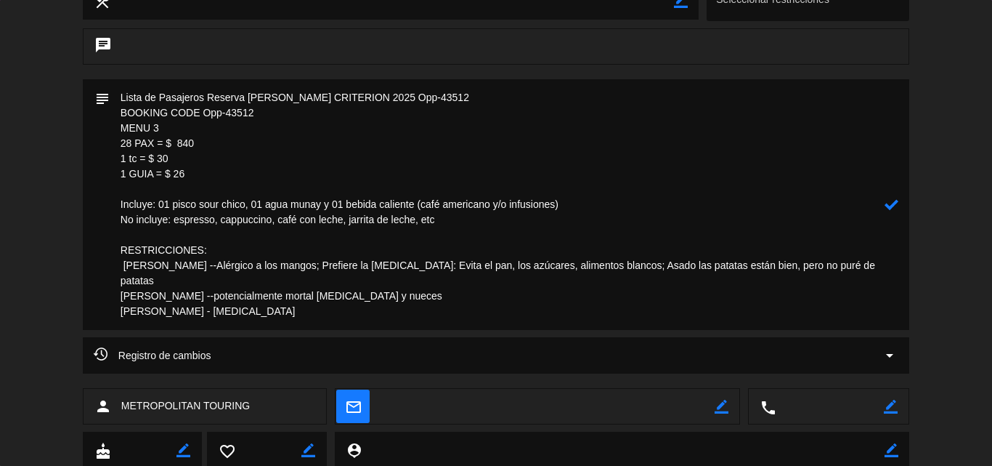
scroll to position [290, 0]
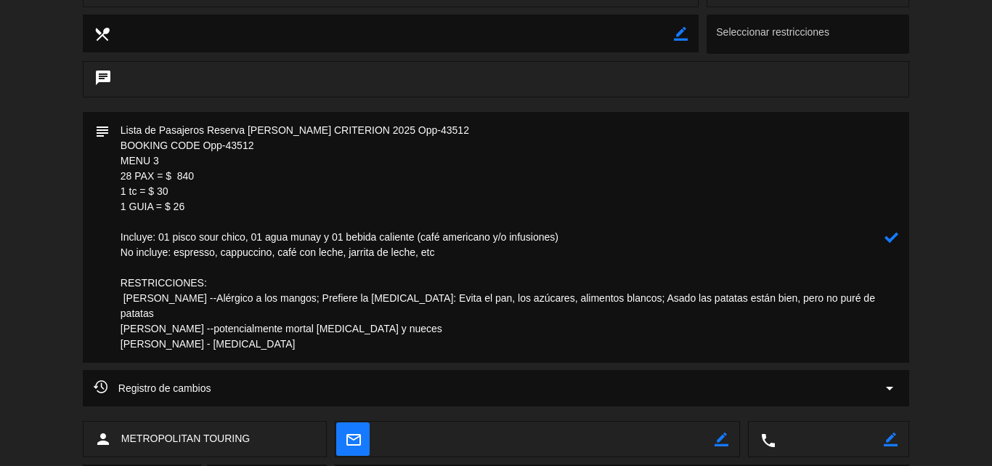
click at [133, 177] on textarea at bounding box center [497, 237] width 775 height 251
drag, startPoint x: 191, startPoint y: 172, endPoint x: 182, endPoint y: 169, distance: 9.2
click at [182, 169] on textarea at bounding box center [497, 237] width 775 height 251
type textarea "Lista de Pasajeros Reserva [PERSON_NAME] CRITERION 2025 Opp-43512 BOOKING CODE …"
click at [238, 200] on textarea at bounding box center [497, 237] width 775 height 251
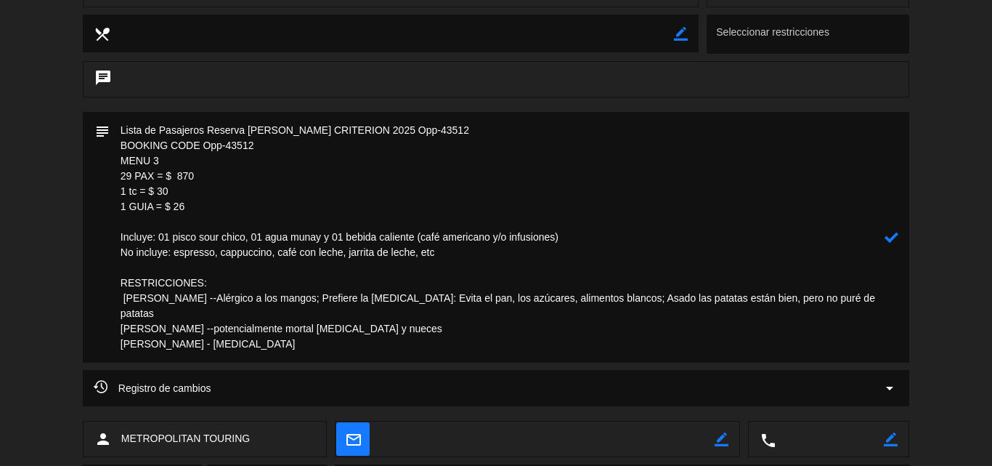
click at [891, 237] on icon at bounding box center [892, 237] width 14 height 14
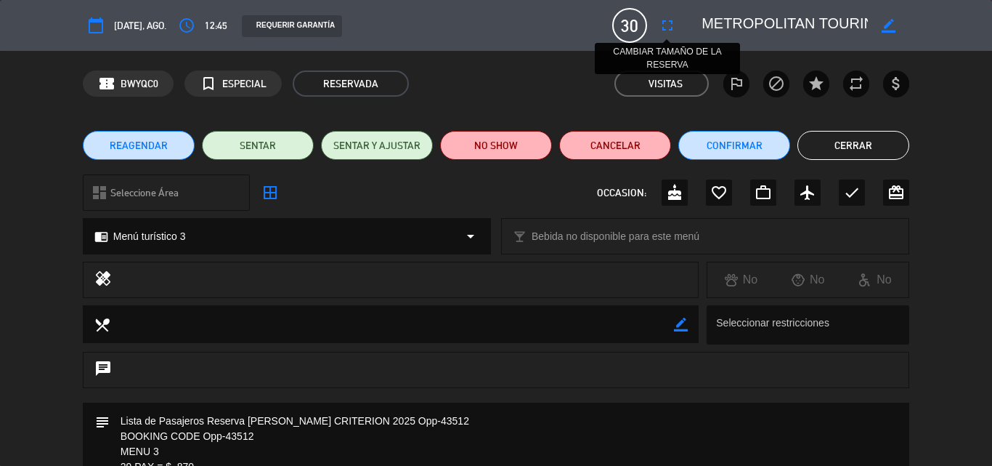
click at [672, 26] on icon "fullscreen" at bounding box center [667, 25] width 17 height 17
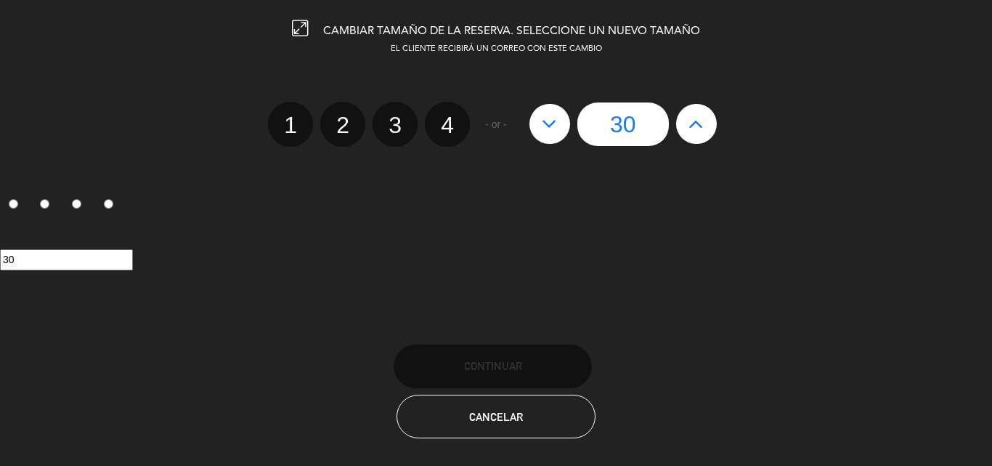
click at [701, 115] on icon at bounding box center [695, 123] width 15 height 23
type input "31"
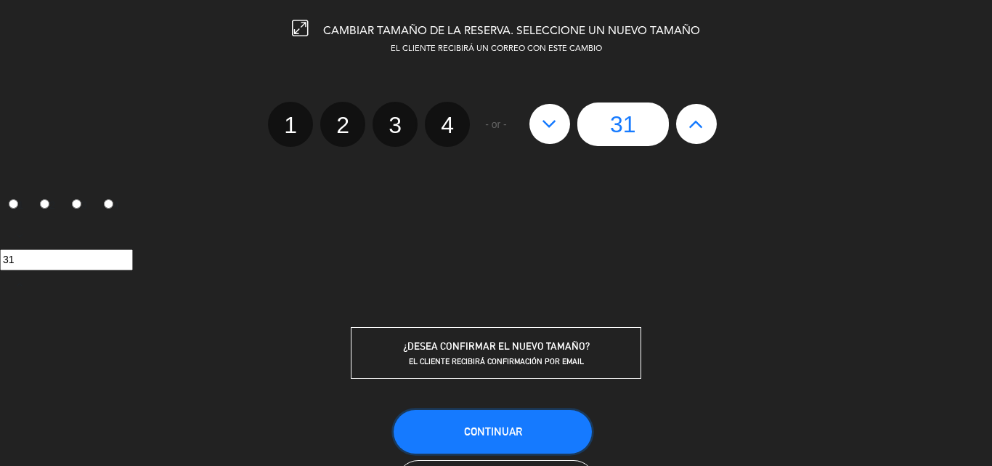
click at [489, 426] on span "Continuar" at bounding box center [493, 431] width 58 height 12
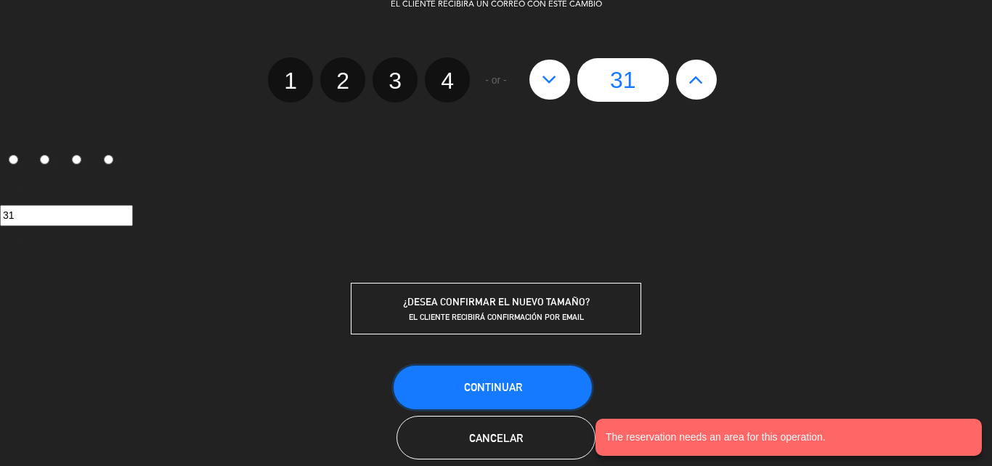
scroll to position [69, 0]
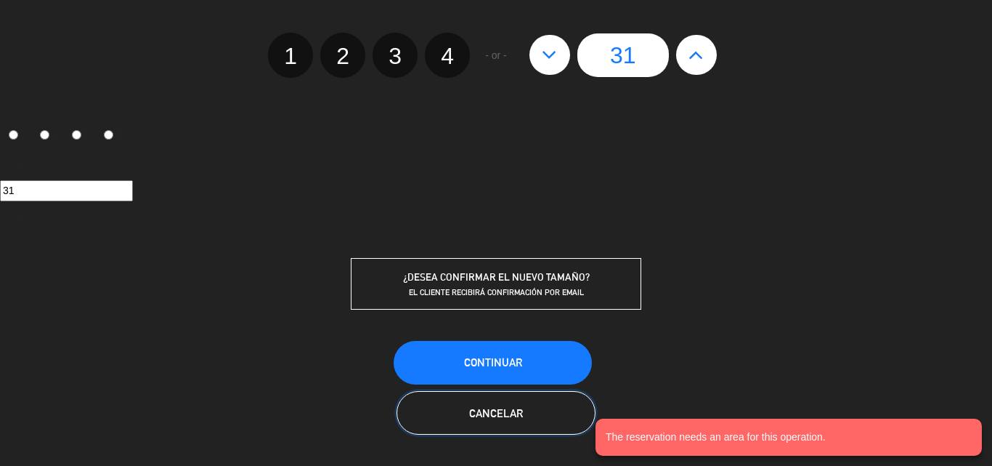
click at [468, 411] on button "Cancelar" at bounding box center [496, 413] width 198 height 44
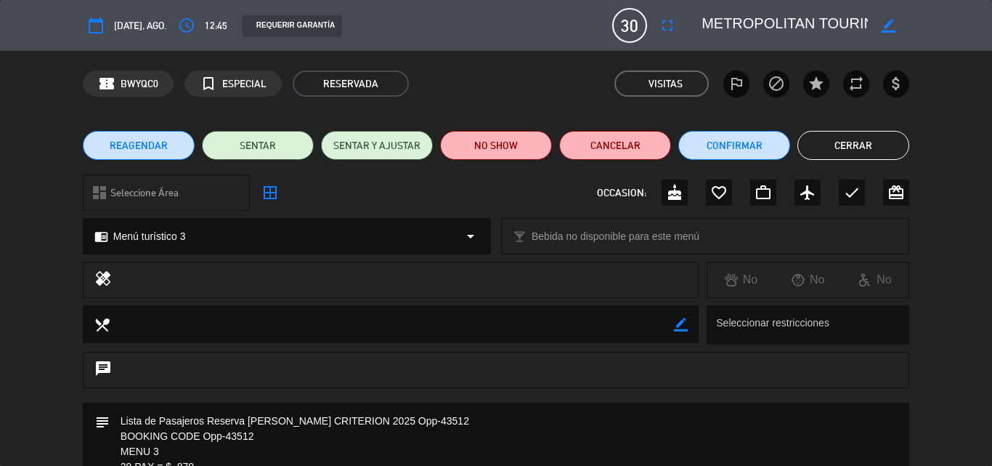
click at [150, 143] on span "REAGENDAR" at bounding box center [139, 145] width 58 height 15
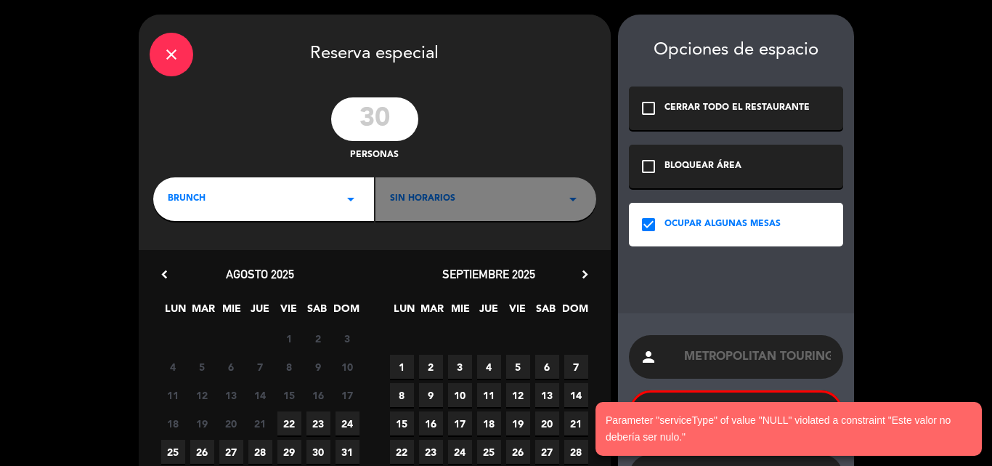
click at [394, 115] on input "30" at bounding box center [374, 119] width 87 height 44
type input "31"
click at [192, 203] on span "BRUNCH" at bounding box center [187, 199] width 38 height 15
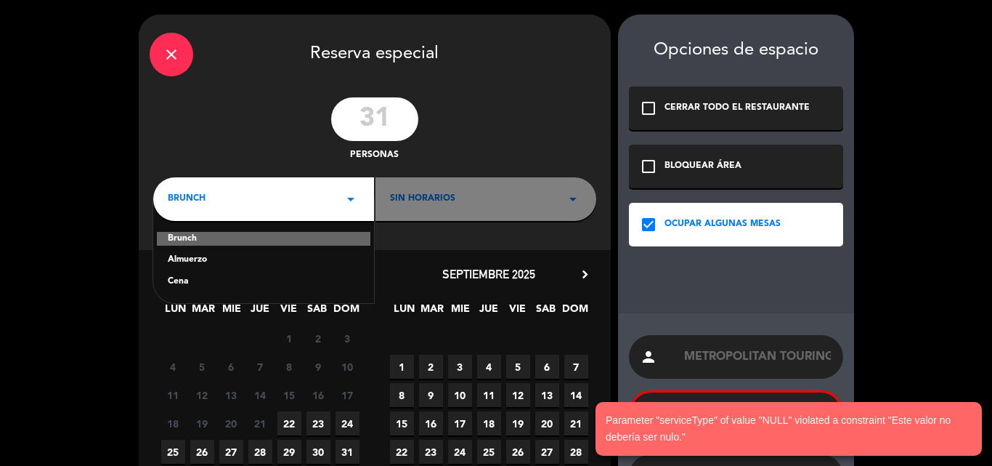
click at [184, 251] on div "Brunch Almuerzo Cena" at bounding box center [263, 251] width 221 height 105
click at [201, 258] on div "Almuerzo" at bounding box center [264, 260] width 192 height 15
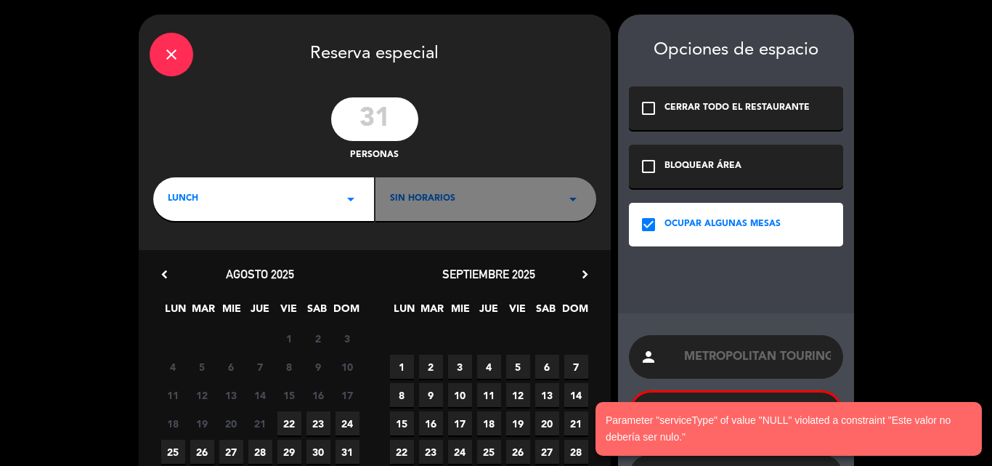
click at [449, 195] on span "Sin horarios" at bounding box center [422, 199] width 65 height 15
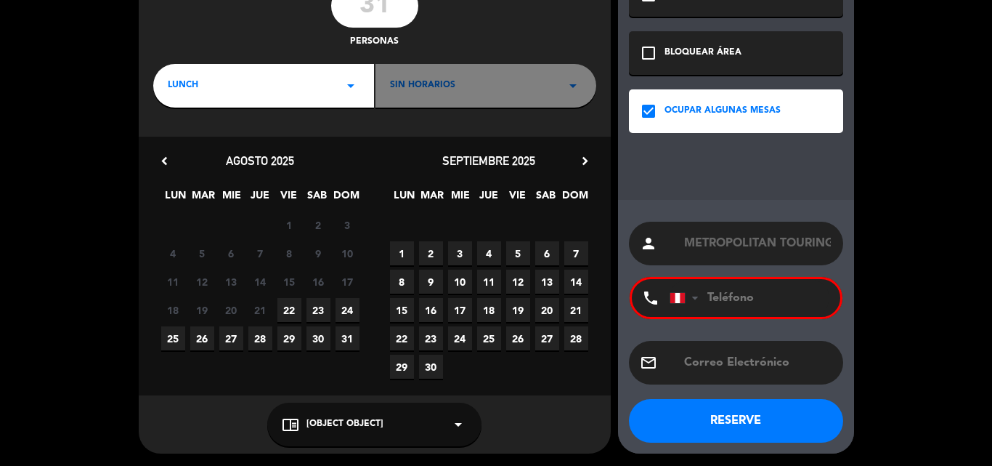
scroll to position [115, 0]
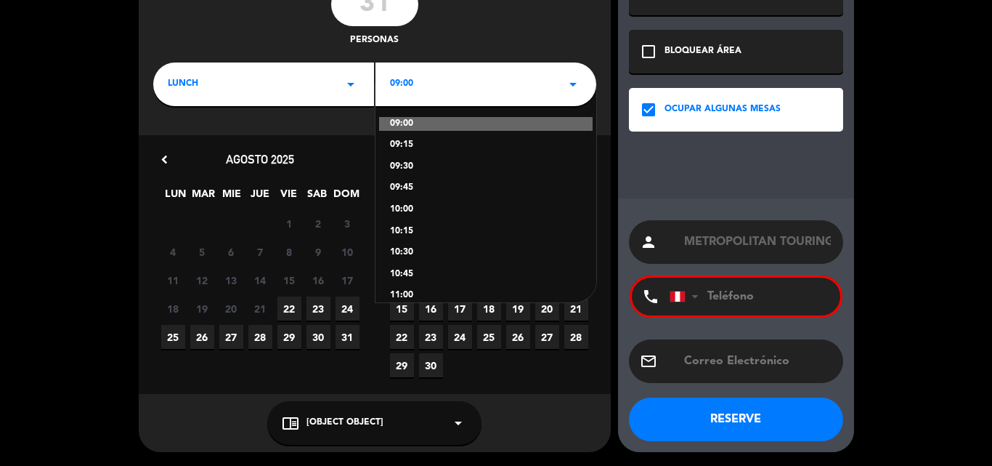
click at [422, 92] on div "09:00 arrow_drop_down" at bounding box center [485, 84] width 221 height 44
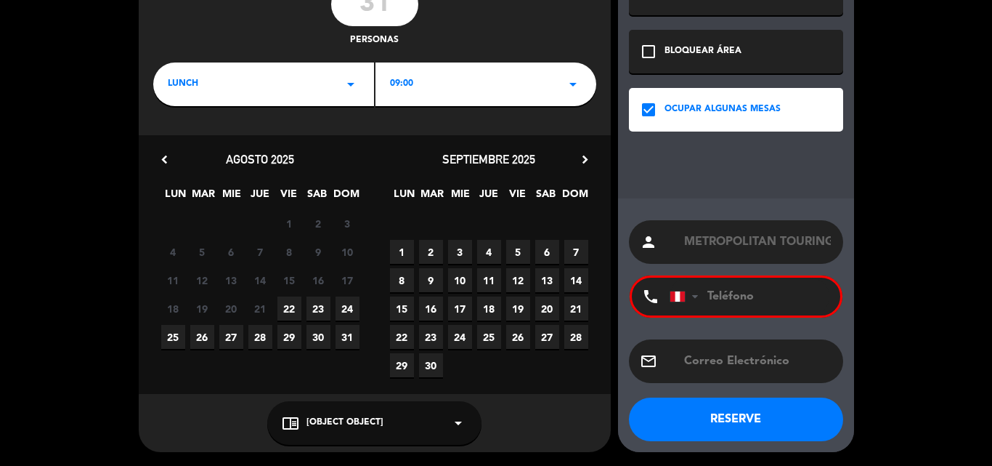
click at [424, 91] on div "09:00 arrow_drop_down" at bounding box center [485, 84] width 221 height 44
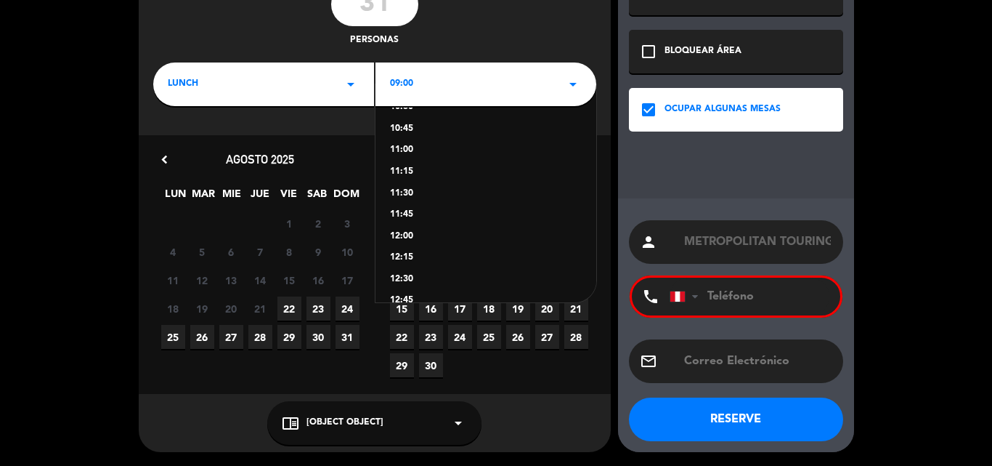
scroll to position [218, 0]
click at [412, 223] on div "12:45" at bounding box center [486, 228] width 192 height 15
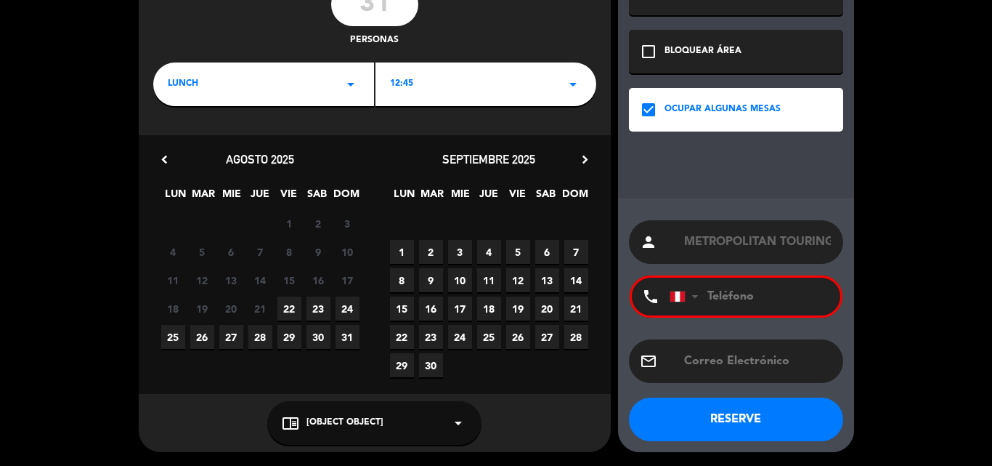
click at [194, 335] on span "26" at bounding box center [202, 337] width 24 height 24
click at [731, 294] on input "tel" at bounding box center [750, 296] width 160 height 38
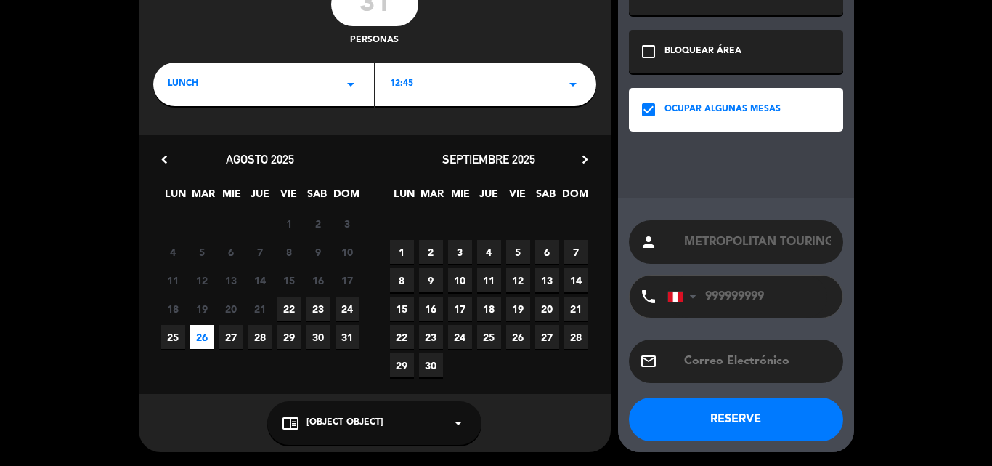
type input "999999999"
click at [357, 413] on div "chrome_reader_mode [object Object] arrow_drop_down" at bounding box center [374, 423] width 214 height 44
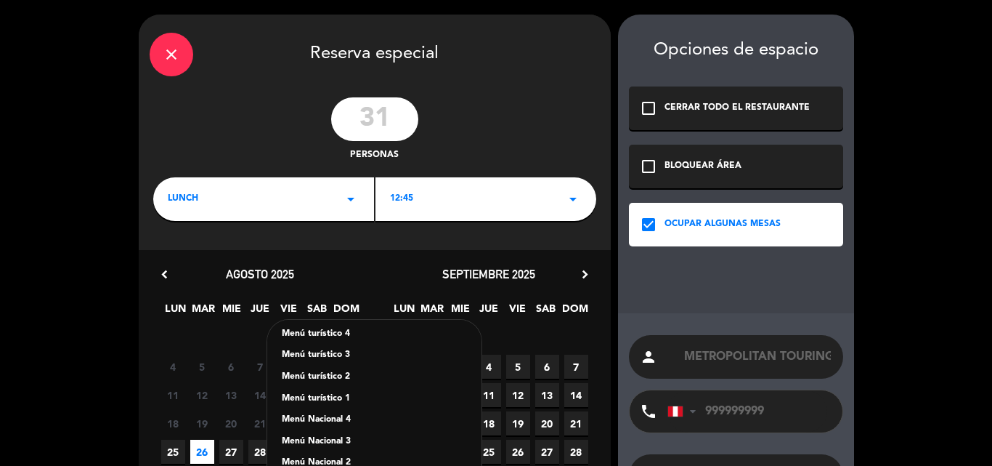
scroll to position [161, 0]
click at [336, 380] on div "Menú turístico 3" at bounding box center [374, 380] width 185 height 15
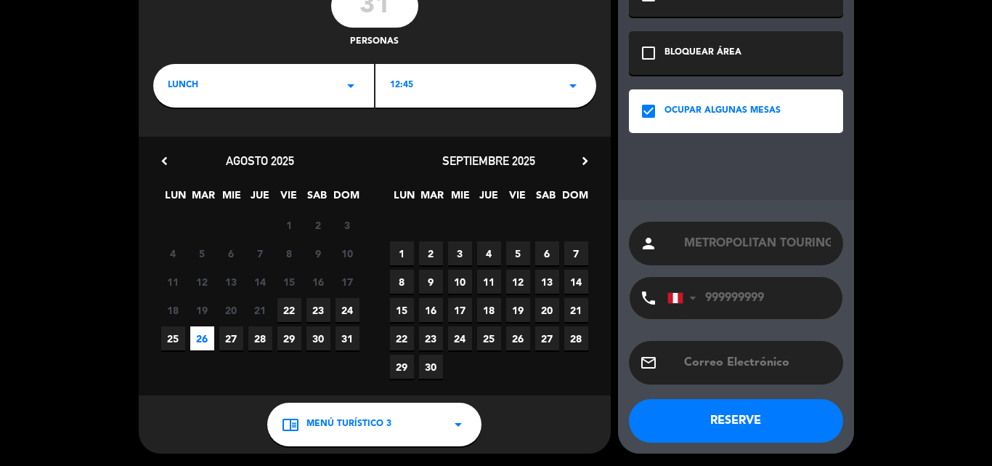
scroll to position [115, 0]
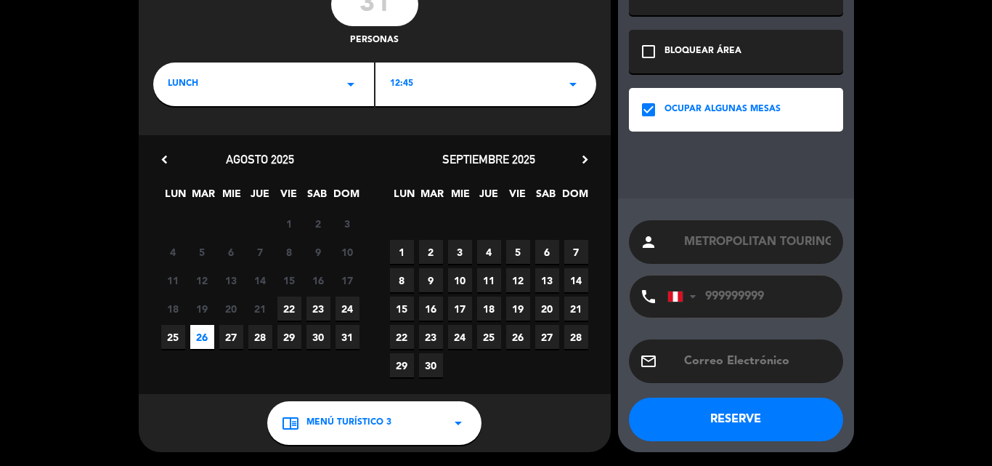
click at [710, 423] on button "RESERVE" at bounding box center [736, 419] width 214 height 44
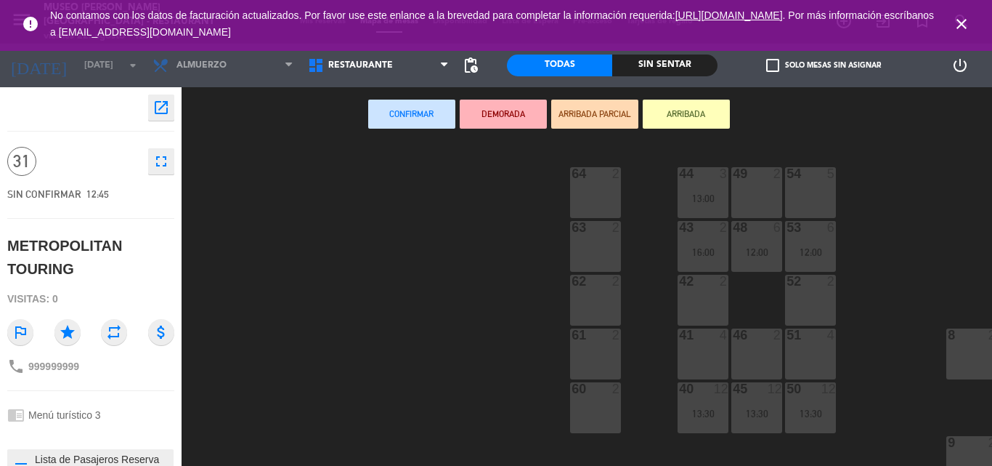
click at [166, 106] on icon "open_in_new" at bounding box center [161, 107] width 17 height 17
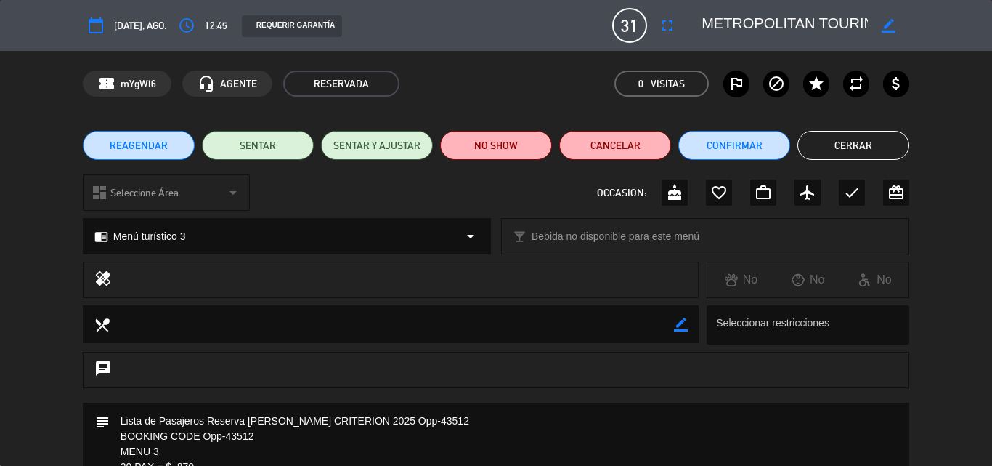
click at [845, 151] on button "Cerrar" at bounding box center [853, 145] width 112 height 29
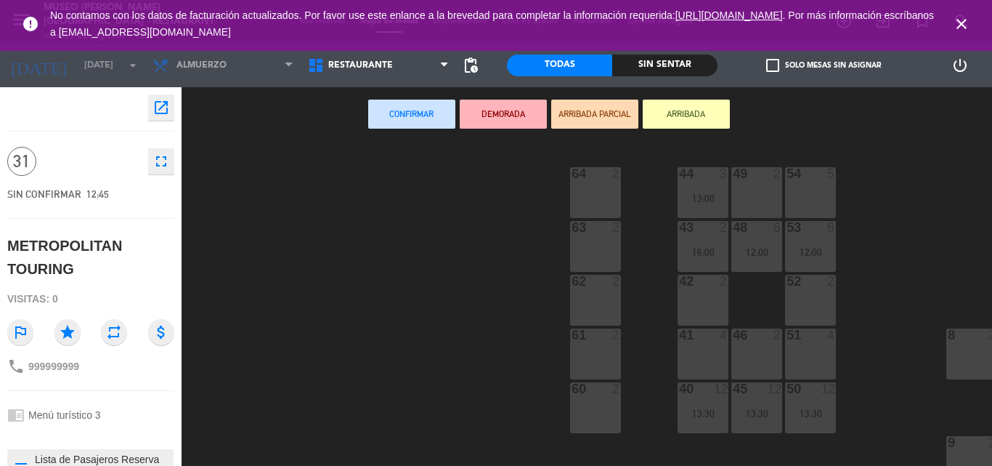
click at [248, 181] on div "44 3 13:00 49 2 54 5 64 2 48 6 12:00 53 6 12:00 63 2 43 2 16:00 62 2 42 2 52 2 …" at bounding box center [592, 304] width 800 height 324
click at [964, 18] on icon "close" at bounding box center [961, 23] width 17 height 17
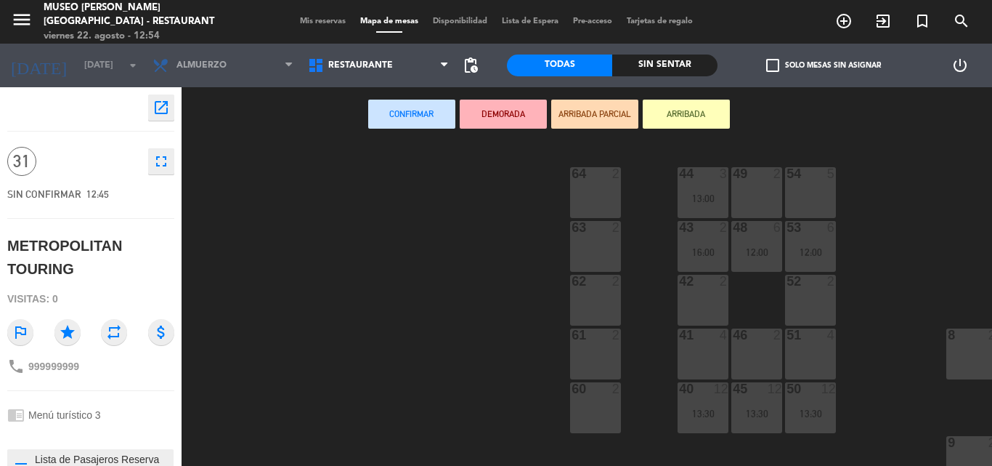
click at [317, 22] on span "Mis reservas" at bounding box center [323, 21] width 60 height 8
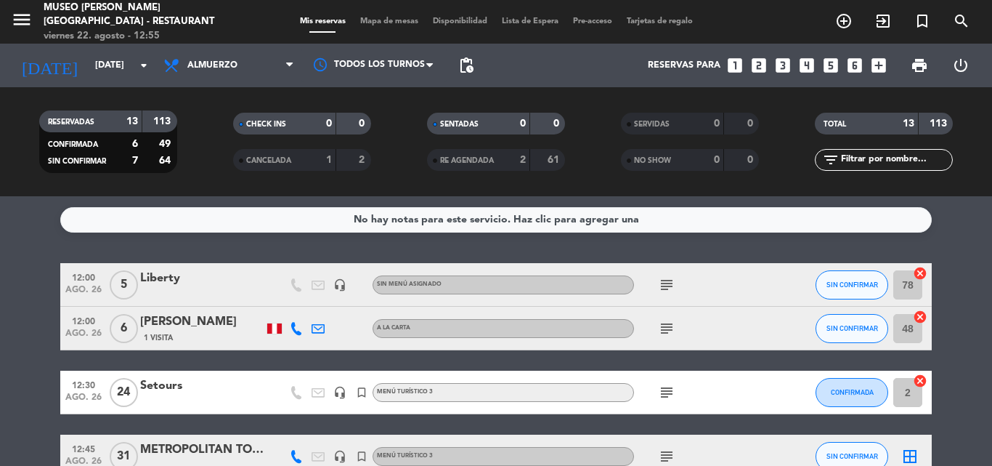
click at [380, 23] on span "Mapa de mesas" at bounding box center [389, 21] width 73 height 8
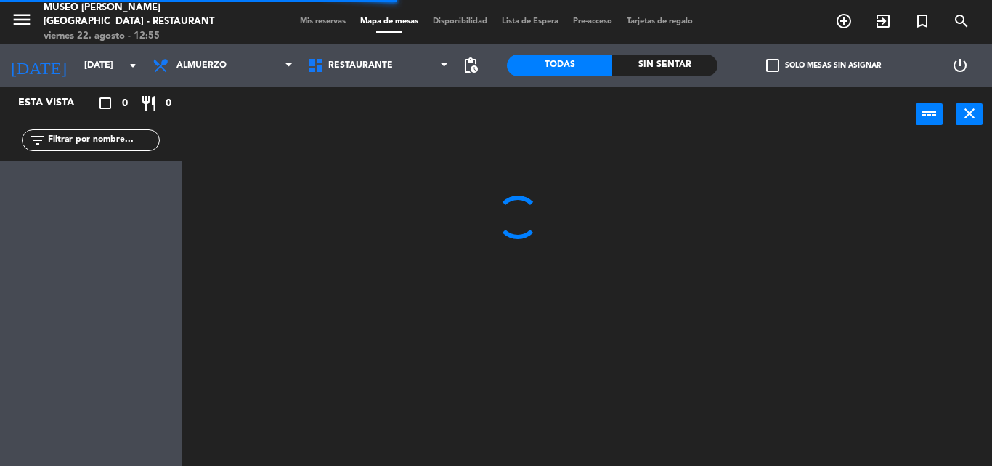
click at [110, 144] on input "text" at bounding box center [102, 140] width 113 height 16
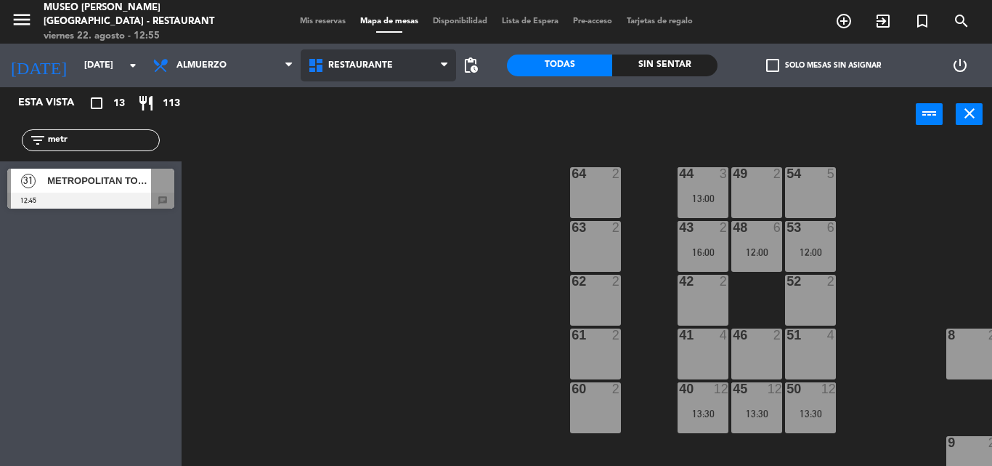
type input "metr"
click at [355, 54] on span "Restaurante" at bounding box center [378, 65] width 155 height 32
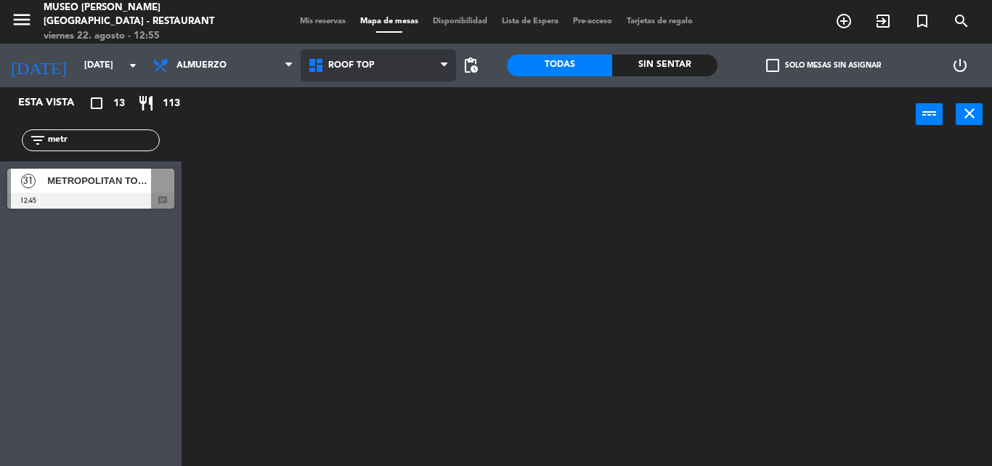
click at [356, 134] on ng-component "menu [GEOGRAPHIC_DATA][PERSON_NAME] - Restaurant [DATE] 22. agosto - 12:55 Mis …" at bounding box center [496, 233] width 992 height 466
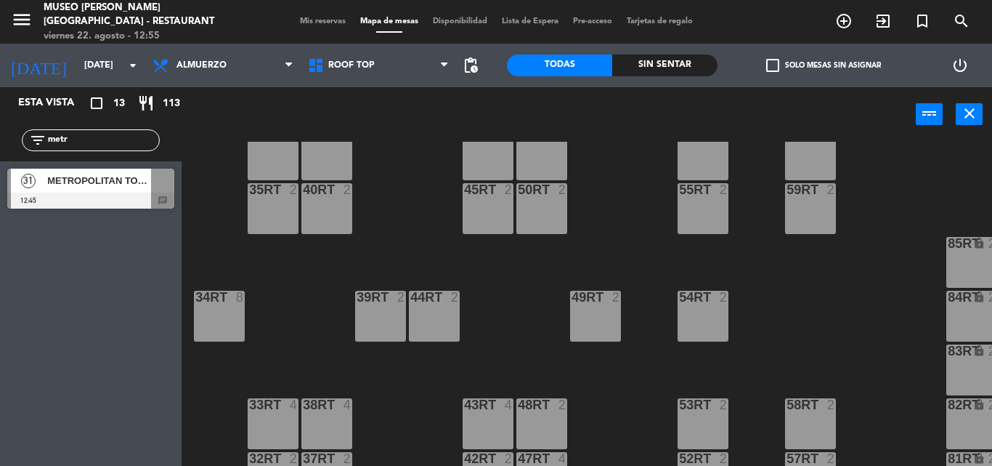
scroll to position [781, 0]
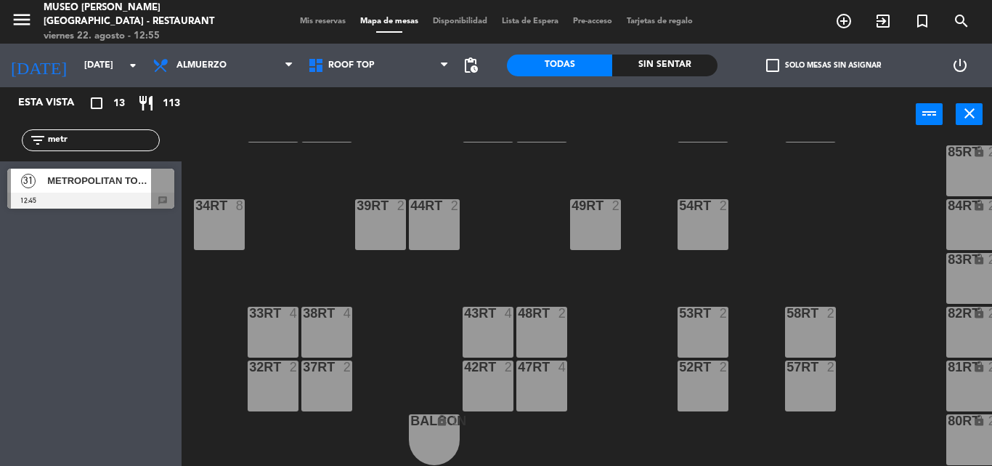
drag, startPoint x: 113, startPoint y: 180, endPoint x: 309, endPoint y: 349, distance: 258.5
click at [113, 180] on div "31 METROPOLITAN TOURING 12:45 chat" at bounding box center [91, 188] width 182 height 54
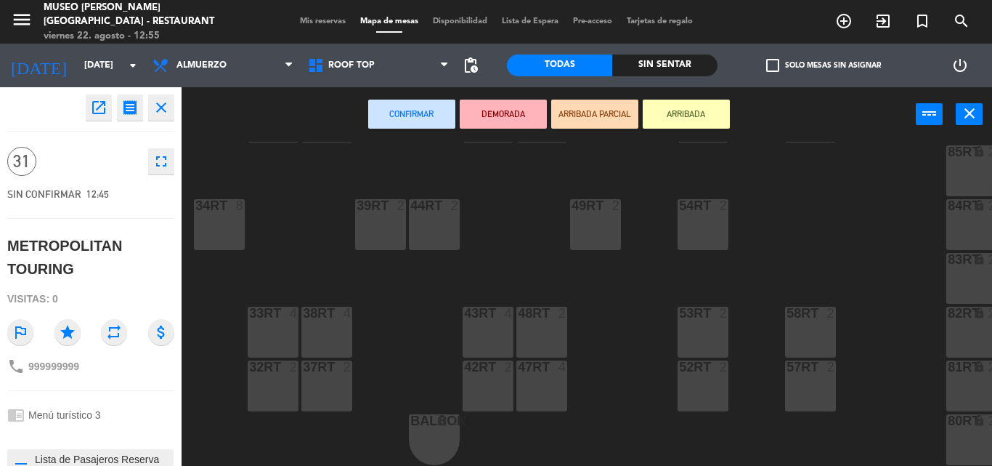
click at [259, 378] on div "32rt 2" at bounding box center [273, 385] width 51 height 51
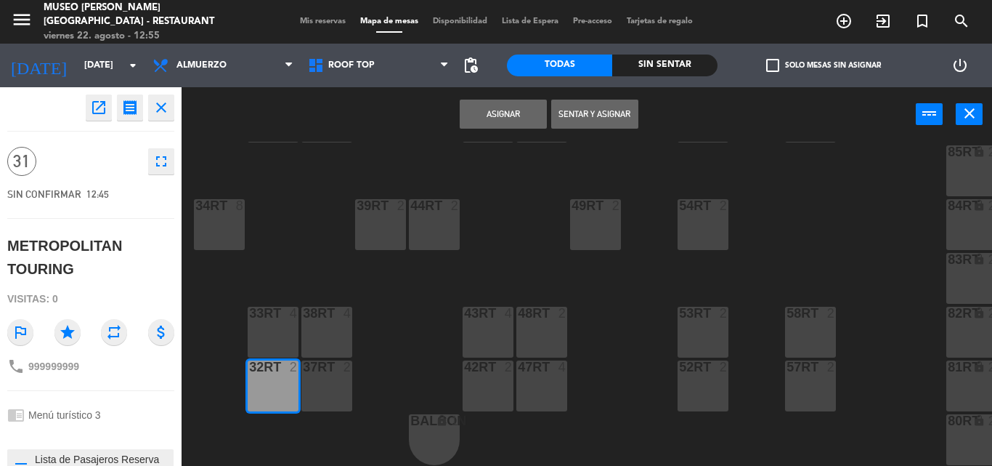
click at [313, 378] on div "37rt 2" at bounding box center [326, 385] width 51 height 51
click at [314, 320] on div "38rt 4" at bounding box center [326, 331] width 51 height 51
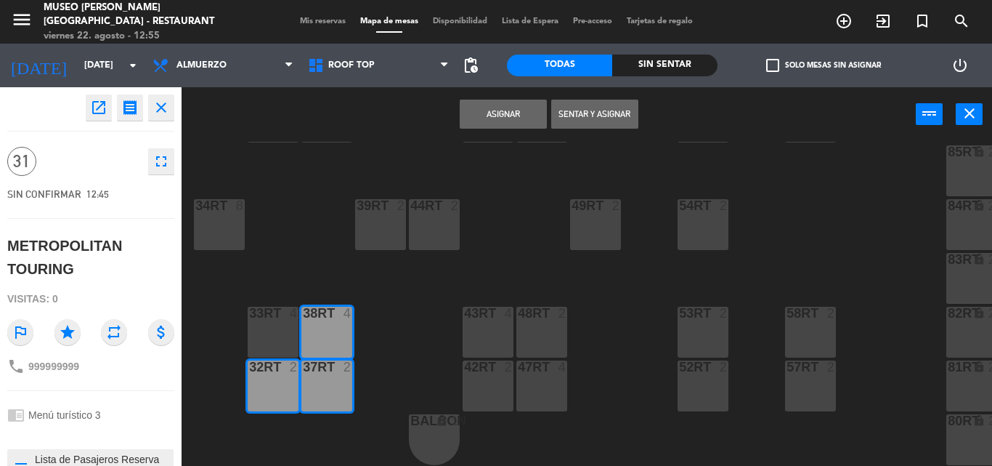
click at [269, 313] on div "33rt 4" at bounding box center [273, 313] width 51 height 15
click at [204, 210] on div "34rt 8" at bounding box center [219, 224] width 51 height 51
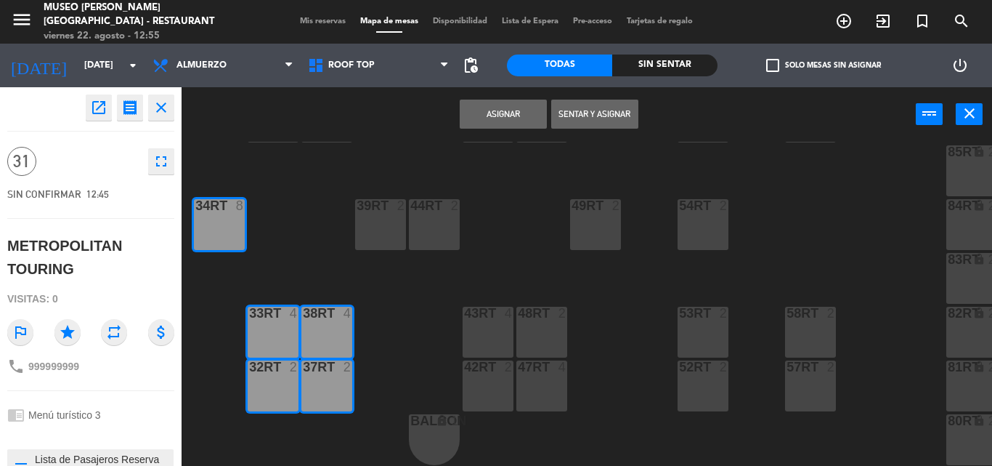
click at [391, 210] on div "39rt 2" at bounding box center [380, 224] width 51 height 51
click at [487, 119] on button "Asignar" at bounding box center [503, 113] width 87 height 29
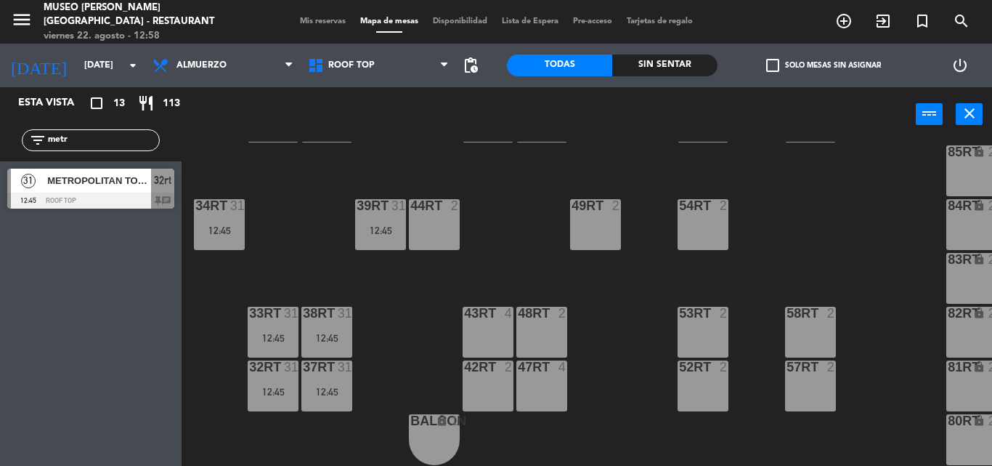
click at [301, 20] on span "Mis reservas" at bounding box center [323, 21] width 60 height 8
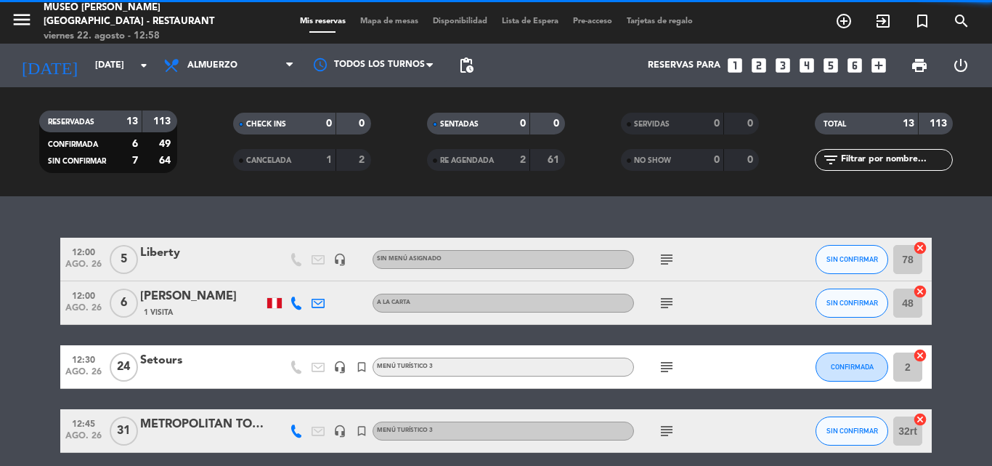
click at [859, 159] on input "text" at bounding box center [896, 160] width 113 height 16
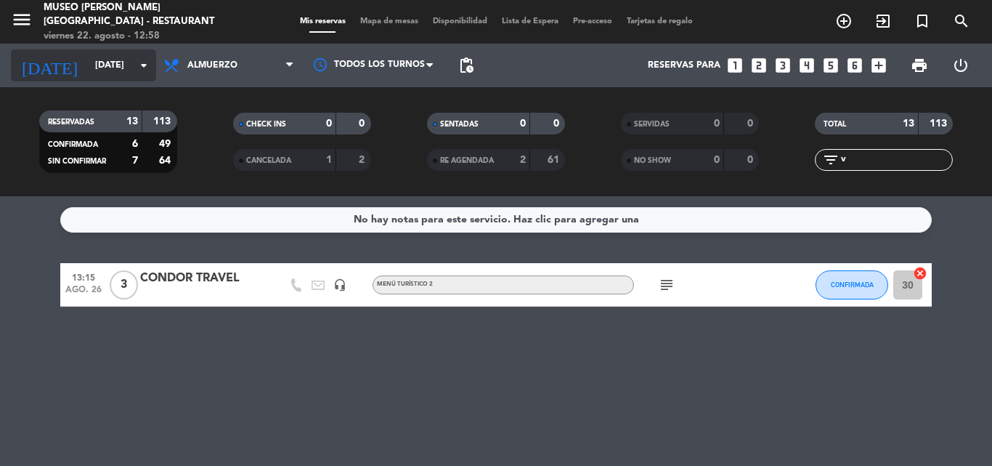
type input "v"
click at [98, 65] on input "[DATE]" at bounding box center [149, 65] width 123 height 25
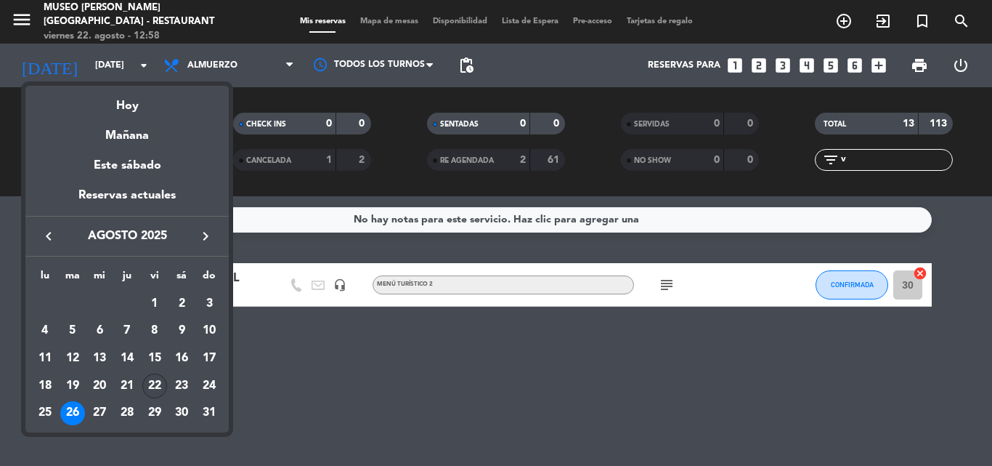
click at [158, 380] on div "22" at bounding box center [154, 385] width 25 height 25
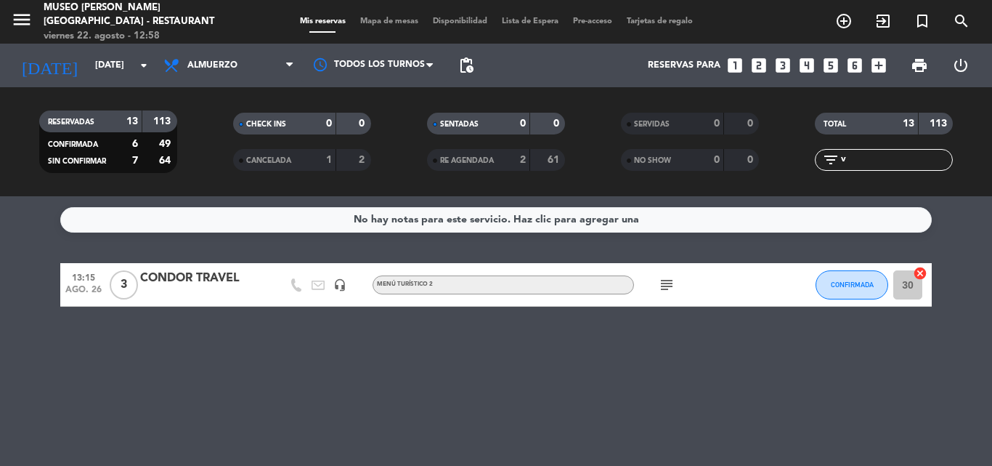
type input "vie. 22 ago."
click at [871, 158] on input "v" at bounding box center [896, 160] width 113 height 16
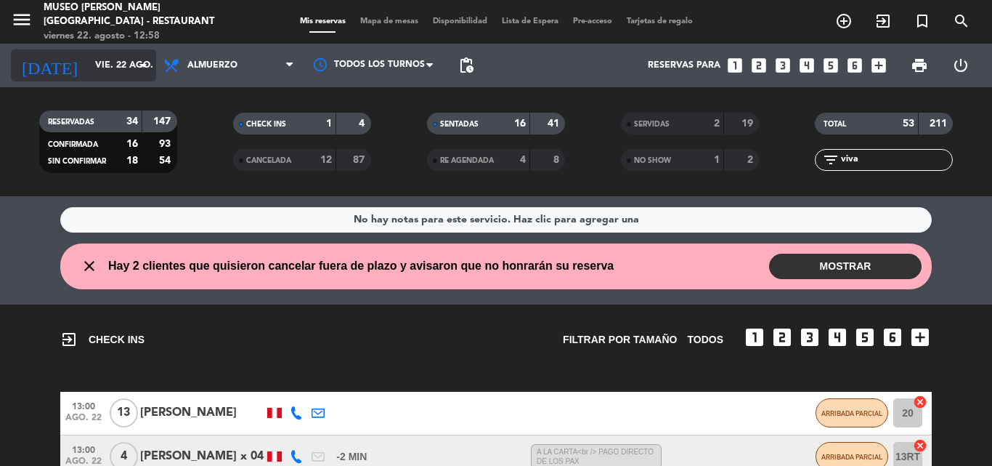
type input "viva"
click at [95, 53] on input "vie. 22 ago." at bounding box center [149, 65] width 123 height 25
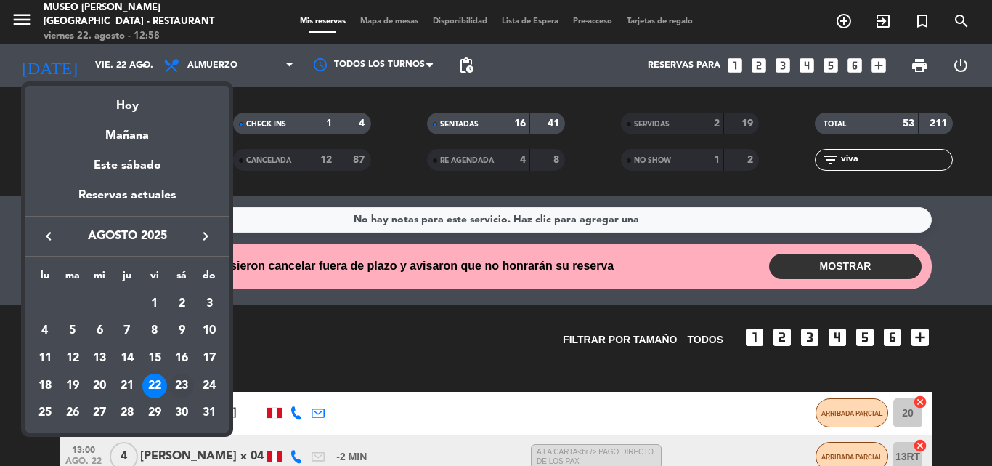
click at [185, 382] on div "23" at bounding box center [181, 385] width 25 height 25
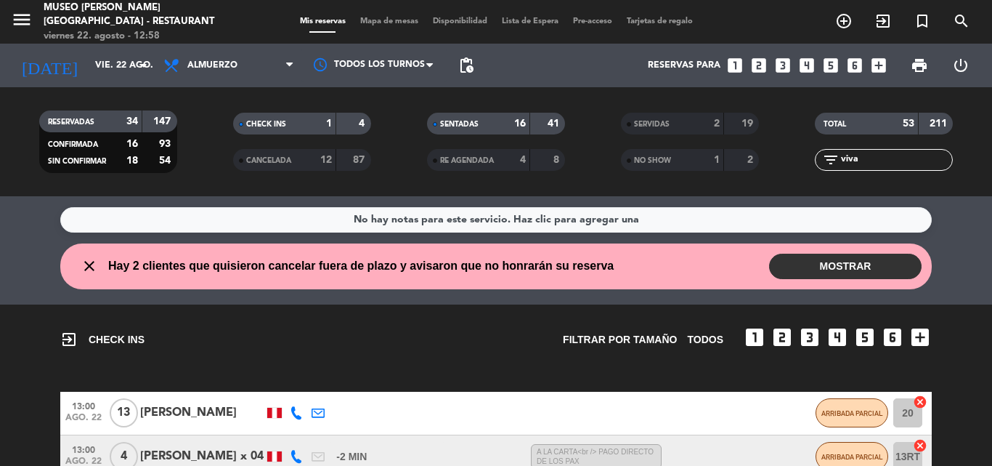
type input "sáb. 23 ago."
drag, startPoint x: 618, startPoint y: 150, endPoint x: 566, endPoint y: 152, distance: 52.3
click at [566, 152] on div "RESERVADAS 34 147 CONFIRMADA 16 93 SIN CONFIRMAR 18 54 CHECK INS 1 4 CANCELADA …" at bounding box center [496, 142] width 992 height 80
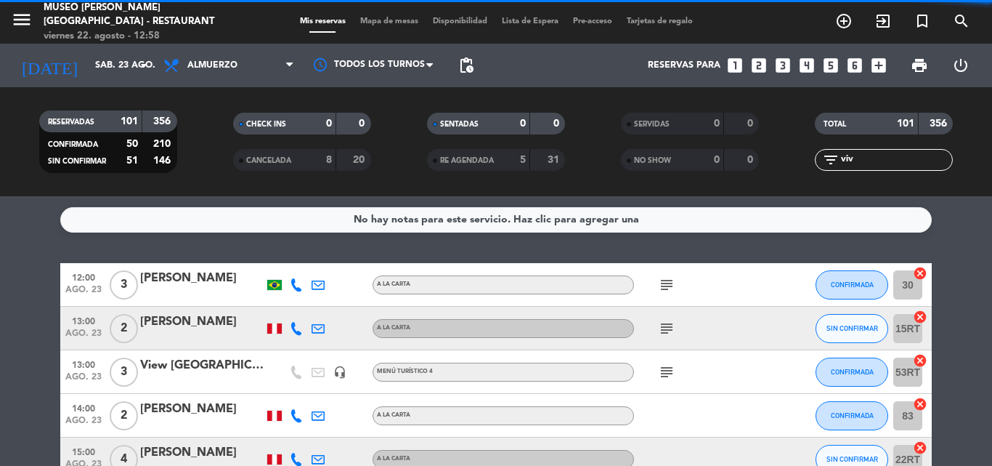
type input "viva"
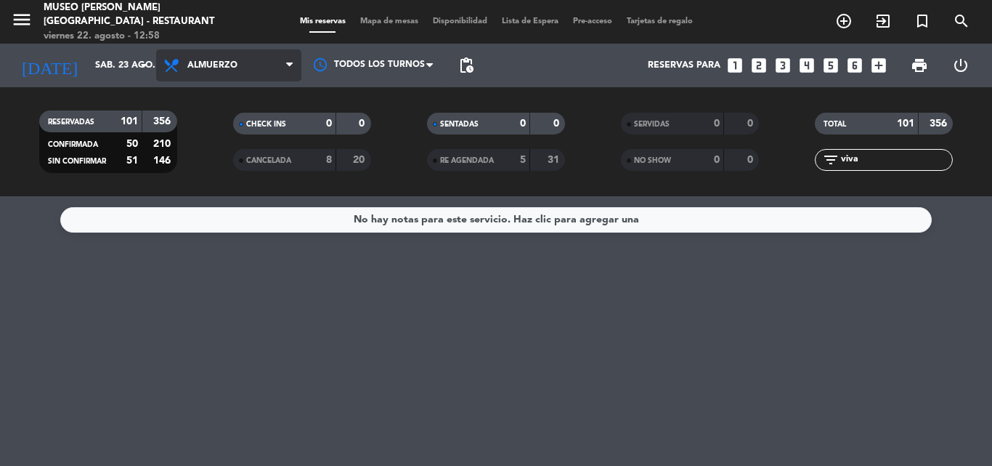
click at [225, 66] on span "Almuerzo" at bounding box center [212, 65] width 50 height 10
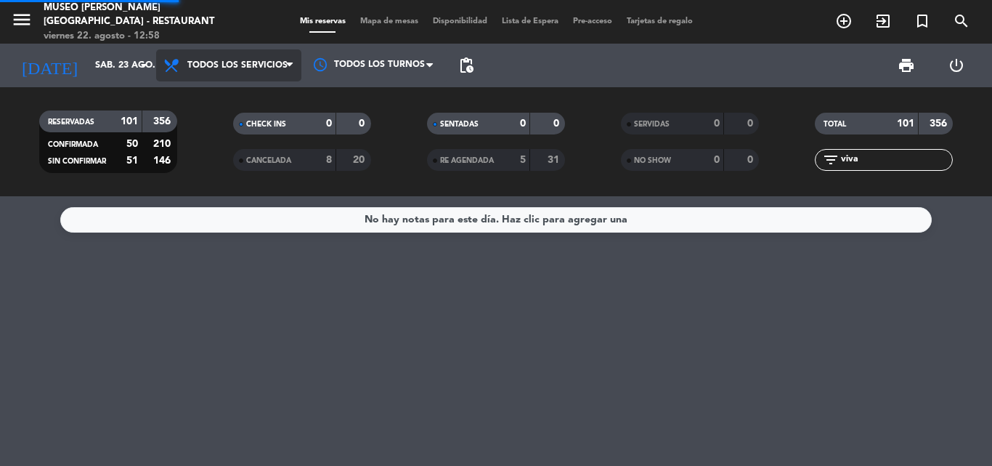
click at [224, 94] on div "menu [GEOGRAPHIC_DATA][PERSON_NAME] - Restaurant [DATE] 22. agosto - 12:58 Mis …" at bounding box center [496, 98] width 992 height 196
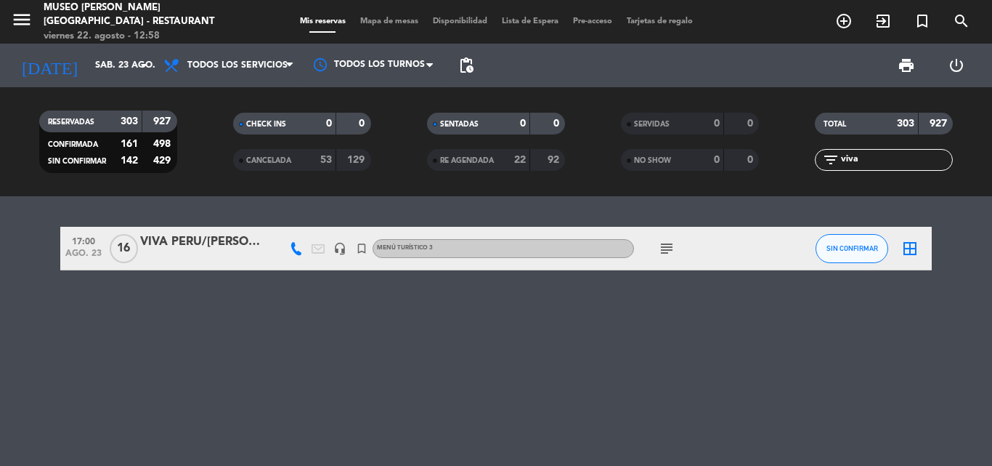
click at [166, 240] on div "VIVA PERU/[PERSON_NAME] x 13" at bounding box center [201, 241] width 123 height 19
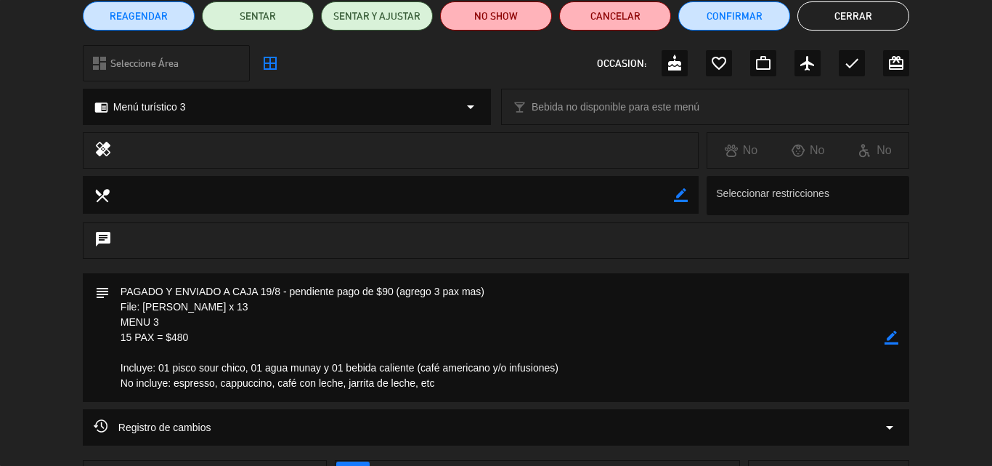
scroll to position [145, 0]
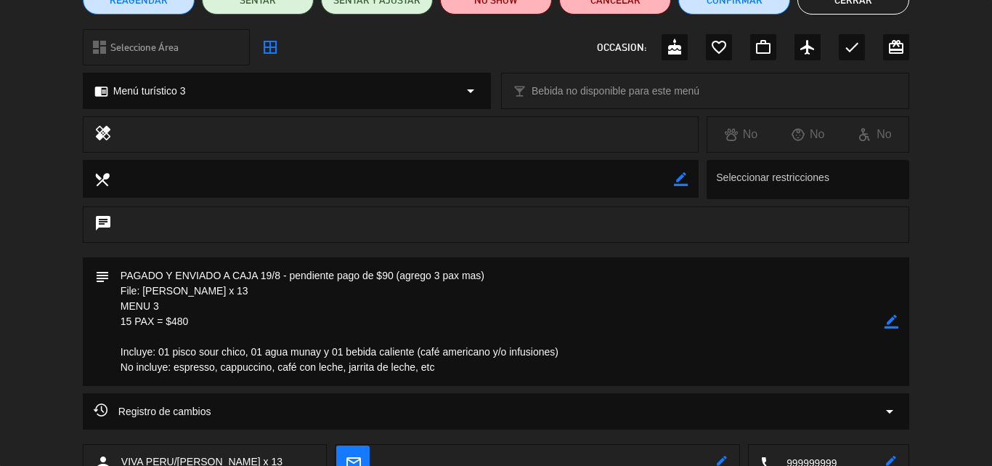
click at [893, 318] on icon "border_color" at bounding box center [892, 321] width 14 height 14
click at [130, 320] on textarea at bounding box center [497, 321] width 775 height 129
click at [219, 318] on textarea at bounding box center [497, 321] width 775 height 129
click at [896, 319] on icon at bounding box center [892, 321] width 14 height 14
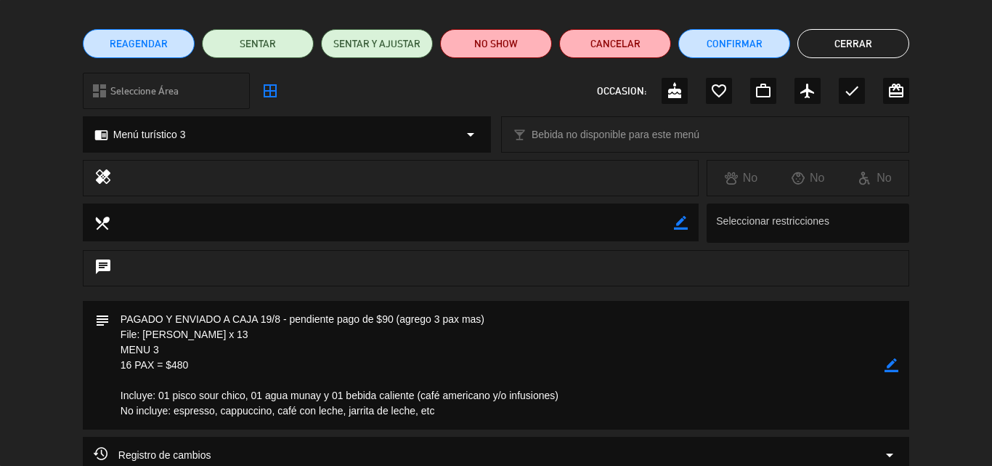
scroll to position [290, 0]
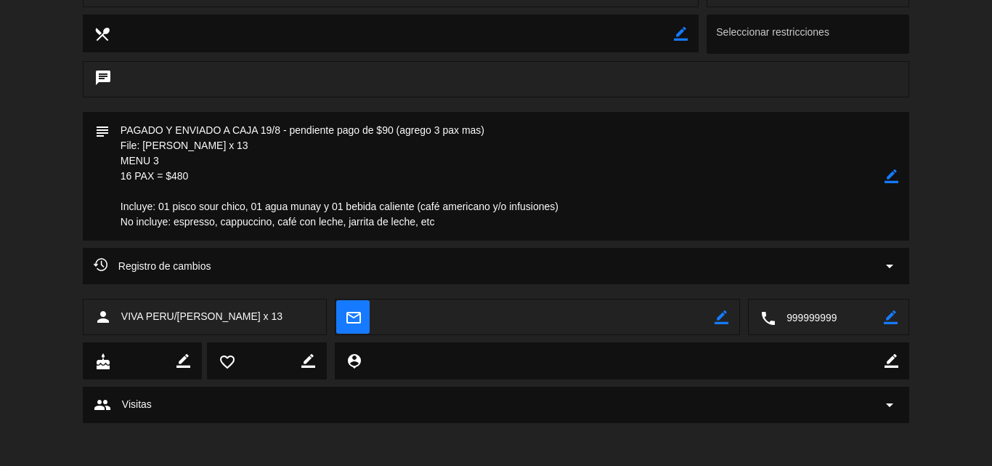
click at [891, 178] on icon "border_color" at bounding box center [892, 176] width 14 height 14
click at [166, 129] on textarea at bounding box center [497, 176] width 775 height 129
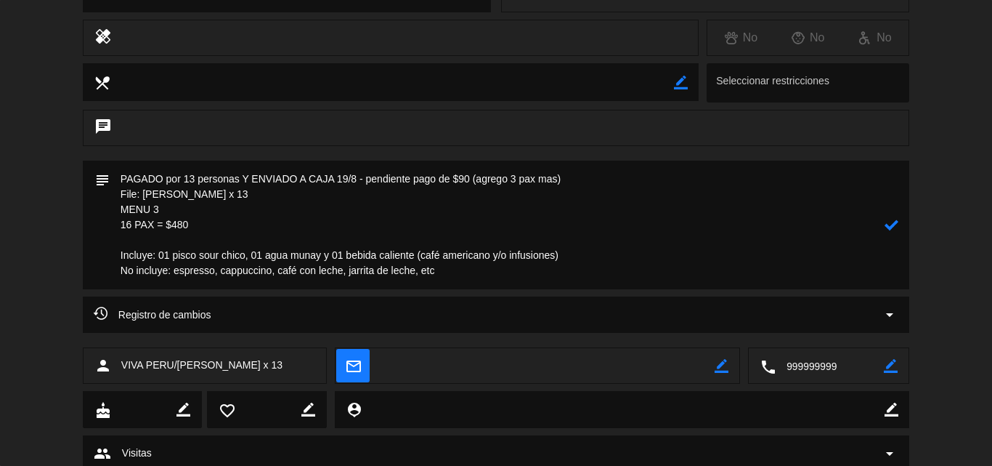
scroll to position [218, 0]
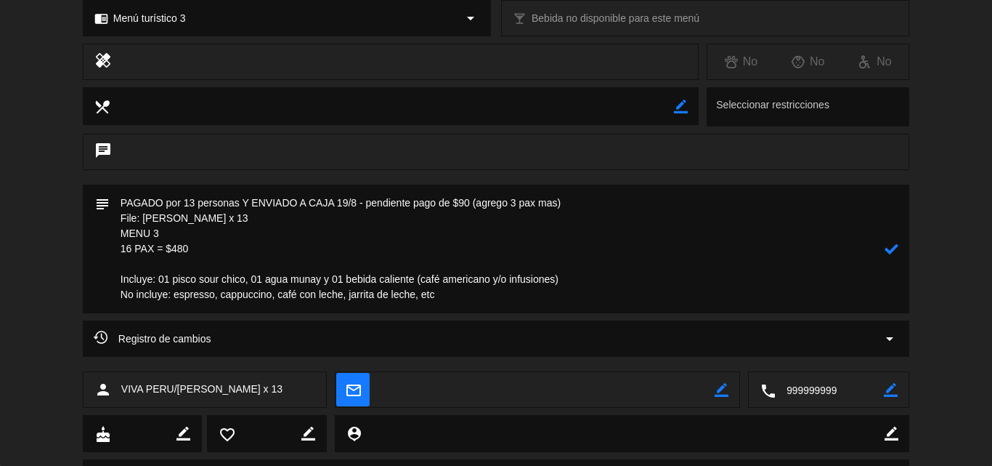
type textarea "PAGADO por 13 personas Y ENVIADO A CAJA 19/8 - pendiente pago de $90 (agrego 3 …"
click at [890, 251] on icon at bounding box center [892, 249] width 14 height 14
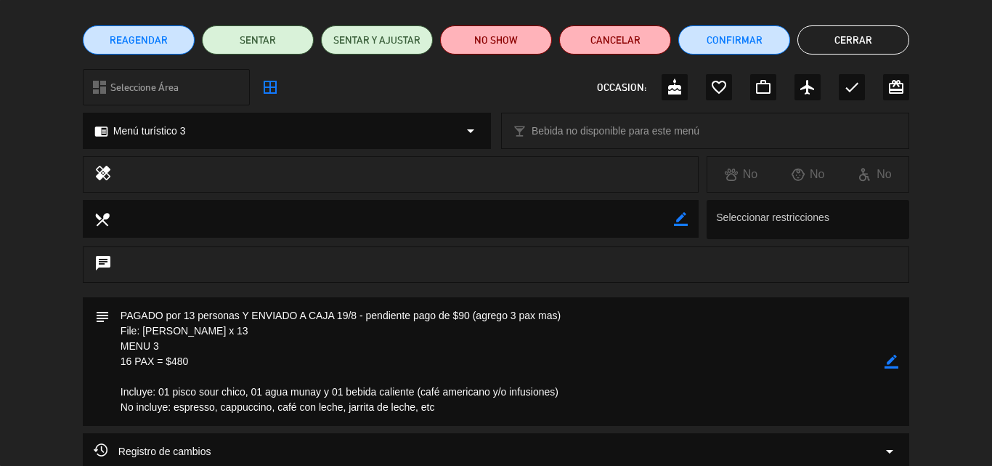
scroll to position [0, 0]
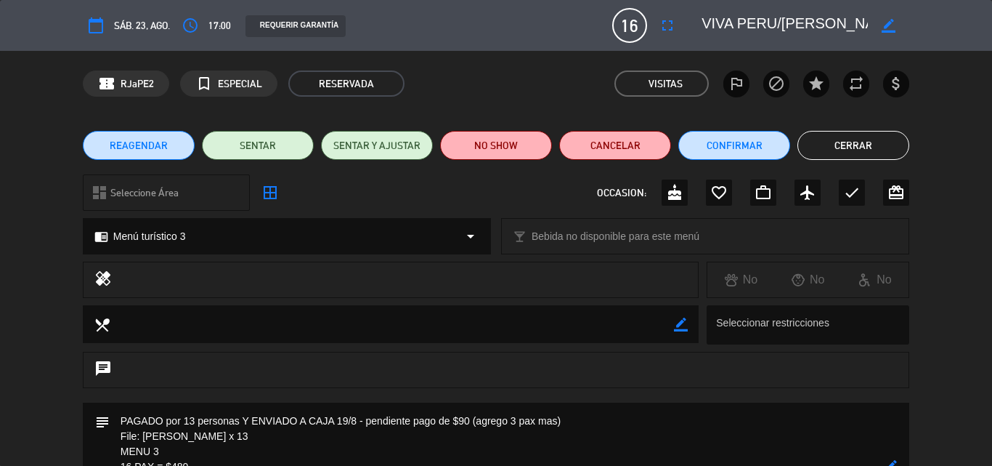
drag, startPoint x: 838, startPoint y: 147, endPoint x: 614, endPoint y: 7, distance: 264.6
click at [839, 145] on button "Cerrar" at bounding box center [853, 145] width 112 height 29
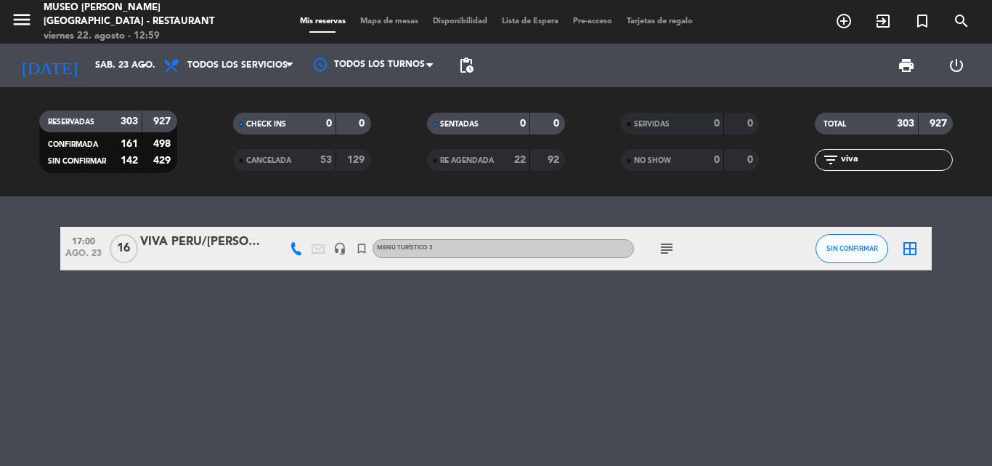
click at [178, 240] on div "VIVA PERU/[PERSON_NAME] x 13" at bounding box center [201, 241] width 123 height 19
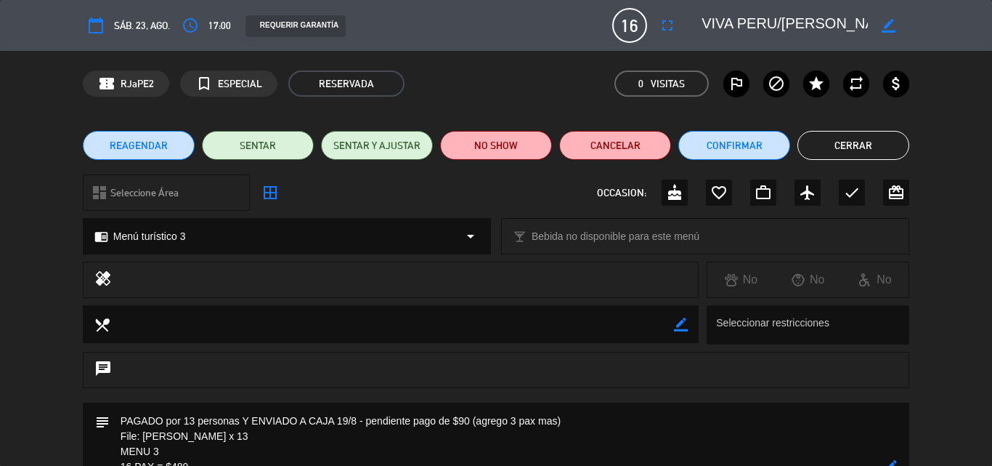
click at [847, 137] on button "Cerrar" at bounding box center [853, 145] width 112 height 29
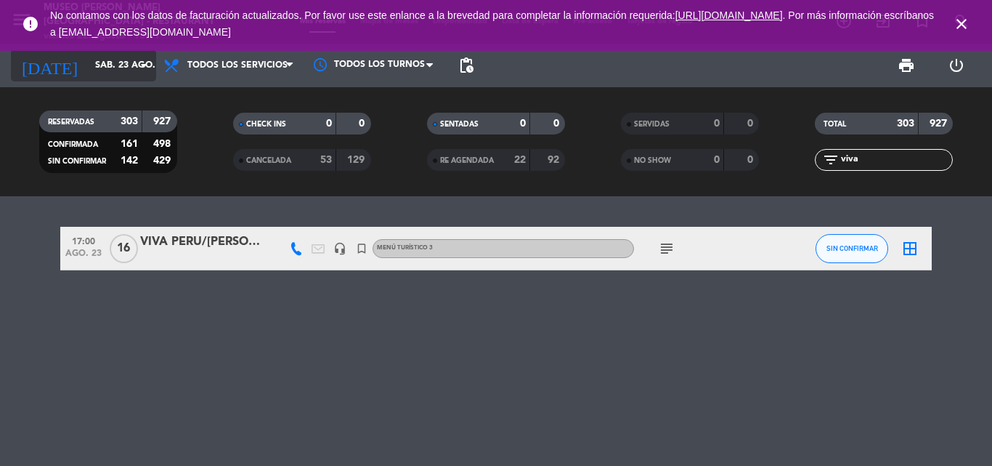
click at [106, 65] on input "sáb. 23 ago." at bounding box center [149, 65] width 123 height 25
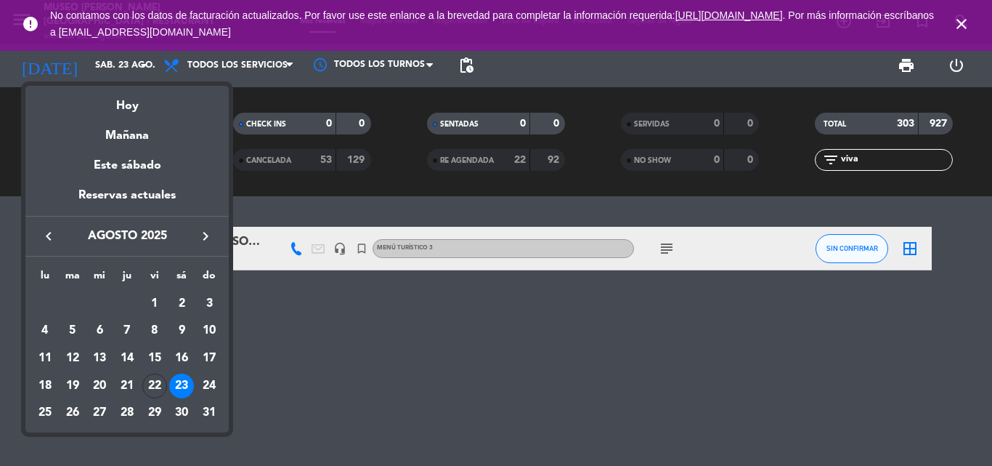
click at [154, 388] on div "22" at bounding box center [154, 385] width 25 height 25
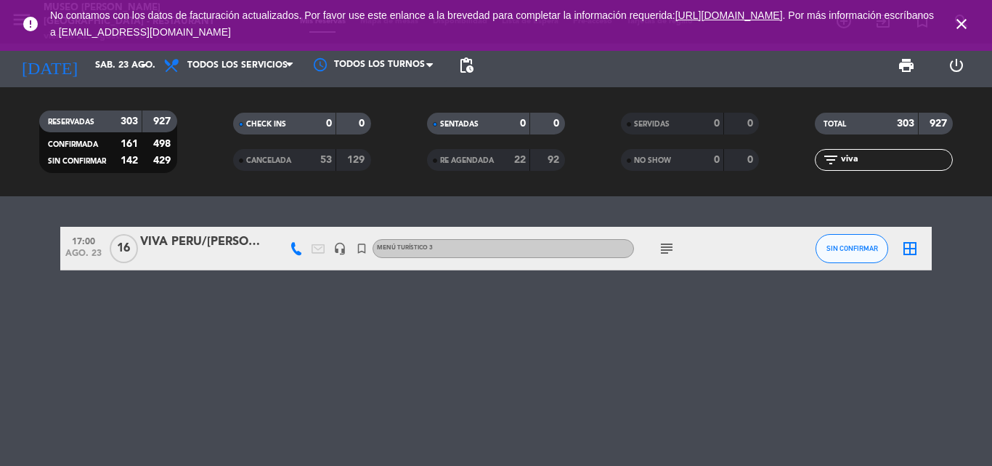
type input "vie. 22 ago."
drag, startPoint x: 865, startPoint y: 161, endPoint x: 818, endPoint y: 165, distance: 46.6
click at [818, 165] on div "filter_list viva" at bounding box center [884, 160] width 138 height 22
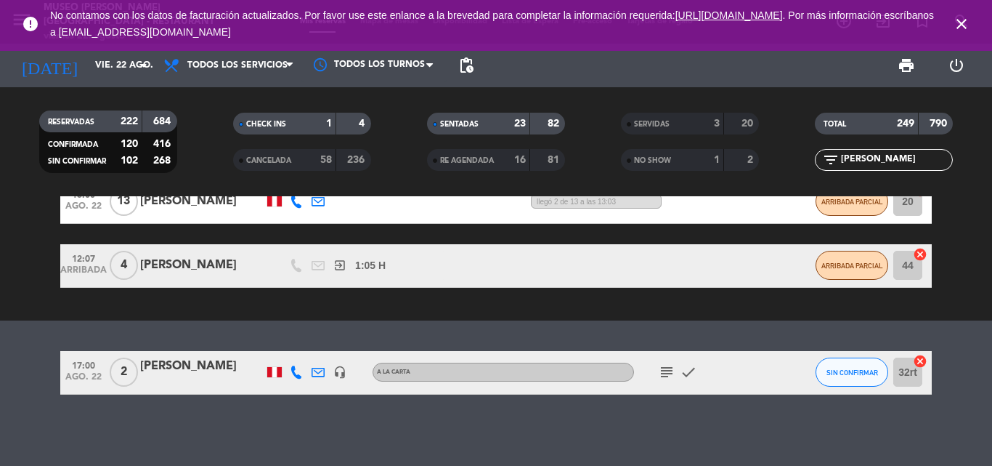
scroll to position [176, 0]
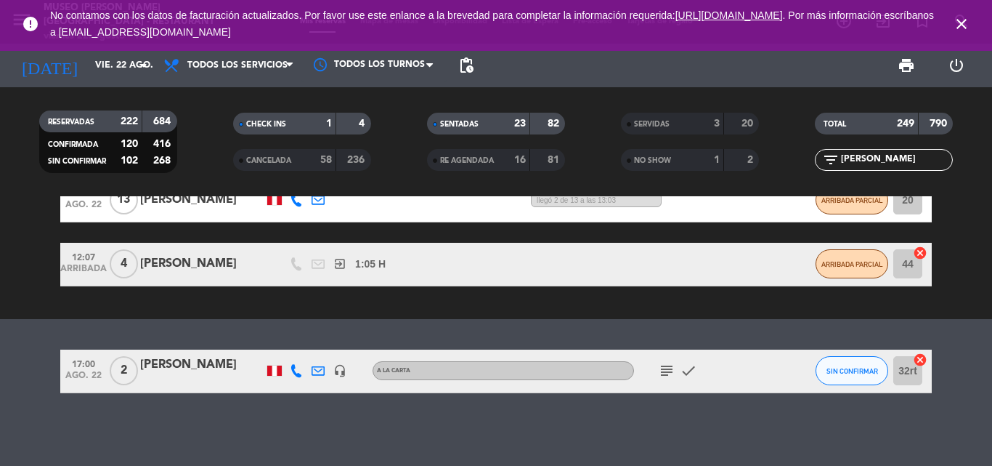
type input "[PERSON_NAME]"
click at [187, 365] on div "[PERSON_NAME]" at bounding box center [201, 364] width 123 height 19
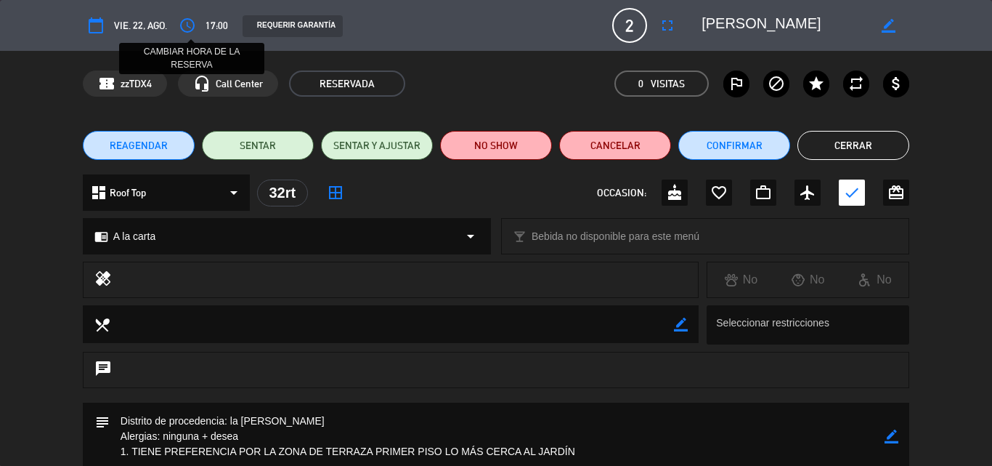
click at [189, 23] on icon "access_time" at bounding box center [187, 25] width 17 height 17
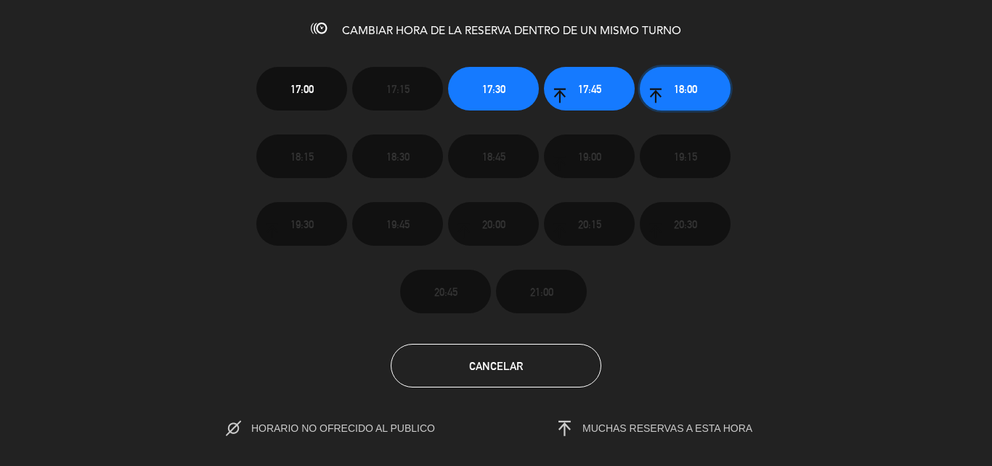
click at [675, 86] on span "18:00" at bounding box center [685, 89] width 23 height 17
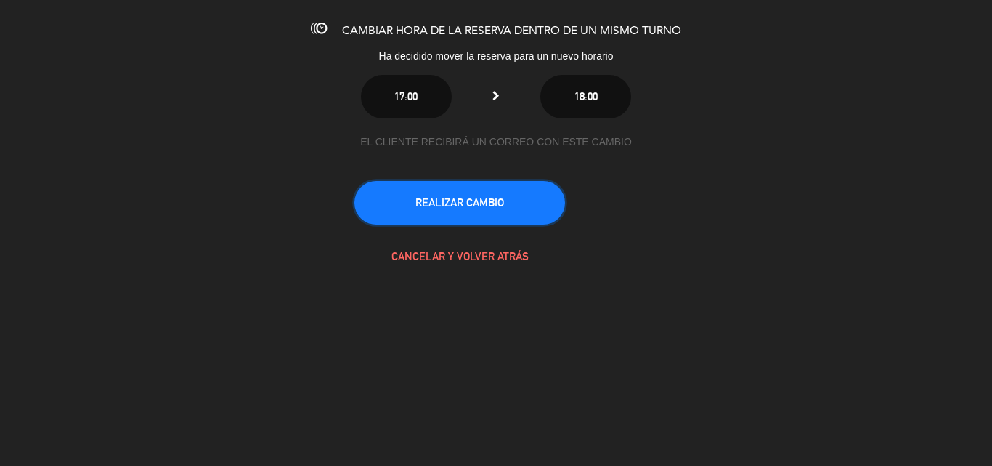
click at [480, 211] on button "REALIZAR CAMBIO" at bounding box center [459, 203] width 211 height 44
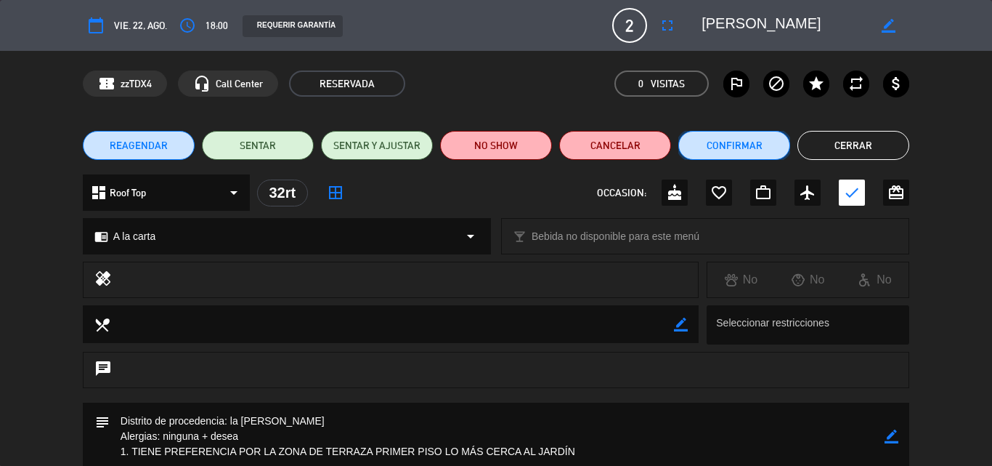
click at [733, 144] on button "Confirmar" at bounding box center [734, 145] width 112 height 29
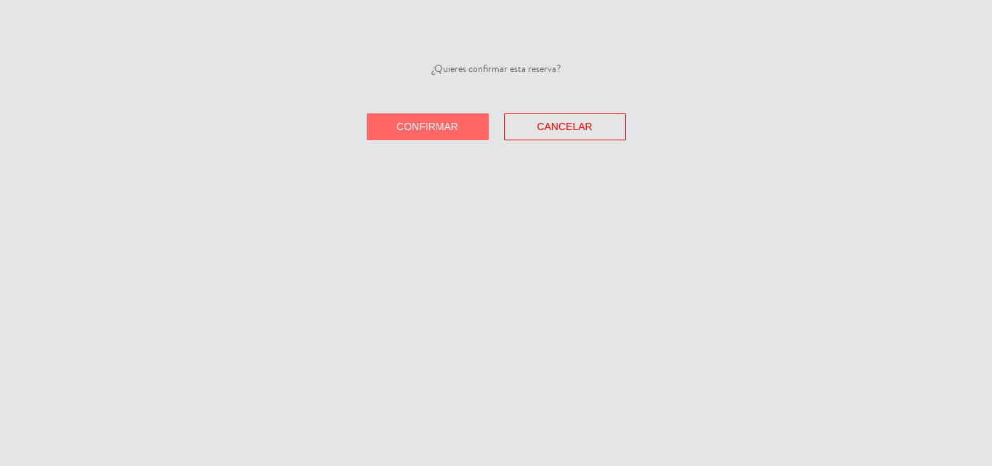
click at [450, 128] on span "Confirmar" at bounding box center [428, 127] width 62 height 12
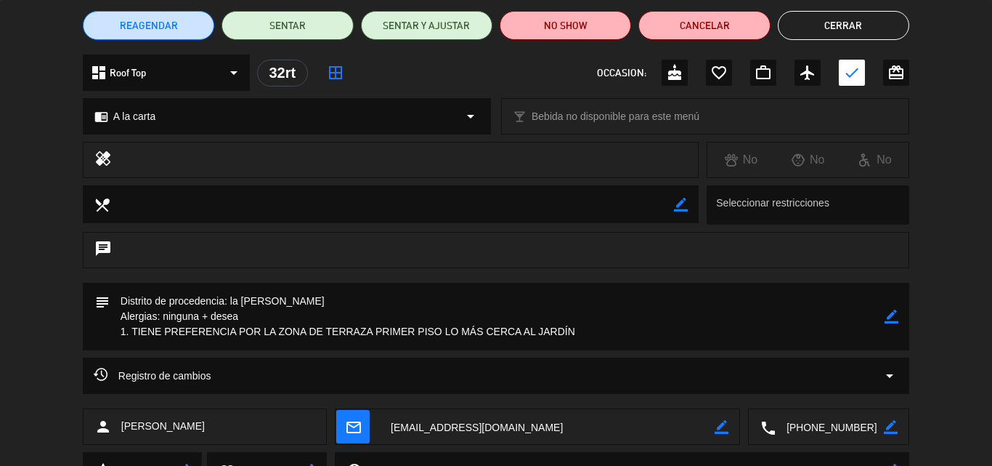
scroll to position [0, 0]
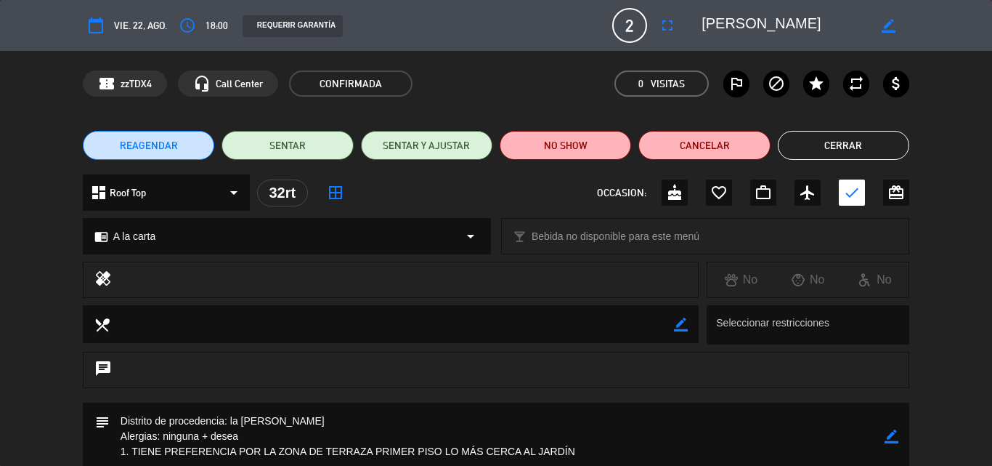
click at [838, 143] on button "Cerrar" at bounding box center [843, 145] width 131 height 29
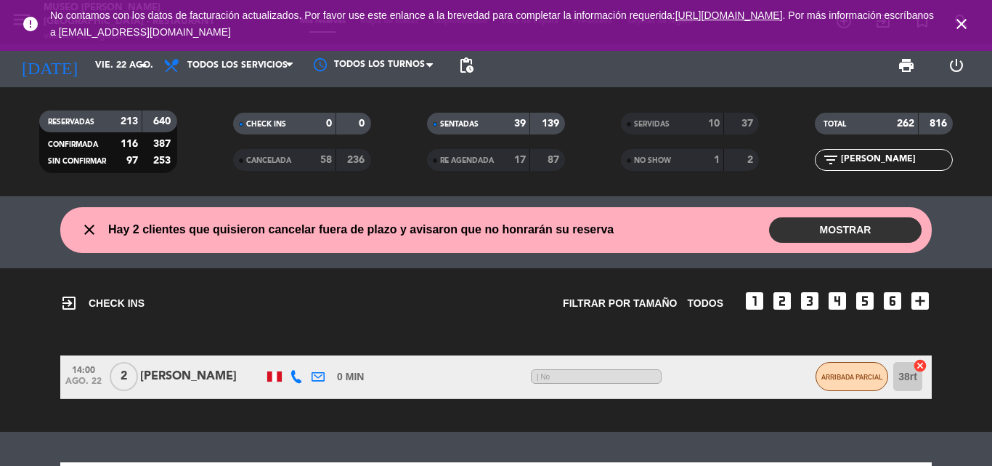
click at [960, 23] on icon "close" at bounding box center [961, 23] width 17 height 17
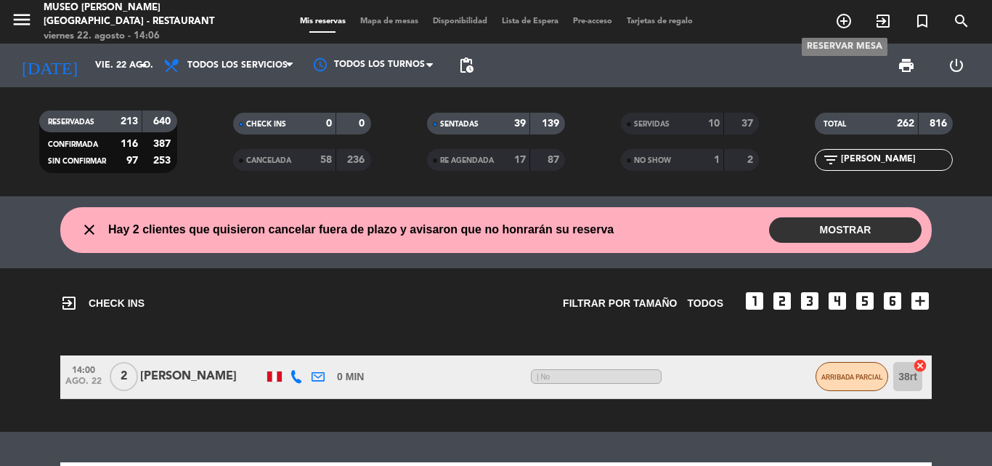
click at [842, 20] on icon "add_circle_outline" at bounding box center [843, 20] width 17 height 17
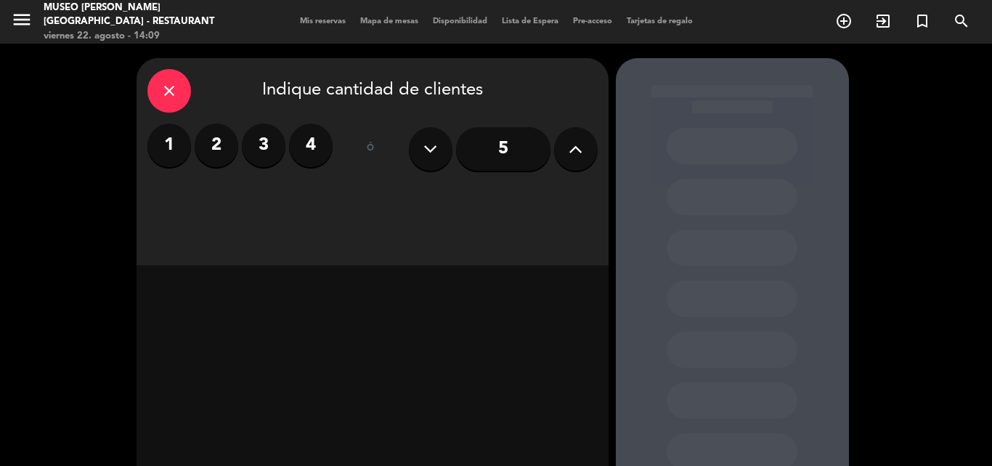
click at [166, 90] on icon "close" at bounding box center [168, 90] width 17 height 17
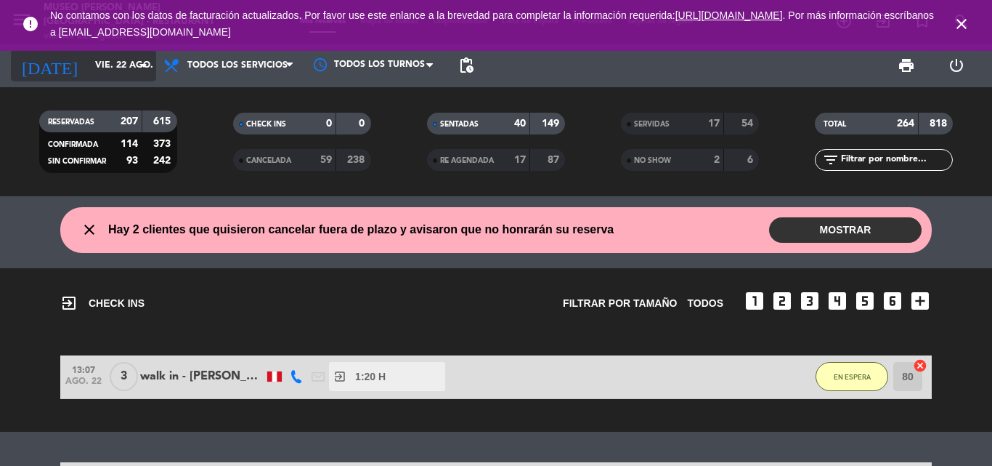
click at [88, 61] on input "vie. 22 ago." at bounding box center [149, 65] width 123 height 25
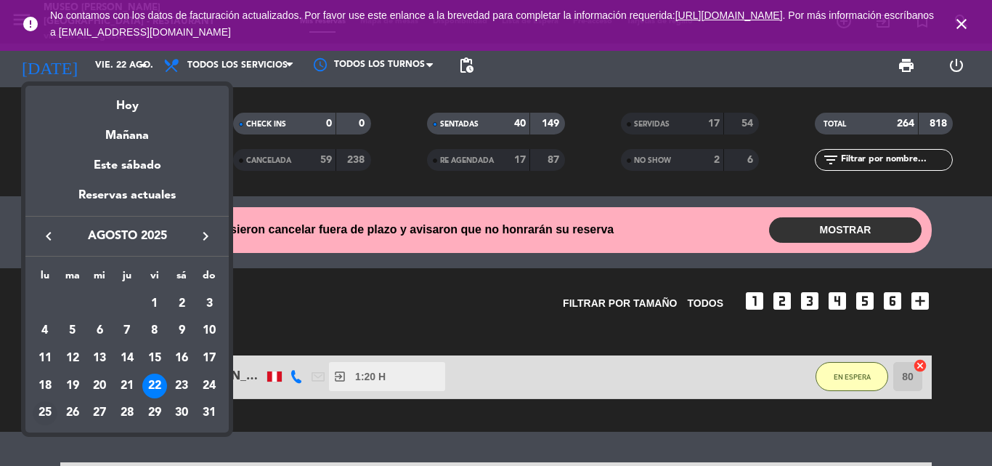
click at [40, 410] on div "25" at bounding box center [45, 413] width 25 height 25
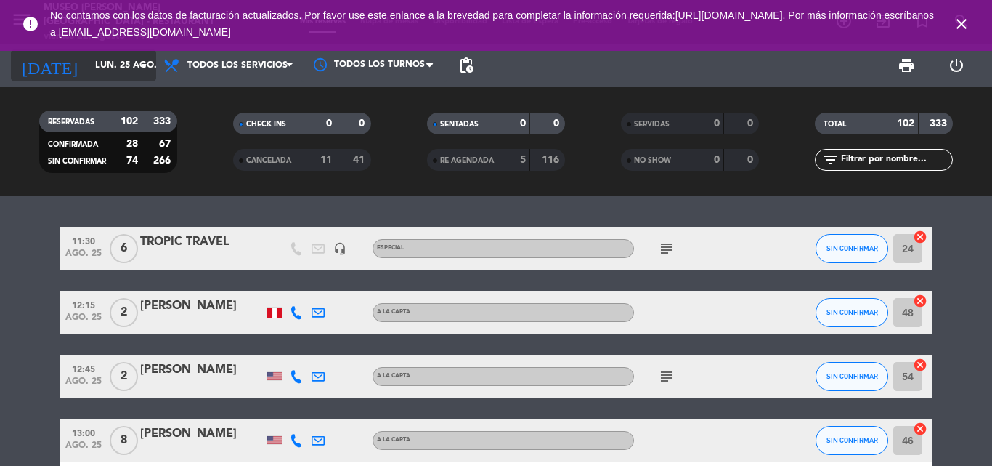
click at [102, 70] on input "lun. 25 ago." at bounding box center [149, 65] width 123 height 25
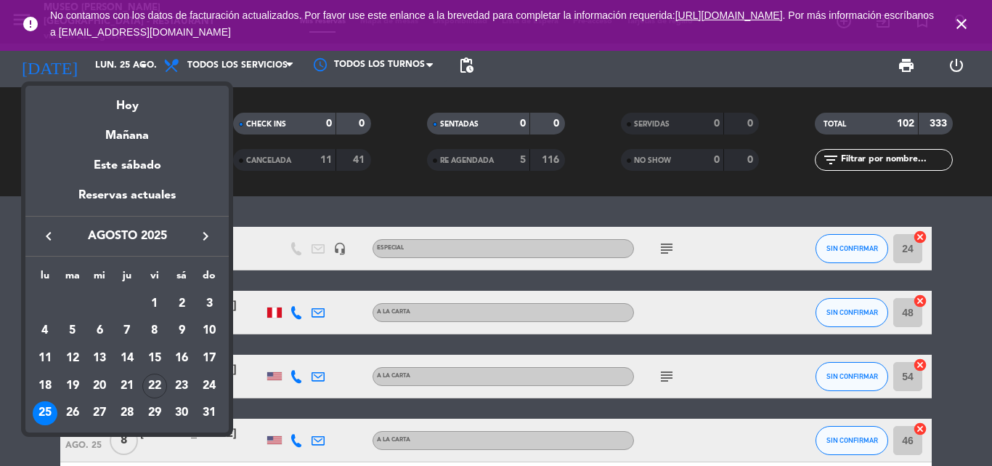
drag, startPoint x: 45, startPoint y: 411, endPoint x: 82, endPoint y: 367, distance: 57.7
click at [46, 411] on div "25" at bounding box center [45, 413] width 25 height 25
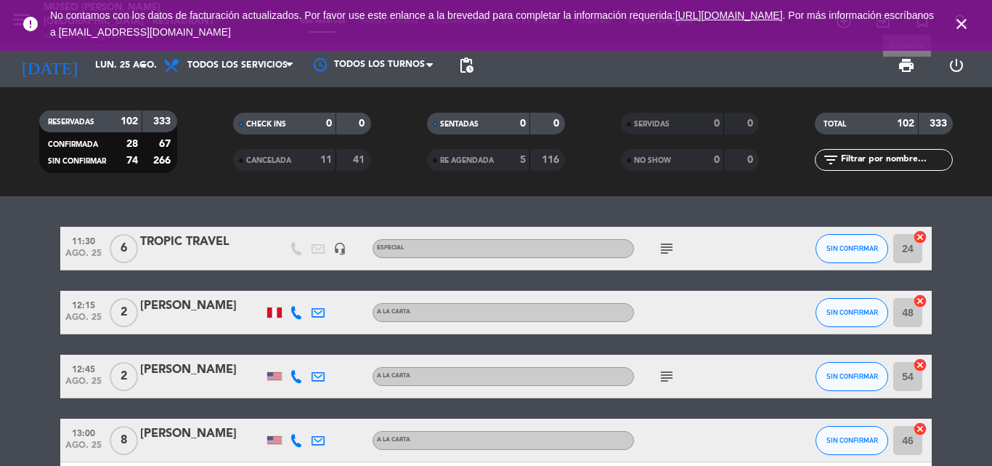
click at [909, 64] on span "print" at bounding box center [906, 65] width 17 height 17
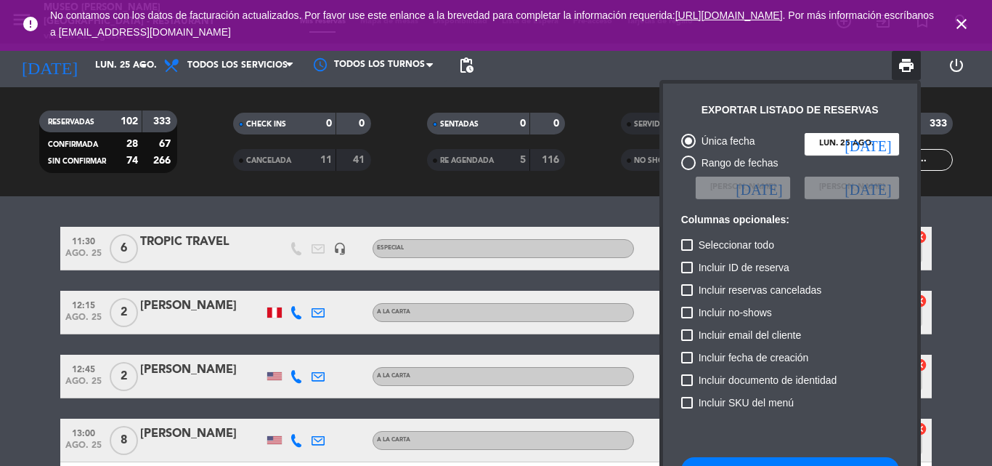
click at [749, 460] on button "Descargar listado de reservas" at bounding box center [790, 470] width 218 height 26
click at [965, 20] on icon "close" at bounding box center [961, 23] width 17 height 17
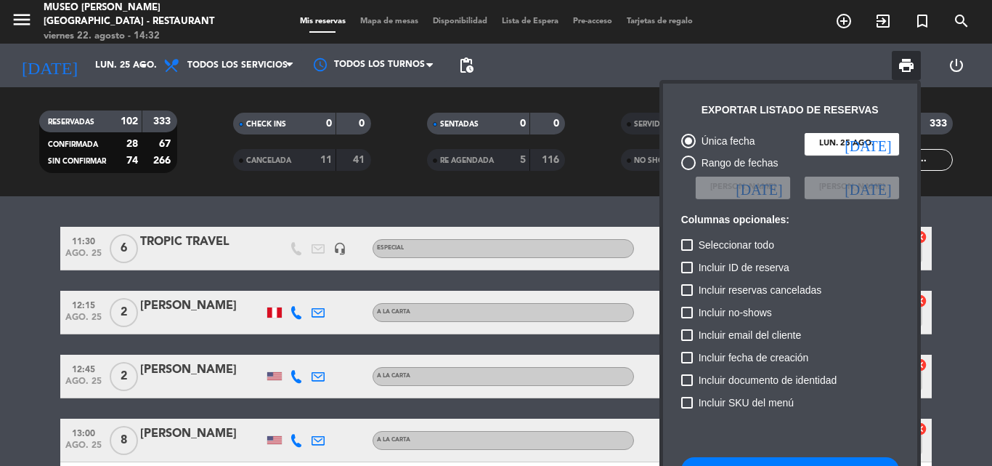
click at [102, 65] on div at bounding box center [496, 233] width 992 height 466
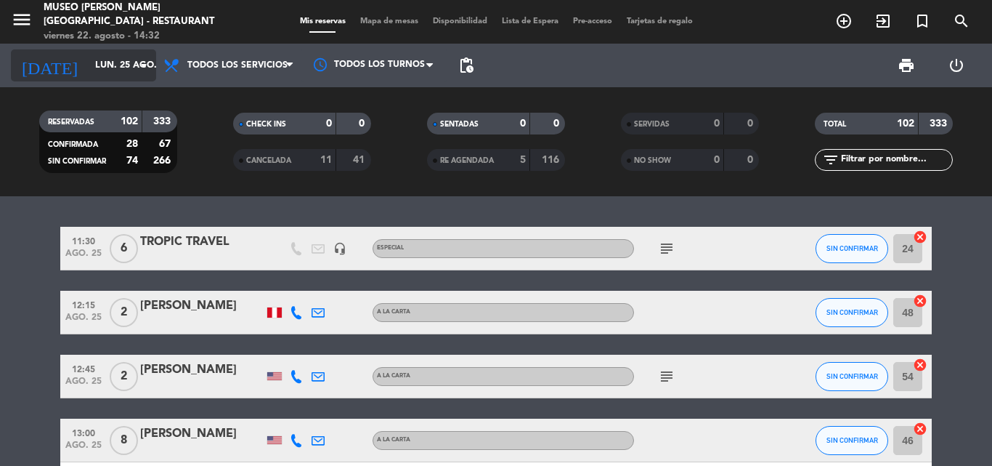
click at [101, 65] on input "lun. 25 ago." at bounding box center [149, 65] width 123 height 25
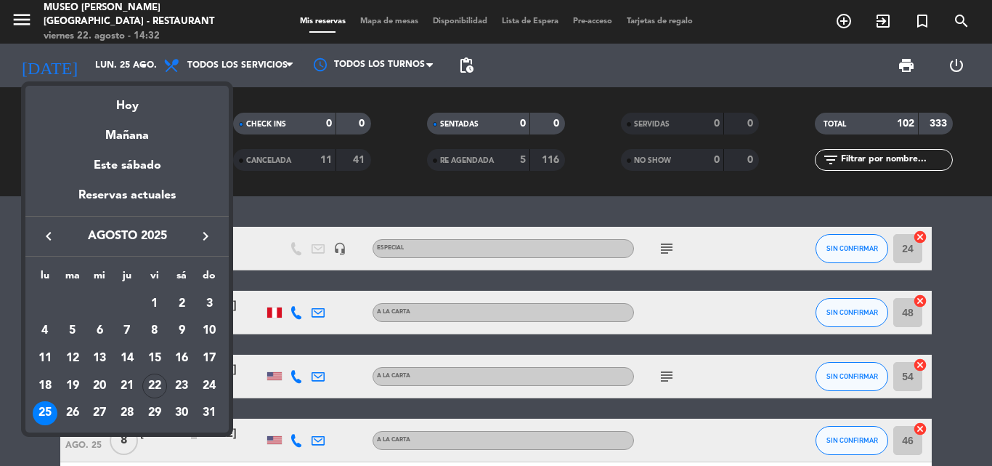
drag, startPoint x: 68, startPoint y: 405, endPoint x: 22, endPoint y: 449, distance: 64.2
click at [22, 449] on div "semana que viene esta semana semana previa misma semana del año anterior [DATE]…" at bounding box center [496, 233] width 992 height 466
click at [73, 407] on div "26" at bounding box center [72, 413] width 25 height 25
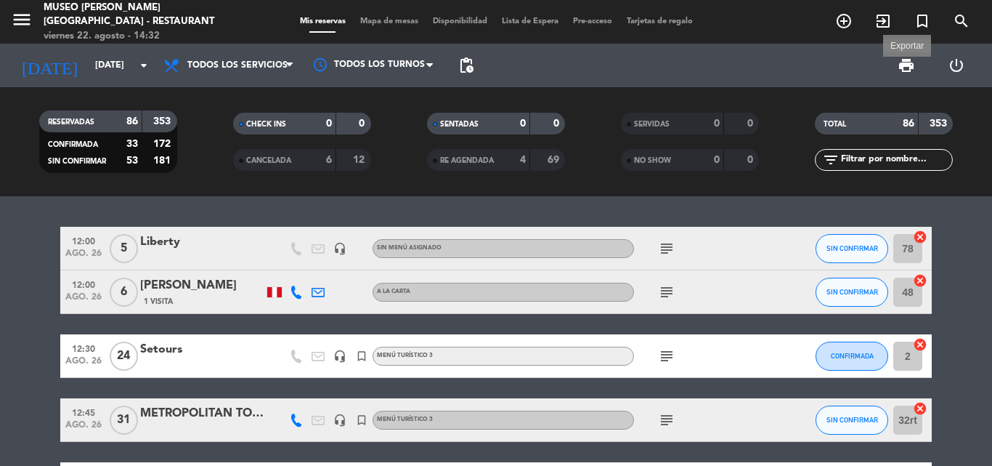
click at [907, 64] on span "print" at bounding box center [906, 65] width 17 height 17
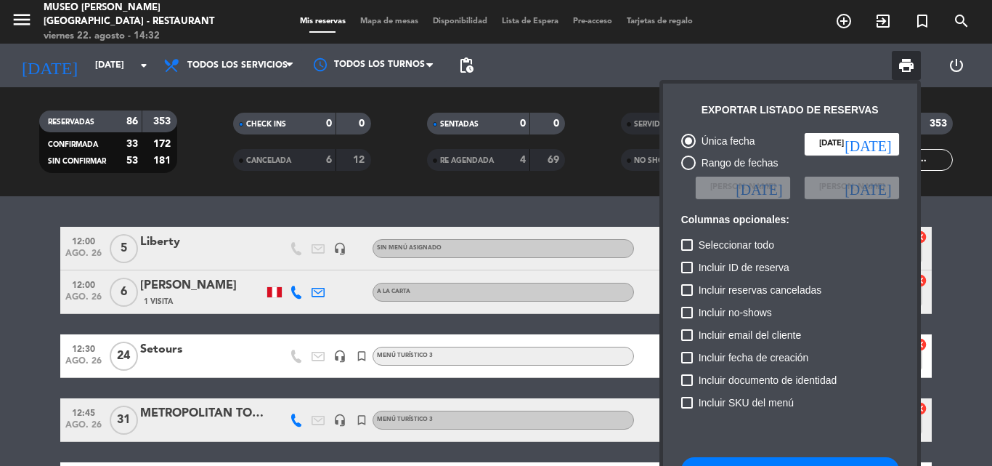
click at [739, 458] on button "Descargar listado de reservas" at bounding box center [790, 470] width 218 height 26
click at [84, 62] on div at bounding box center [496, 233] width 992 height 466
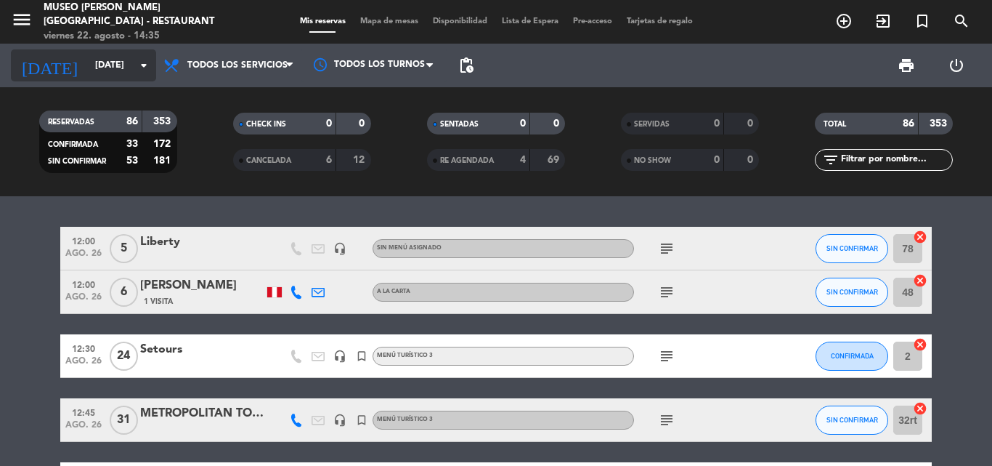
click at [88, 62] on input "[DATE]" at bounding box center [149, 65] width 123 height 25
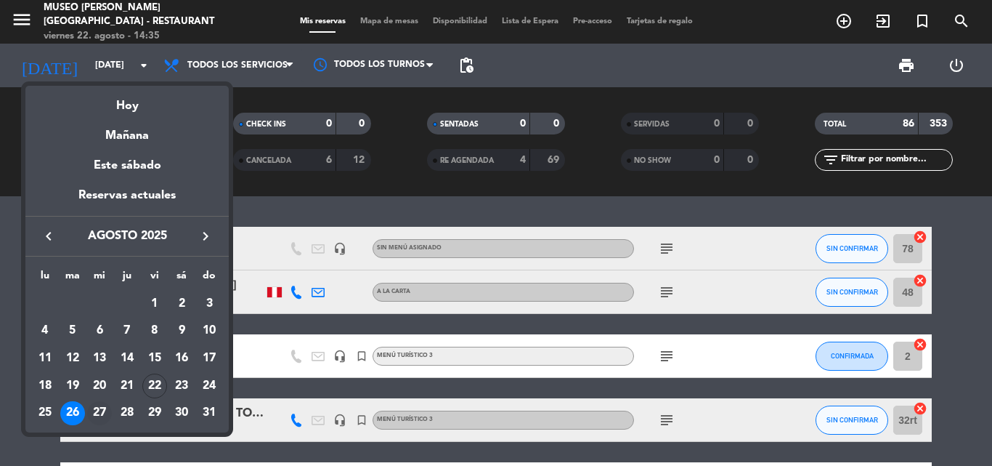
click at [97, 410] on div "27" at bounding box center [99, 413] width 25 height 25
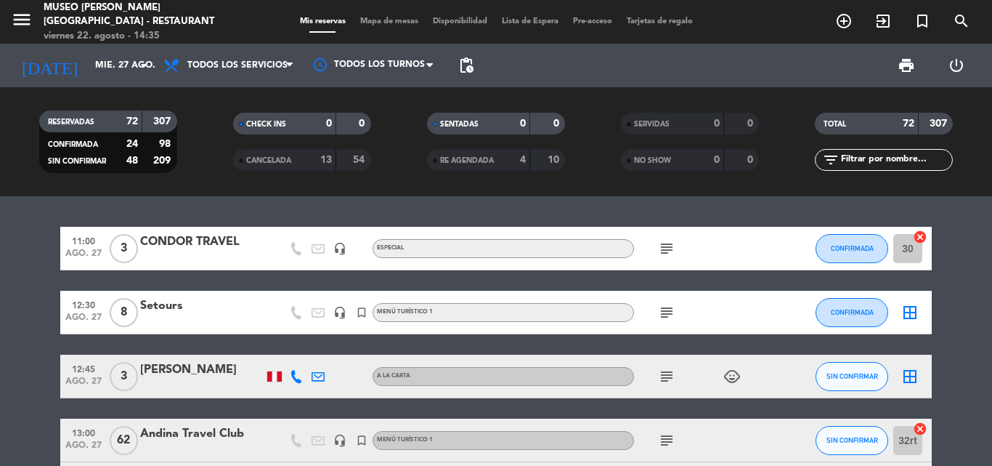
drag, startPoint x: 915, startPoint y: 63, endPoint x: 908, endPoint y: 61, distance: 7.6
click at [917, 62] on span "print" at bounding box center [906, 65] width 29 height 29
click at [906, 64] on span "print" at bounding box center [906, 65] width 17 height 17
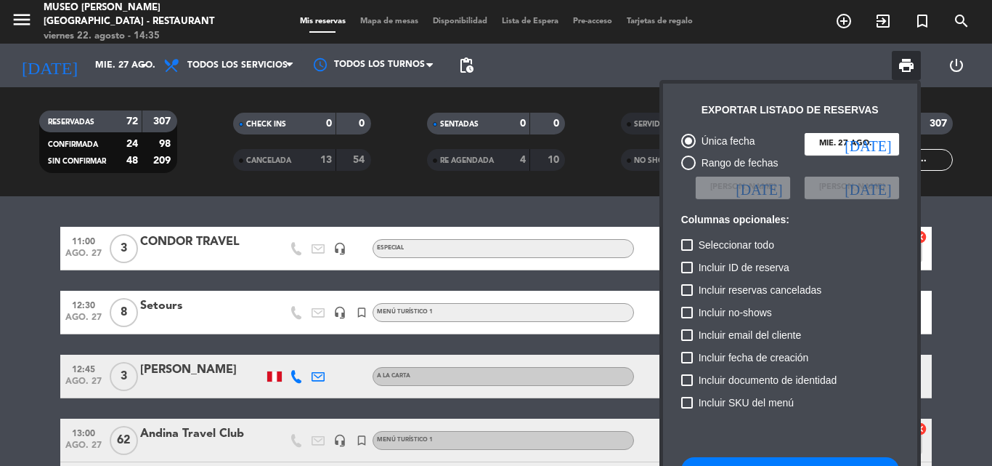
click at [709, 458] on button "Descargar listado de reservas" at bounding box center [790, 470] width 218 height 26
click at [90, 68] on div at bounding box center [496, 233] width 992 height 466
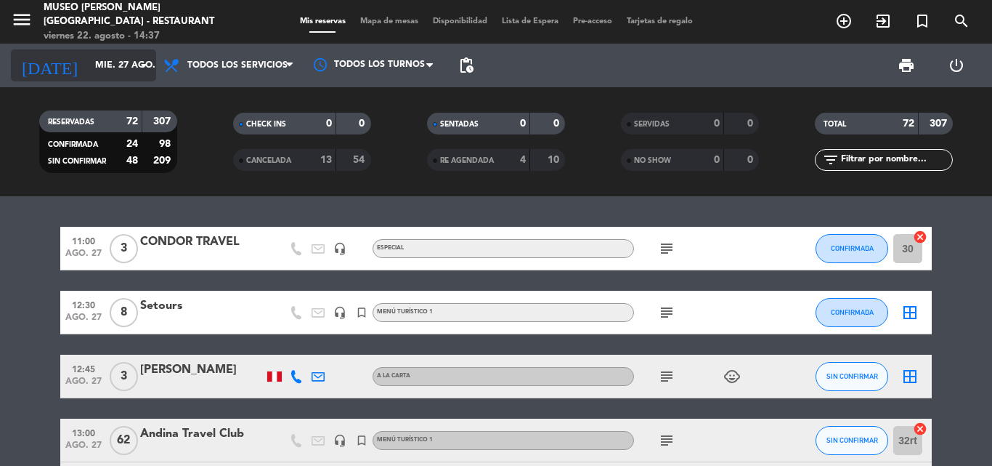
click at [89, 66] on input "mié. 27 ago." at bounding box center [149, 65] width 123 height 25
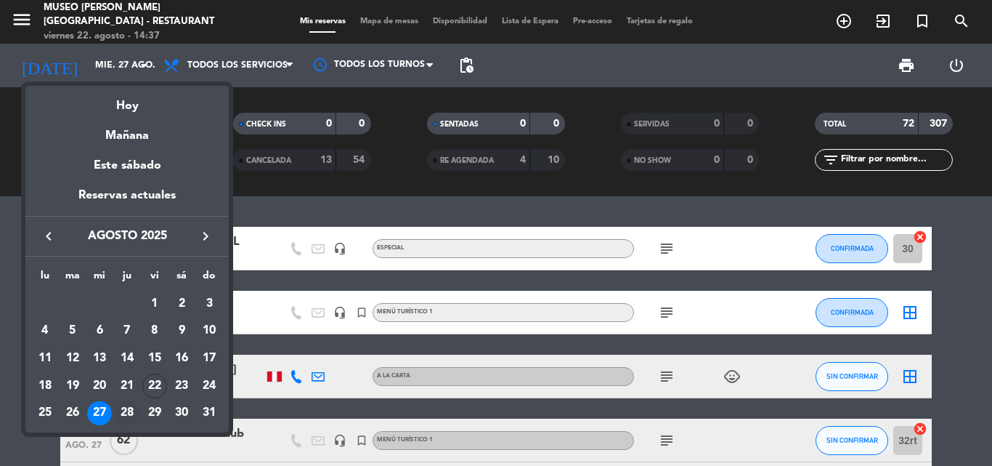
click at [126, 410] on div "28" at bounding box center [127, 413] width 25 height 25
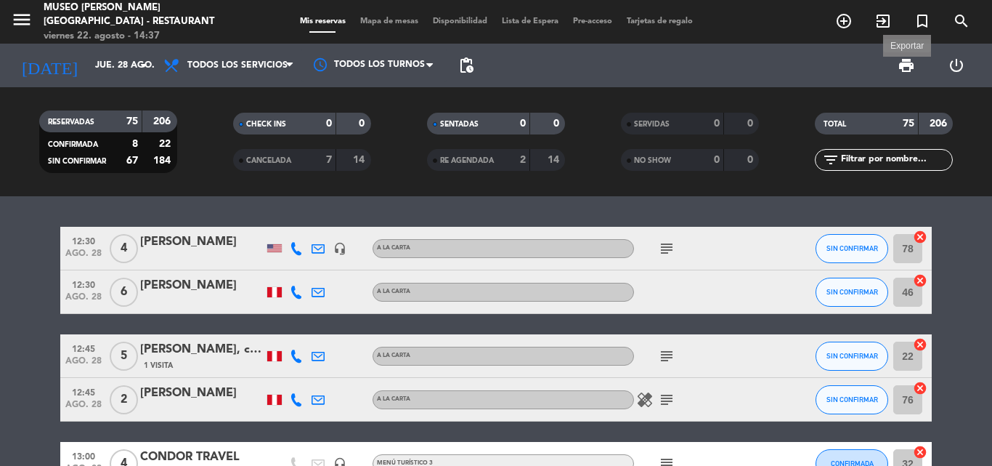
click at [905, 60] on span "print" at bounding box center [906, 65] width 17 height 17
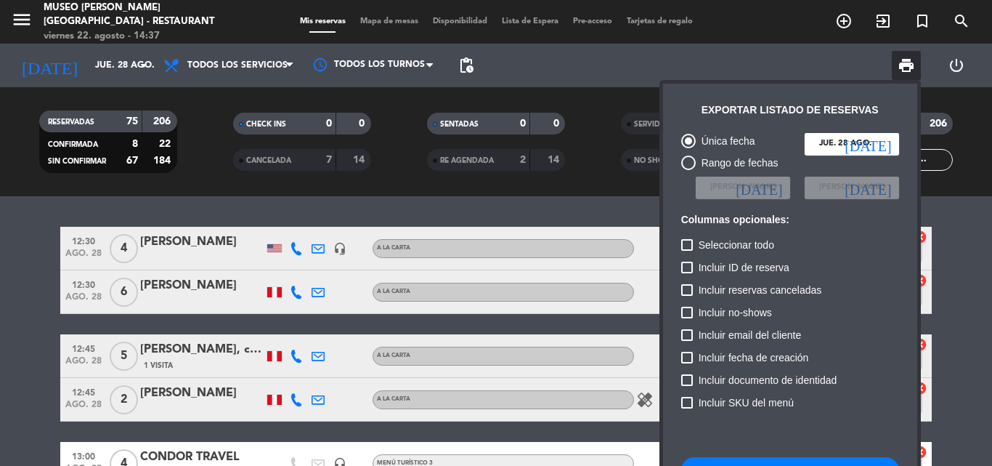
click at [740, 458] on button "Descargar listado de reservas" at bounding box center [790, 470] width 218 height 26
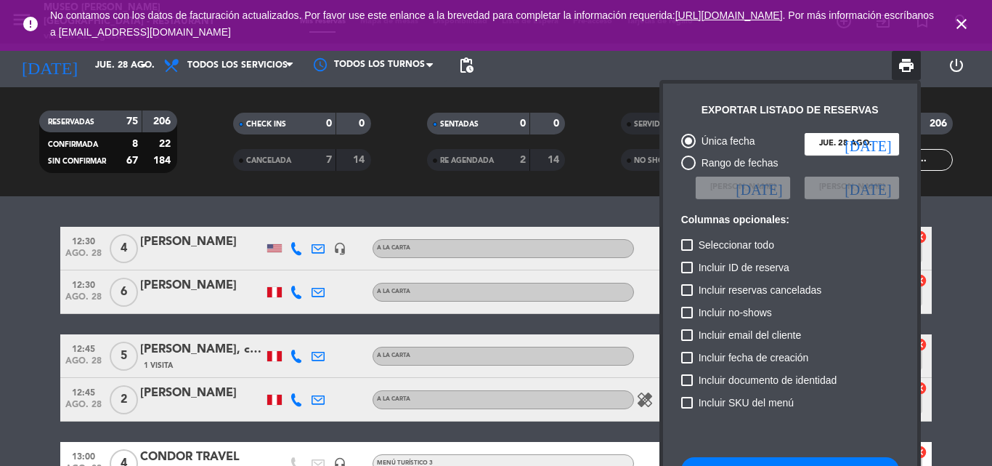
click at [92, 61] on div at bounding box center [496, 233] width 992 height 466
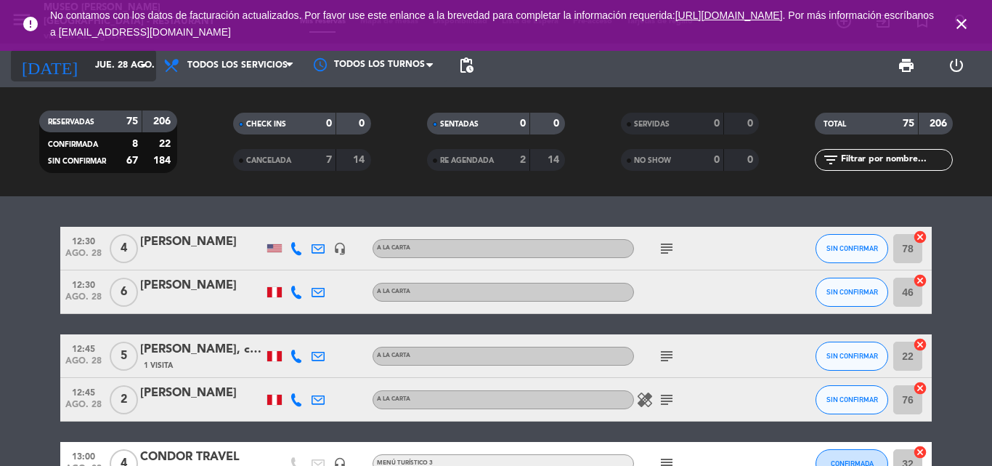
click at [92, 64] on input "jue. 28 ago." at bounding box center [149, 65] width 123 height 25
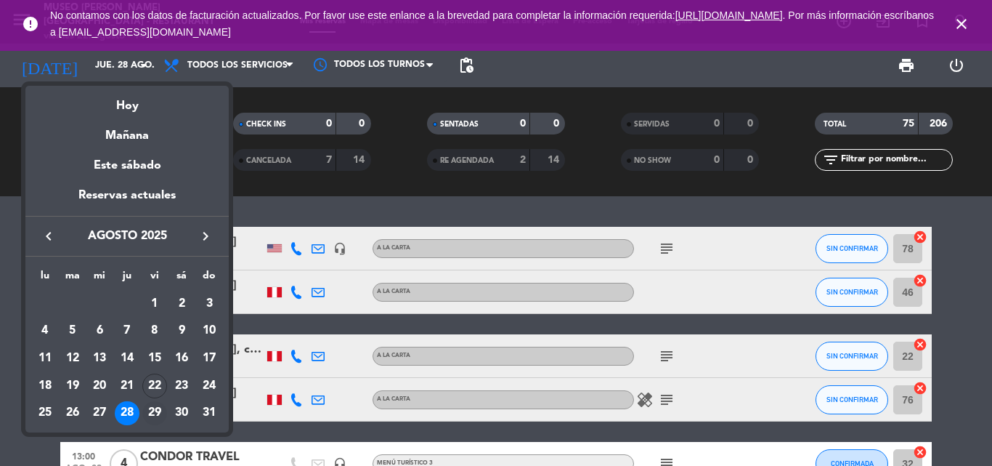
click at [151, 406] on div "29" at bounding box center [154, 413] width 25 height 25
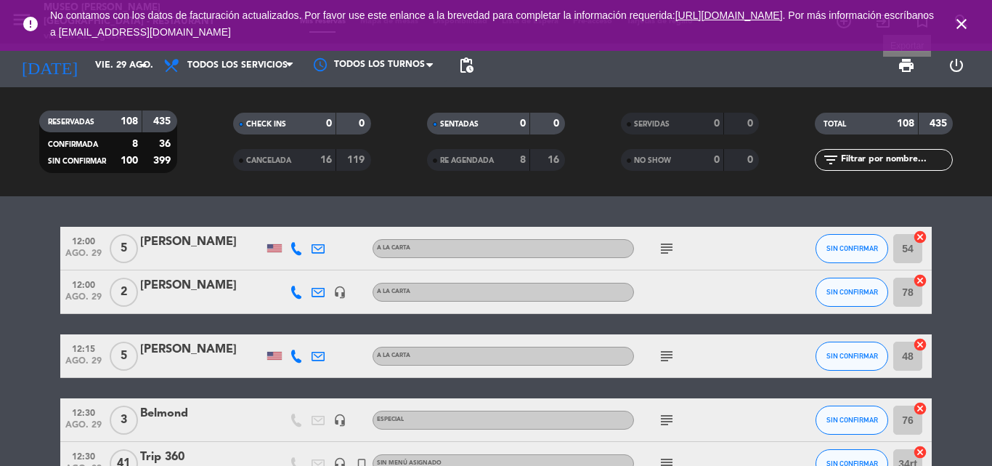
click at [908, 63] on span "print" at bounding box center [906, 65] width 17 height 17
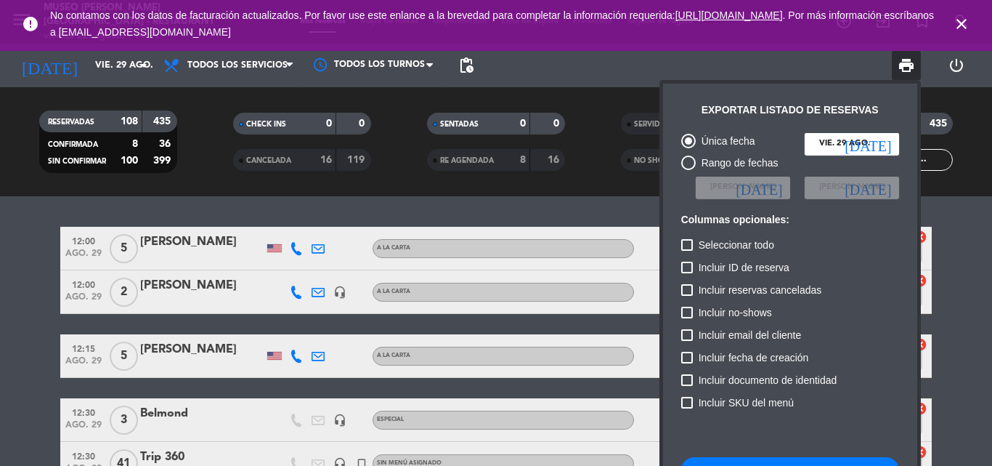
click at [726, 459] on button "Descargar listado de reservas" at bounding box center [790, 470] width 218 height 26
click at [87, 69] on div at bounding box center [496, 233] width 992 height 466
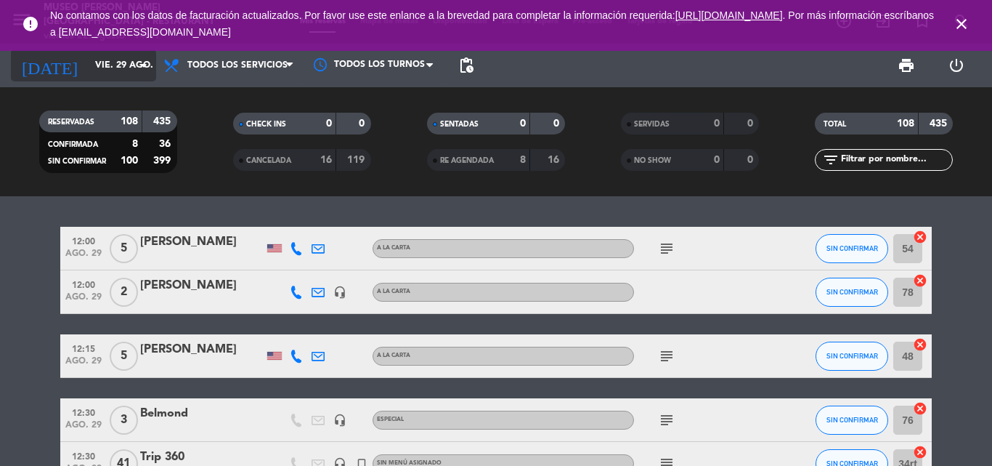
click at [88, 68] on input "vie. 29 ago." at bounding box center [149, 65] width 123 height 25
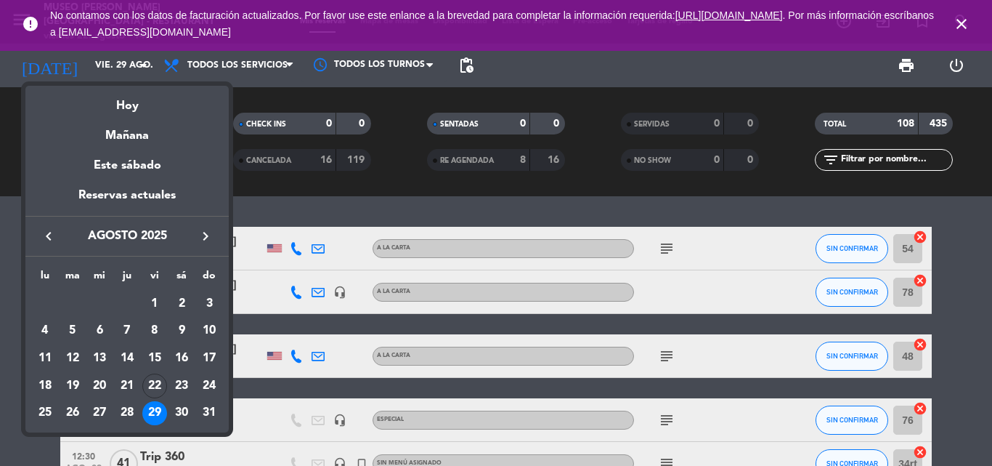
click at [182, 411] on div "30" at bounding box center [181, 413] width 25 height 25
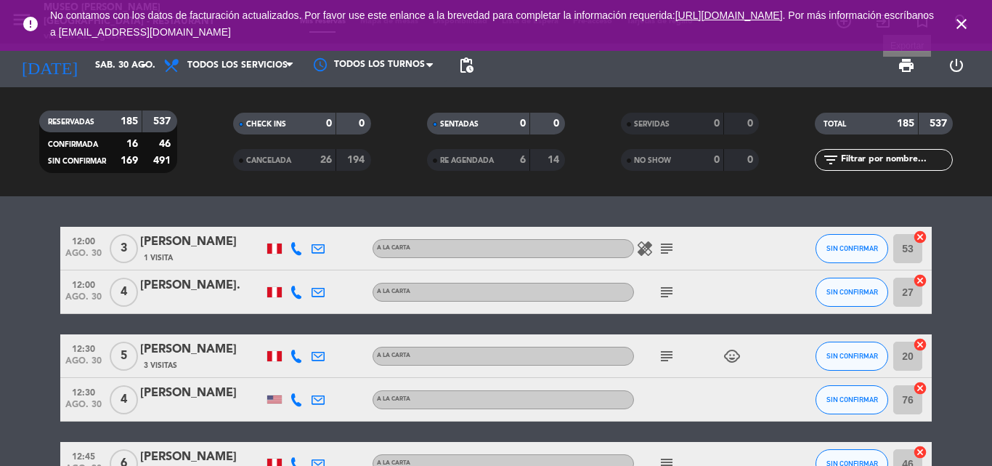
click at [909, 62] on span "print" at bounding box center [906, 65] width 17 height 17
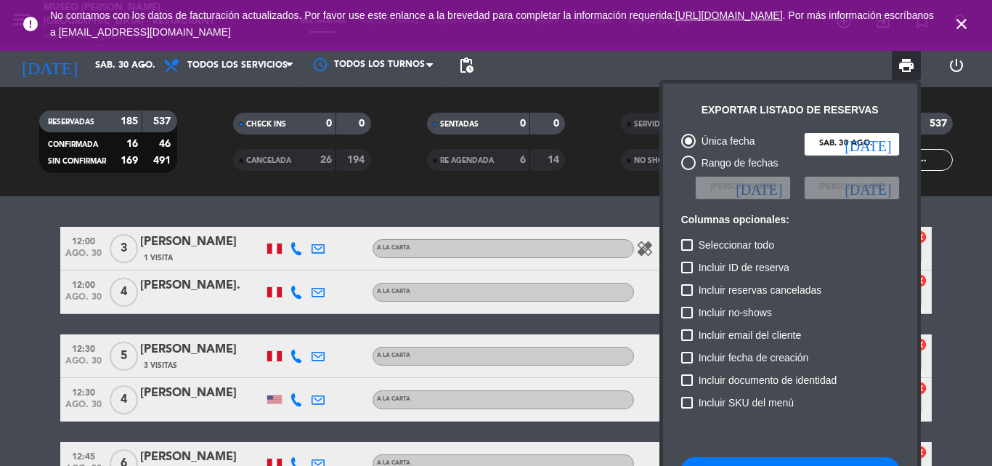
click at [720, 458] on button "Descargar listado de reservas" at bounding box center [790, 470] width 218 height 26
click at [89, 72] on div at bounding box center [496, 233] width 992 height 466
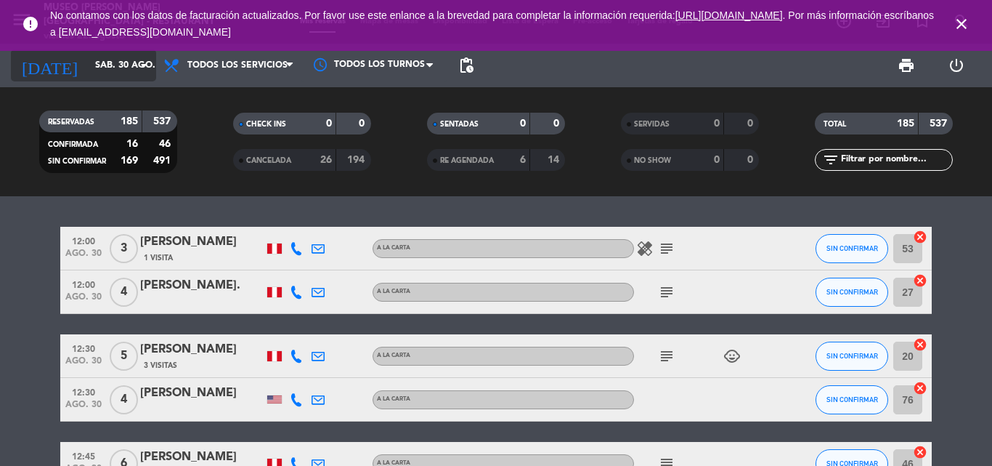
click at [93, 65] on input "sáb. 30 ago." at bounding box center [149, 65] width 123 height 25
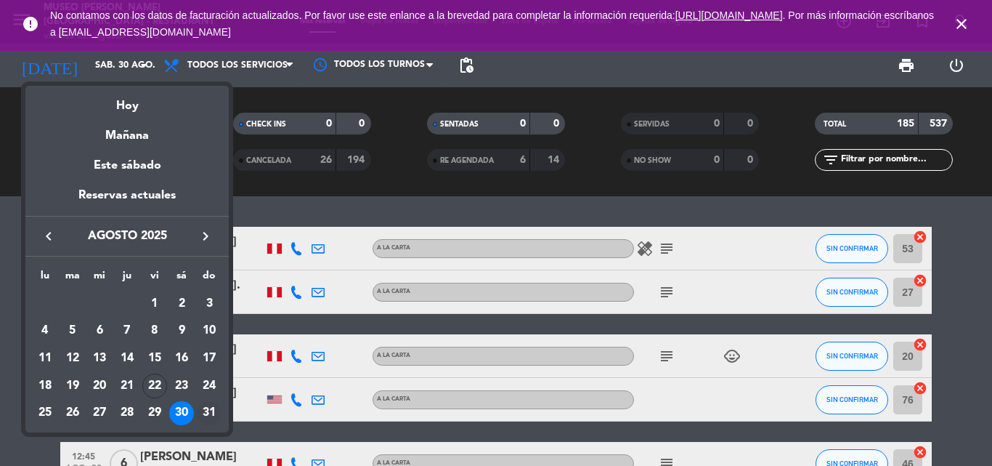
click at [211, 411] on div "31" at bounding box center [209, 413] width 25 height 25
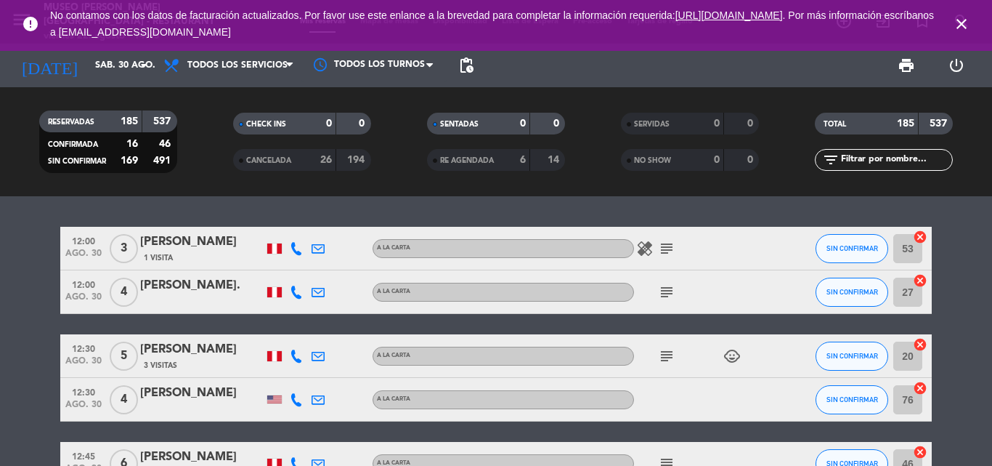
type input "dom. 31 ago."
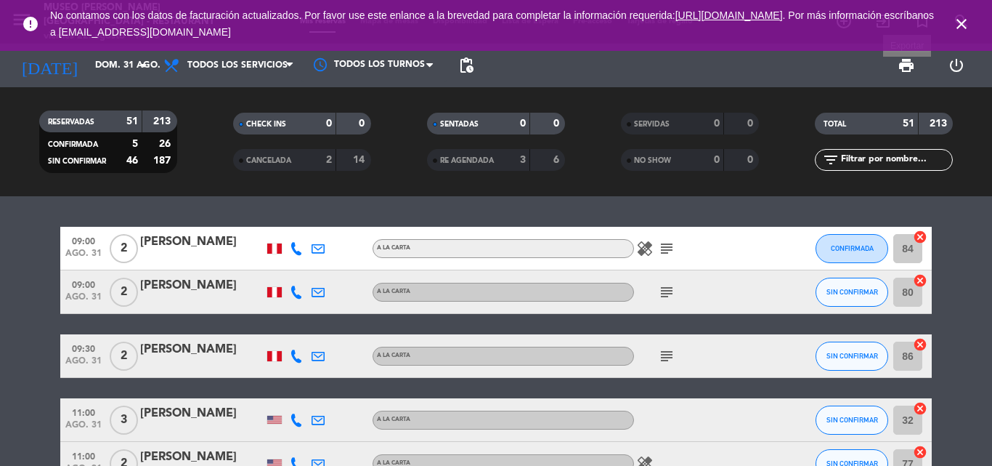
click at [908, 63] on span "print" at bounding box center [906, 65] width 17 height 17
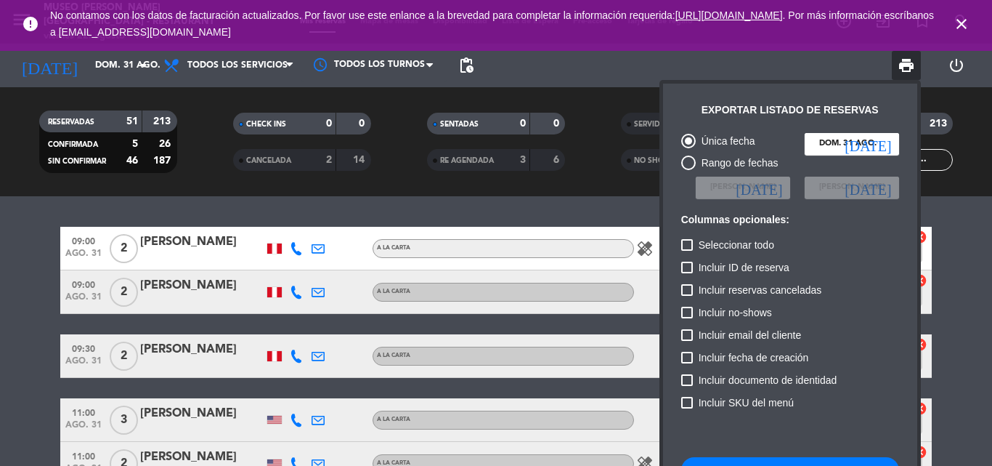
click at [720, 456] on div "Única fecha [DATE] [DATE] Rango de fechas Elegir Fecha [DATE] Elegir Fecha [DAT…" at bounding box center [790, 361] width 232 height 471
click at [720, 458] on button "Descargar listado de reservas" at bounding box center [790, 470] width 218 height 26
